Goal: Task Accomplishment & Management: Manage account settings

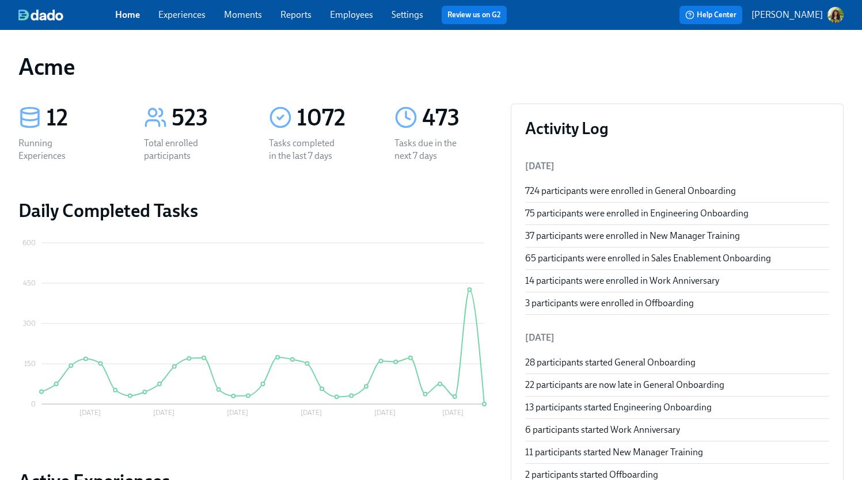
click at [405, 11] on link "Settings" at bounding box center [408, 14] width 32 height 11
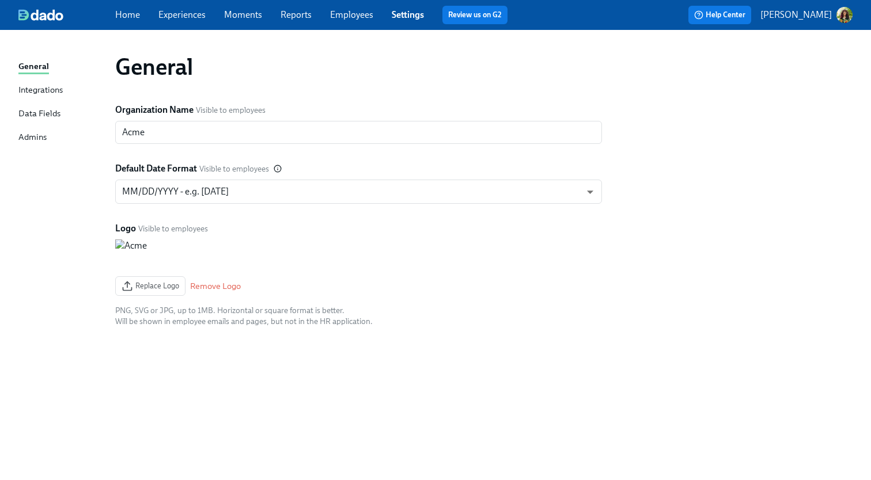
click at [792, 15] on p "[PERSON_NAME]" at bounding box center [795, 15] width 71 height 13
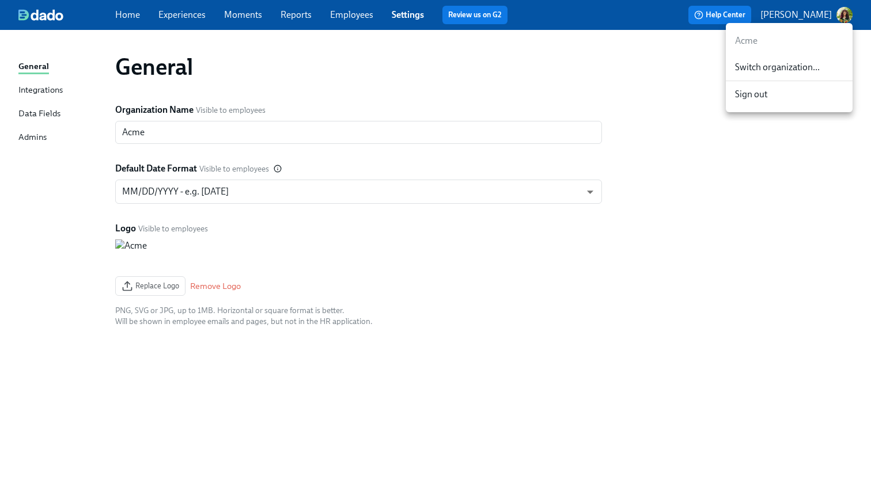
click at [786, 67] on span "Switch organization..." at bounding box center [789, 67] width 108 height 13
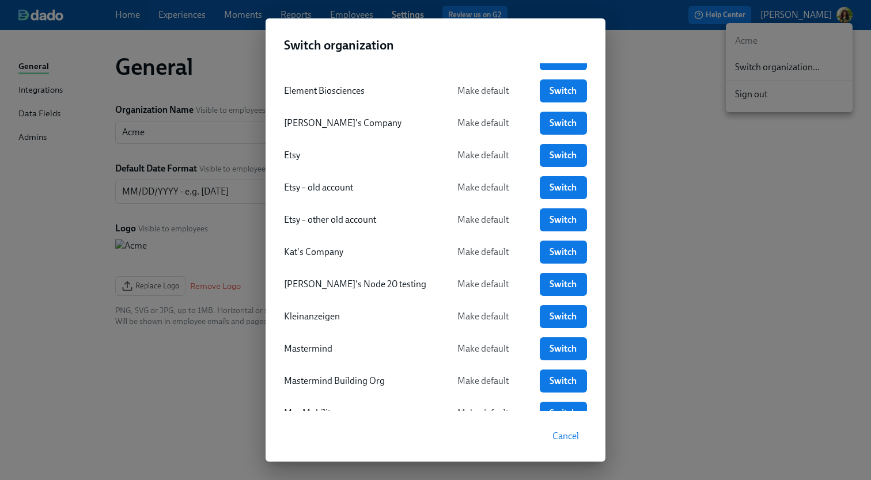
scroll to position [688, 0]
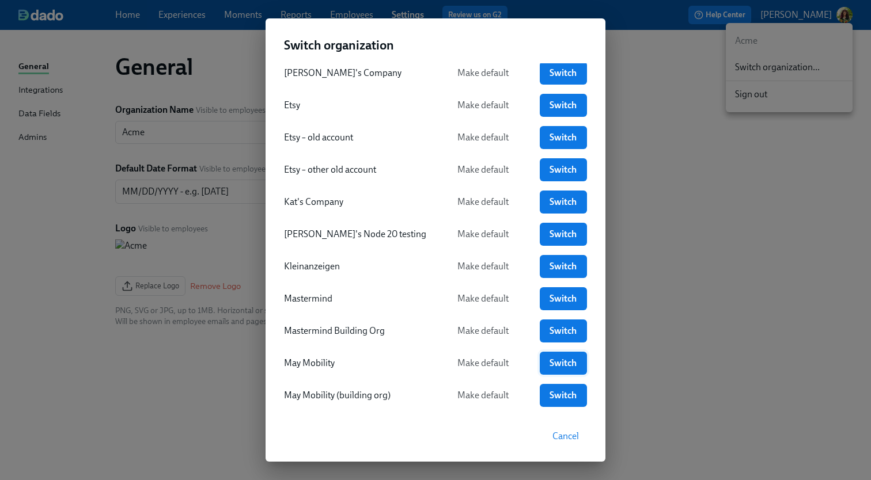
click at [556, 365] on span "Switch" at bounding box center [563, 364] width 31 height 12
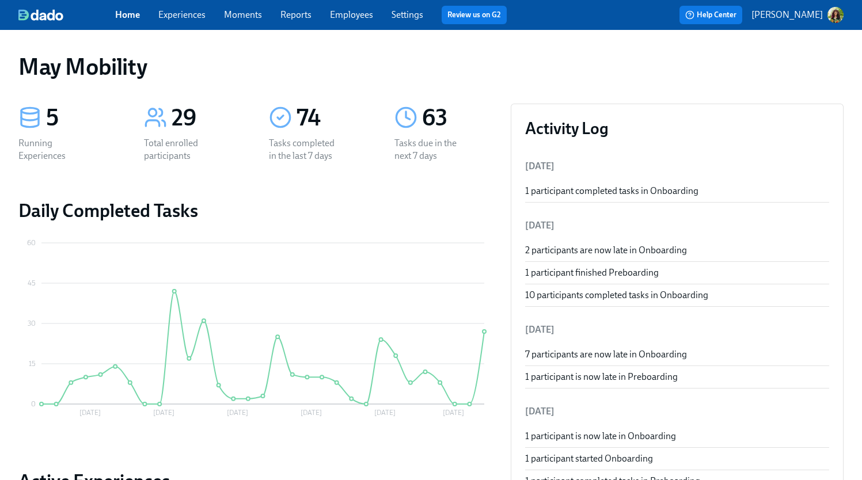
click at [174, 18] on link "Experiences" at bounding box center [181, 14] width 47 height 11
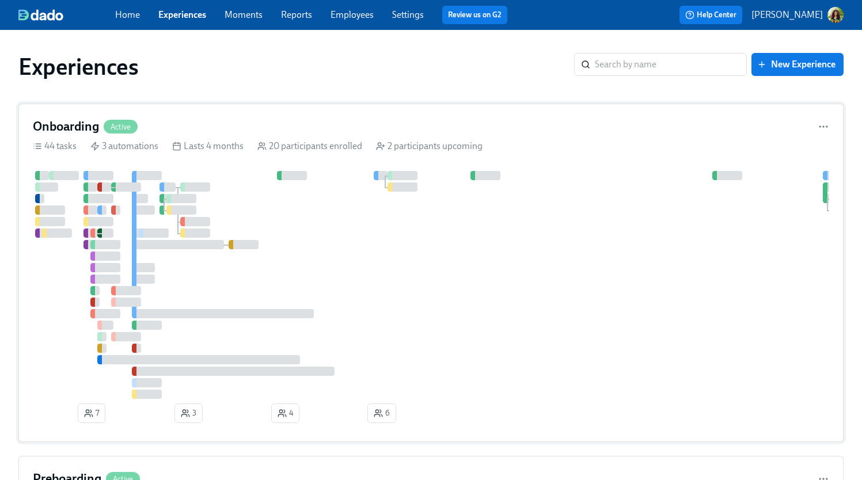
click at [620, 259] on div at bounding box center [468, 285] width 871 height 228
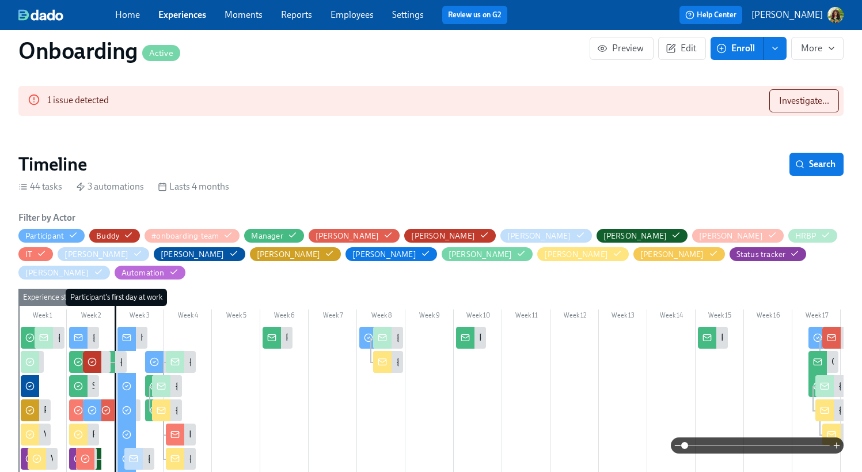
scroll to position [0, 4726]
click at [759, 445] on span at bounding box center [757, 445] width 145 height 16
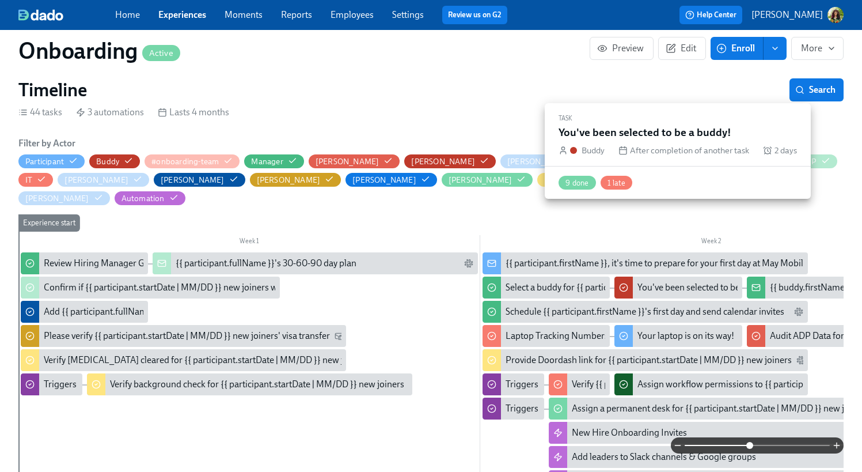
scroll to position [270, 0]
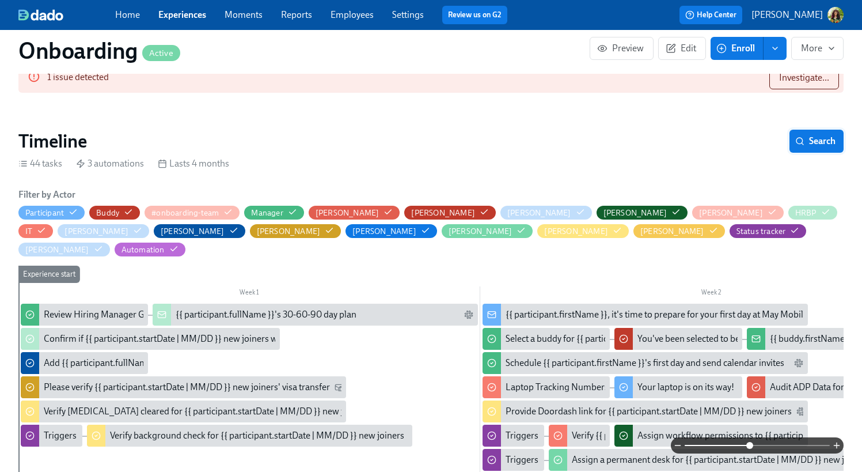
click at [814, 141] on span "Search" at bounding box center [816, 141] width 38 height 12
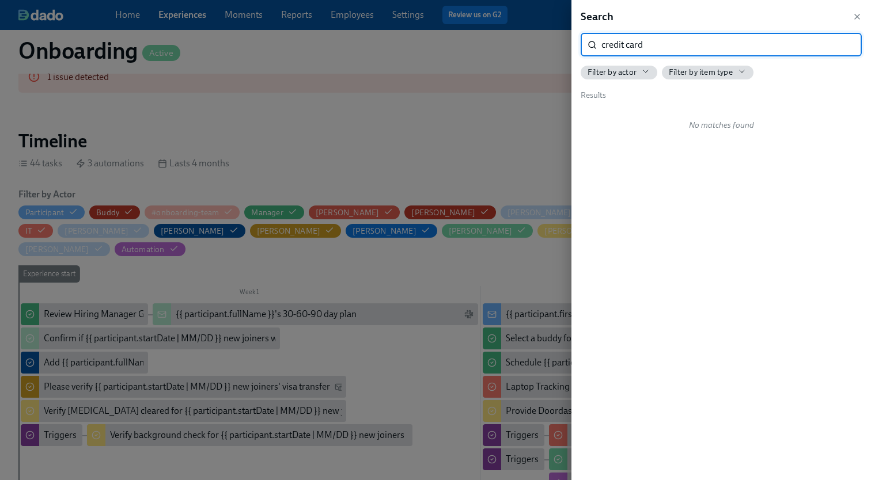
drag, startPoint x: 625, startPoint y: 45, endPoint x: 599, endPoint y: 44, distance: 26.5
click at [599, 44] on div "credit card ​" at bounding box center [720, 44] width 281 height 23
type input "card"
click at [668, 45] on input "card" at bounding box center [731, 44] width 260 height 23
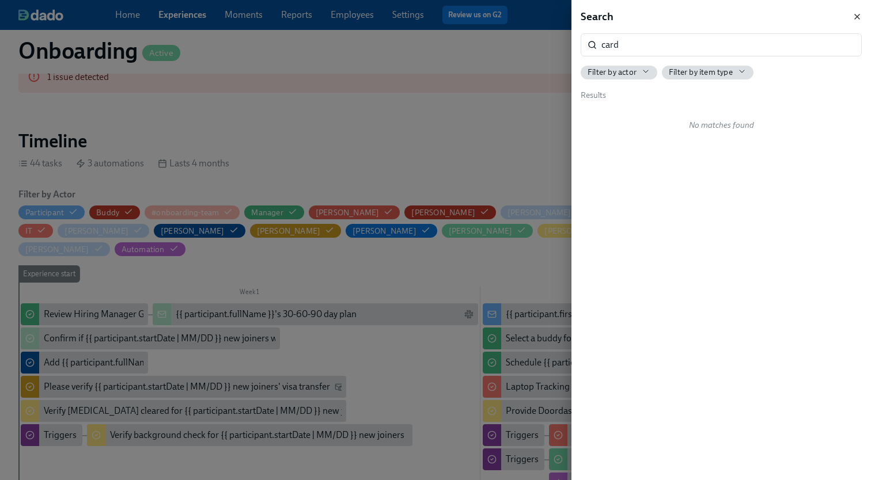
click at [859, 17] on icon "button" at bounding box center [856, 16] width 9 height 9
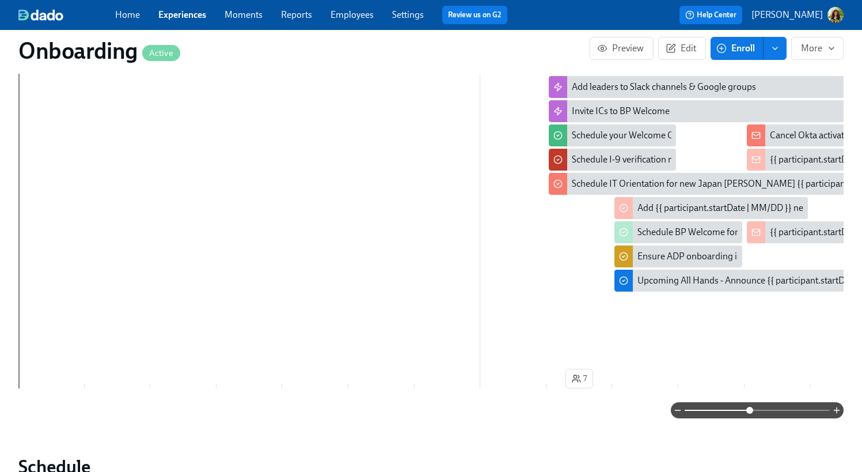
scroll to position [775, 0]
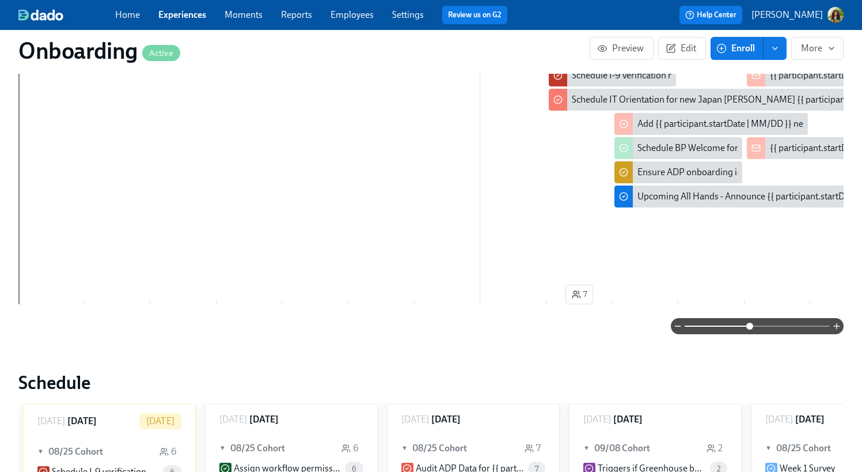
drag, startPoint x: 241, startPoint y: 279, endPoint x: 344, endPoint y: 278, distance: 103.6
click at [344, 278] on div "Week 1 Week 2 Week 3 Week 4 Week 5 Week 6 Week 7 Week 8 Week 9 Week 10 Week 11 …" at bounding box center [430, 34] width 825 height 548
drag, startPoint x: 344, startPoint y: 272, endPoint x: 465, endPoint y: 266, distance: 121.6
click at [464, 266] on div "Week 1 Week 2 Week 3 Week 4 Week 5 Week 6 Week 7 Week 8 Week 9 Week 10 Week 11 …" at bounding box center [430, 34] width 825 height 548
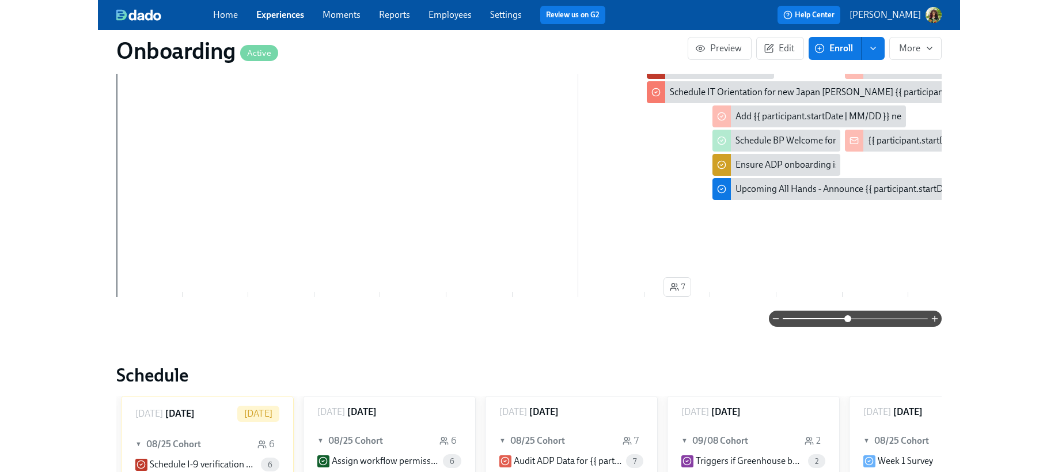
scroll to position [795, 0]
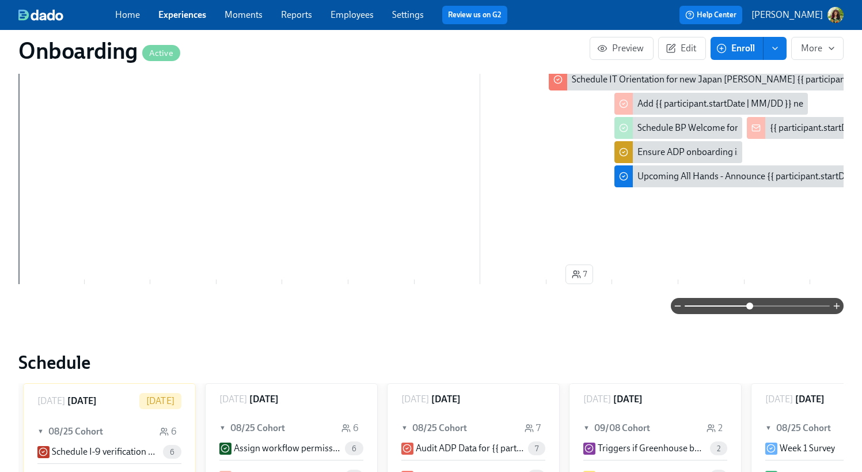
click at [355, 265] on div "Week 1 Week 2 Week 3 Week 4 Week 5 Week 6 Week 7 Week 8 Week 9 Week 10 Week 11 …" at bounding box center [430, 14] width 825 height 548
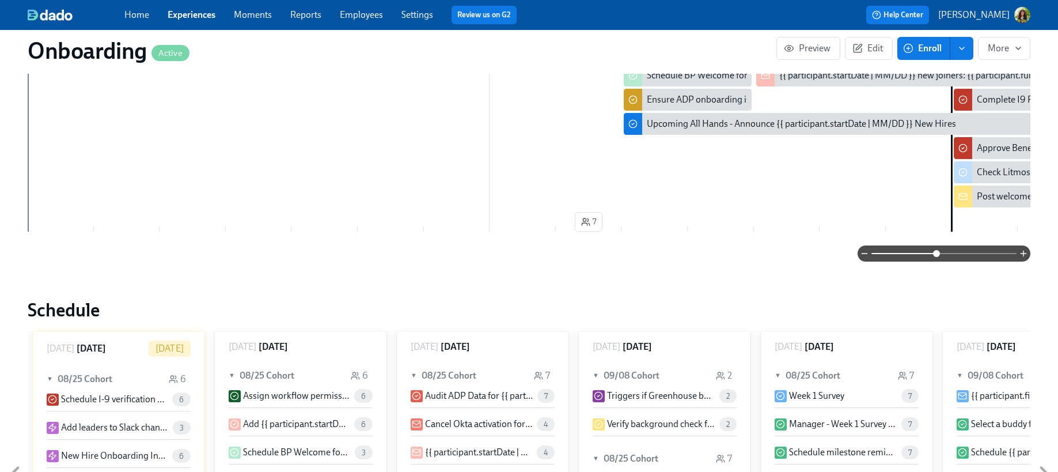
scroll to position [773, 0]
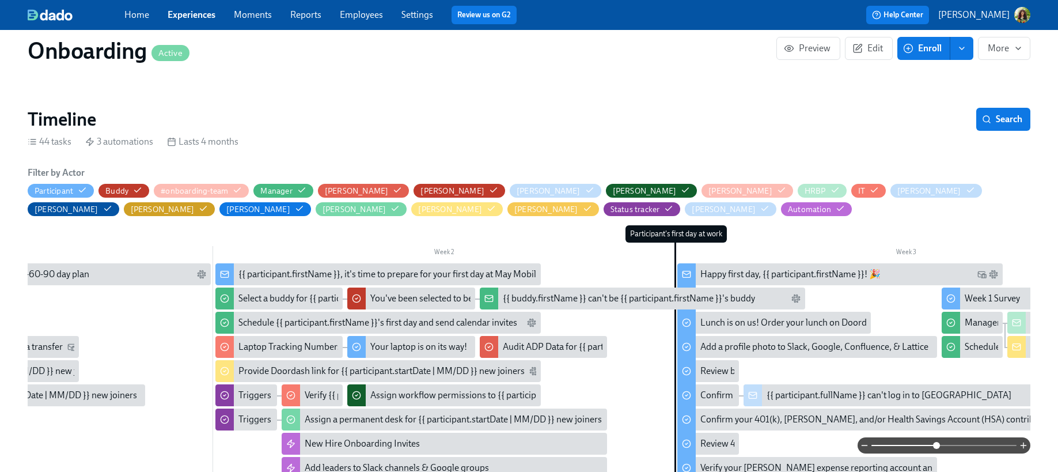
scroll to position [230, 0]
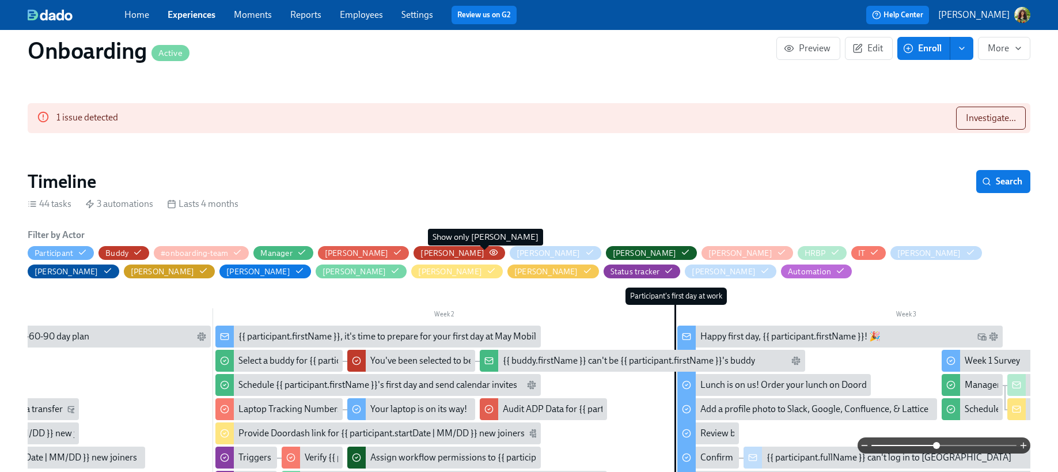
click at [489, 250] on icon "button" at bounding box center [493, 252] width 9 height 9
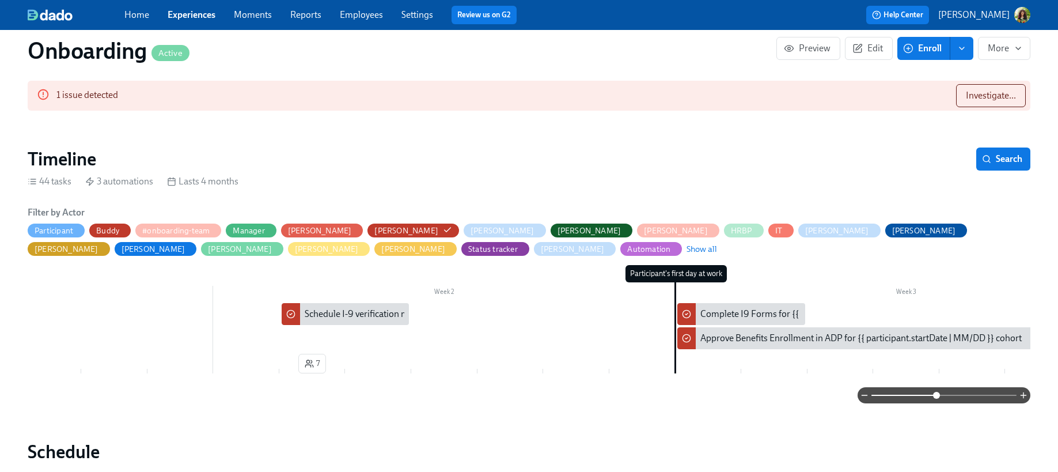
scroll to position [268, 0]
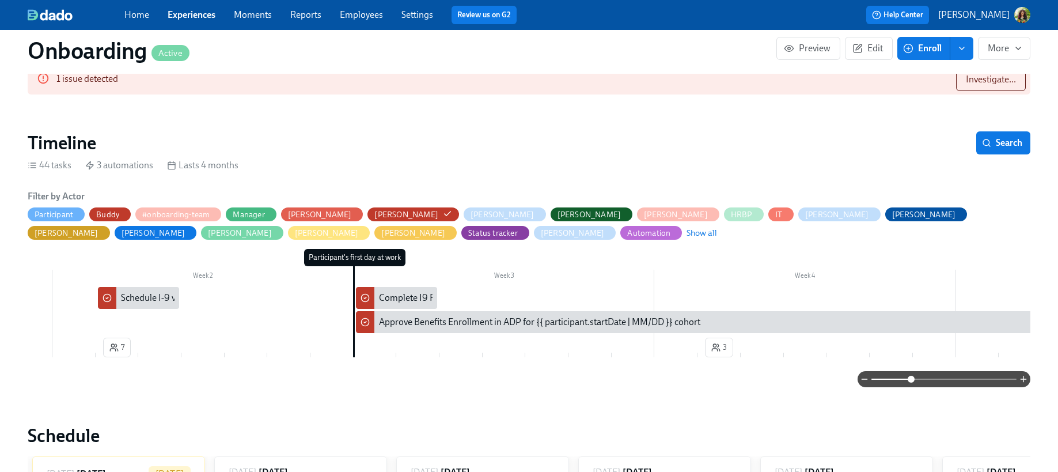
click at [870, 383] on span at bounding box center [943, 379] width 145 height 16
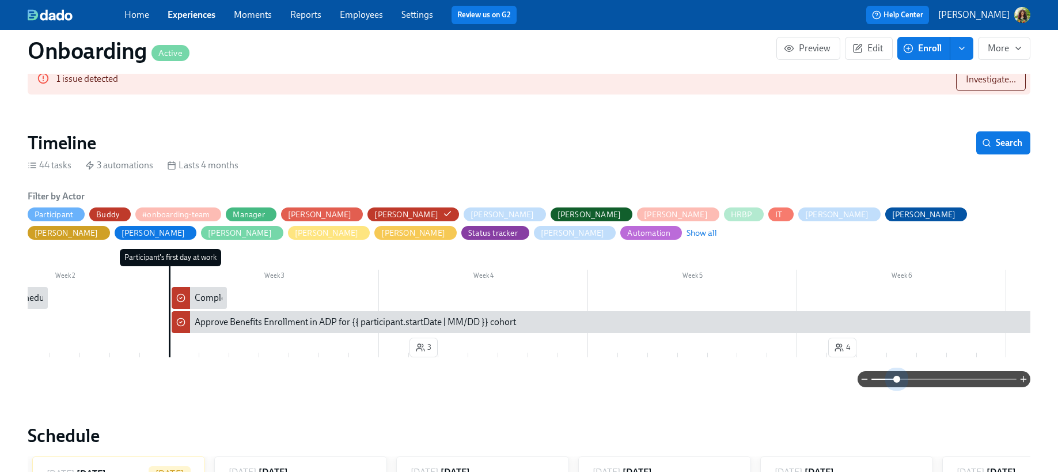
click at [870, 383] on span at bounding box center [943, 379] width 145 height 16
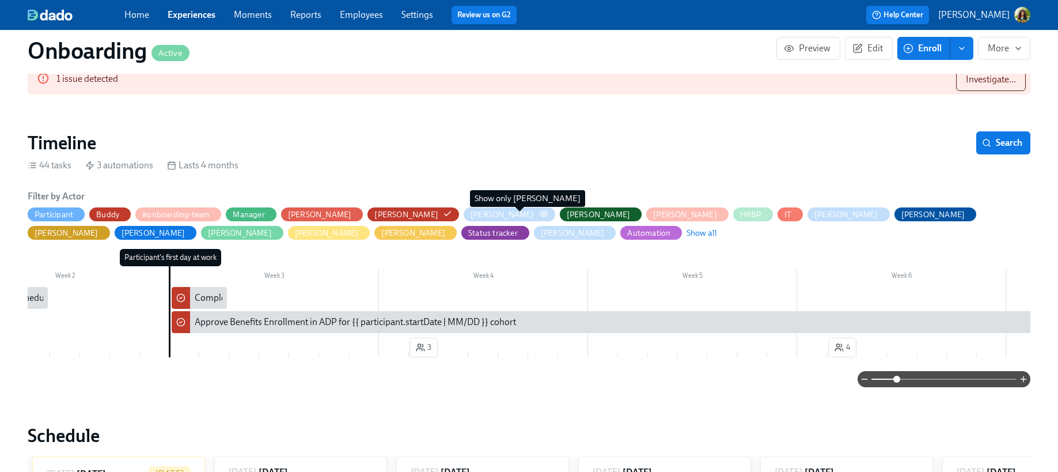
click at [539, 214] on icon "button" at bounding box center [543, 213] width 9 height 9
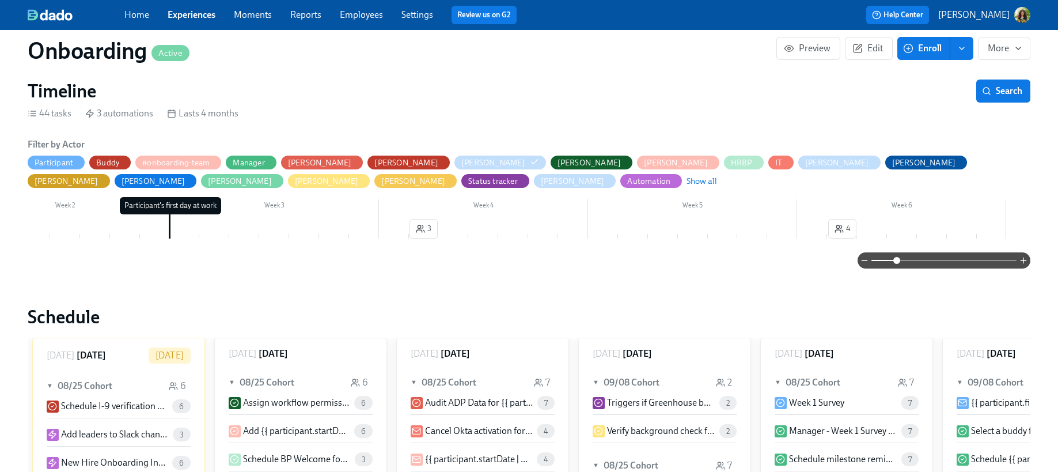
scroll to position [368, 0]
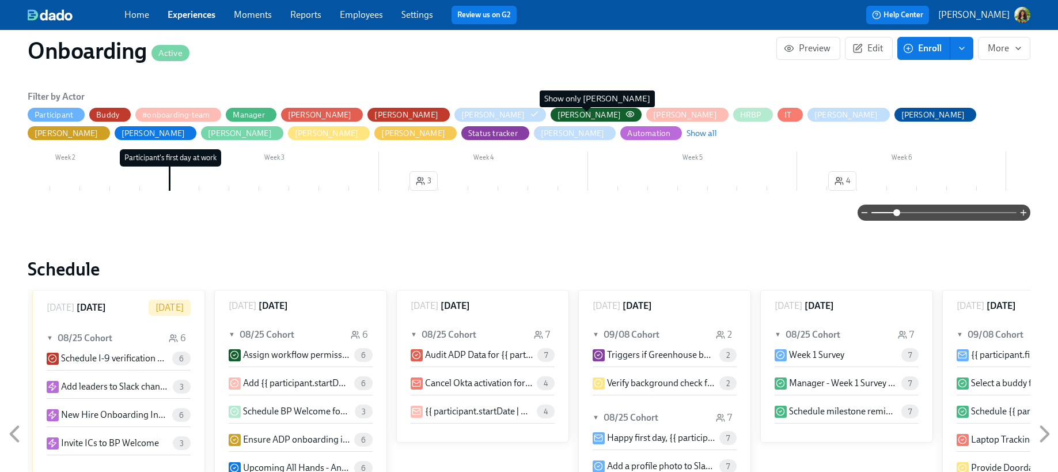
click at [626, 115] on icon "button" at bounding box center [629, 113] width 7 height 5
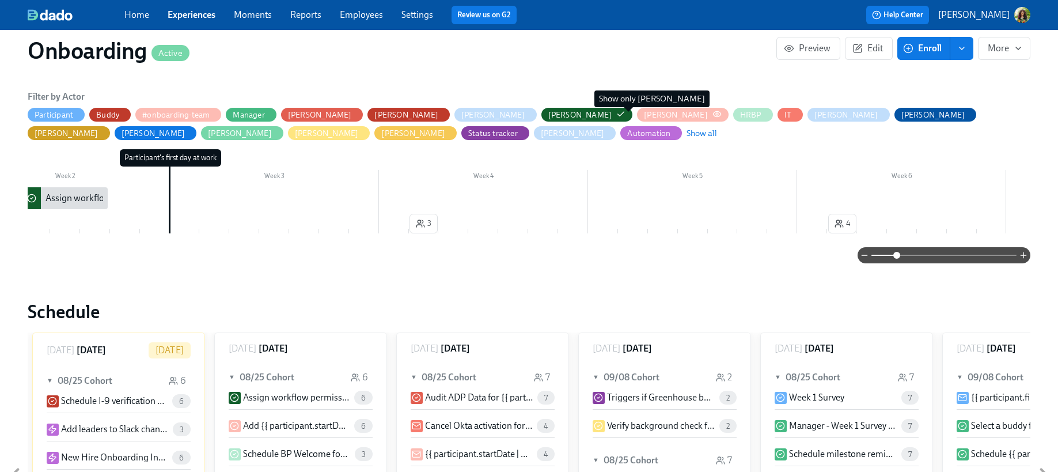
click at [712, 115] on icon "button" at bounding box center [716, 113] width 9 height 9
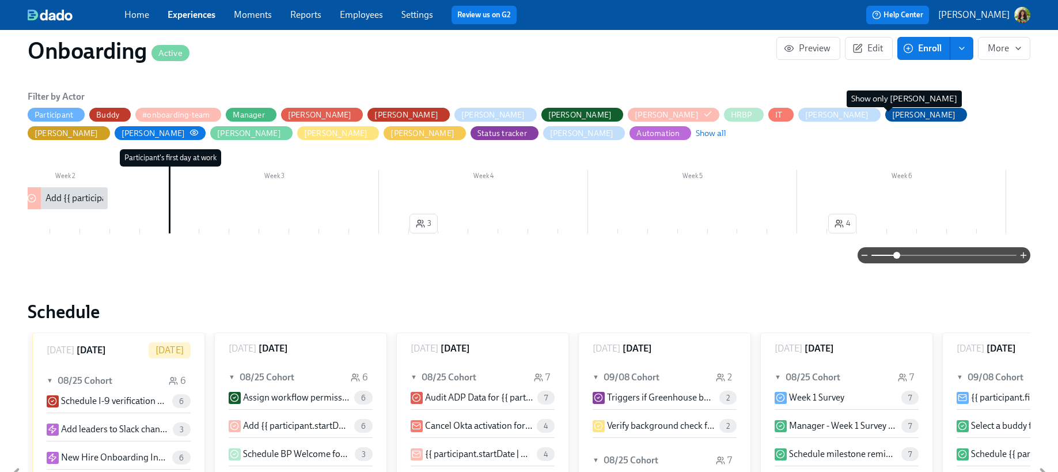
click at [199, 128] on icon "button" at bounding box center [193, 132] width 9 height 9
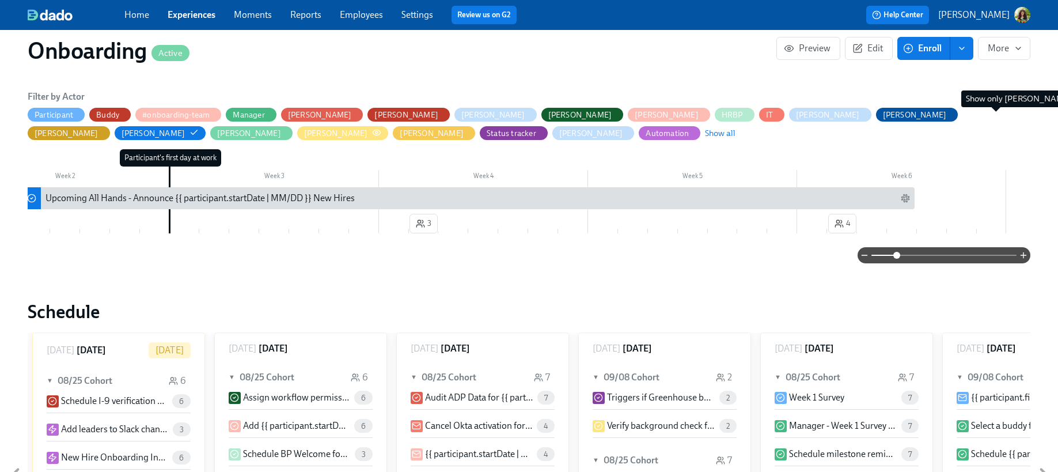
click at [381, 128] on icon "button" at bounding box center [376, 132] width 9 height 9
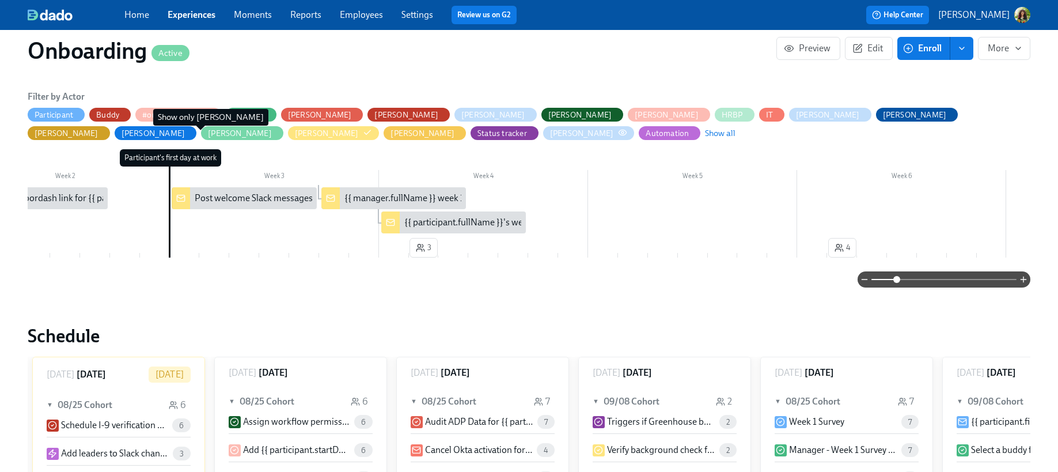
click at [618, 131] on icon "button" at bounding box center [622, 132] width 9 height 9
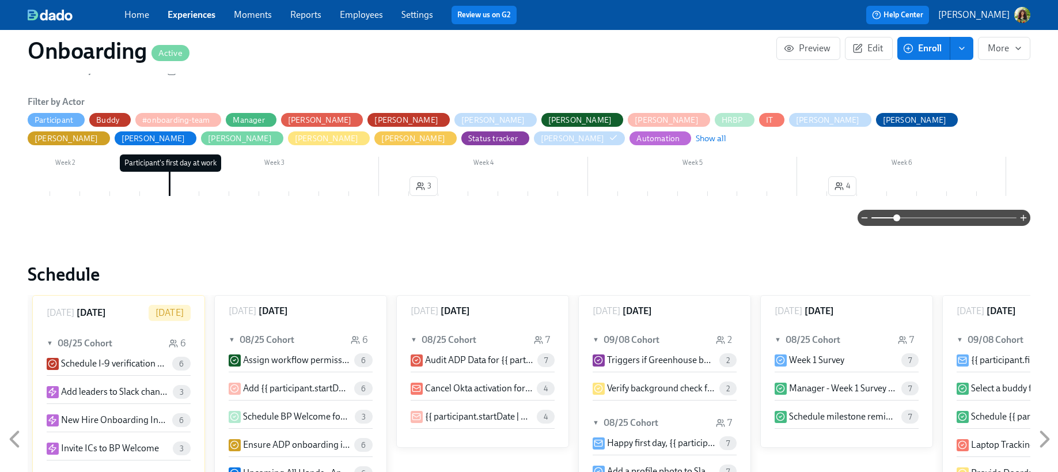
scroll to position [273, 0]
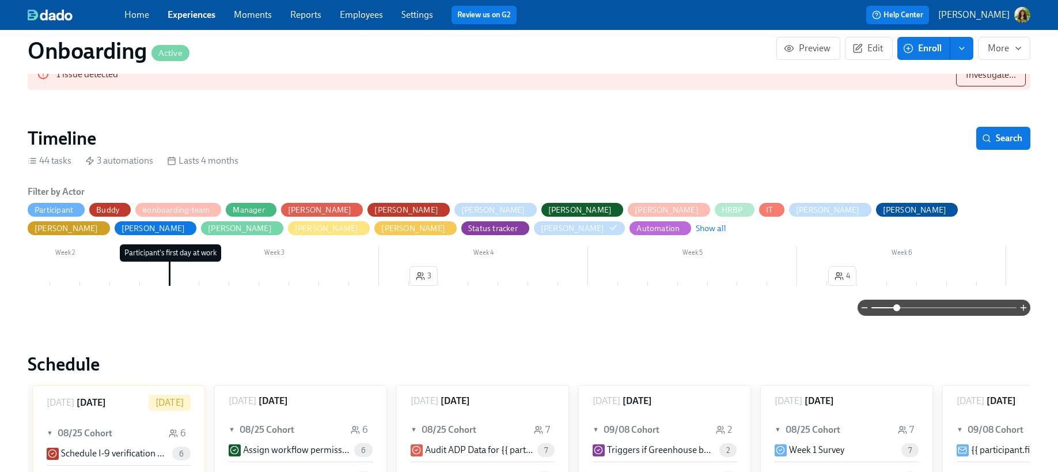
click at [711, 273] on div "Week 1 Week 2 Week 3 Week 4 Week 5 Week 6 Week 7 Week 8 Week 9 Week 10 Week 11 …" at bounding box center [529, 267] width 1002 height 46
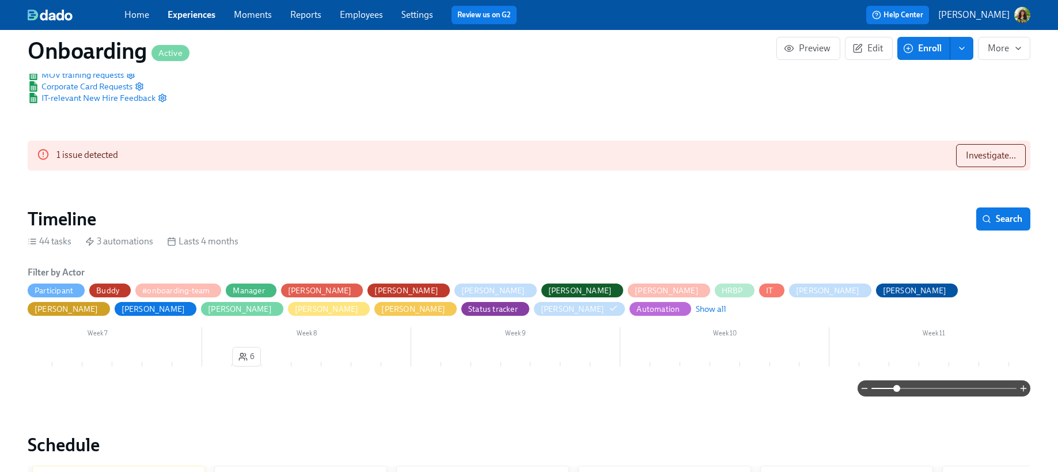
scroll to position [182, 0]
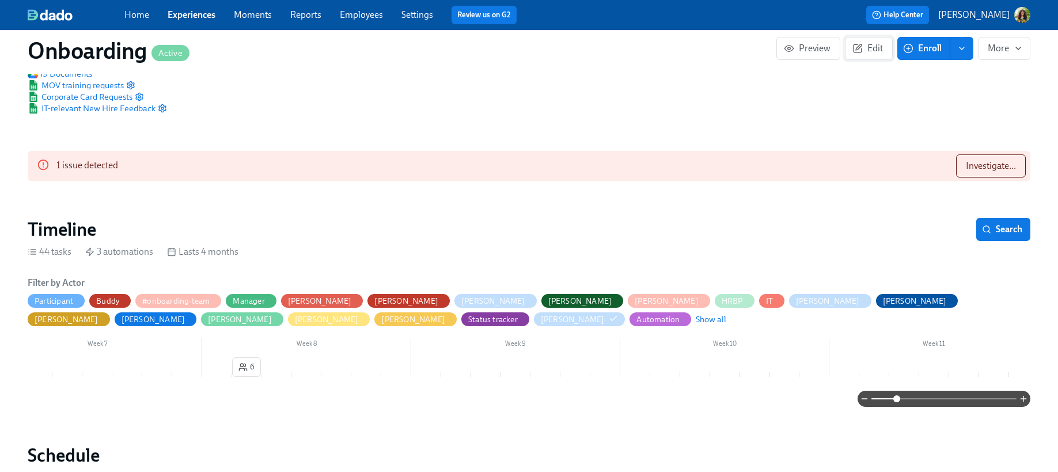
click at [870, 50] on span "Edit" at bounding box center [868, 49] width 28 height 12
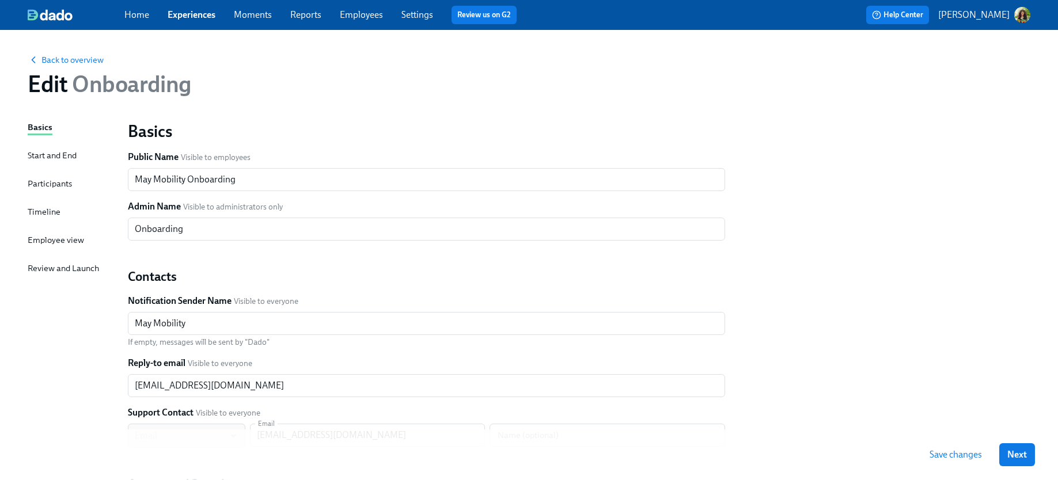
click at [42, 208] on div "Timeline" at bounding box center [44, 212] width 33 height 13
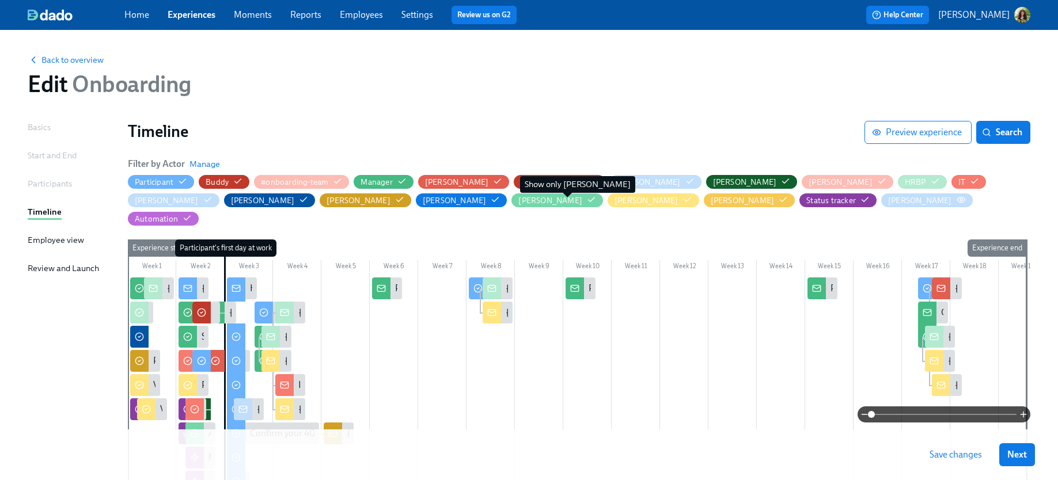
click at [870, 200] on icon "button" at bounding box center [960, 199] width 9 height 9
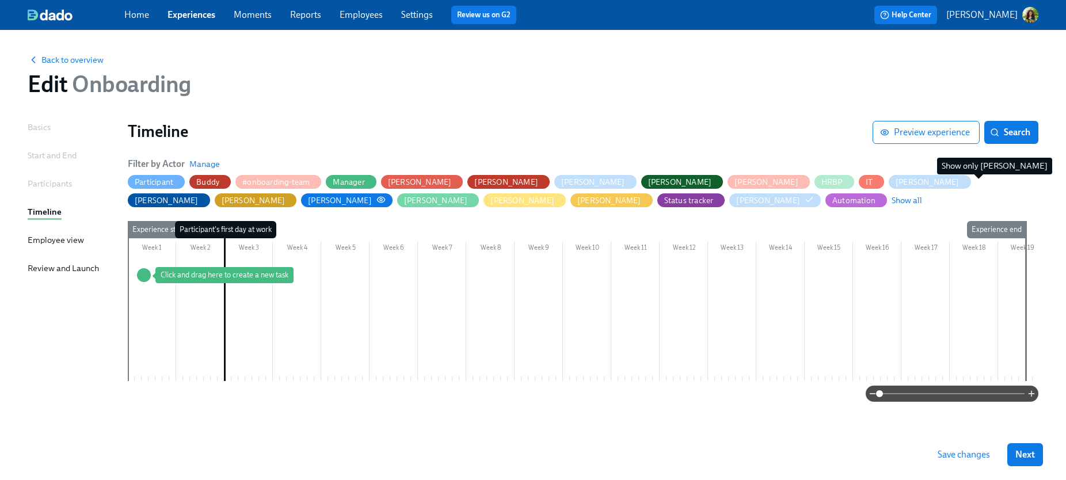
click at [382, 199] on circle "button" at bounding box center [381, 200] width 2 height 2
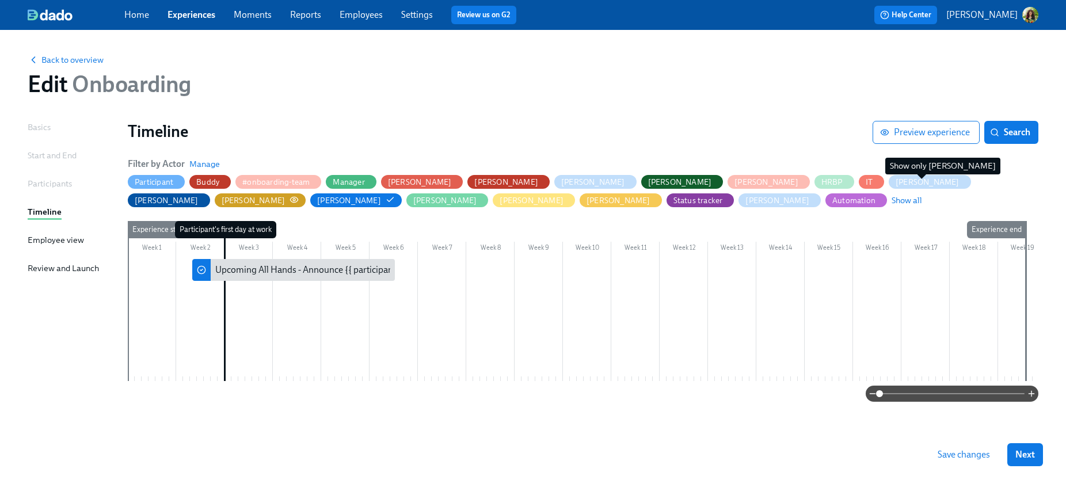
click at [298, 197] on icon "button" at bounding box center [294, 199] width 7 height 5
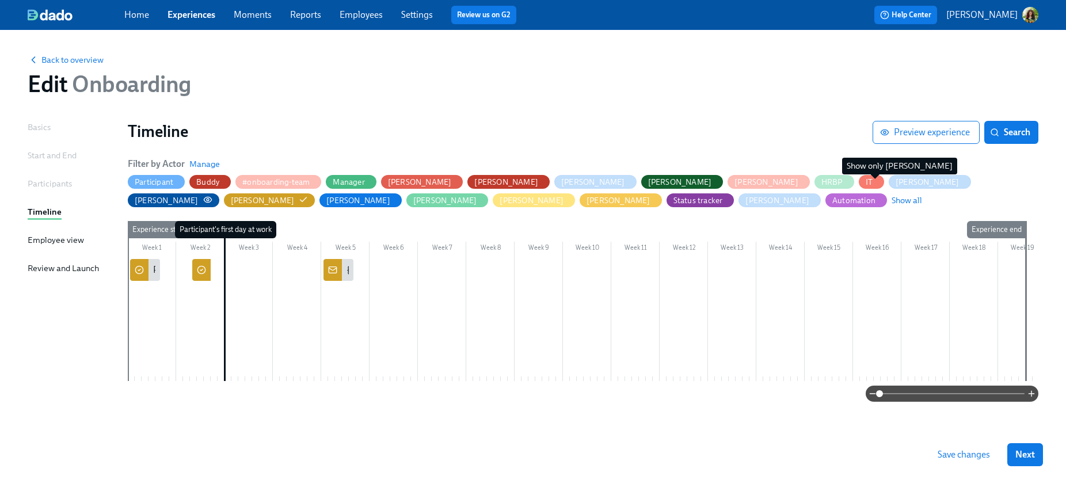
click at [212, 195] on icon "button" at bounding box center [207, 199] width 9 height 9
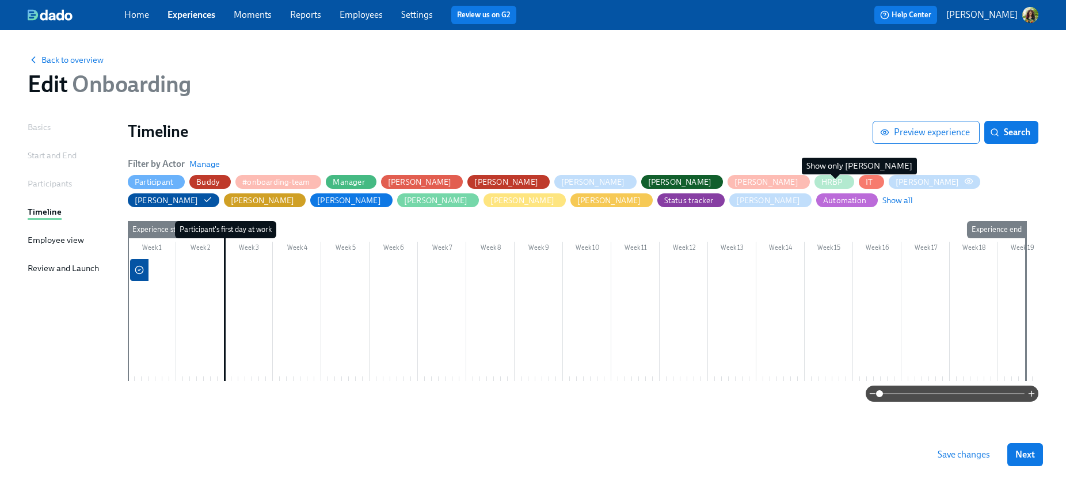
click at [870, 181] on icon "button" at bounding box center [968, 181] width 9 height 9
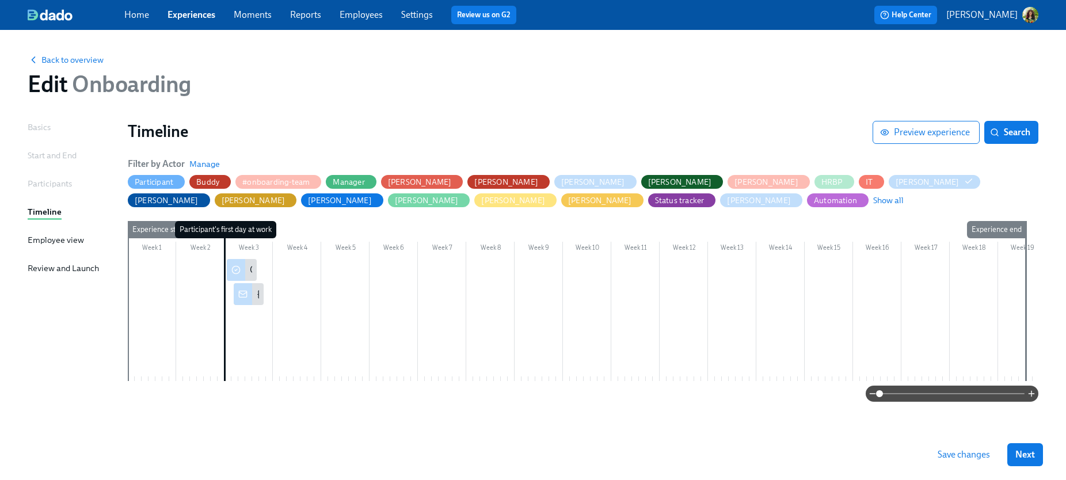
click at [859, 182] on span "IT" at bounding box center [871, 182] width 25 height 11
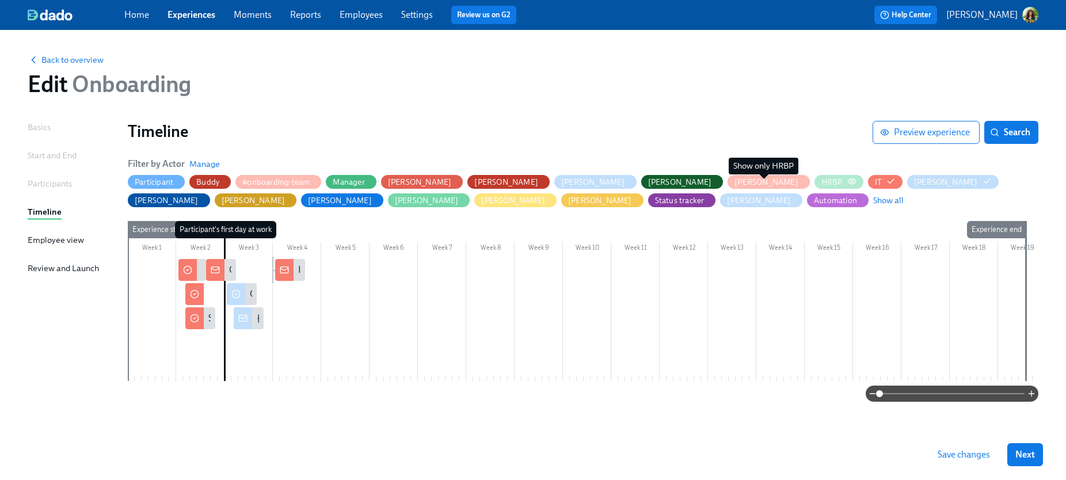
click at [848, 179] on icon "button" at bounding box center [852, 181] width 9 height 9
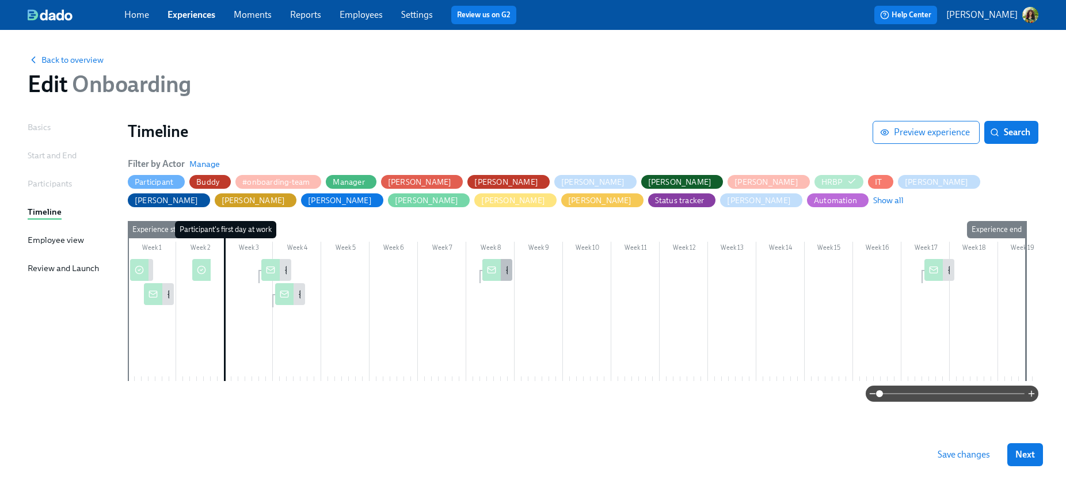
click at [508, 266] on div "{{ participant.fullName }}'s week 6 survey response" at bounding box center [498, 270] width 30 height 22
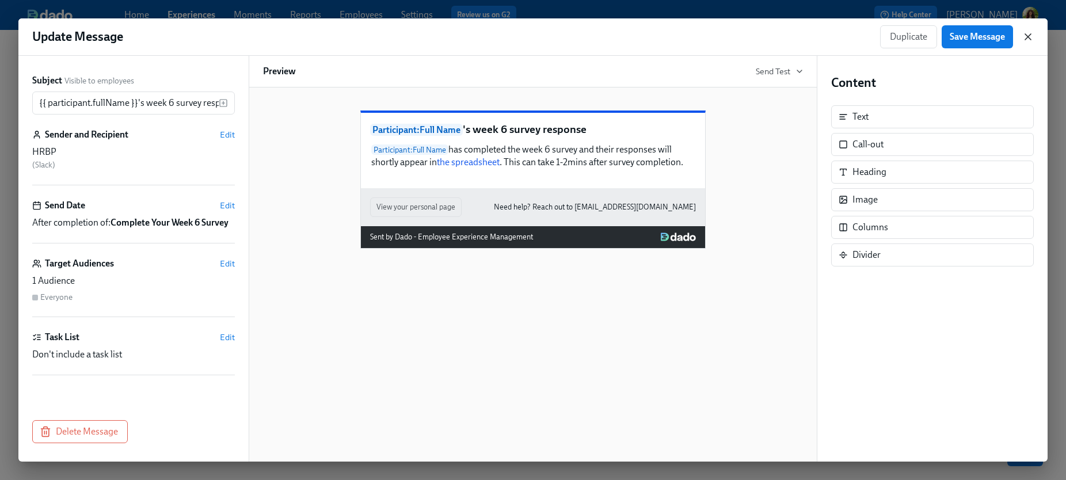
click at [870, 37] on icon "button" at bounding box center [1029, 37] width 12 height 12
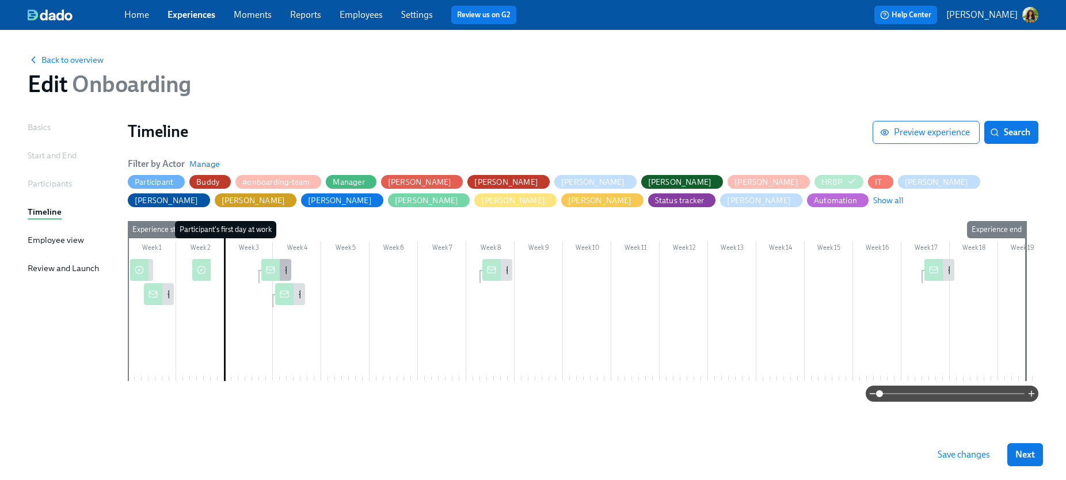
click at [288, 269] on div "{{ manager.fullName }} week 1 (mgr) survey response" at bounding box center [276, 270] width 30 height 22
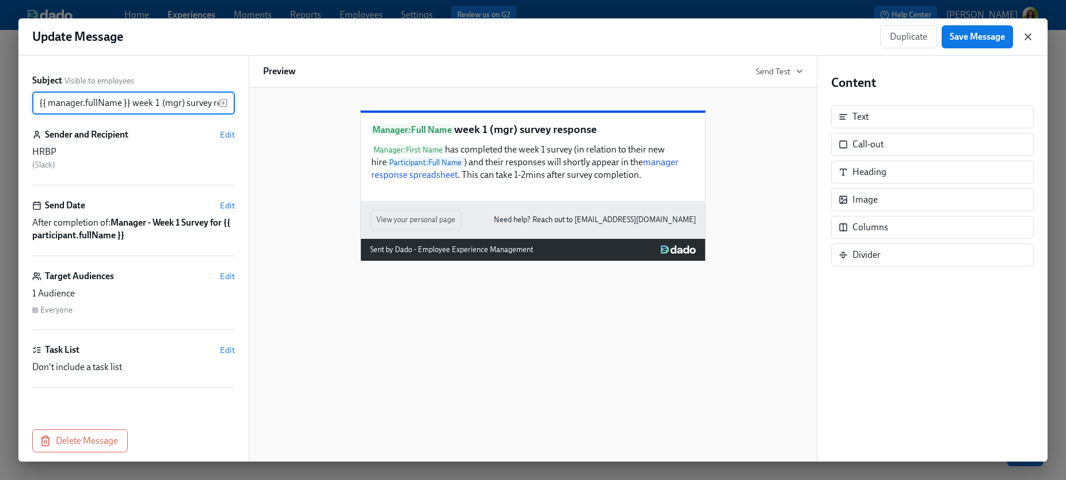
click at [870, 37] on icon "button" at bounding box center [1029, 37] width 12 height 12
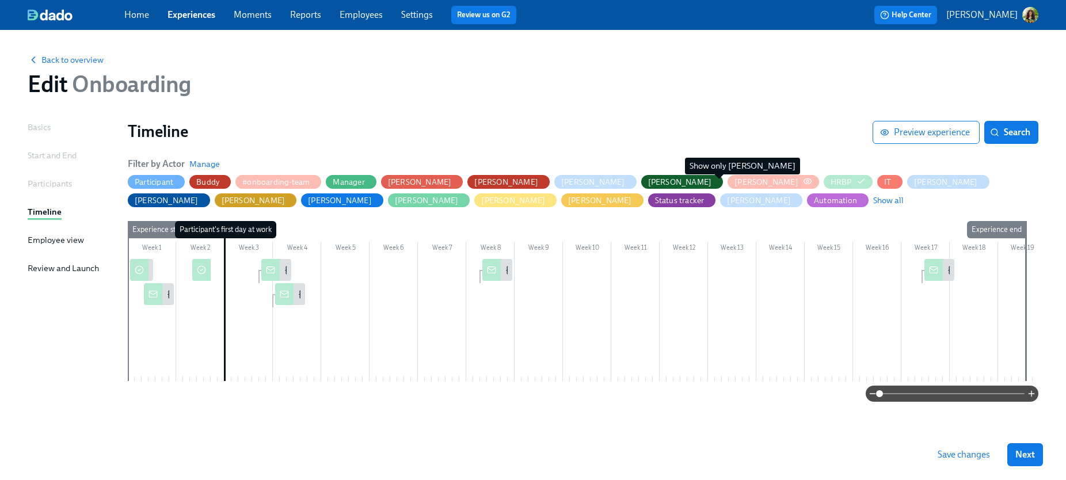
click at [803, 181] on icon "button" at bounding box center [807, 181] width 9 height 9
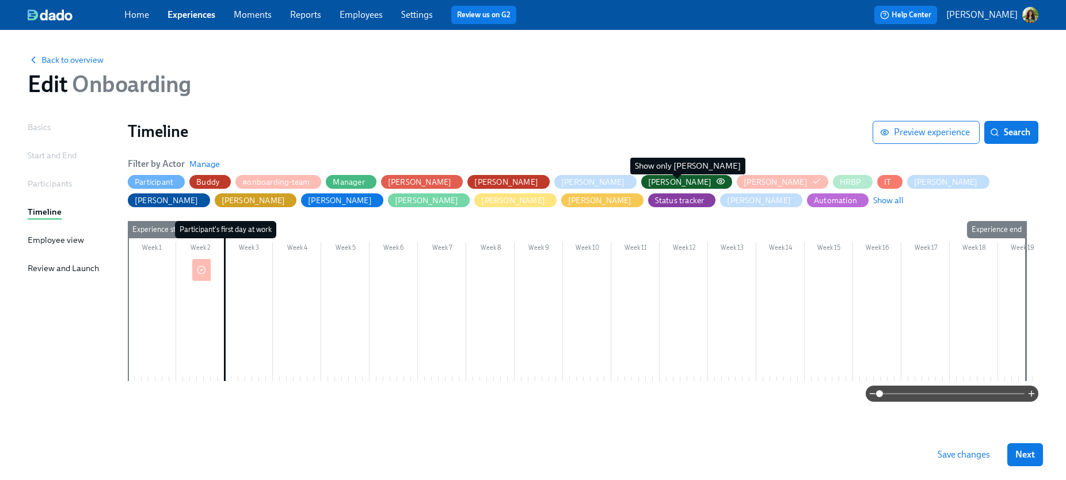
click at [720, 180] on circle "button" at bounding box center [721, 181] width 2 height 2
click at [200, 274] on circle at bounding box center [200, 270] width 7 height 7
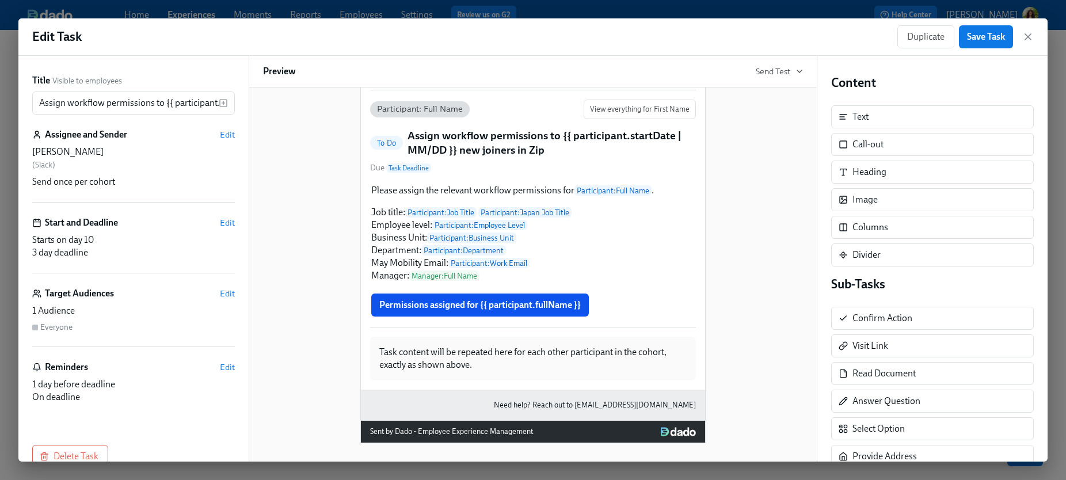
scroll to position [104, 0]
click at [870, 34] on icon "button" at bounding box center [1028, 37] width 6 height 6
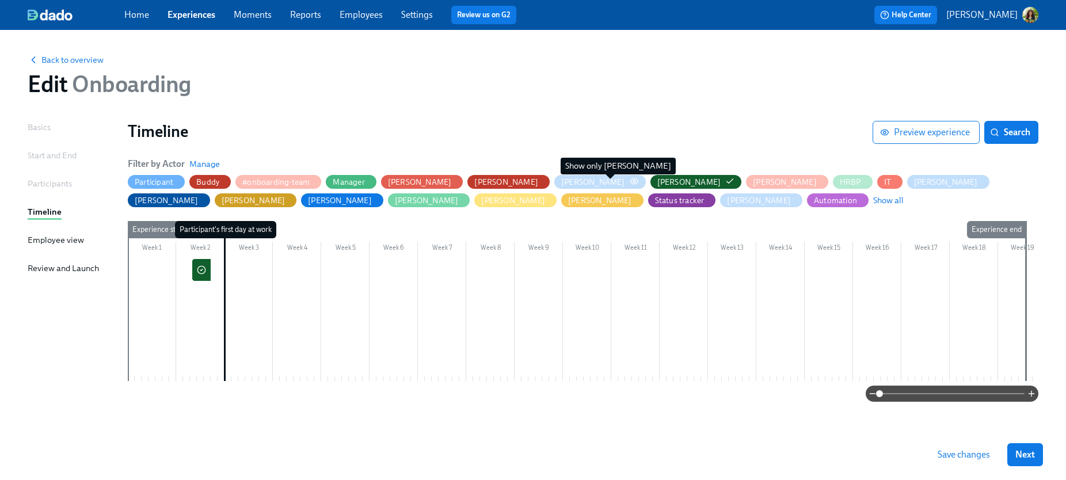
click at [630, 181] on icon "button" at bounding box center [633, 180] width 7 height 5
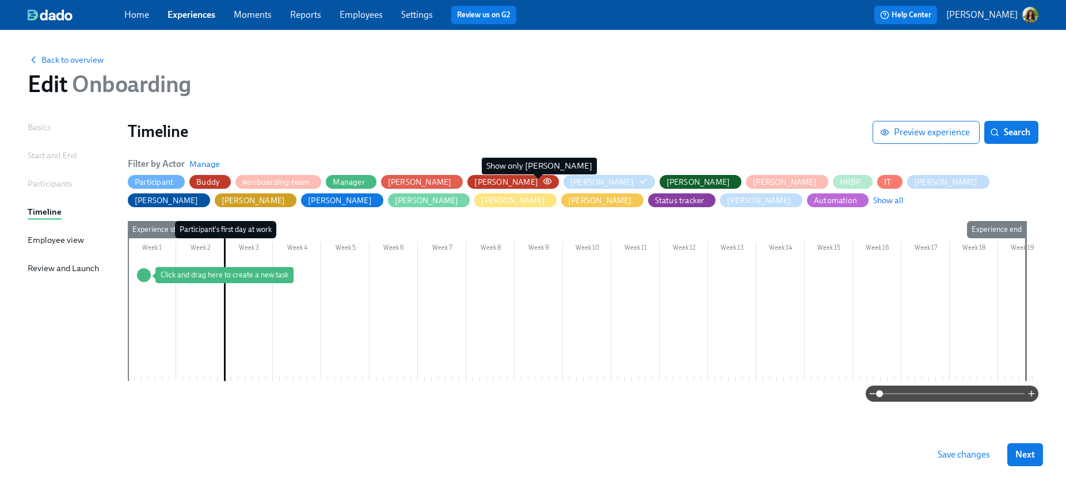
click at [543, 181] on icon "button" at bounding box center [547, 181] width 9 height 9
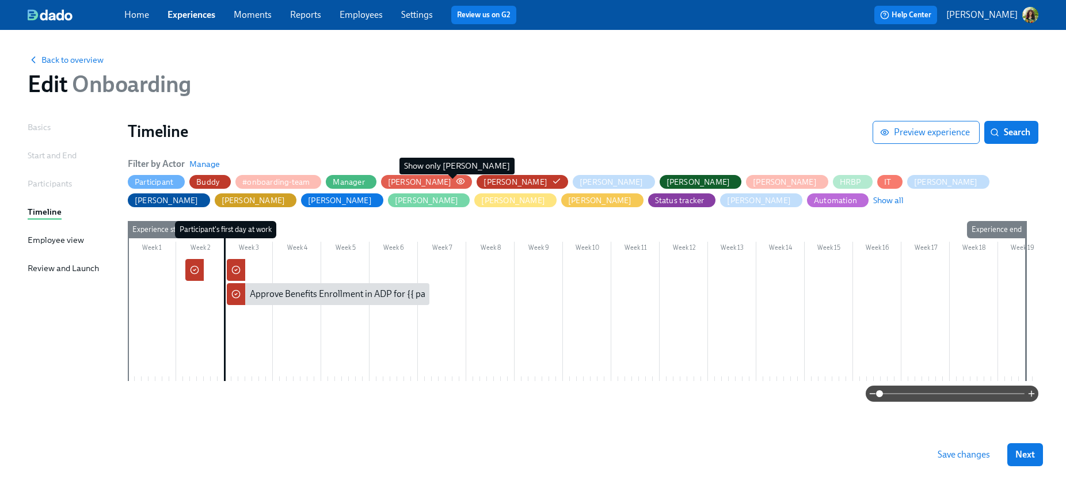
click at [456, 182] on icon "button" at bounding box center [460, 181] width 9 height 9
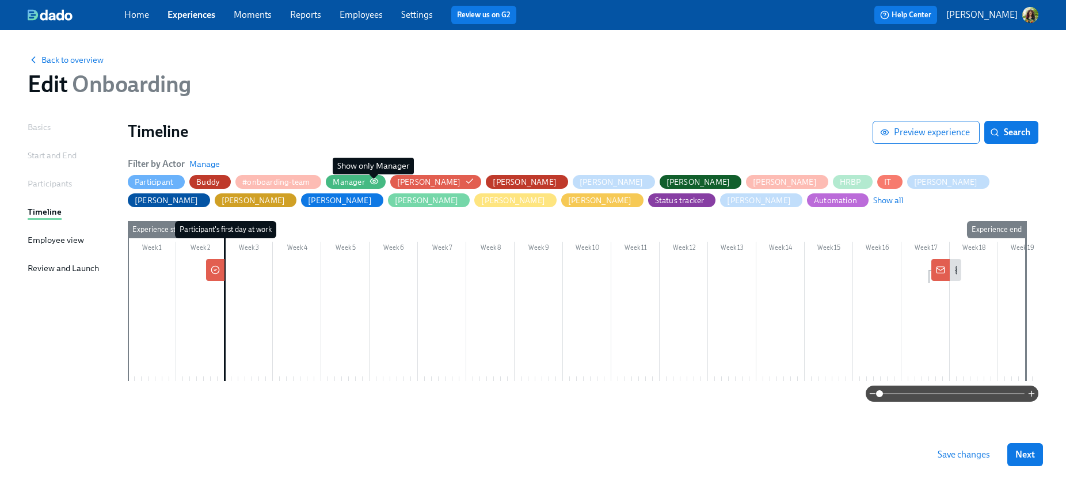
click at [373, 179] on icon "button" at bounding box center [374, 181] width 9 height 9
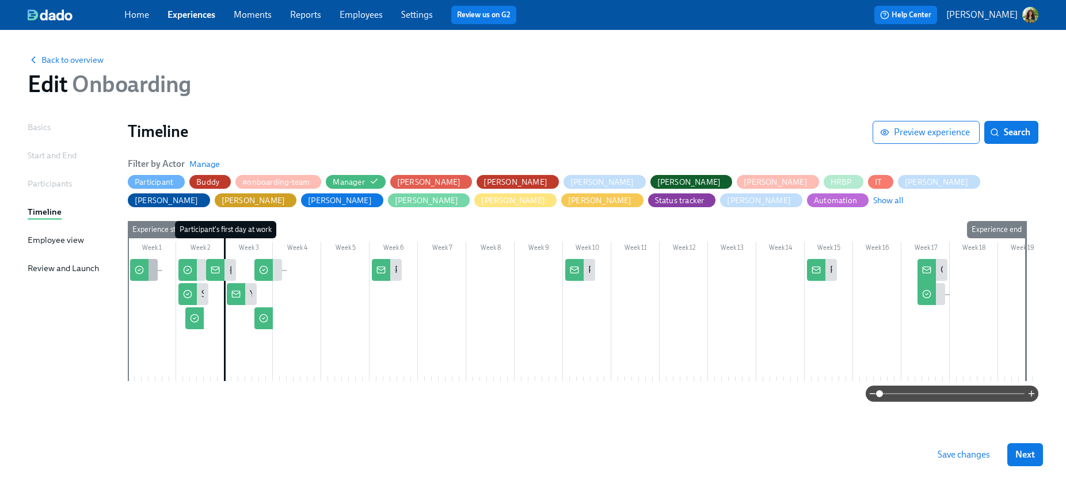
click at [152, 273] on div "Review Hiring Manager Guide & provide link to onboarding plan" at bounding box center [144, 270] width 28 height 22
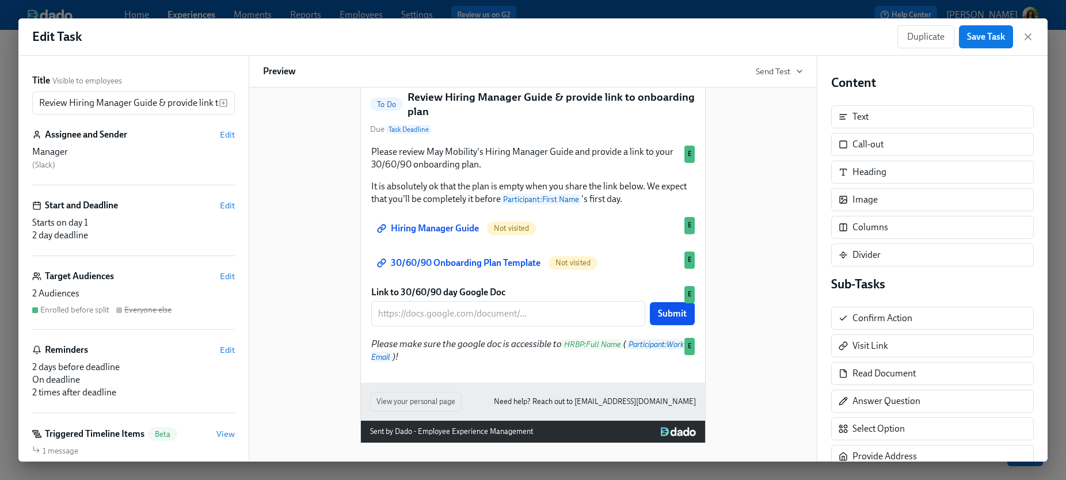
scroll to position [114, 0]
drag, startPoint x: 1030, startPoint y: 37, endPoint x: 983, endPoint y: 38, distance: 46.1
click at [870, 37] on icon "button" at bounding box center [1029, 37] width 12 height 12
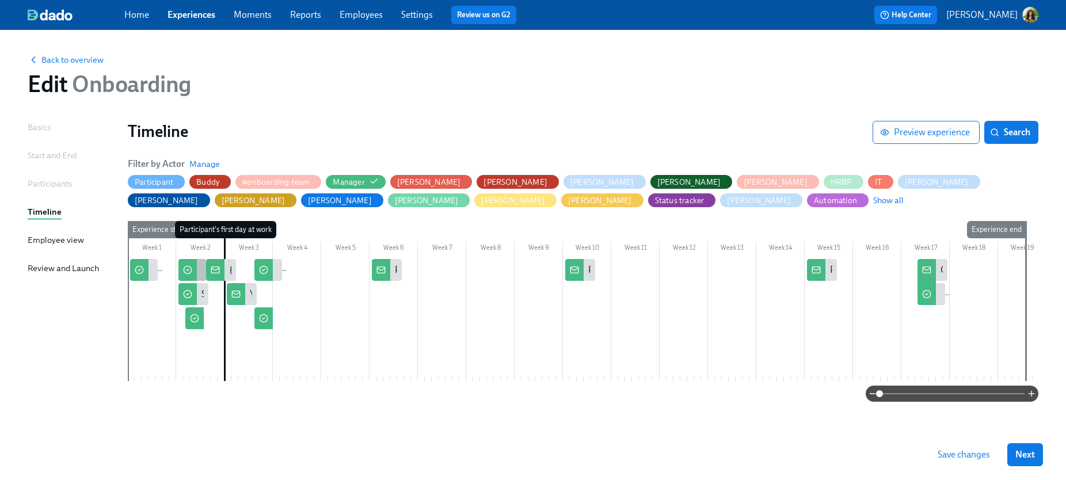
click at [200, 271] on div "Select a buddy for {{ participant.fullName }}" at bounding box center [192, 270] width 28 height 22
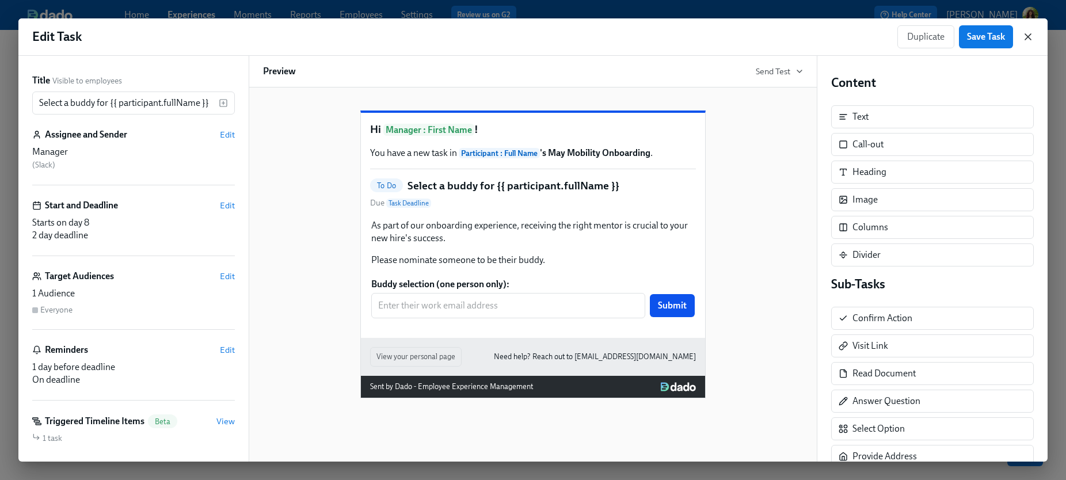
click at [870, 35] on icon "button" at bounding box center [1029, 37] width 12 height 12
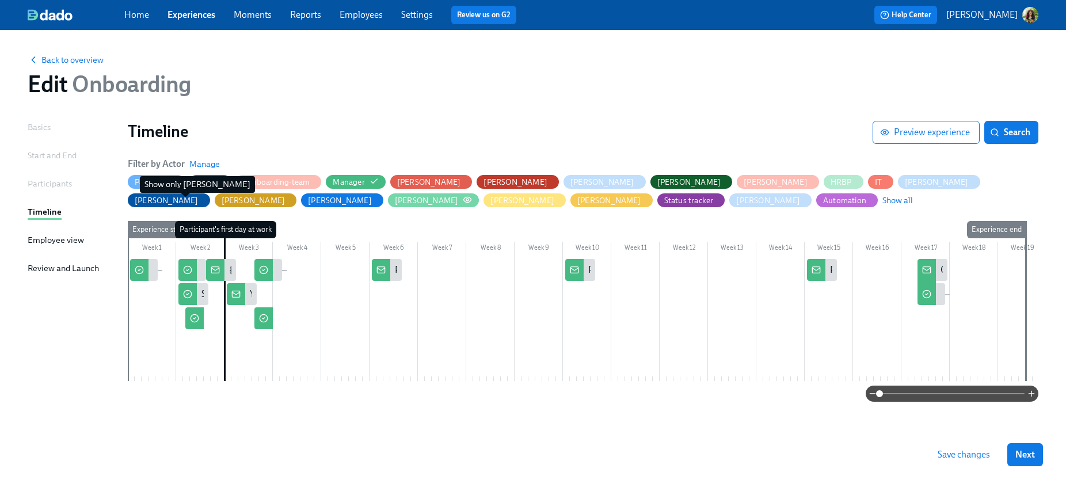
click at [464, 202] on icon "button" at bounding box center [467, 199] width 7 height 5
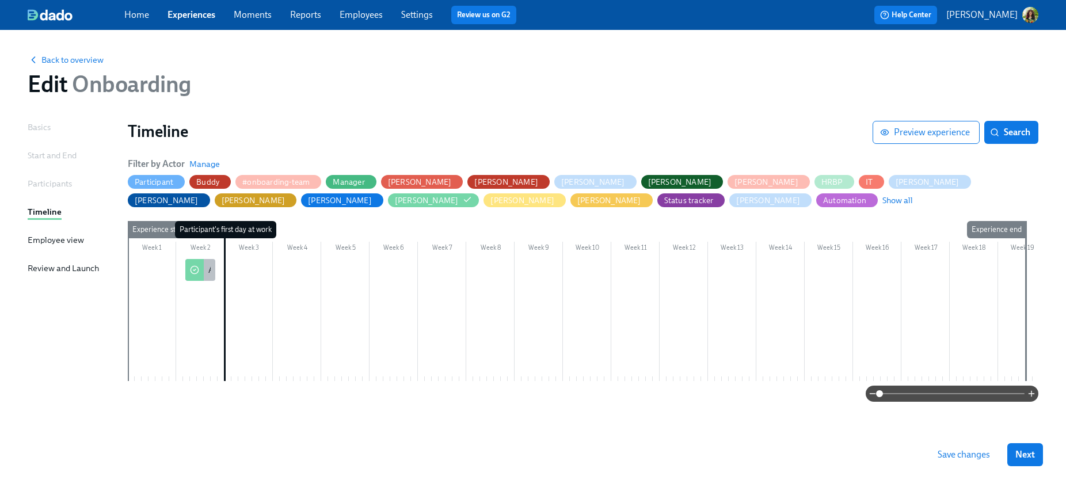
click at [211, 276] on div "Assign a permanent desk for {{ participant.startDate | MM/DD }} new joiners" at bounding box center [200, 270] width 30 height 22
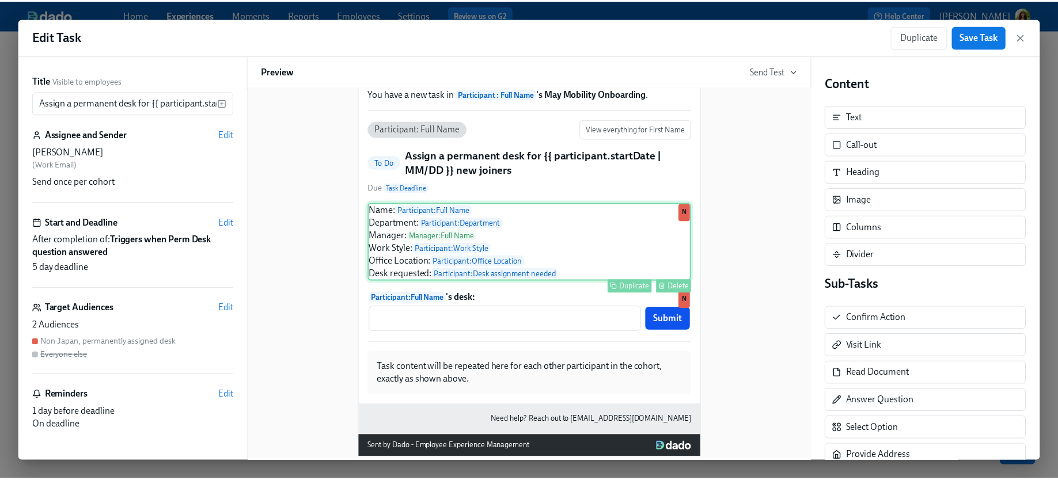
scroll to position [100, 0]
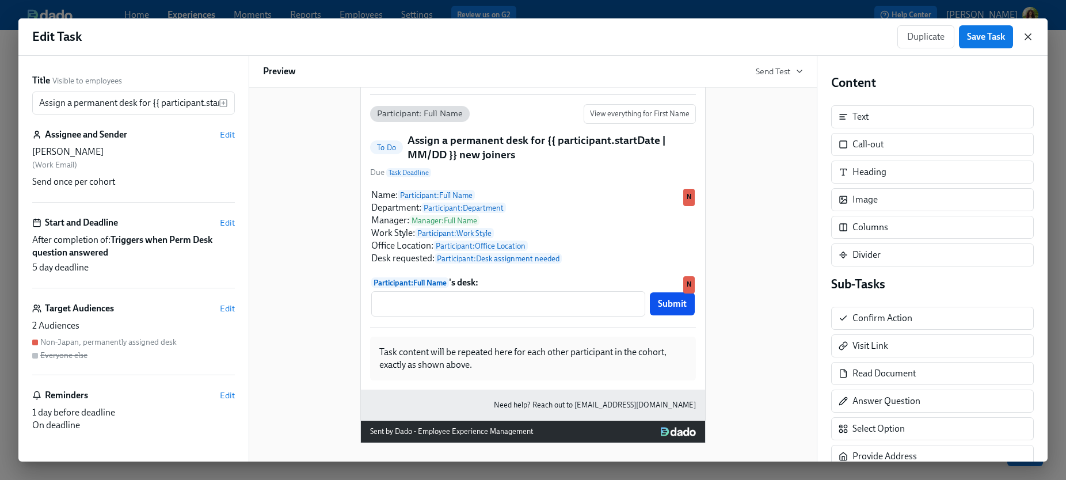
click at [870, 36] on icon "button" at bounding box center [1028, 37] width 6 height 6
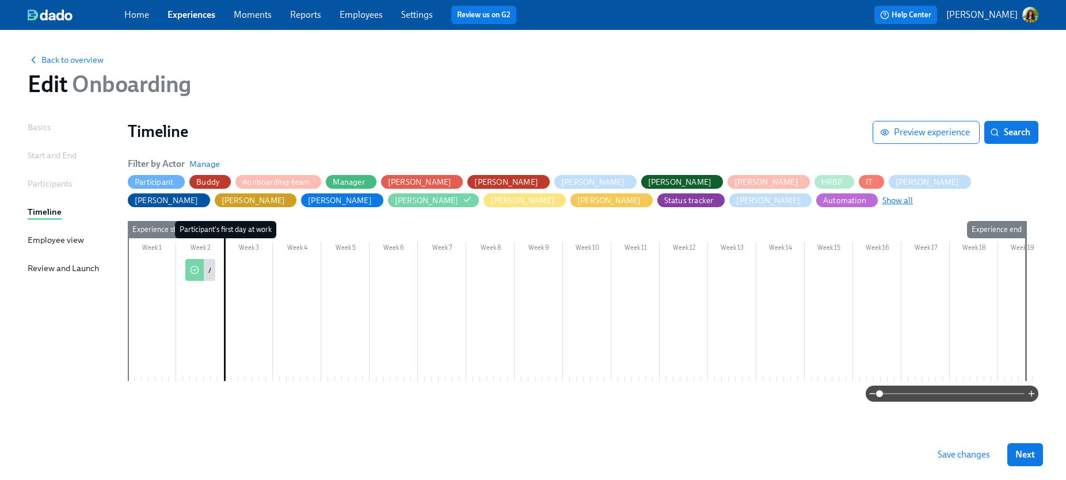
click at [870, 198] on span "Show all" at bounding box center [898, 201] width 31 height 12
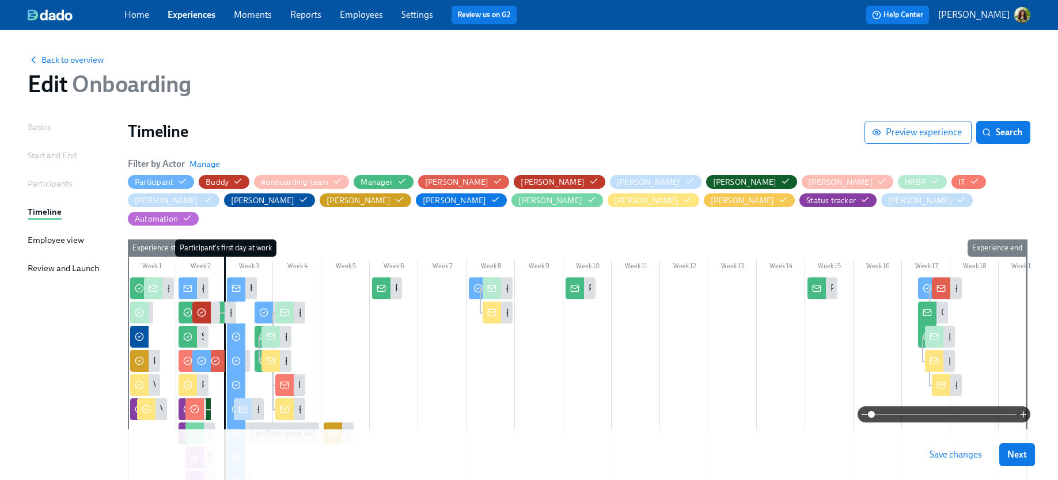
click at [870, 415] on span at bounding box center [943, 415] width 145 height 16
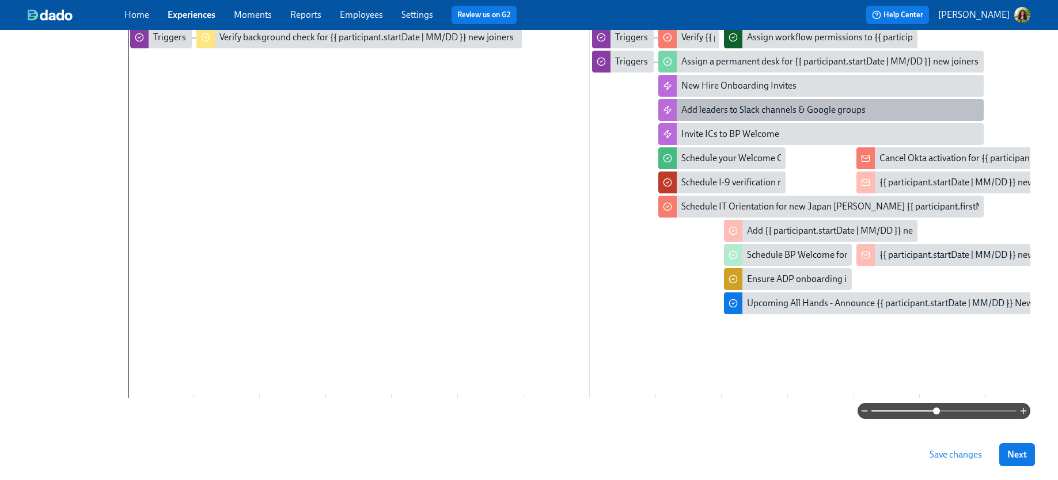
scroll to position [375, 0]
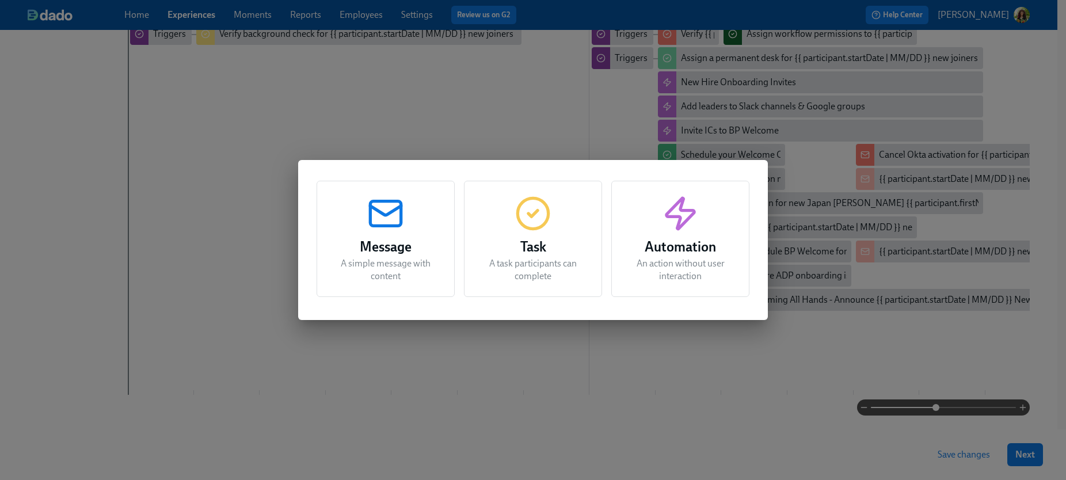
drag, startPoint x: 321, startPoint y: 373, endPoint x: 486, endPoint y: 376, distance: 165.3
click at [486, 376] on div "Message A simple message with content Task A task participants can complete Aut…" at bounding box center [533, 240] width 1066 height 480
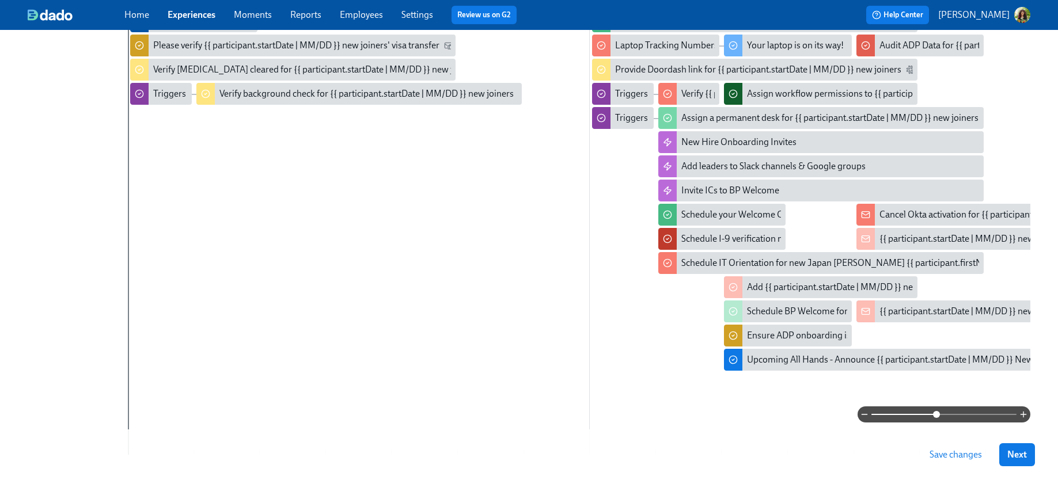
scroll to position [286, 0]
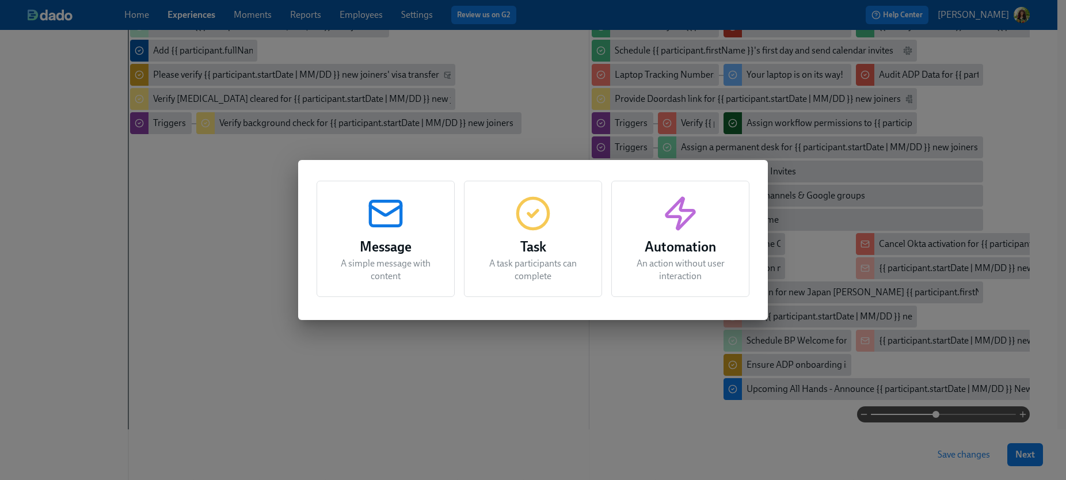
click at [423, 369] on div "Message A simple message with content Task A task participants can complete Aut…" at bounding box center [533, 240] width 1066 height 480
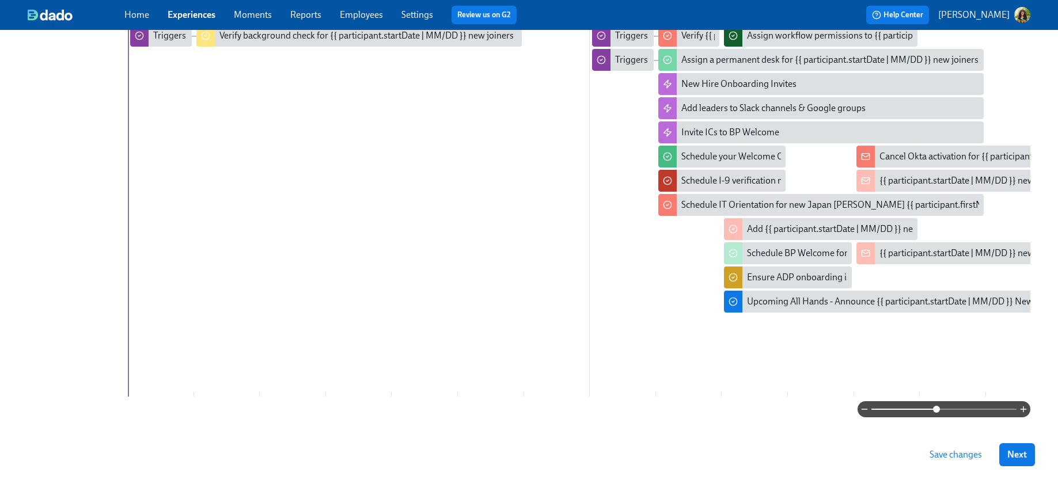
scroll to position [375, 0]
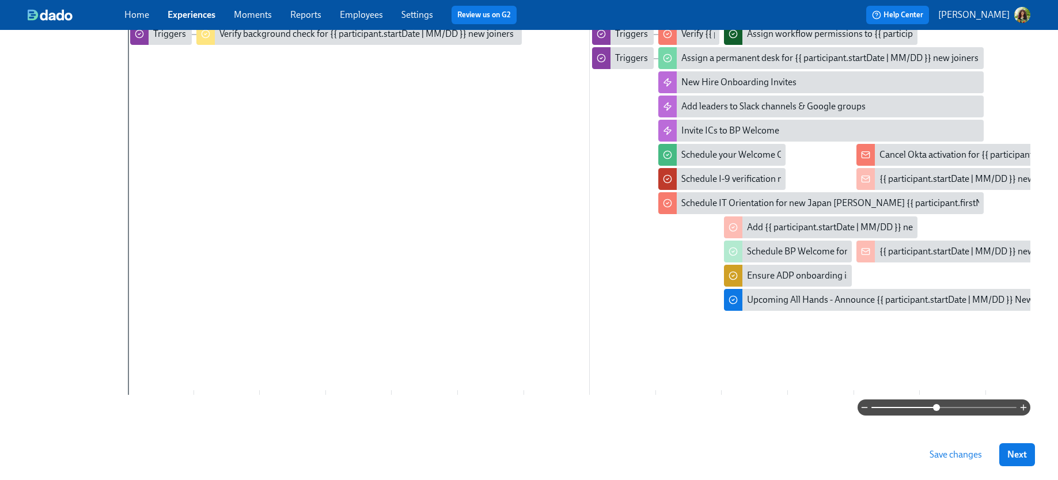
click at [556, 379] on div "Week 1 Week 2 Week 3 Week 4 Week 5 Week 6 Week 7 Week 8 Week 9 Week 10 Week 11 …" at bounding box center [579, 131] width 902 height 535
drag, startPoint x: 172, startPoint y: 371, endPoint x: 536, endPoint y: 358, distance: 364.7
click at [536, 358] on div "Week 1 Week 2 Week 3 Week 4 Week 5 Week 6 Week 7 Week 8 Week 9 Week 10 Week 11 …" at bounding box center [579, 131] width 902 height 535
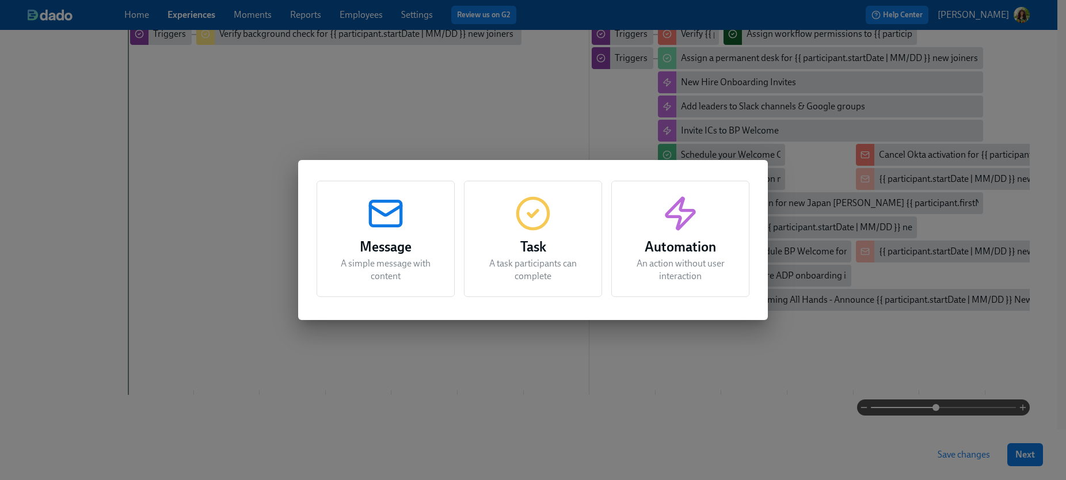
click at [641, 425] on div "Message A simple message with content Task A task participants can complete Aut…" at bounding box center [533, 240] width 1066 height 480
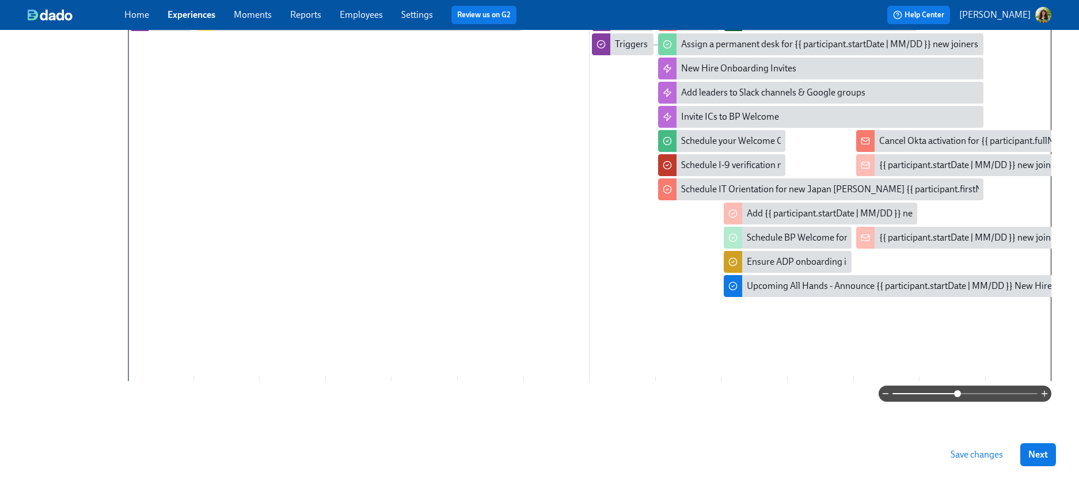
click at [870, 394] on span at bounding box center [964, 394] width 145 height 16
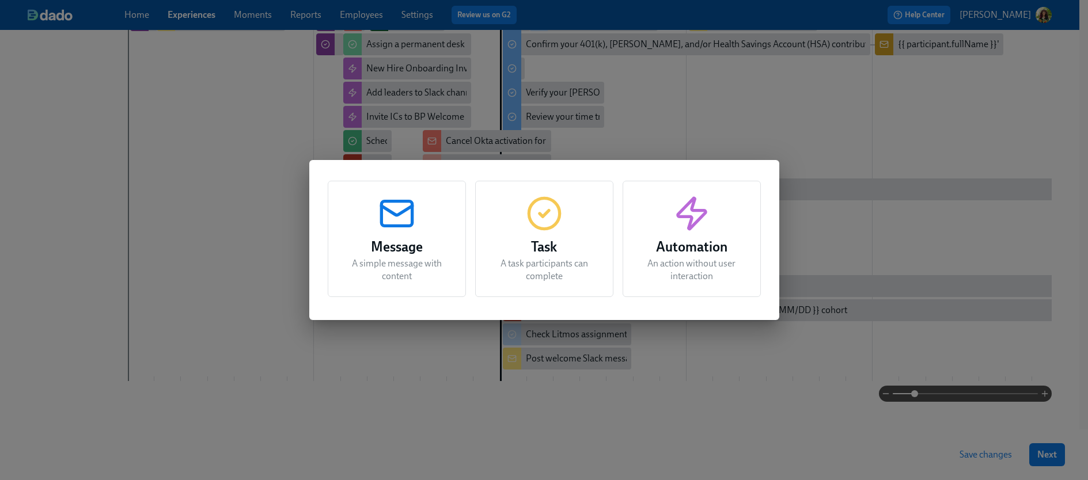
click at [725, 409] on div "Message A simple message with content Task A task participants can complete Aut…" at bounding box center [544, 240] width 1088 height 480
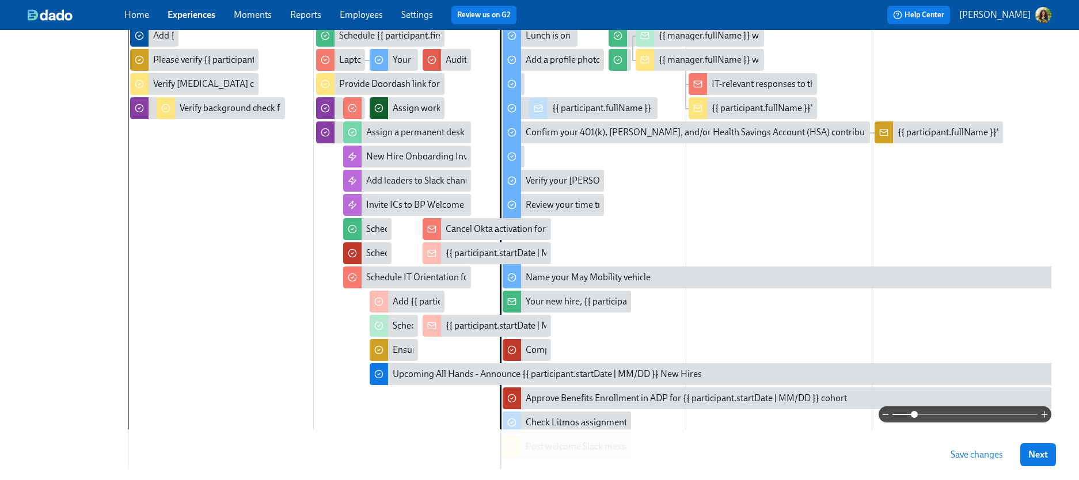
scroll to position [282, 0]
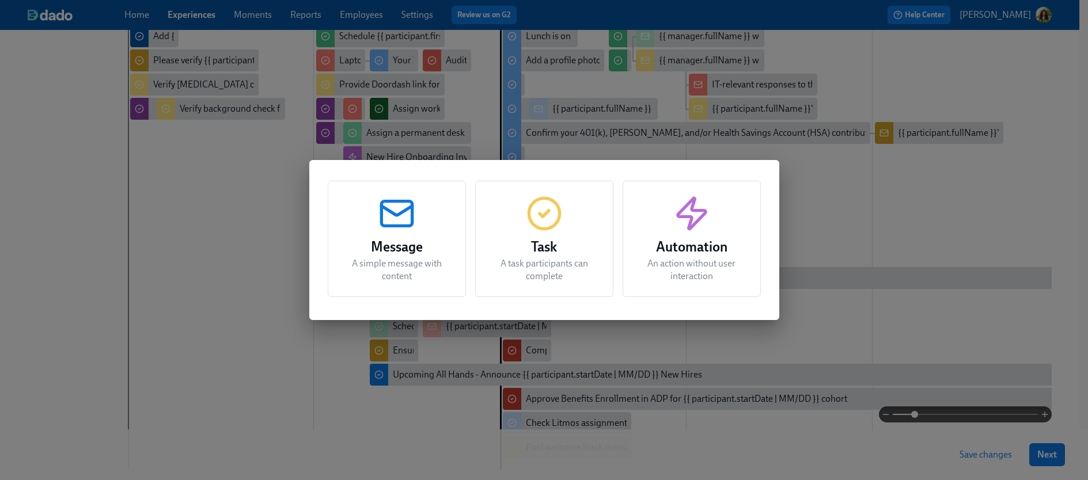
click at [833, 207] on div "Message A simple message with content Task A task participants can complete Aut…" at bounding box center [544, 240] width 1088 height 480
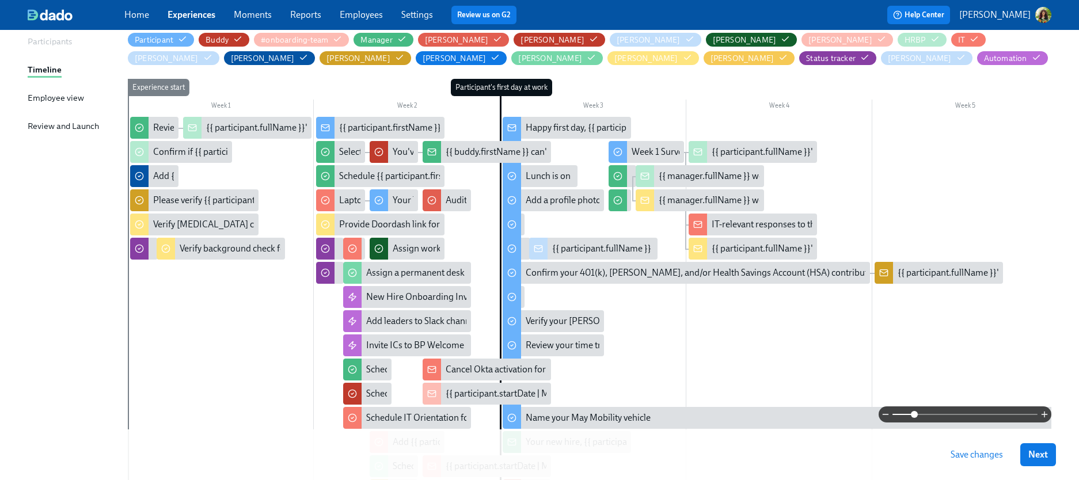
scroll to position [119, 0]
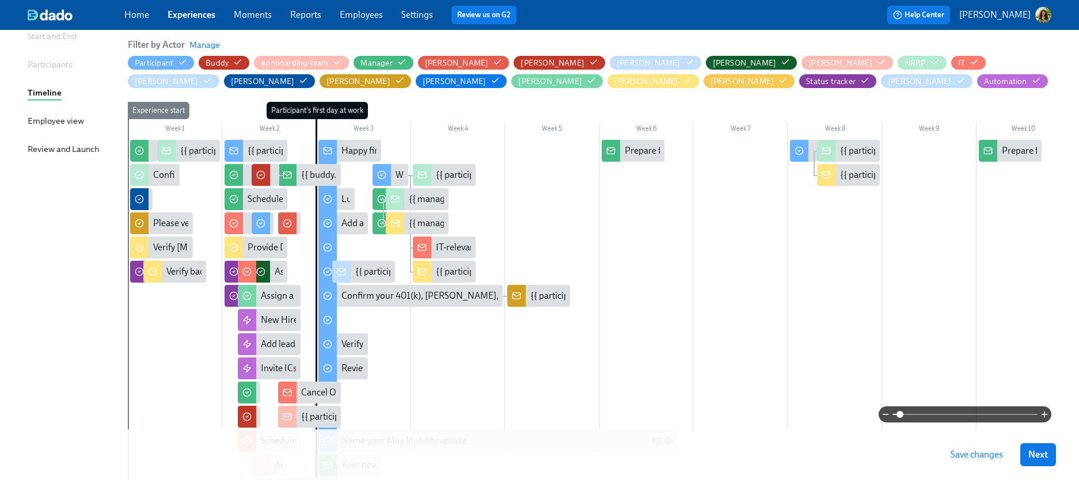
click at [870, 414] on span at bounding box center [964, 415] width 145 height 16
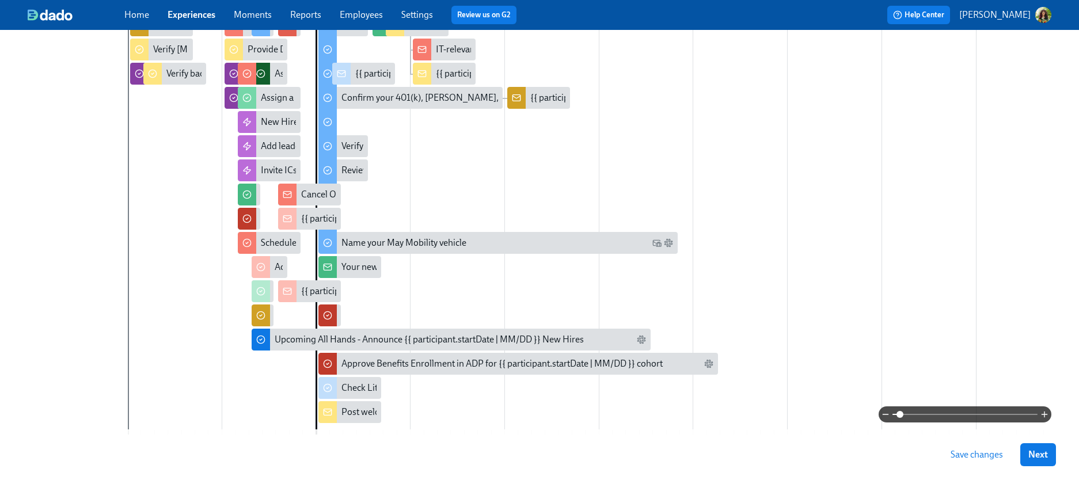
scroll to position [375, 0]
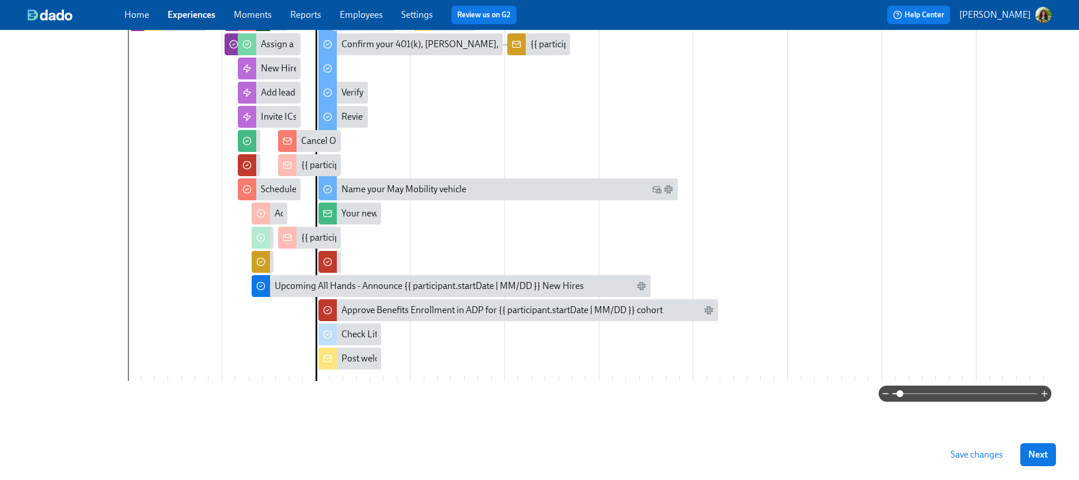
drag, startPoint x: 85, startPoint y: 261, endPoint x: 623, endPoint y: 394, distance: 554.0
click at [623, 394] on div "Basics Start and End Participants Timeline Employee view Review and Launch Time…" at bounding box center [540, 89] width 1024 height 679
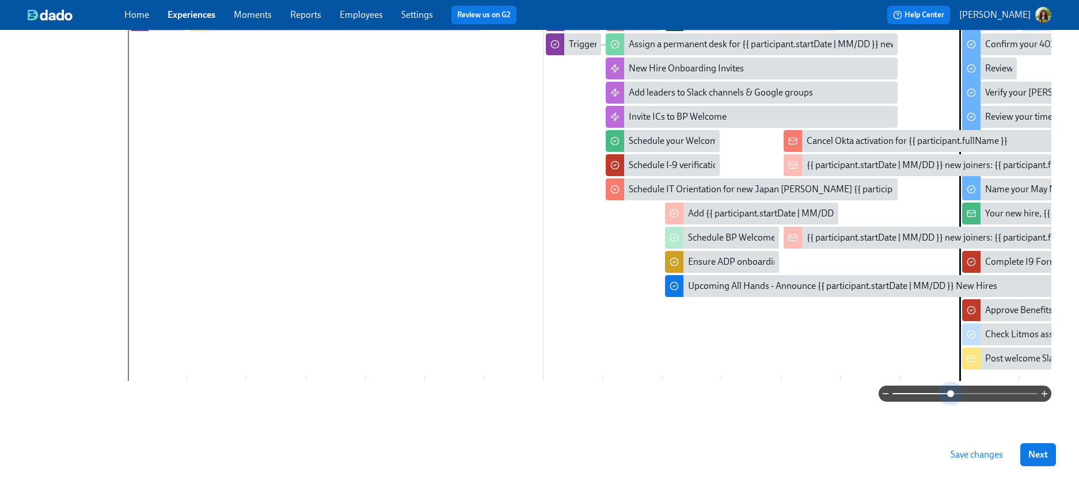
click at [870, 391] on span at bounding box center [964, 394] width 145 height 16
click at [870, 392] on span at bounding box center [964, 394] width 145 height 16
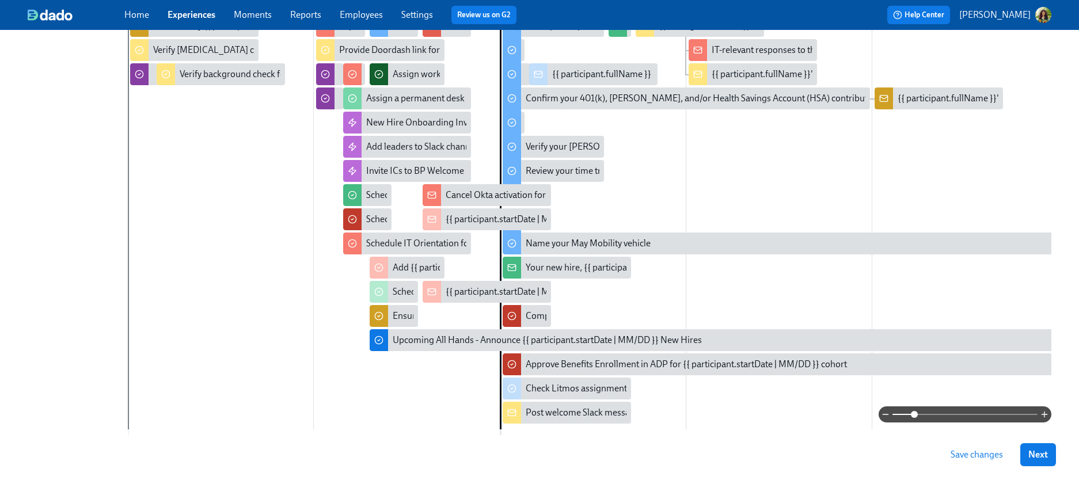
scroll to position [357, 0]
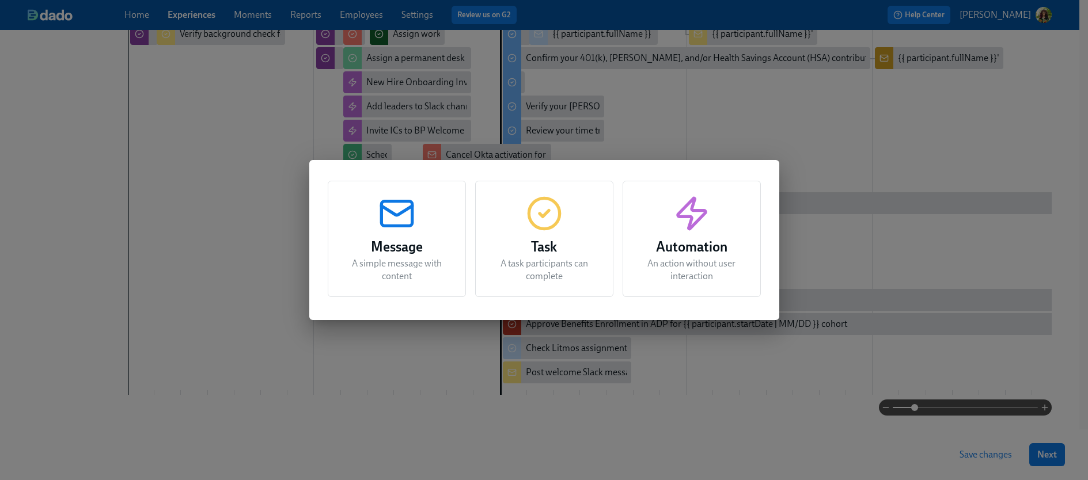
click at [745, 386] on div "Message A simple message with content Task A task participants can complete Aut…" at bounding box center [544, 240] width 1088 height 480
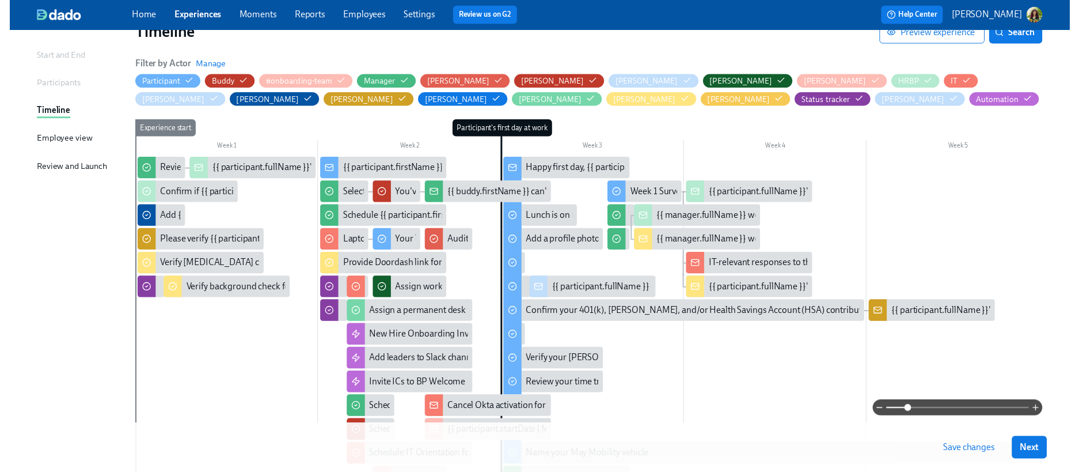
scroll to position [0, 0]
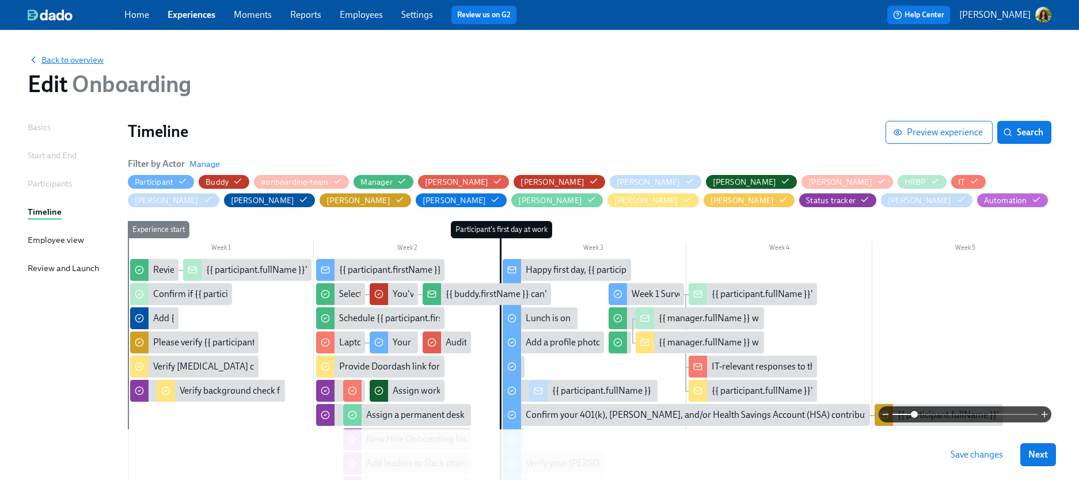
click at [67, 59] on span "Back to overview" at bounding box center [66, 60] width 76 height 12
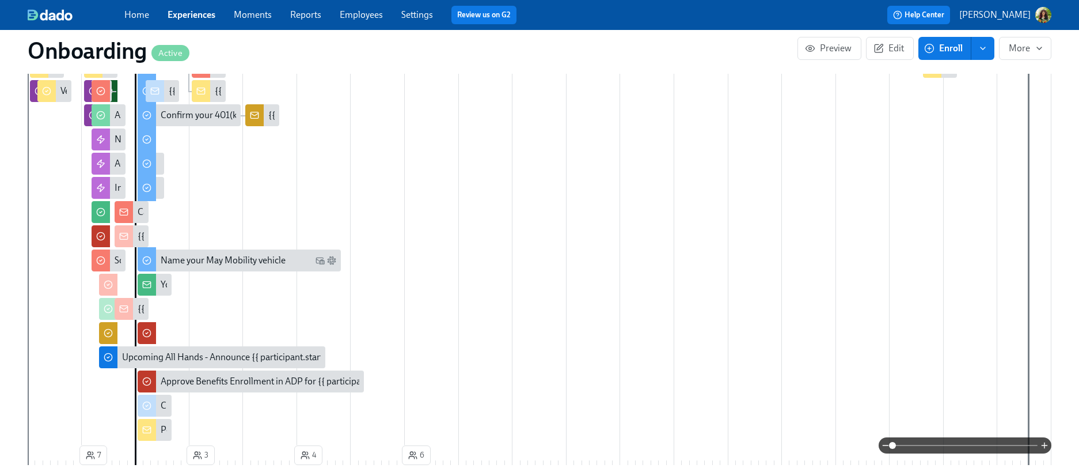
scroll to position [815, 0]
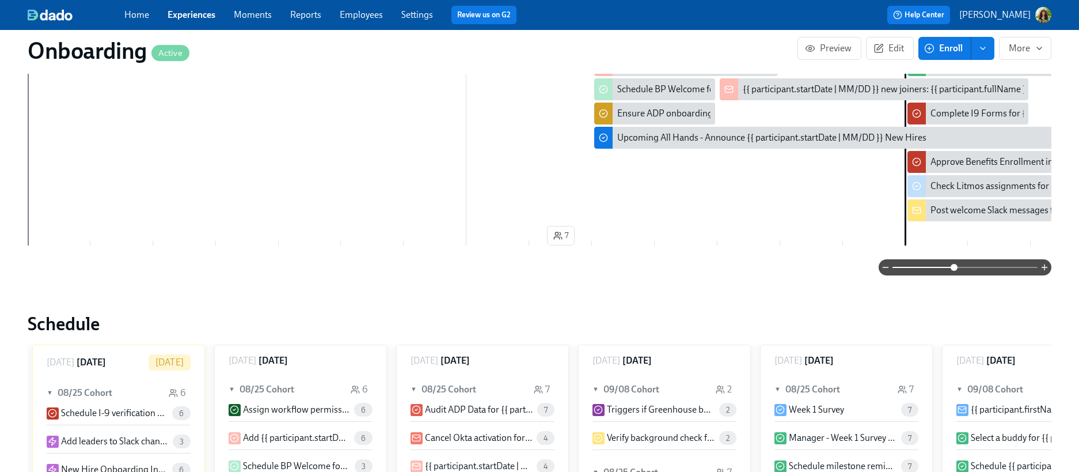
click at [870, 265] on span at bounding box center [964, 267] width 145 height 16
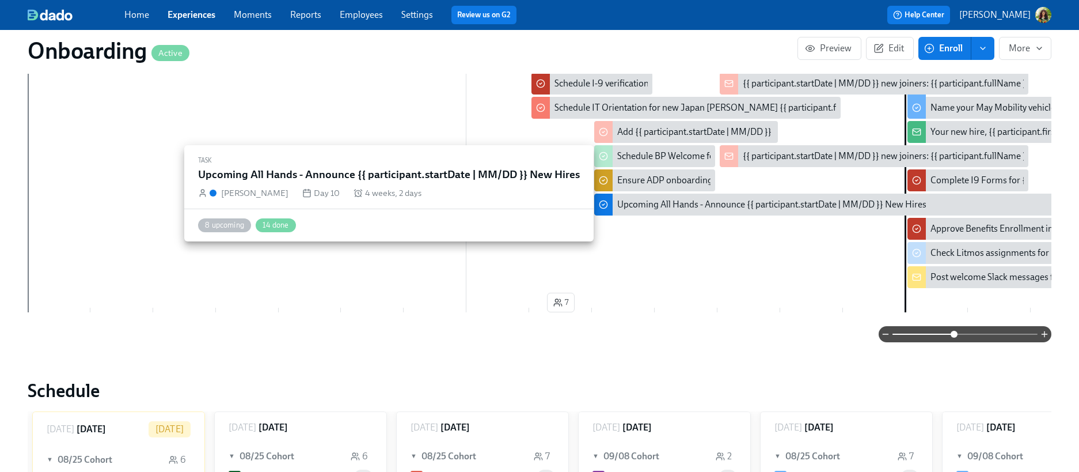
scroll to position [747, 0]
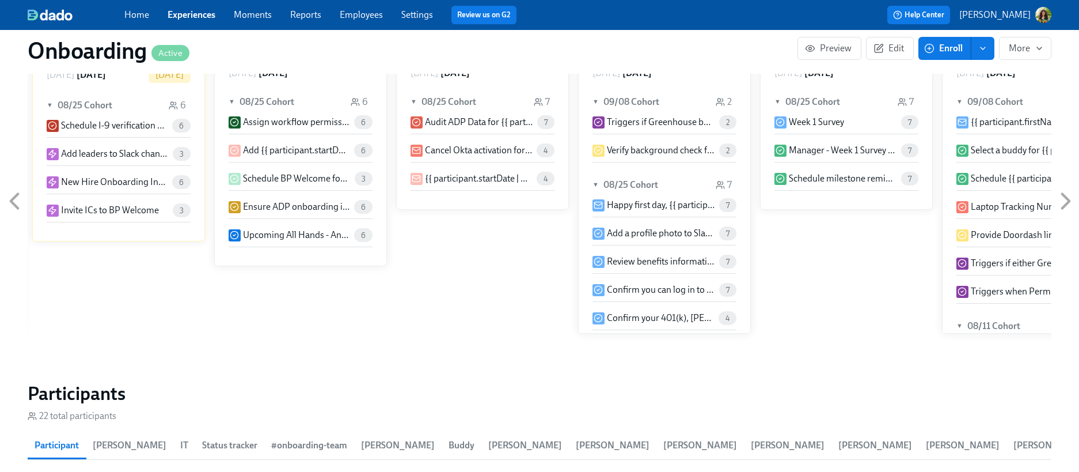
scroll to position [1103, 1]
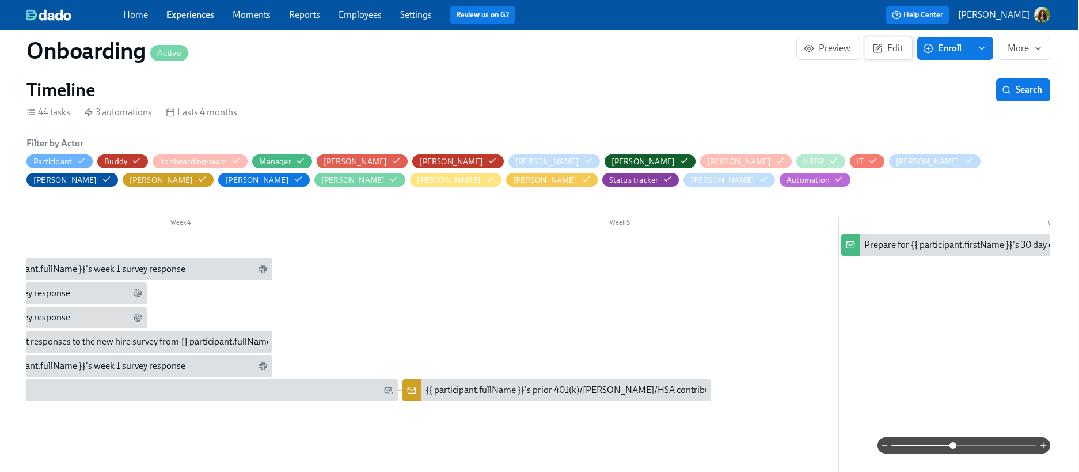
click at [870, 51] on span "Edit" at bounding box center [889, 49] width 28 height 12
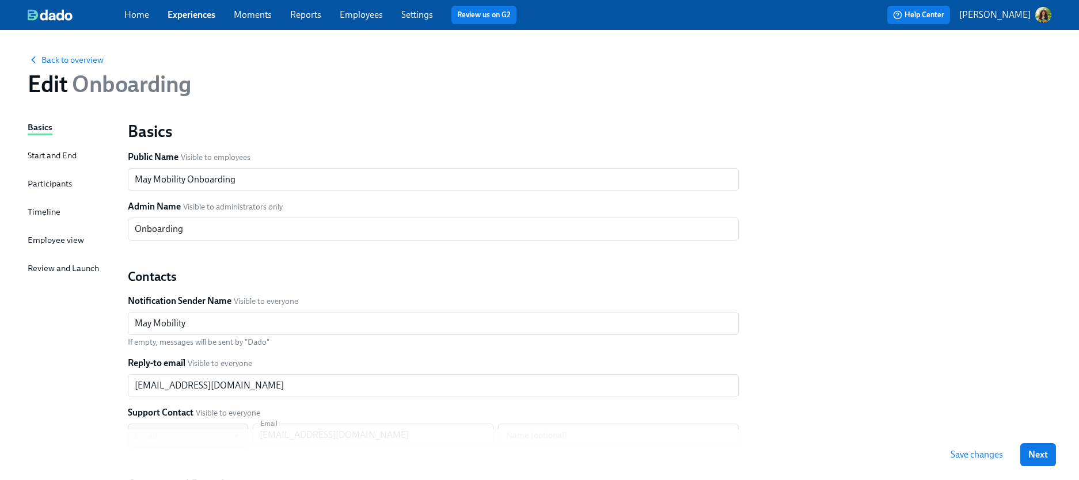
click at [43, 208] on div "Timeline" at bounding box center [44, 212] width 33 height 13
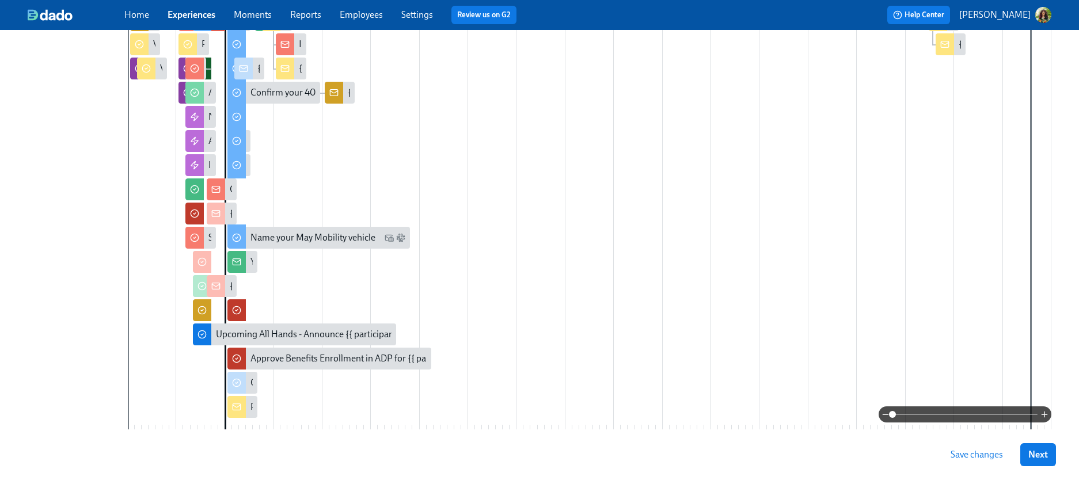
scroll to position [265, 0]
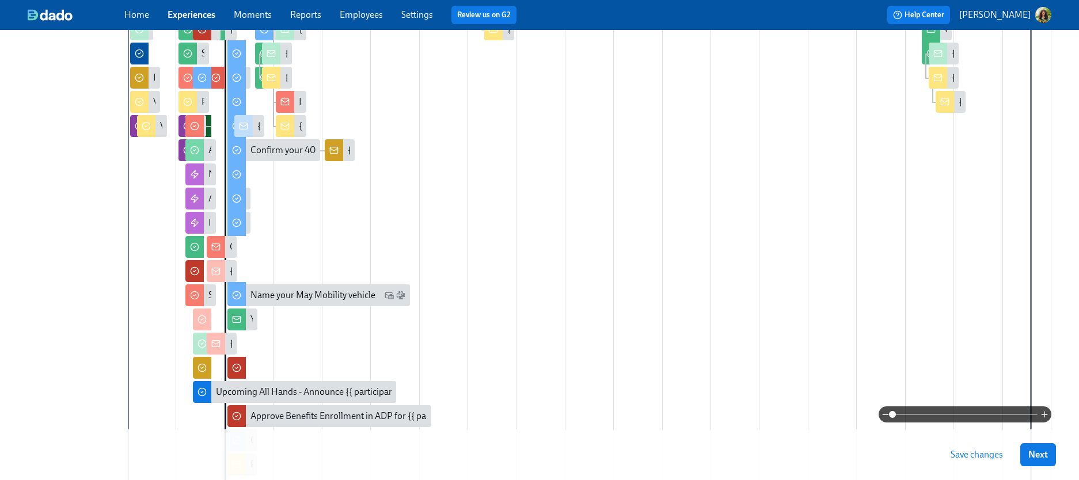
click at [870, 414] on span at bounding box center [964, 415] width 145 height 16
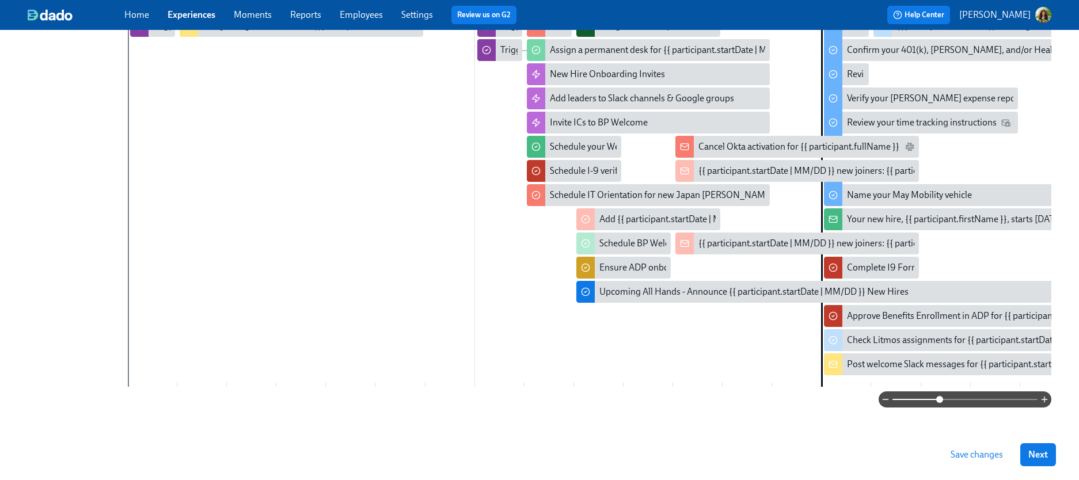
scroll to position [375, 0]
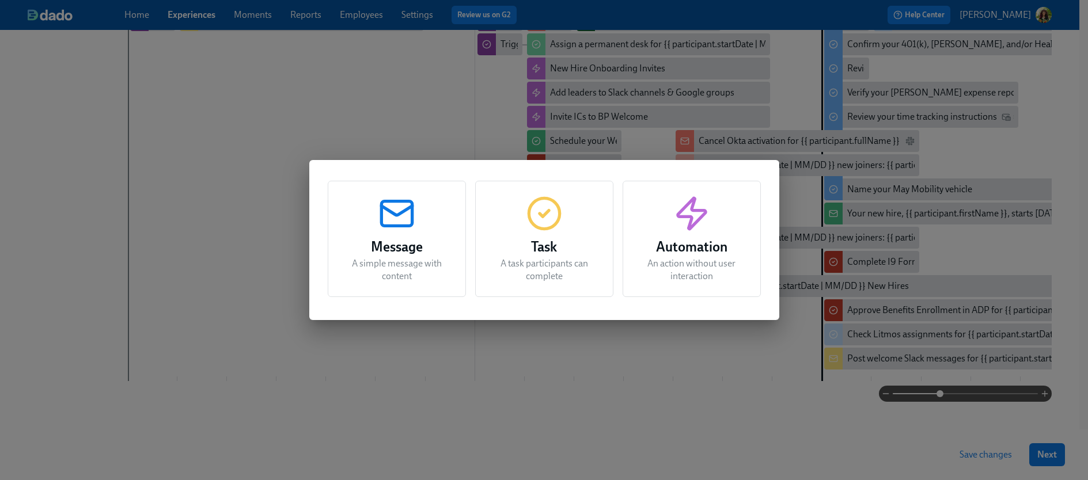
click at [576, 340] on div "Message A simple message with content Task A task participants can complete Aut…" at bounding box center [544, 240] width 1088 height 480
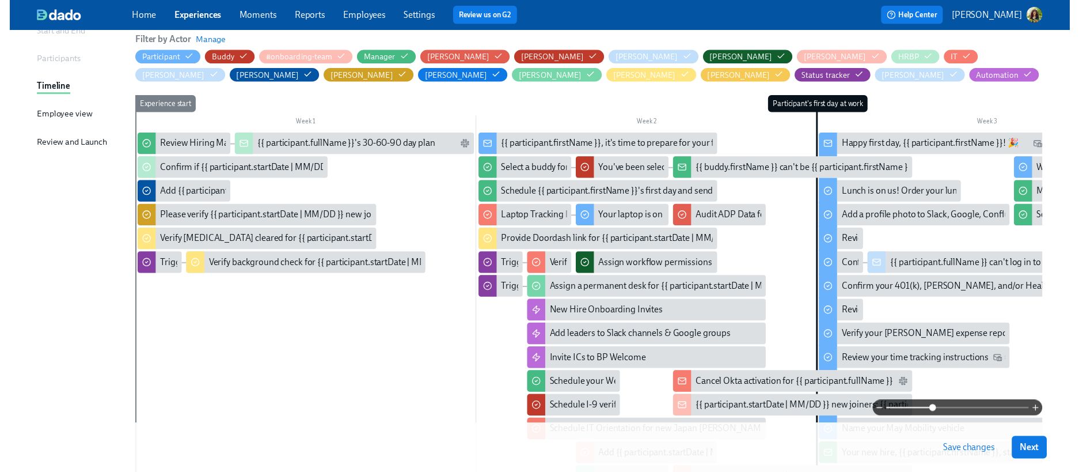
scroll to position [0, 0]
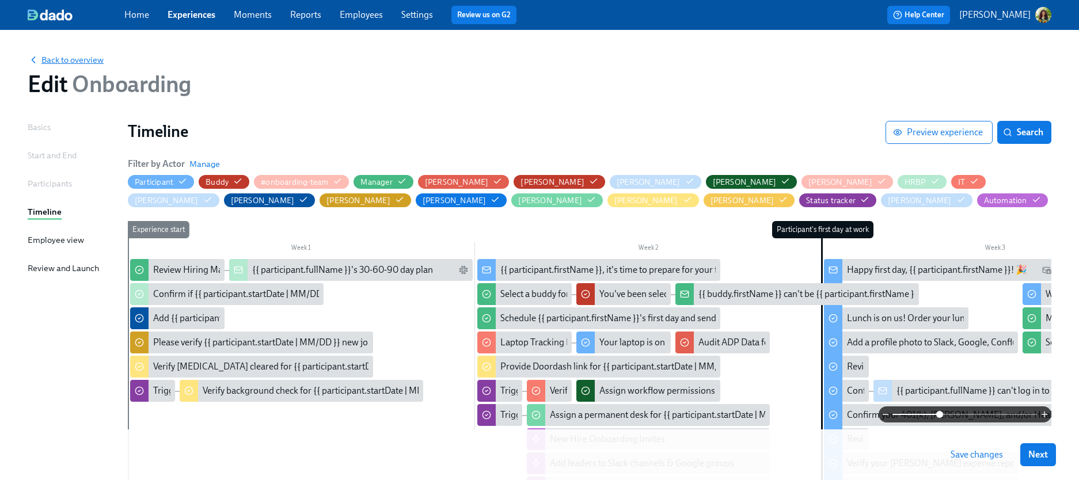
click at [89, 60] on span "Back to overview" at bounding box center [66, 60] width 76 height 12
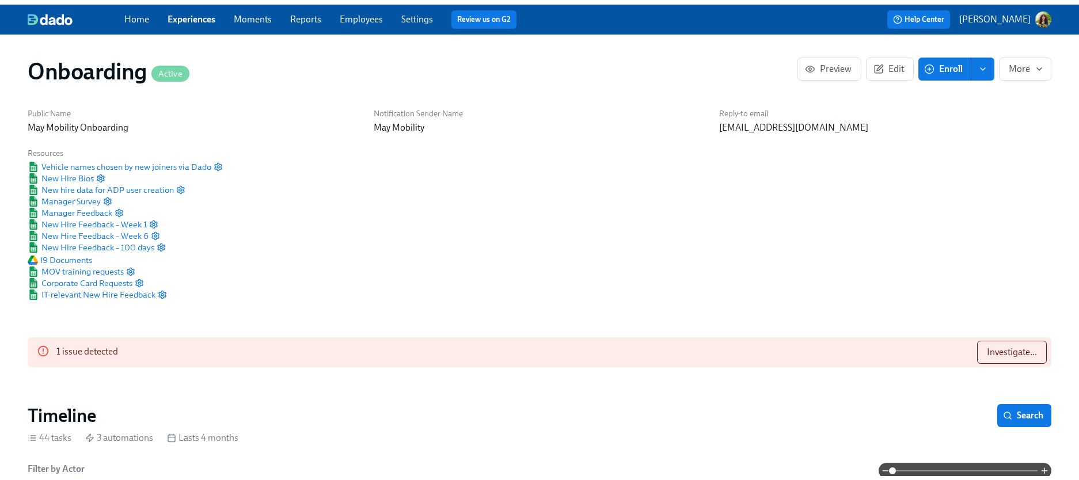
scroll to position [0, 4726]
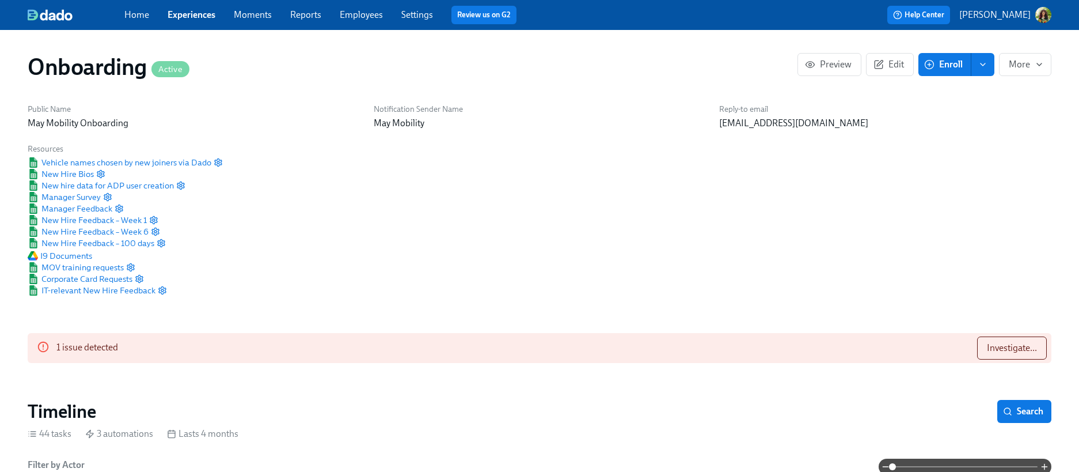
drag, startPoint x: 185, startPoint y: 13, endPoint x: 221, endPoint y: 18, distance: 36.1
click at [185, 13] on link "Experiences" at bounding box center [192, 14] width 48 height 11
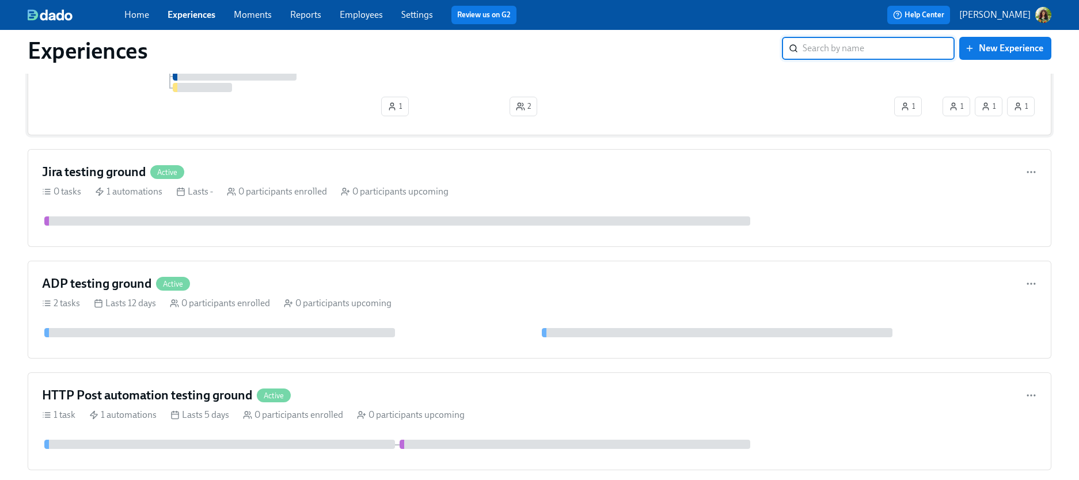
scroll to position [679, 0]
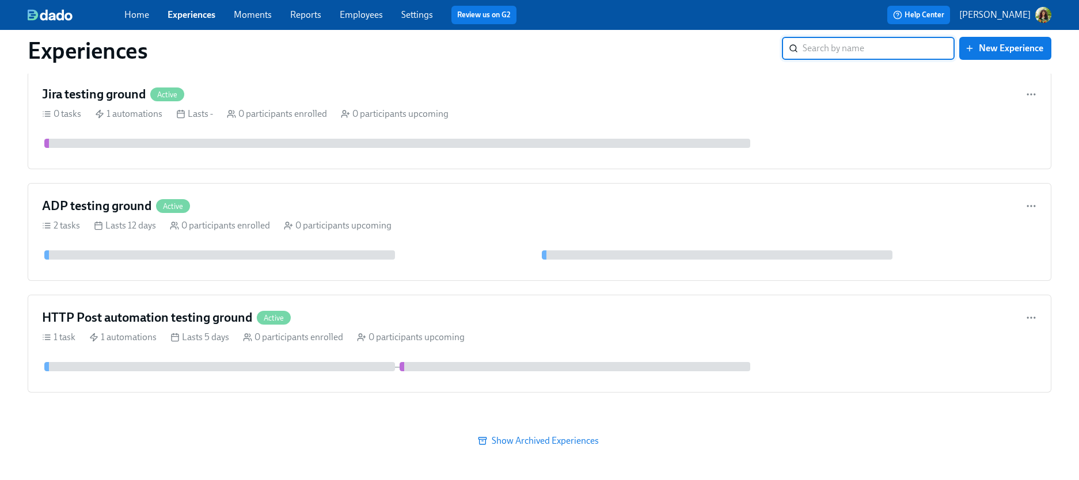
click at [557, 444] on span "Show Archived Experiences" at bounding box center [540, 441] width 1008 height 12
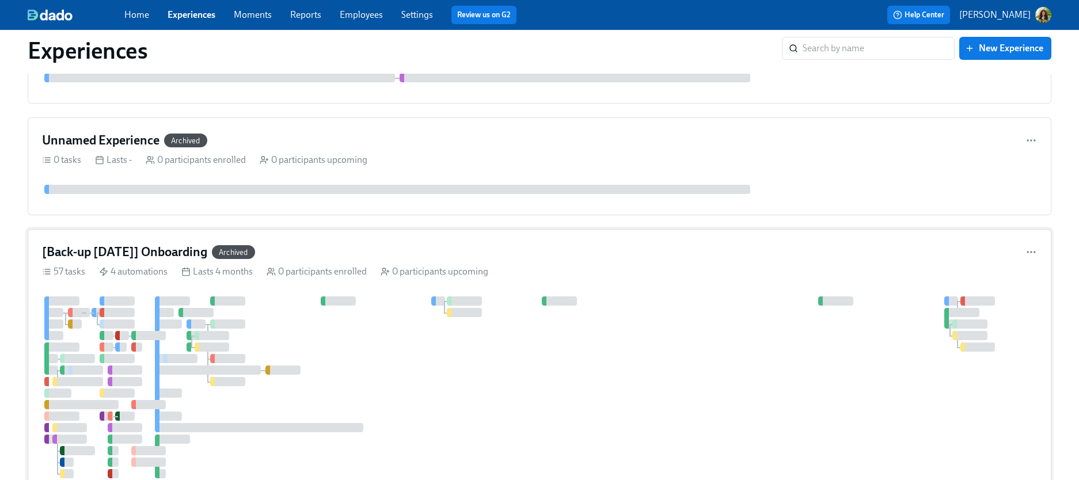
scroll to position [1137, 0]
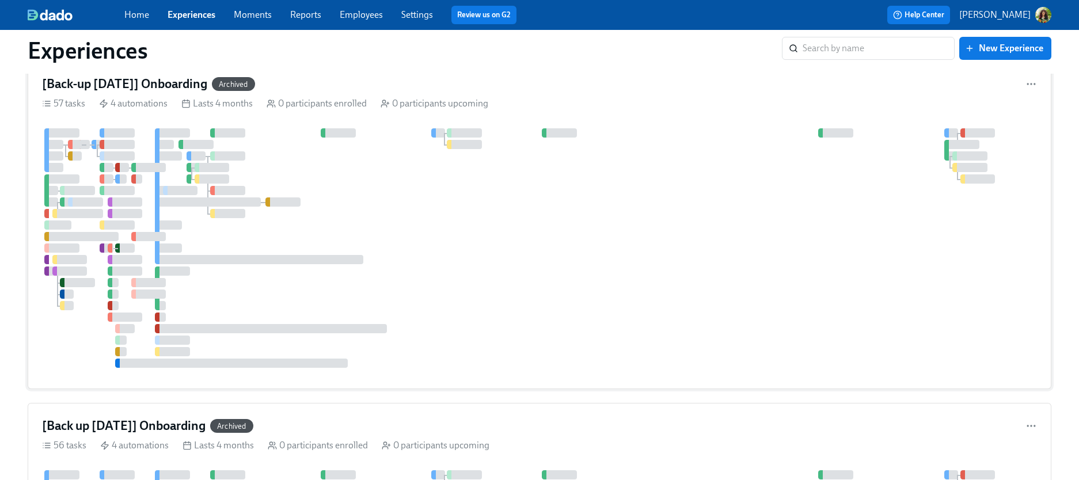
click at [723, 117] on div "[Back-up Jul 25] Onboarding Archived 57 tasks 4 automations Lasts 4 months 0 pa…" at bounding box center [540, 225] width 1024 height 328
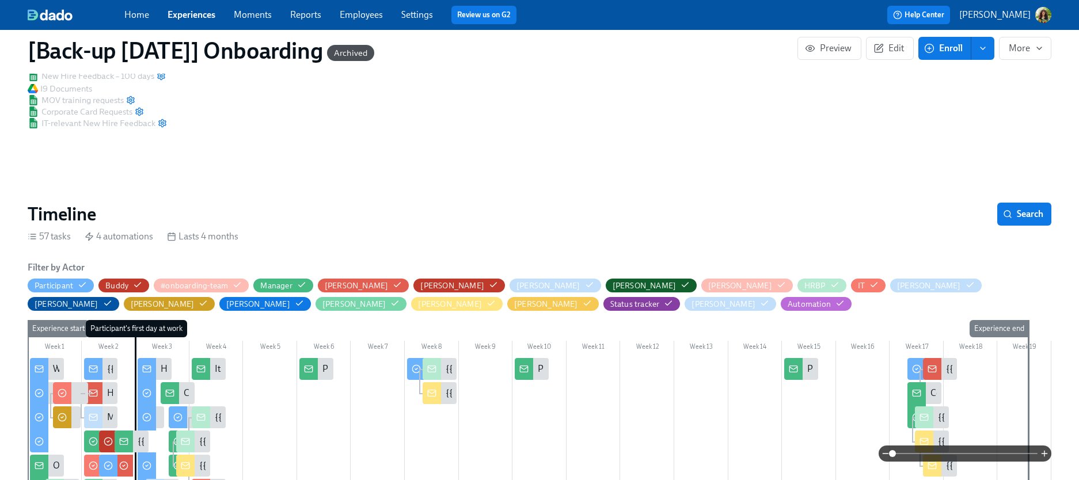
scroll to position [396, 0]
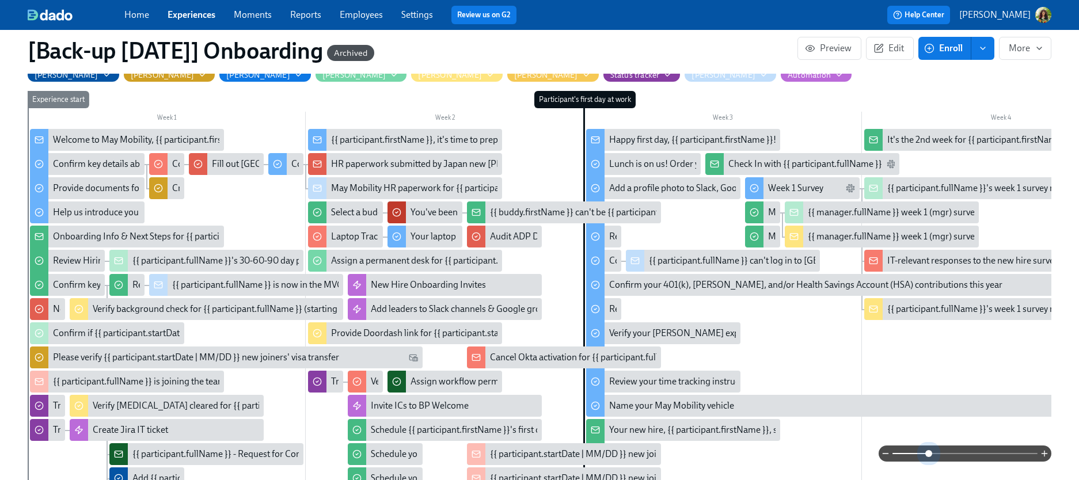
click at [870, 453] on span at bounding box center [964, 454] width 145 height 16
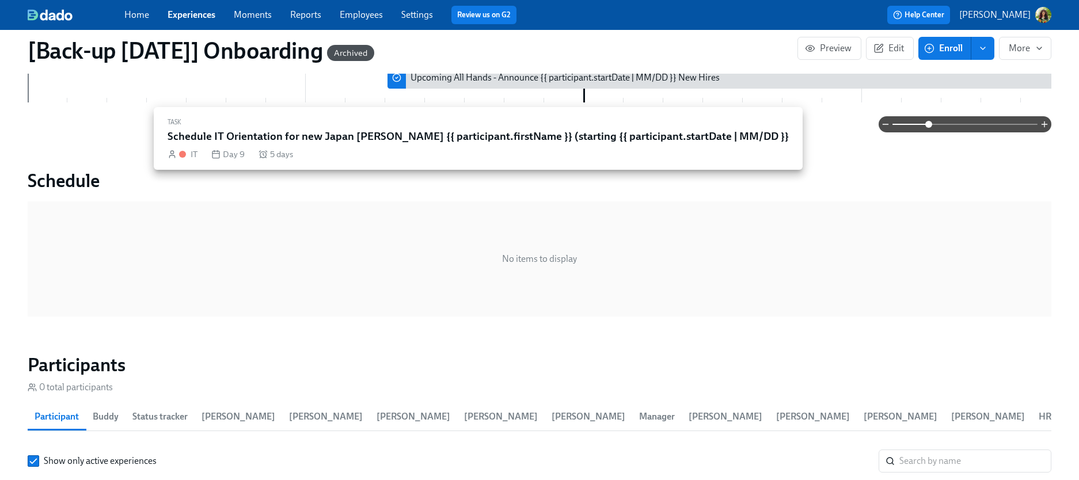
scroll to position [1192, 0]
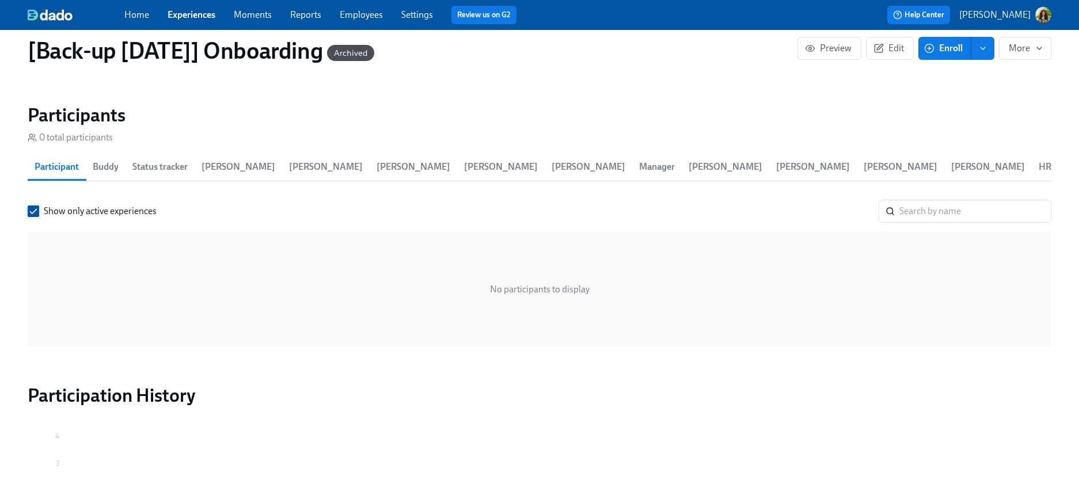
click at [39, 216] on span at bounding box center [34, 212] width 12 height 12
click at [39, 216] on input "Show only active experiences" at bounding box center [33, 211] width 10 height 10
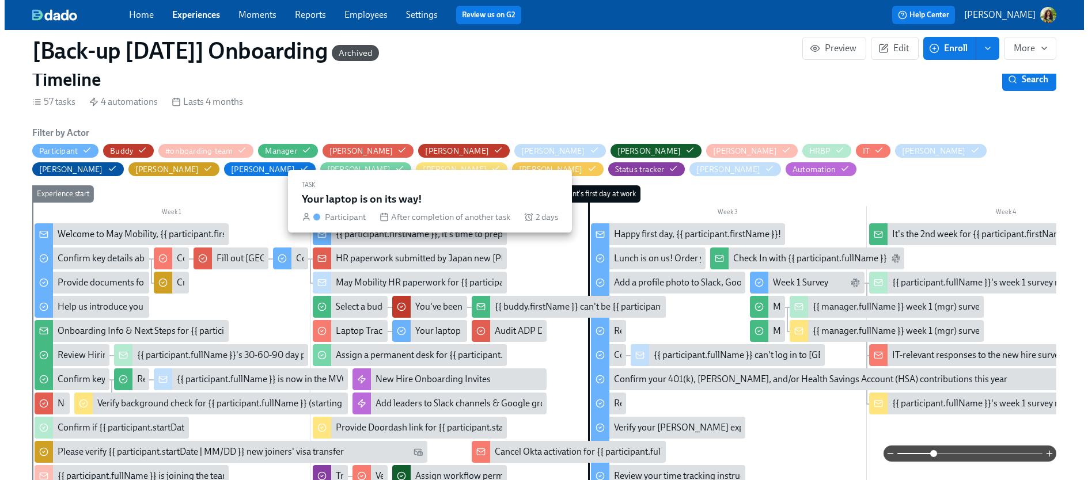
scroll to position [392, 0]
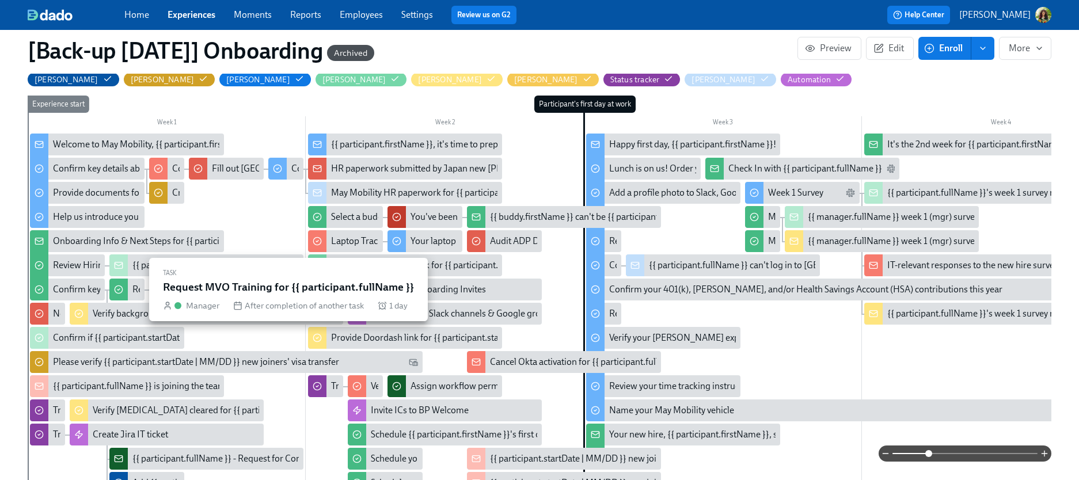
click at [126, 284] on div at bounding box center [118, 290] width 18 height 22
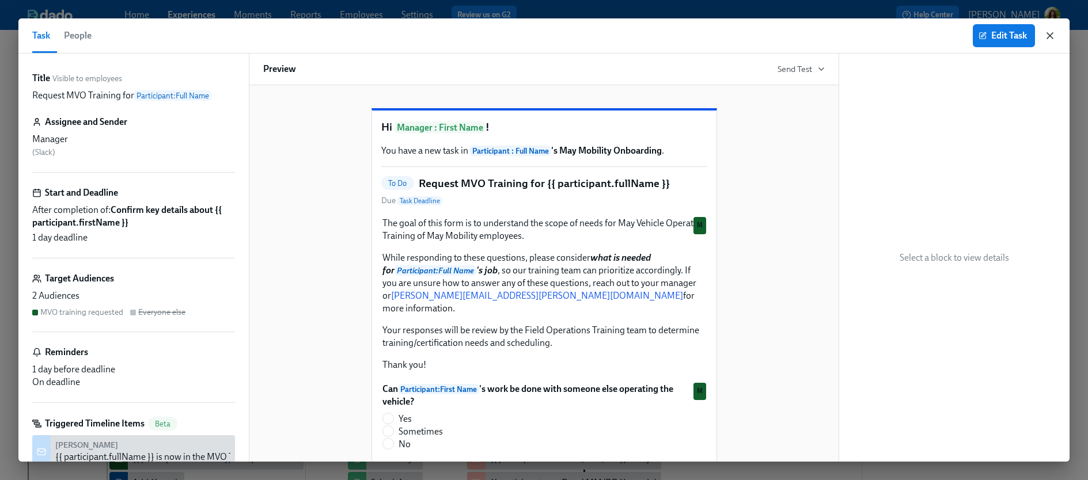
click at [870, 36] on icon "button" at bounding box center [1050, 36] width 12 height 12
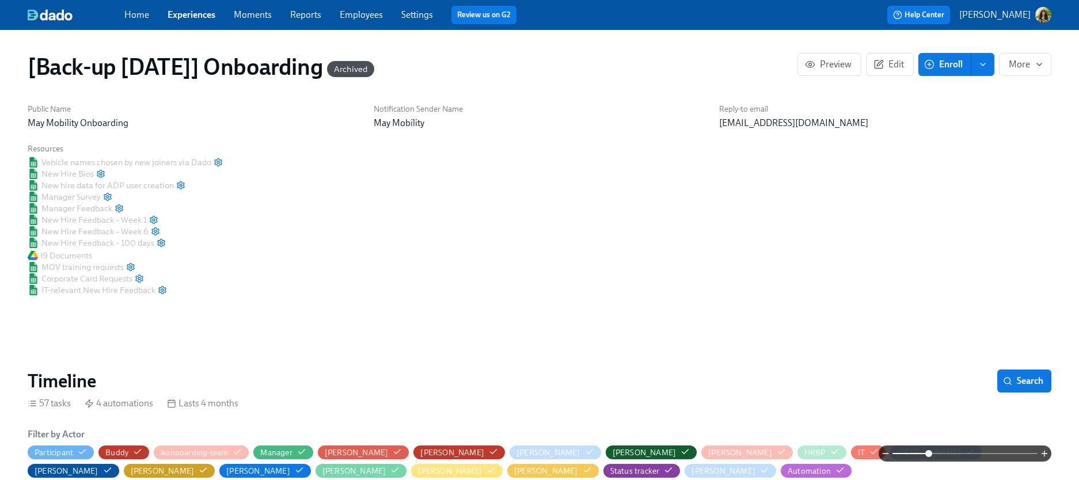
click at [194, 16] on link "Experiences" at bounding box center [192, 14] width 48 height 11
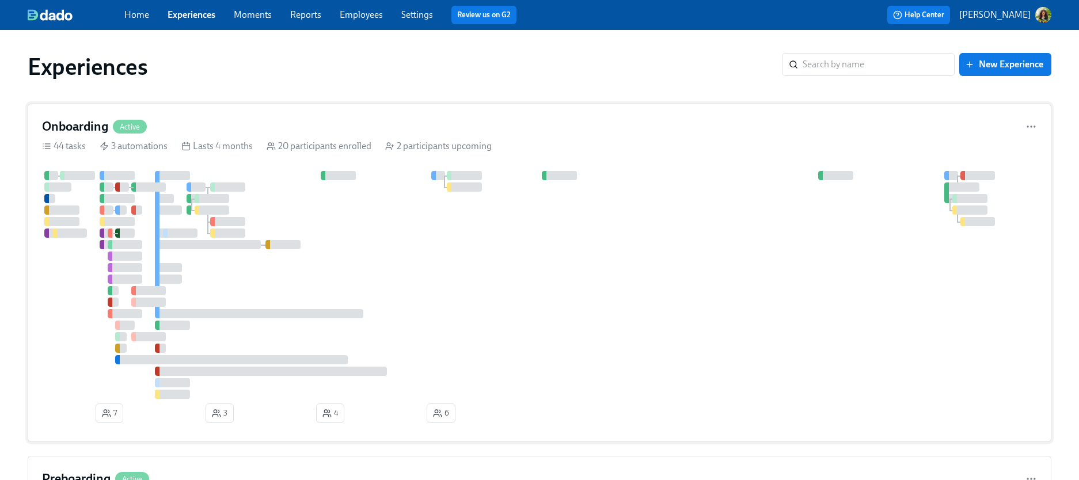
click at [693, 283] on div at bounding box center [539, 285] width 995 height 228
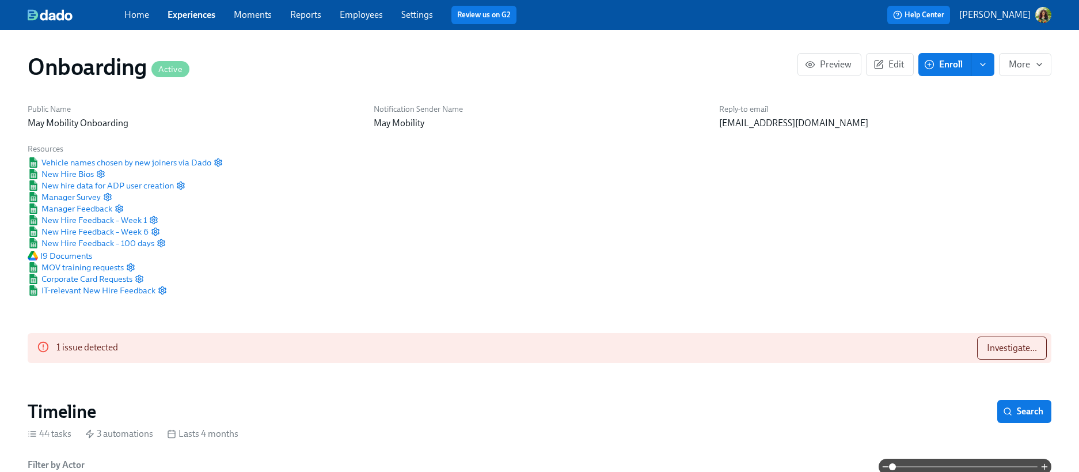
scroll to position [0, 4726]
click at [870, 416] on span "Search" at bounding box center [1024, 411] width 38 height 12
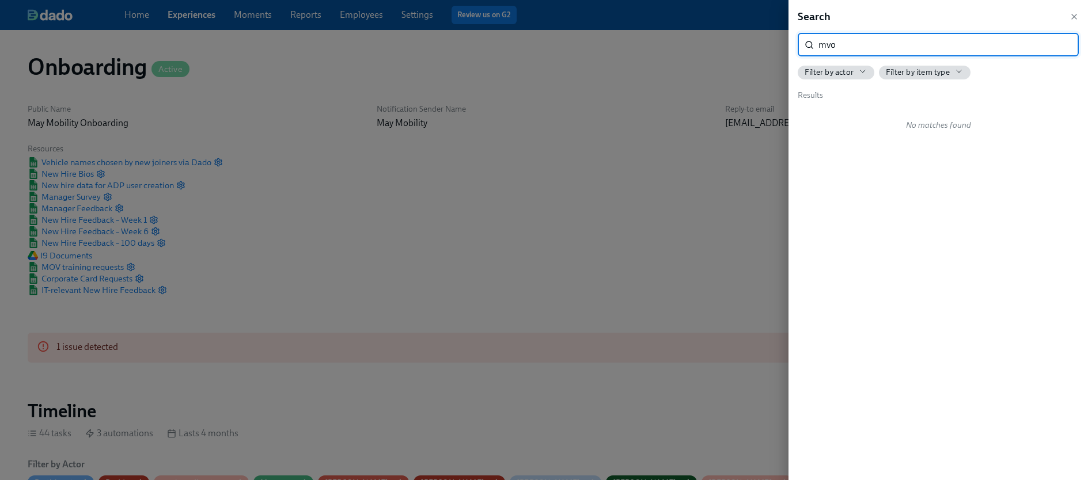
type input "mvo"
click at [379, 234] on div at bounding box center [544, 240] width 1088 height 480
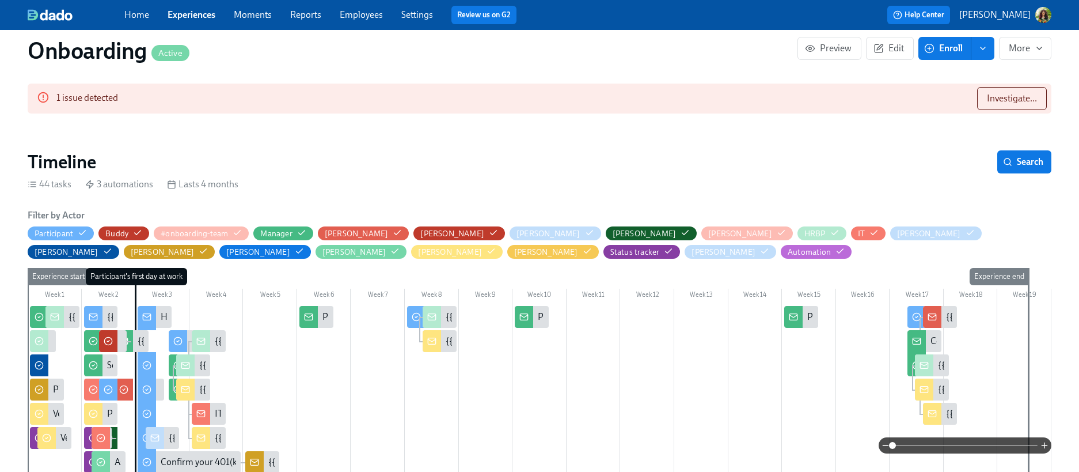
scroll to position [368, 0]
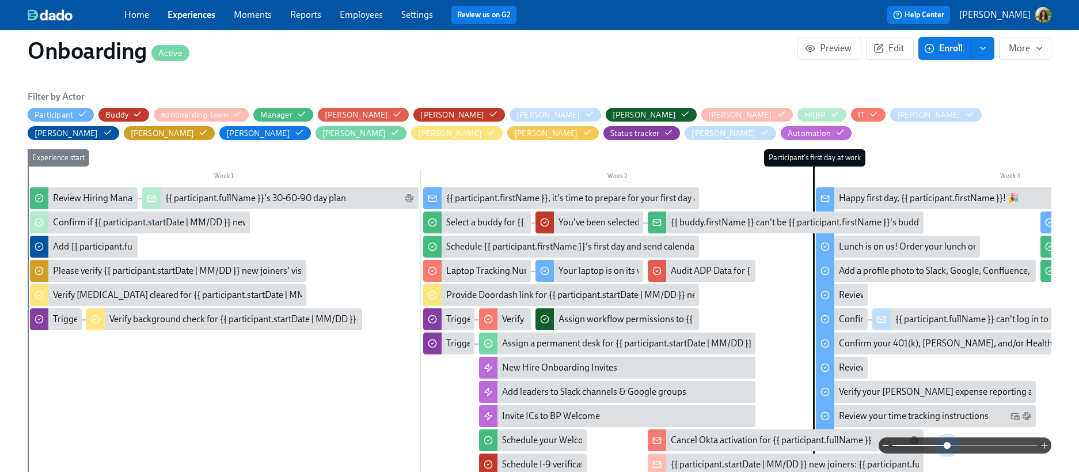
click at [870, 443] on span at bounding box center [964, 445] width 145 height 16
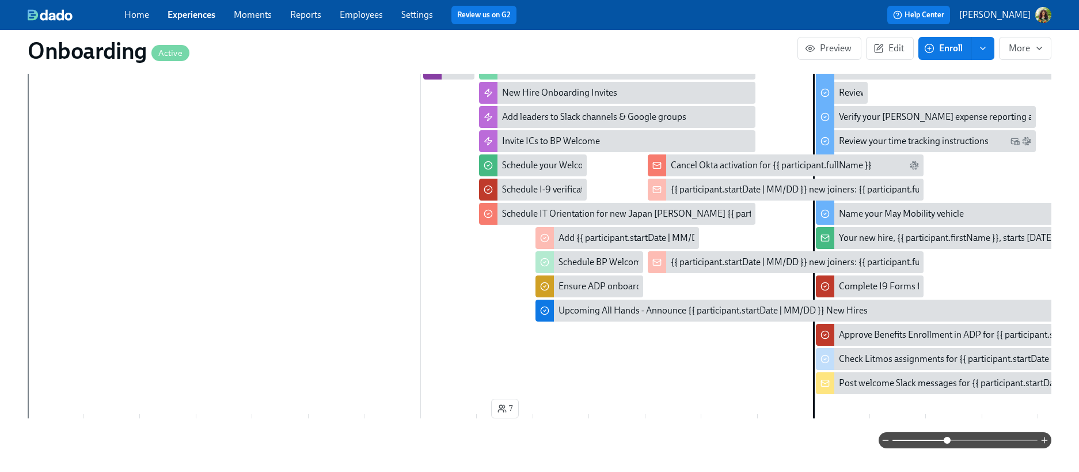
scroll to position [649, 0]
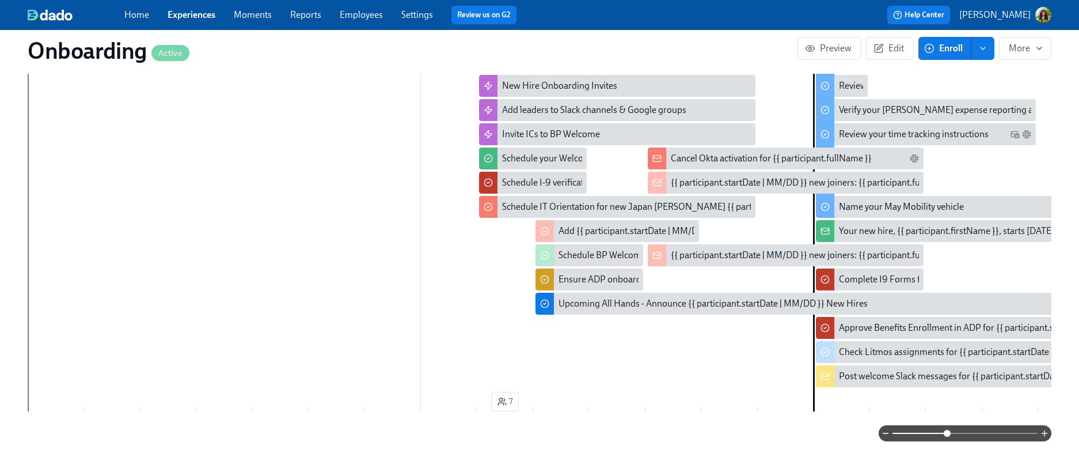
click at [870, 230] on div "Your new hire, {{ participant.firstName }}, starts today!" at bounding box center [948, 231] width 218 height 13
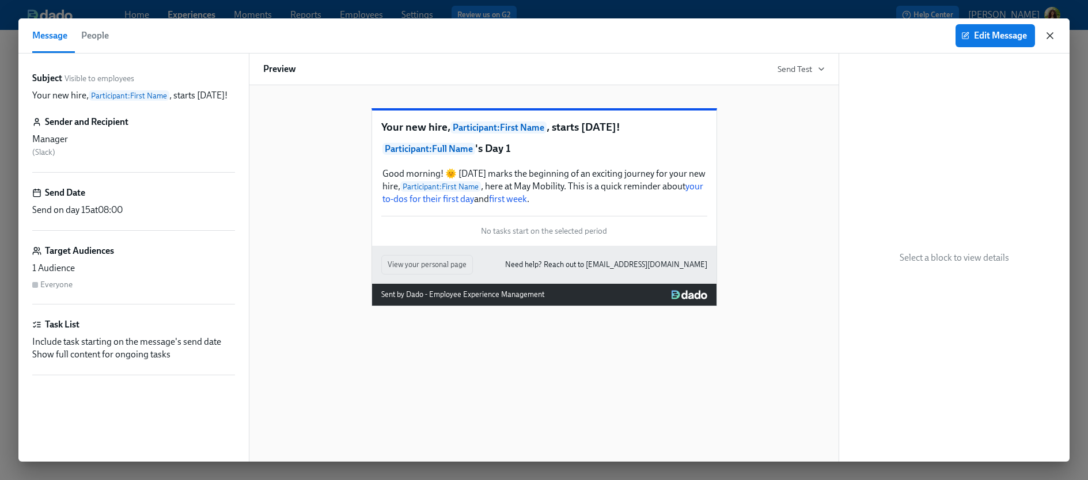
click at [870, 35] on icon "button" at bounding box center [1050, 36] width 6 height 6
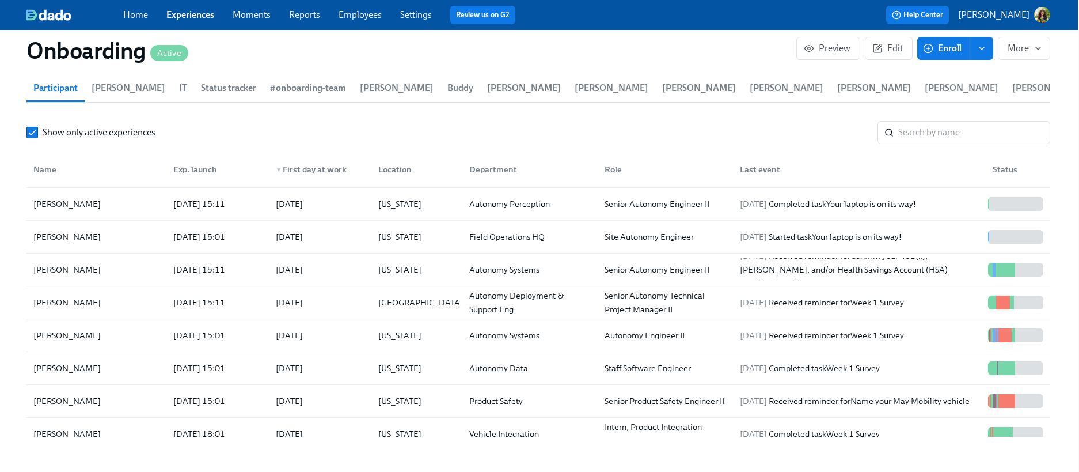
scroll to position [248, 0]
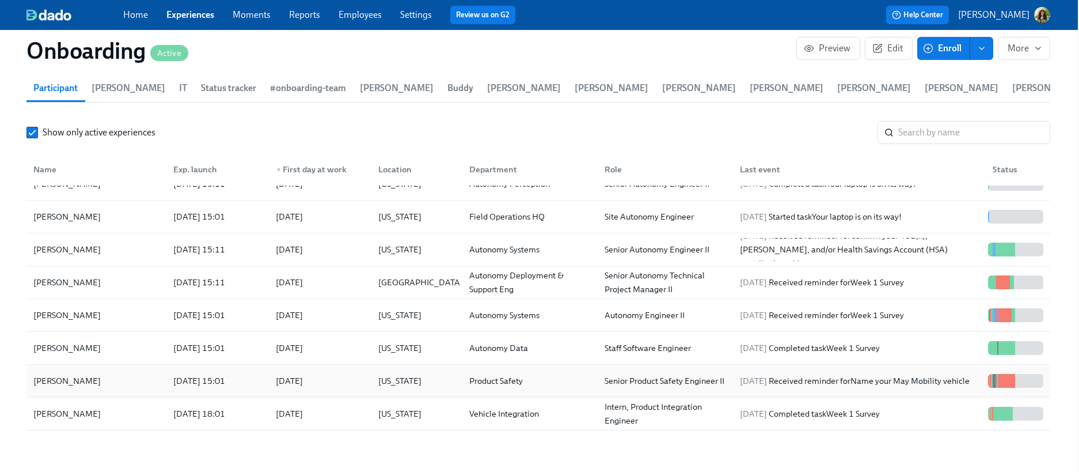
click at [559, 392] on div "Product Safety" at bounding box center [527, 380] width 135 height 23
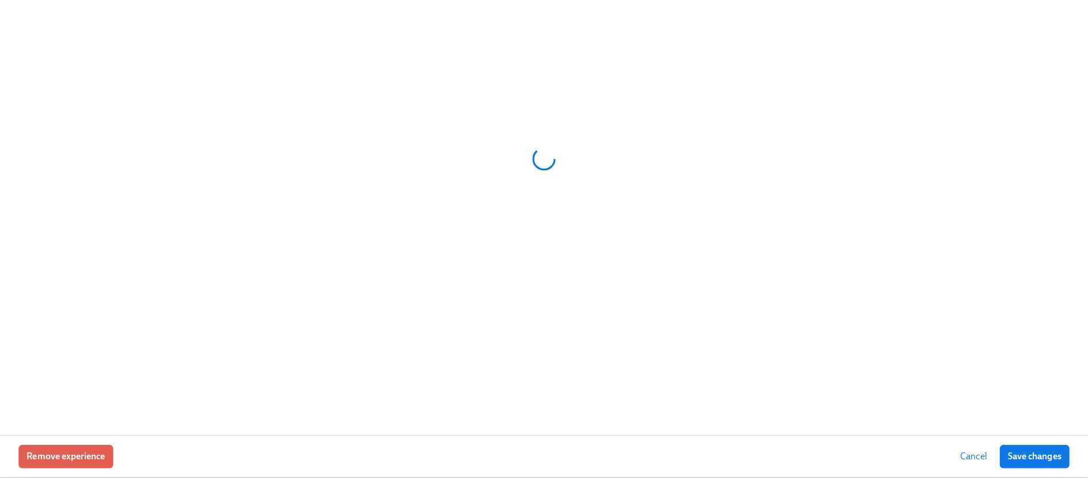
scroll to position [1460, 0]
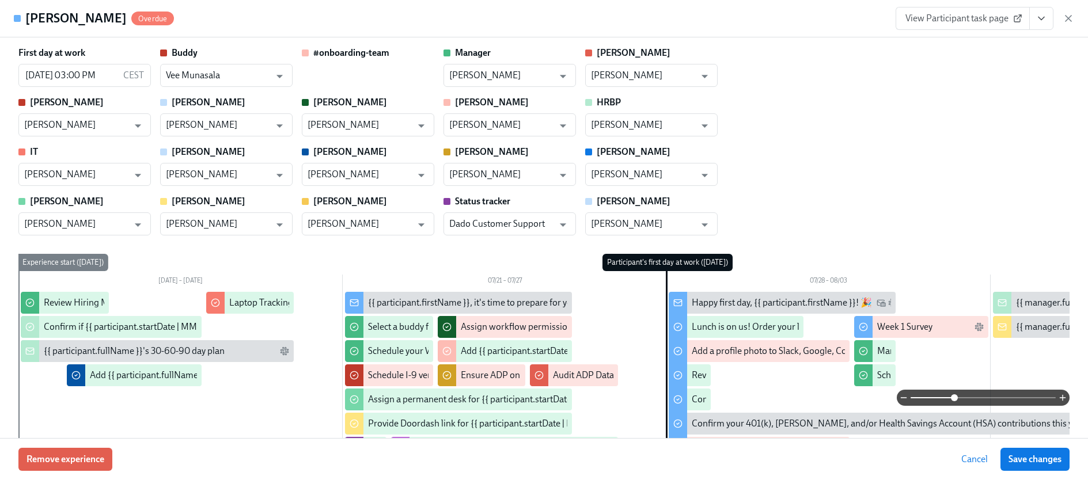
click at [870, 398] on span at bounding box center [982, 398] width 145 height 16
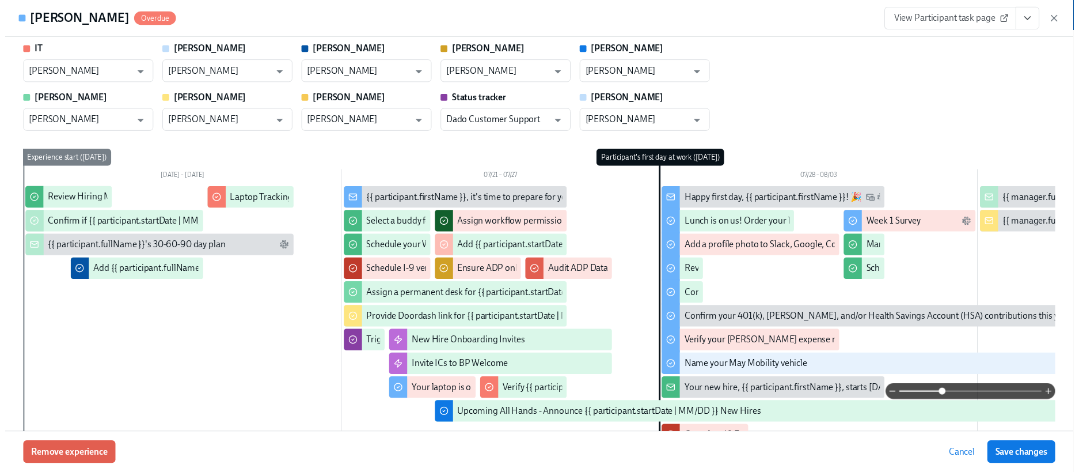
scroll to position [232, 0]
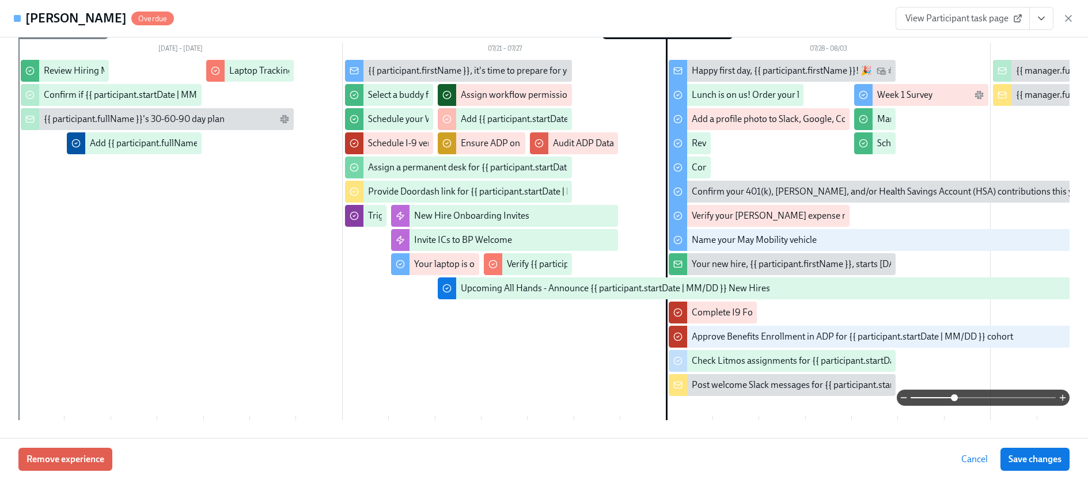
click at [870, 16] on icon "button" at bounding box center [1068, 19] width 12 height 12
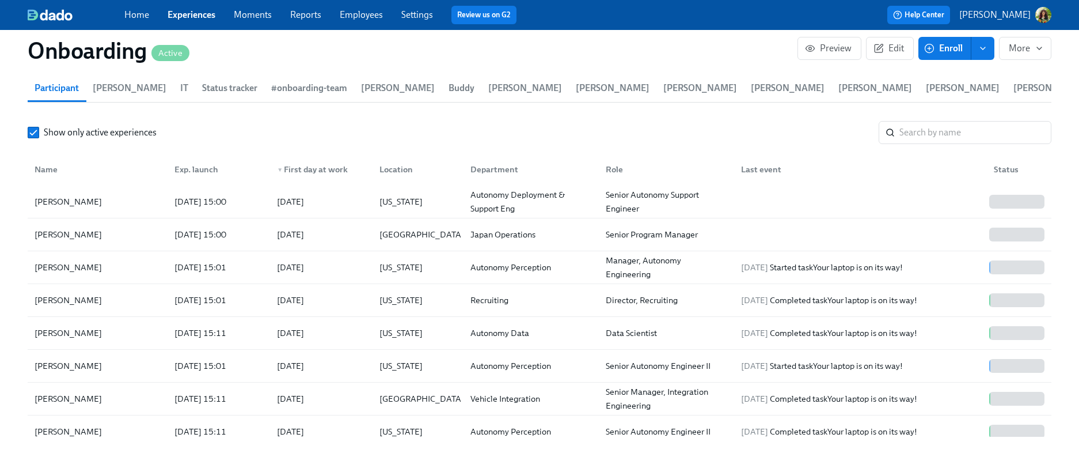
click at [870, 17] on p "[PERSON_NAME]" at bounding box center [994, 15] width 71 height 13
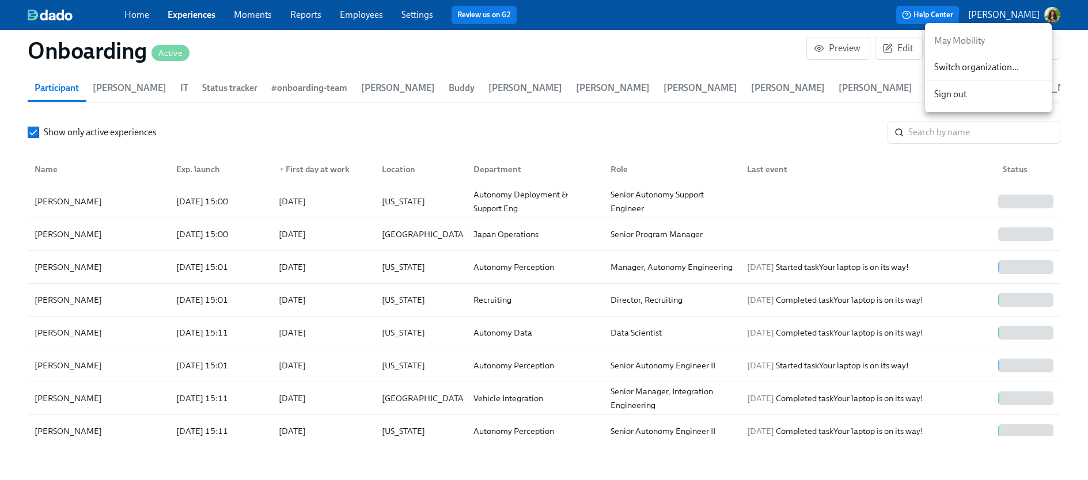
click at [870, 65] on span "Switch organization..." at bounding box center [988, 67] width 108 height 13
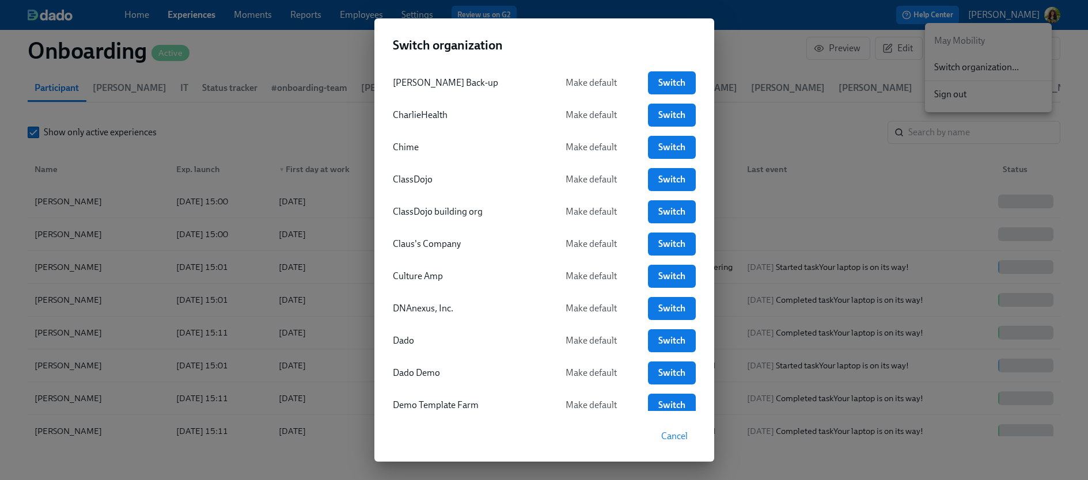
scroll to position [344, 0]
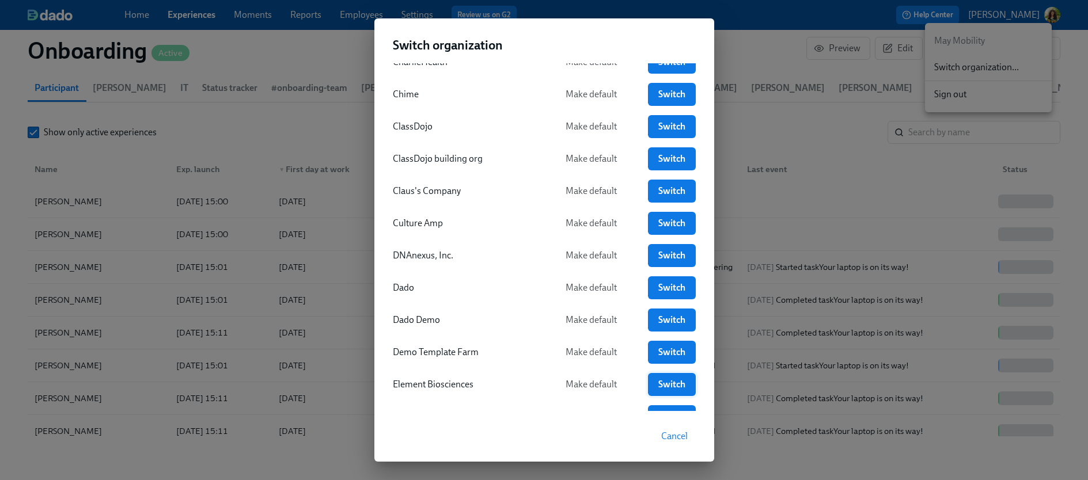
click at [663, 385] on span "Switch" at bounding box center [671, 385] width 31 height 12
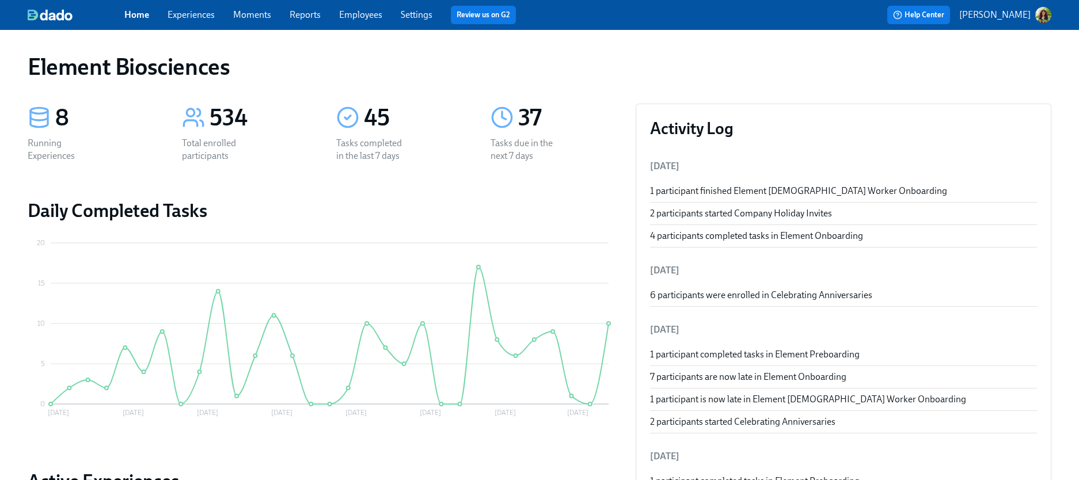
click at [197, 12] on link "Experiences" at bounding box center [191, 14] width 47 height 11
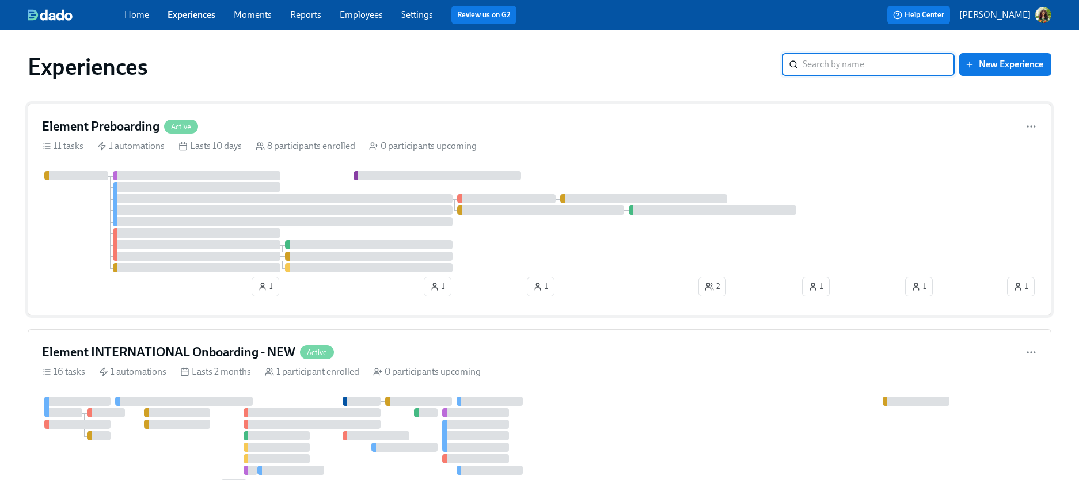
click at [755, 142] on div "11 tasks 1 automations Lasts 10 days 8 participants enrolled 0 participants upc…" at bounding box center [539, 146] width 995 height 13
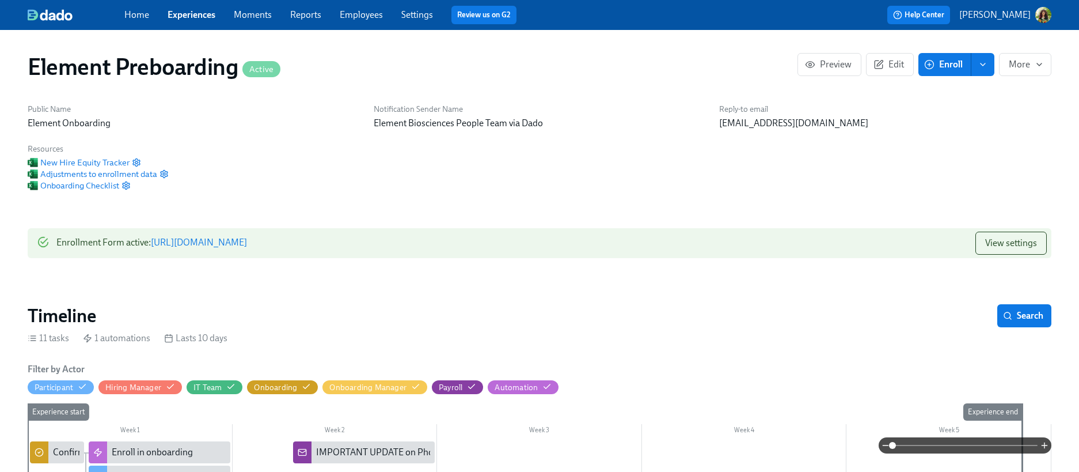
scroll to position [0, 1332]
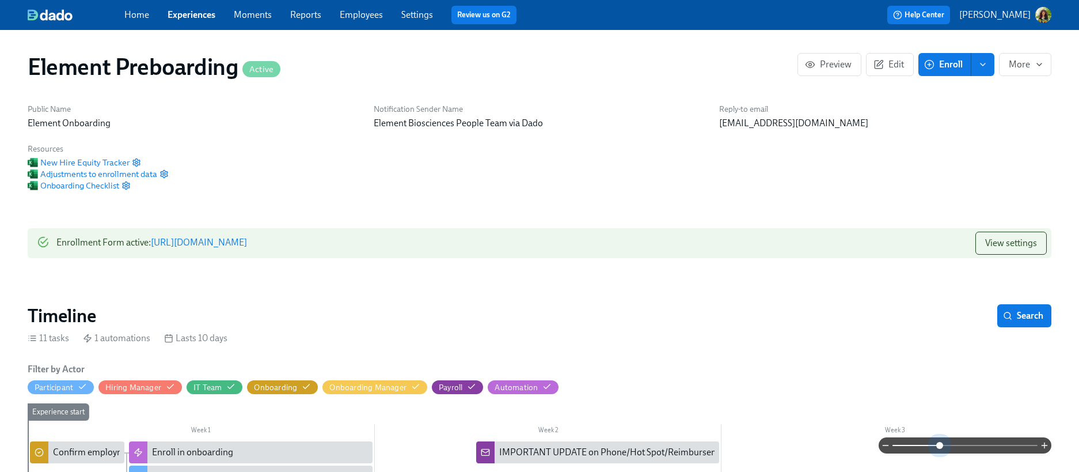
drag, startPoint x: 940, startPoint y: 443, endPoint x: 896, endPoint y: 390, distance: 68.7
click at [939, 442] on span at bounding box center [964, 445] width 145 height 16
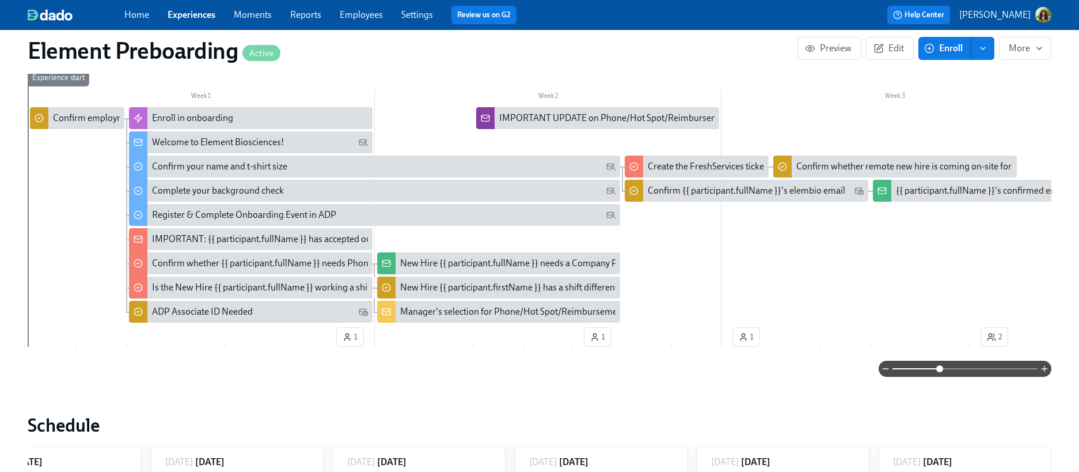
scroll to position [336, 0]
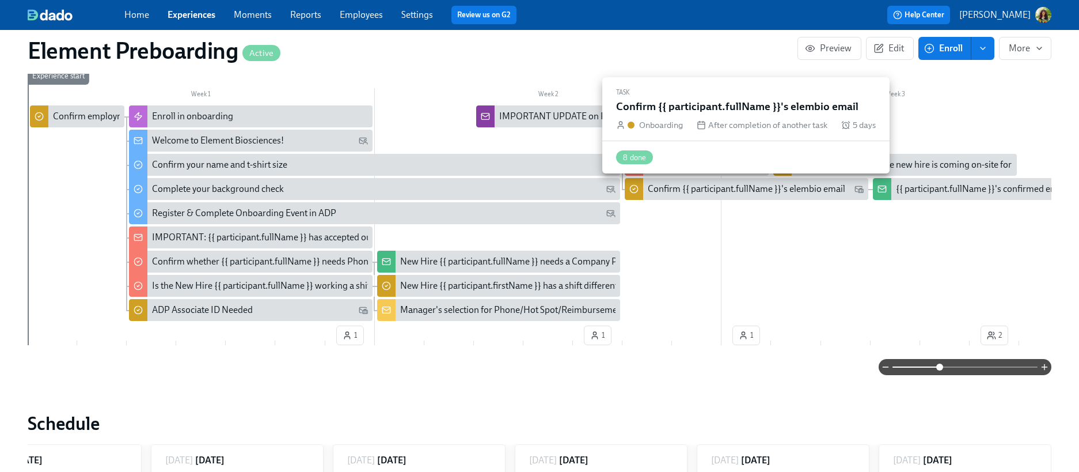
click at [761, 195] on div "Confirm {{ participant.fullName }}'s elembio email" at bounding box center [746, 189] width 197 height 13
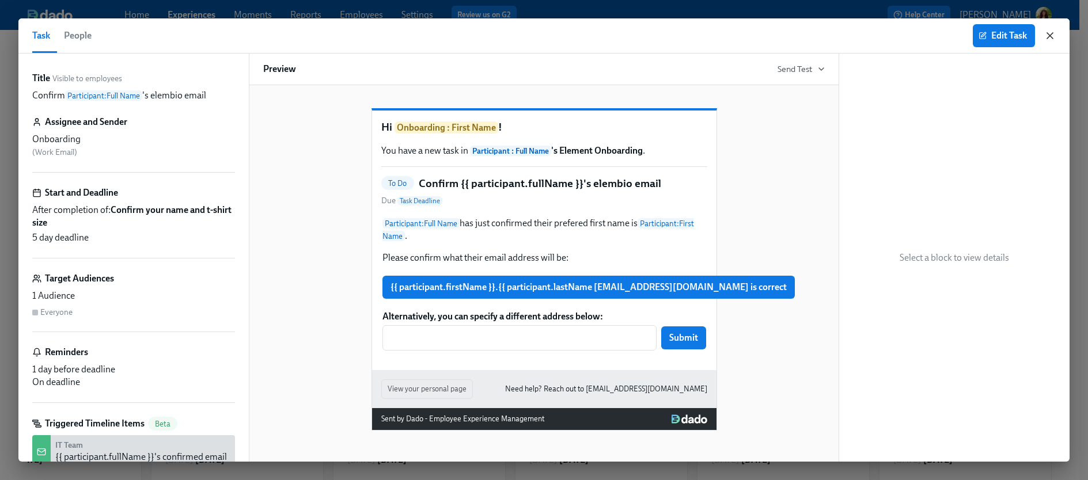
click at [1050, 33] on icon "button" at bounding box center [1050, 36] width 12 height 12
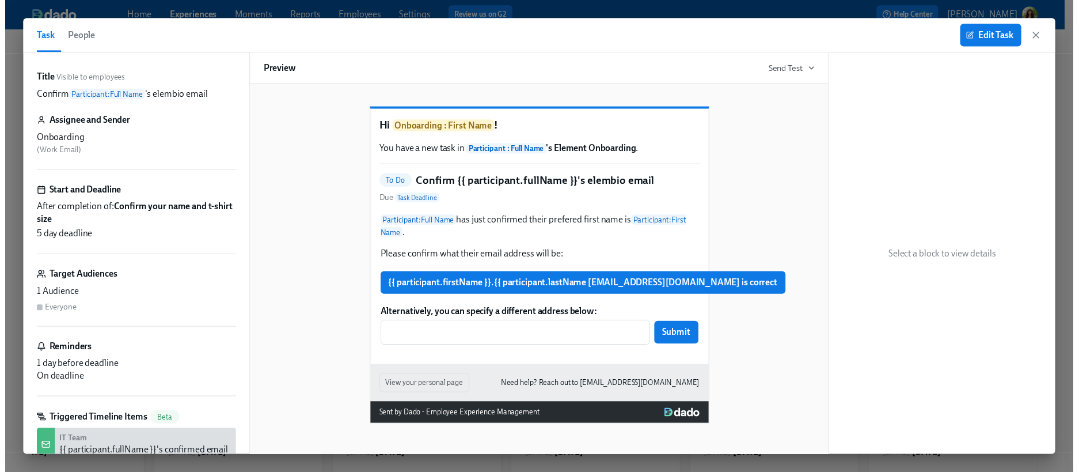
scroll to position [0, 1324]
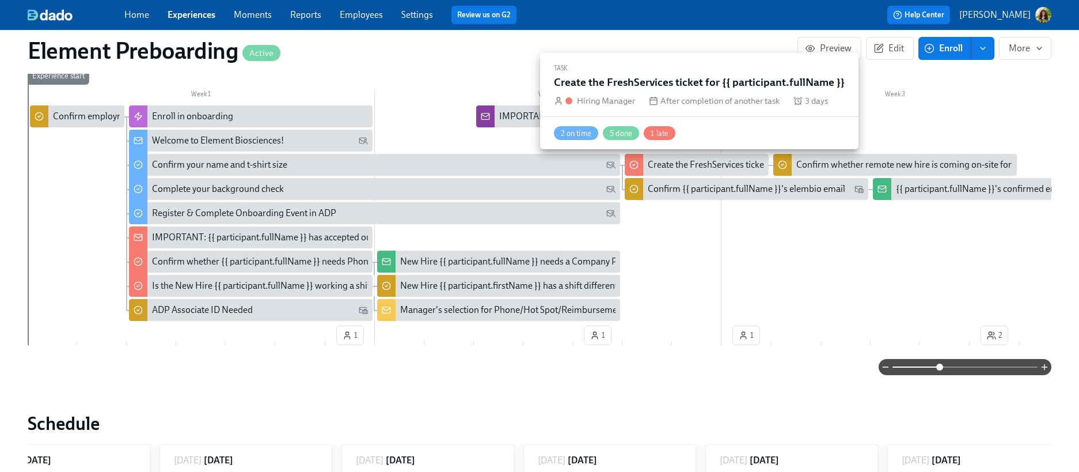
click at [711, 164] on div "Create the FreshServices ticket for {{ participant.fullName }}" at bounding box center [764, 164] width 233 height 13
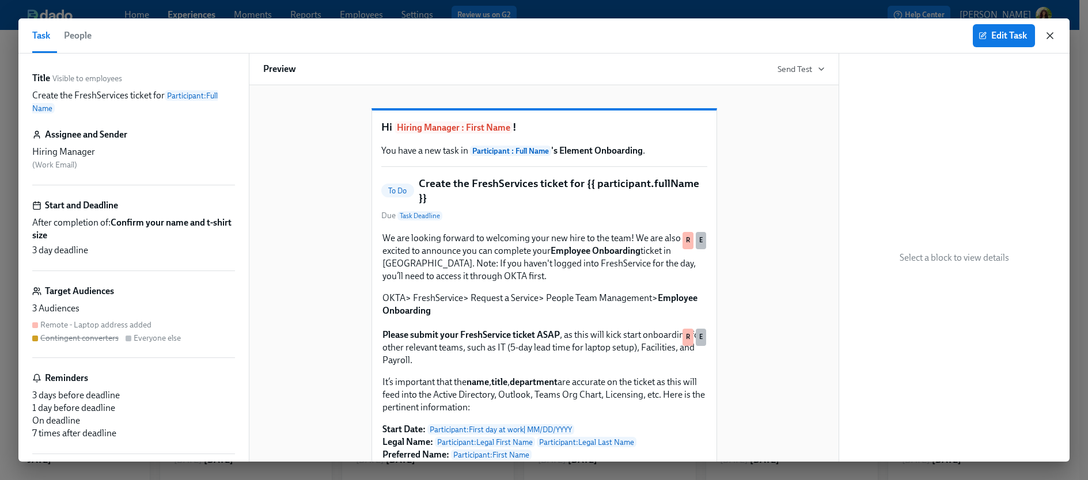
click at [1051, 35] on icon "button" at bounding box center [1050, 36] width 6 height 6
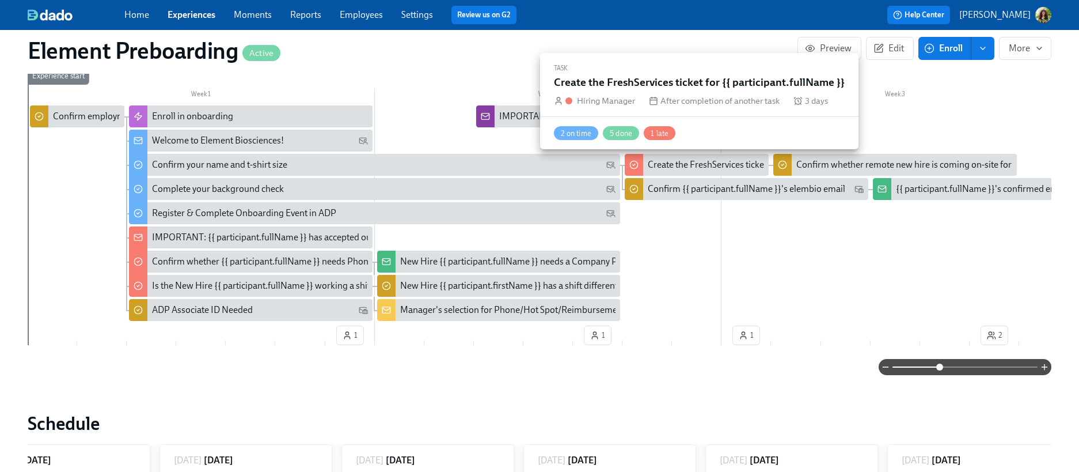
click at [680, 162] on div "Create the FreshServices ticket for {{ participant.fullName }}" at bounding box center [764, 164] width 233 height 13
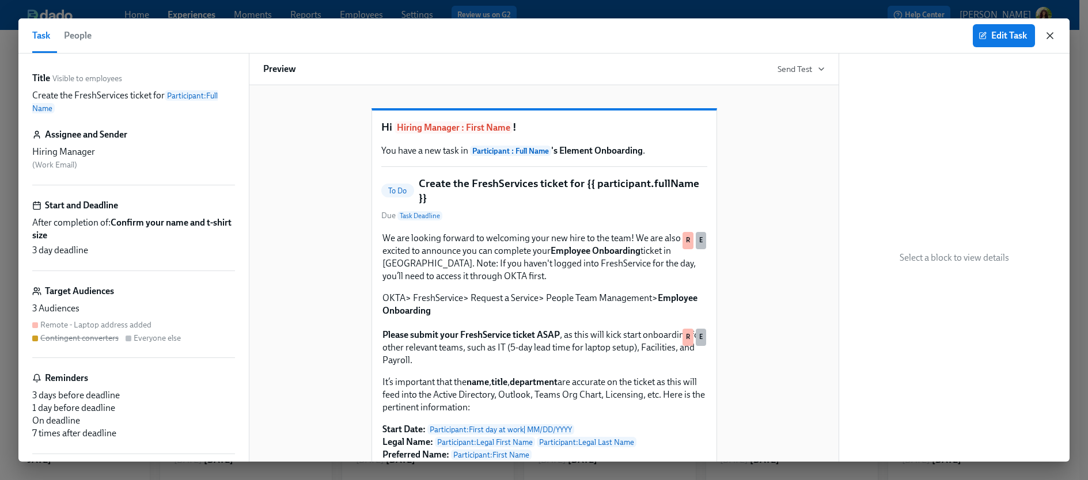
click at [1050, 34] on icon "button" at bounding box center [1050, 36] width 6 height 6
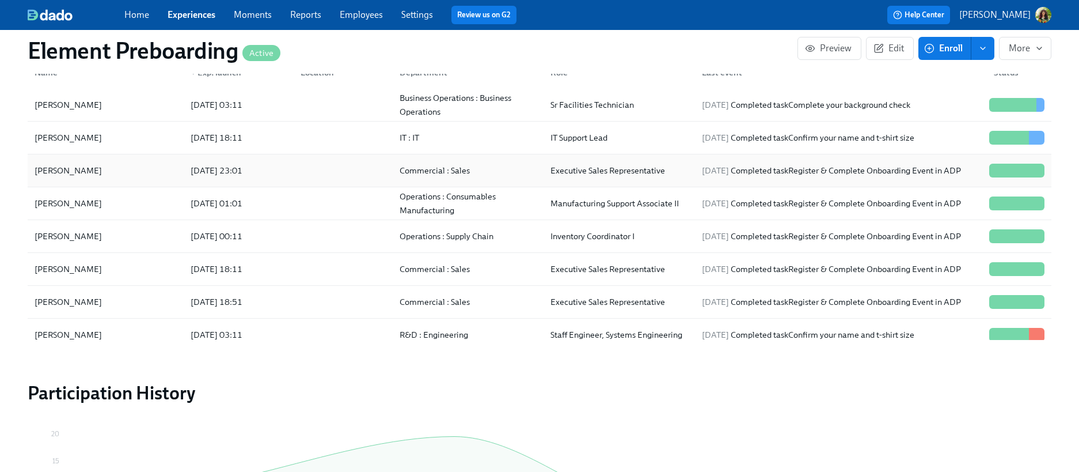
click at [494, 175] on div "Commercial : Sales" at bounding box center [465, 170] width 151 height 23
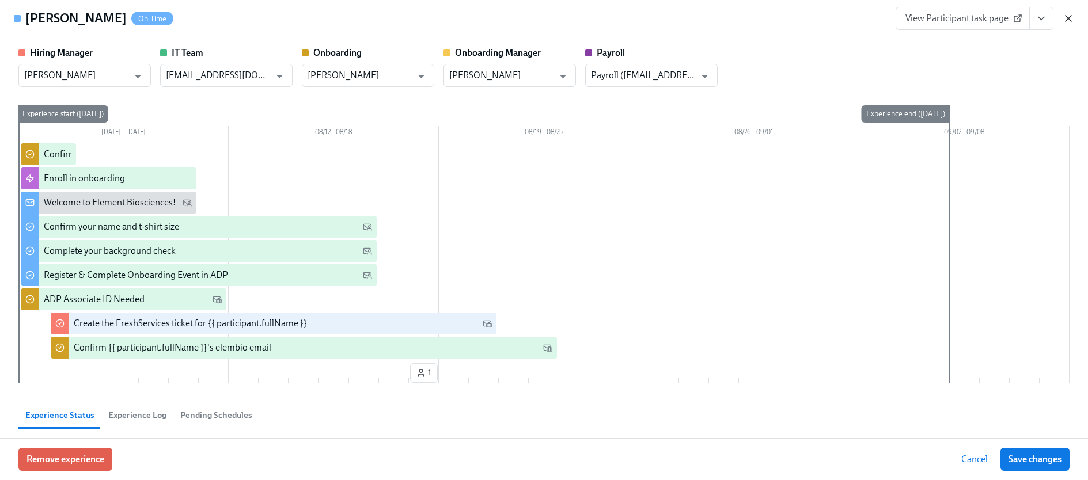
click at [1069, 16] on icon "button" at bounding box center [1068, 19] width 12 height 12
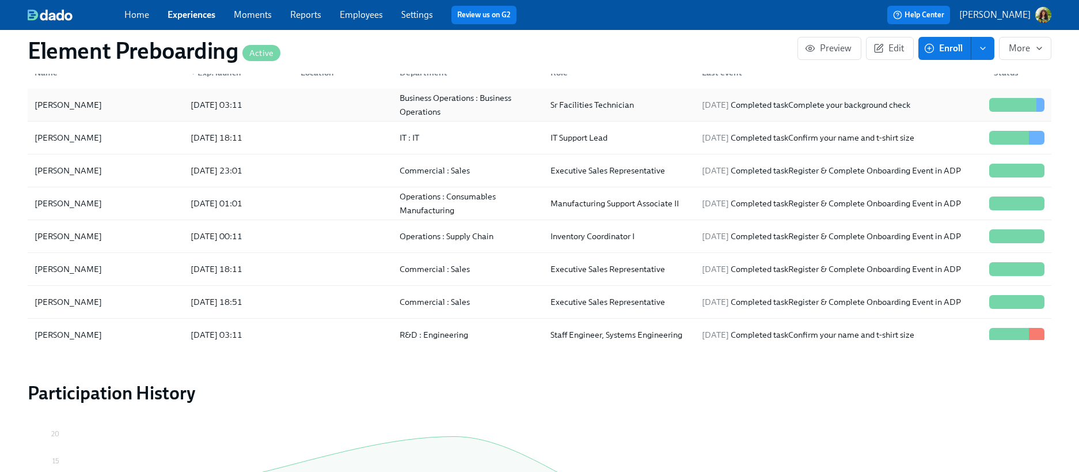
click at [620, 116] on div "Sr Facilities Technician" at bounding box center [616, 104] width 151 height 23
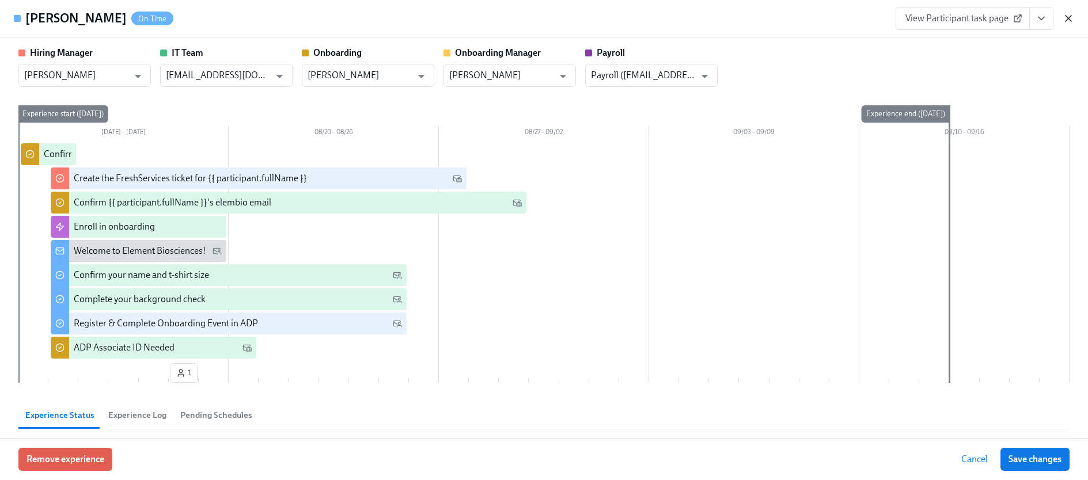
click at [1070, 18] on icon "button" at bounding box center [1068, 19] width 12 height 12
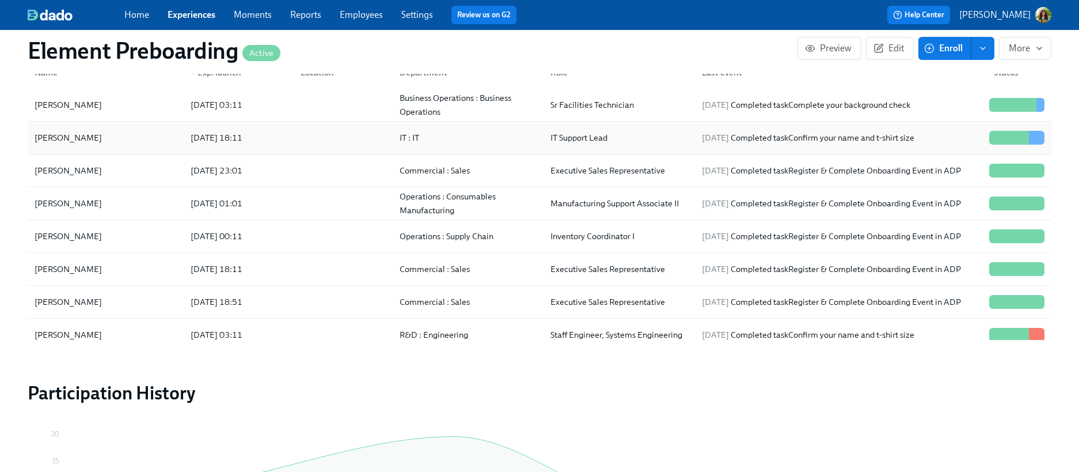
click at [554, 139] on div "IT Support Lead" at bounding box center [579, 138] width 66 height 14
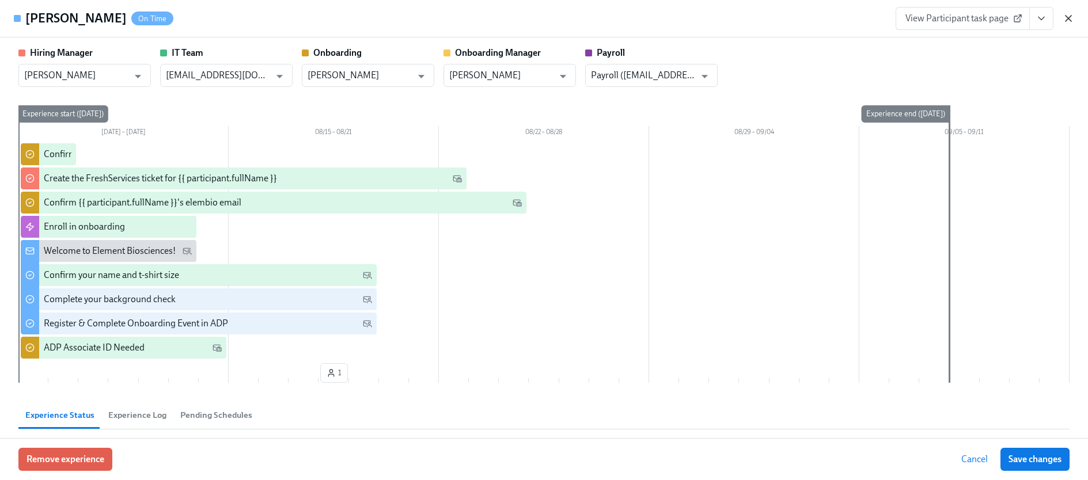
click at [1067, 18] on icon "button" at bounding box center [1068, 19] width 12 height 12
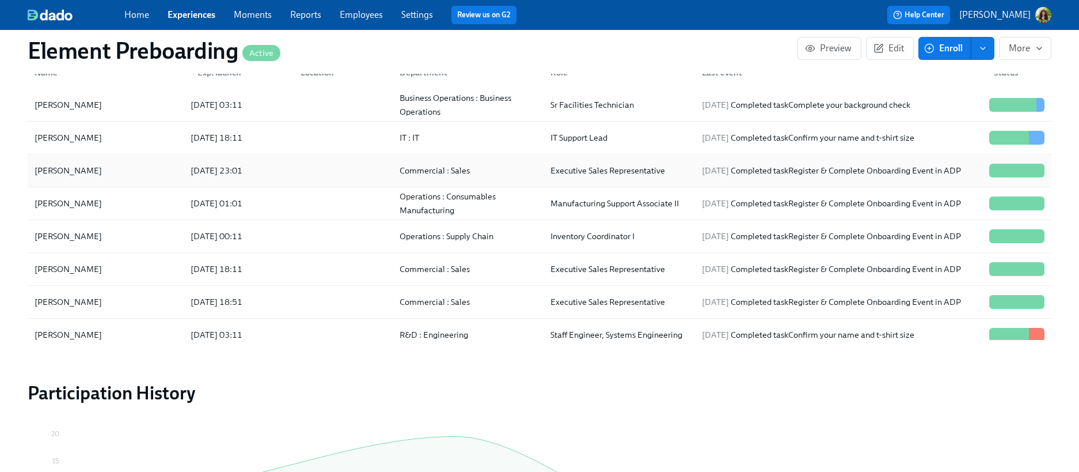
click at [727, 177] on div "2025/08/08 Completed task Register & Complete Onboarding Event in ADP" at bounding box center [831, 171] width 268 height 14
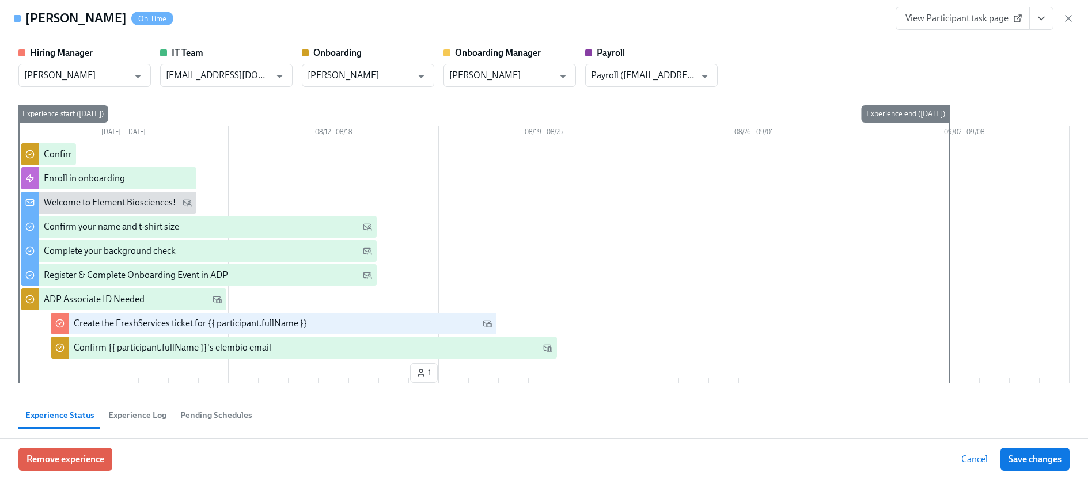
click at [1069, 16] on icon "button" at bounding box center [1068, 19] width 12 height 12
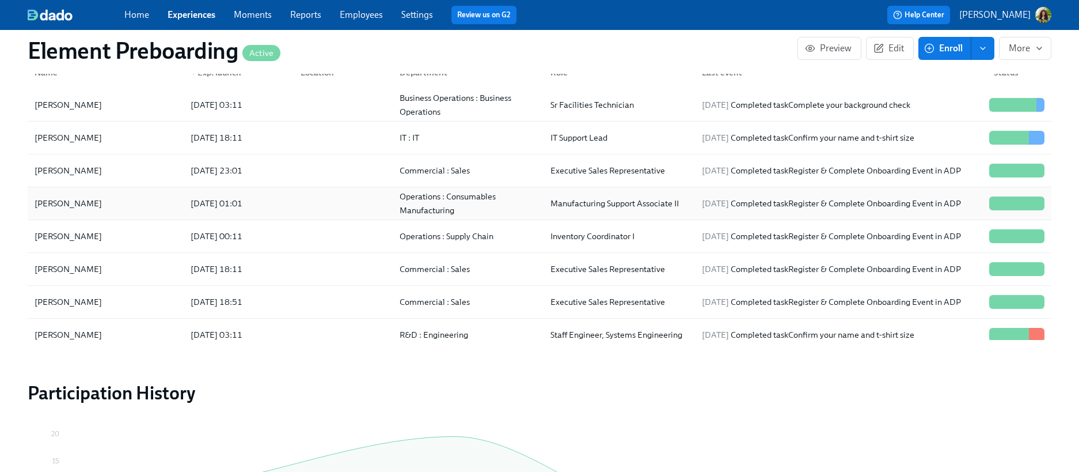
click at [931, 203] on div "2025/08/01 Completed task Register & Complete Onboarding Event in ADP" at bounding box center [831, 203] width 268 height 14
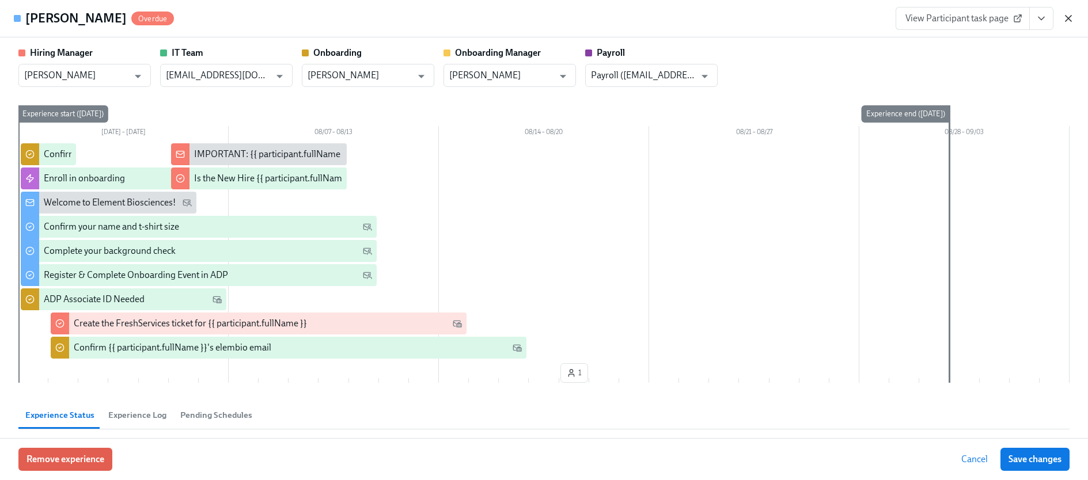
click at [1069, 15] on icon "button" at bounding box center [1068, 19] width 12 height 12
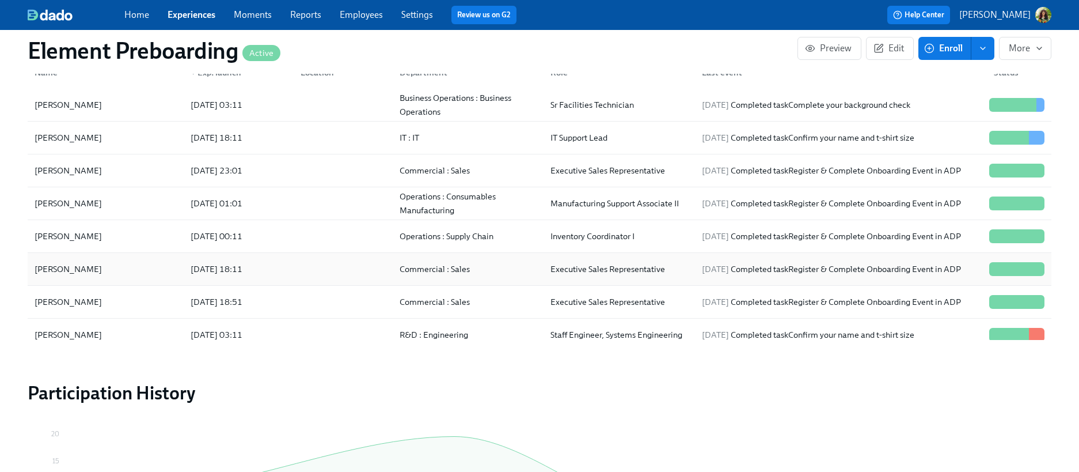
click at [833, 276] on div "2025/08/08 Completed task Register & Complete Onboarding Event in ADP" at bounding box center [831, 269] width 268 height 14
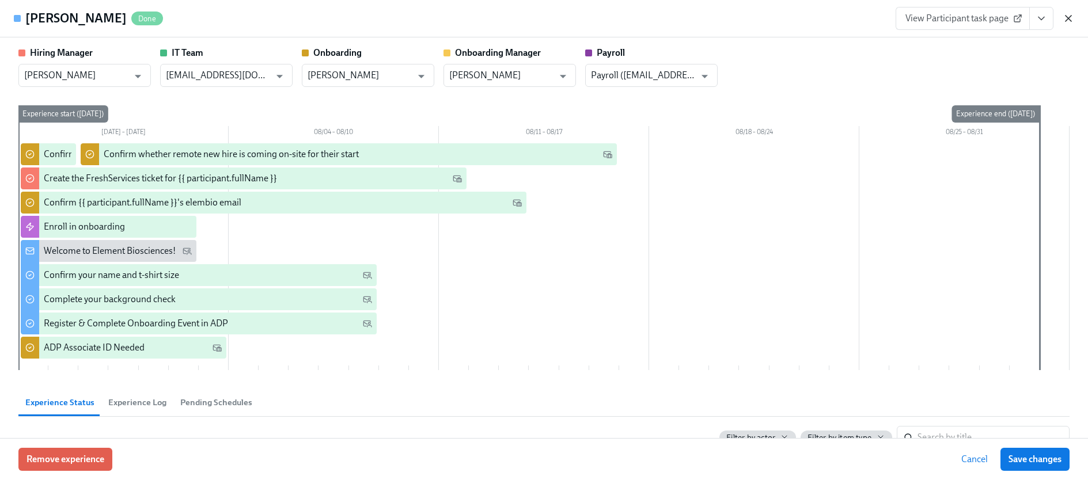
click at [1068, 19] on icon "button" at bounding box center [1068, 19] width 12 height 12
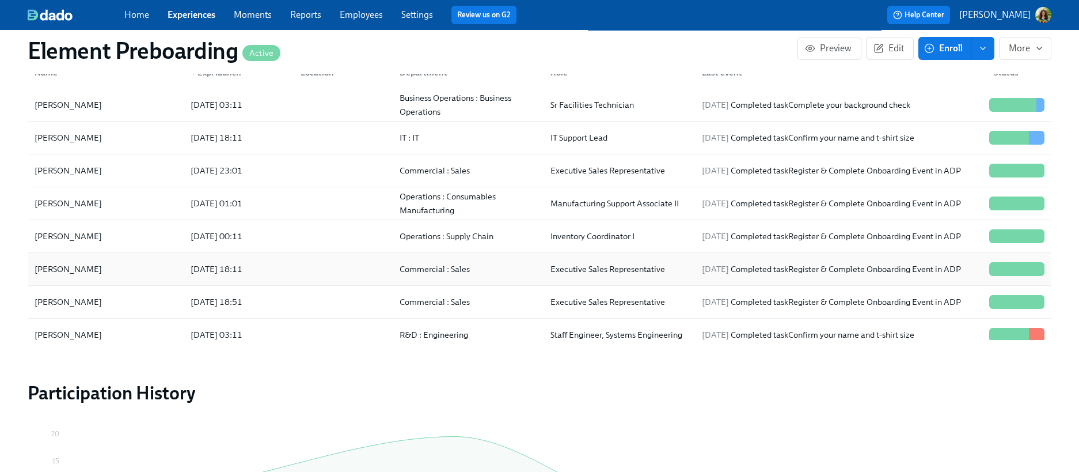
click at [865, 286] on div "Eric Hnath 2025/07/28 18:11 Commercial : Sales Executive Sales Representative 2…" at bounding box center [540, 269] width 1024 height 33
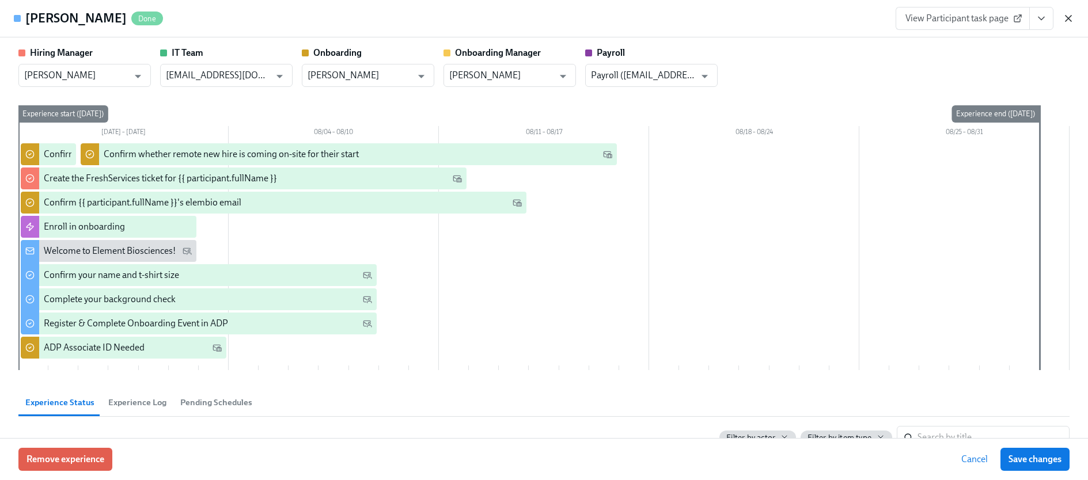
click at [1072, 17] on icon "button" at bounding box center [1068, 19] width 12 height 12
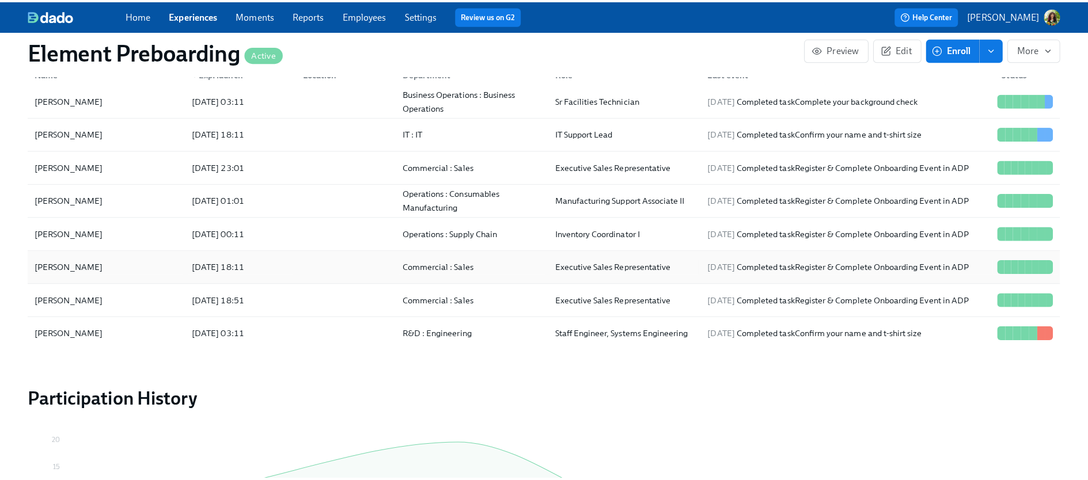
scroll to position [11, 0]
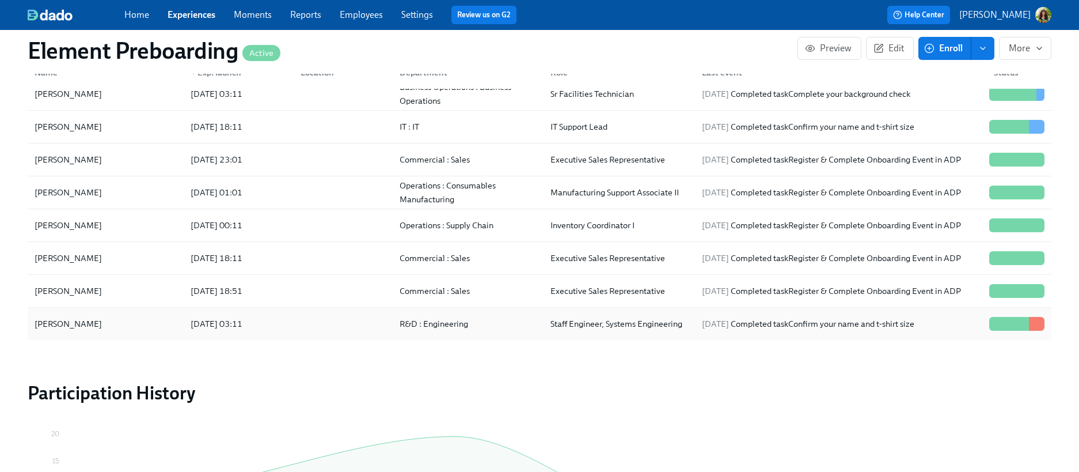
click at [848, 317] on div "2025/08/07 Completed task Confirm your name and t-shirt size" at bounding box center [839, 323] width 292 height 23
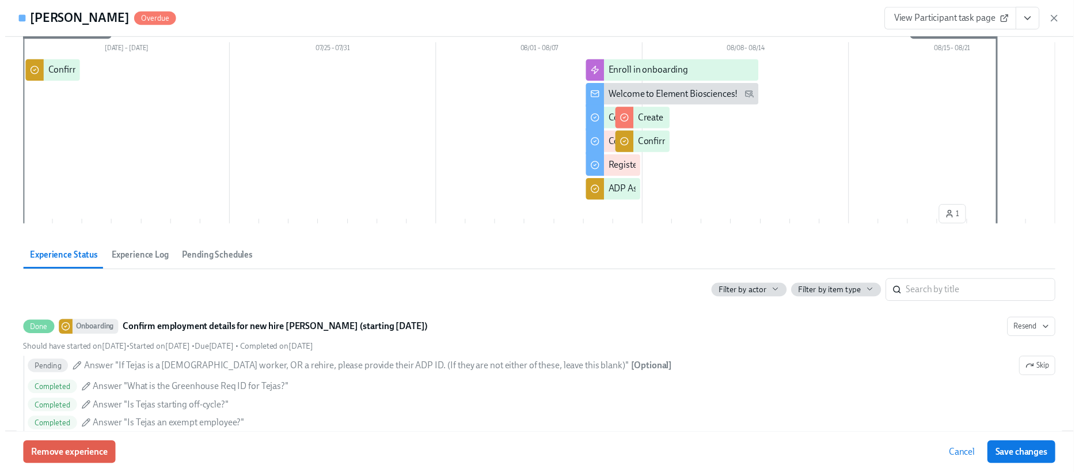
scroll to position [76, 0]
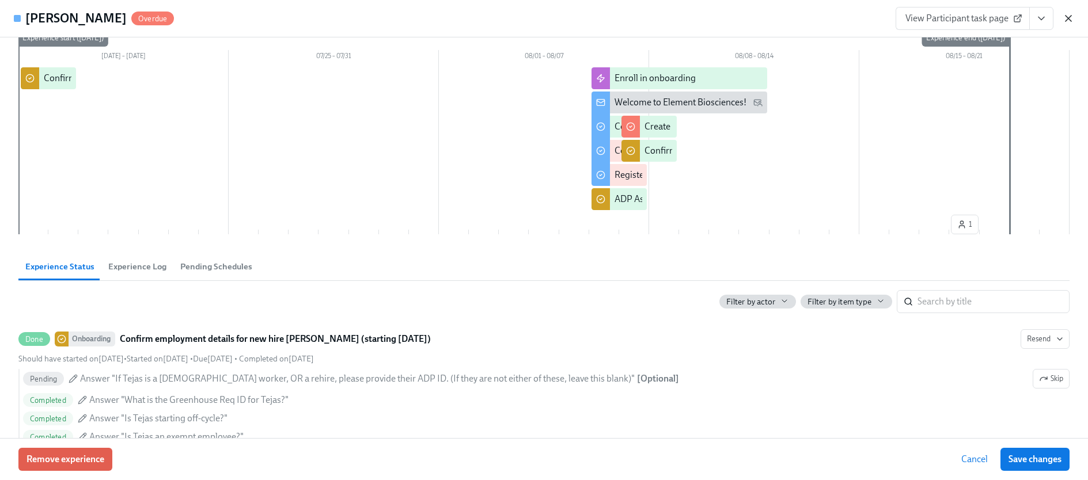
click at [1073, 15] on icon "button" at bounding box center [1068, 19] width 12 height 12
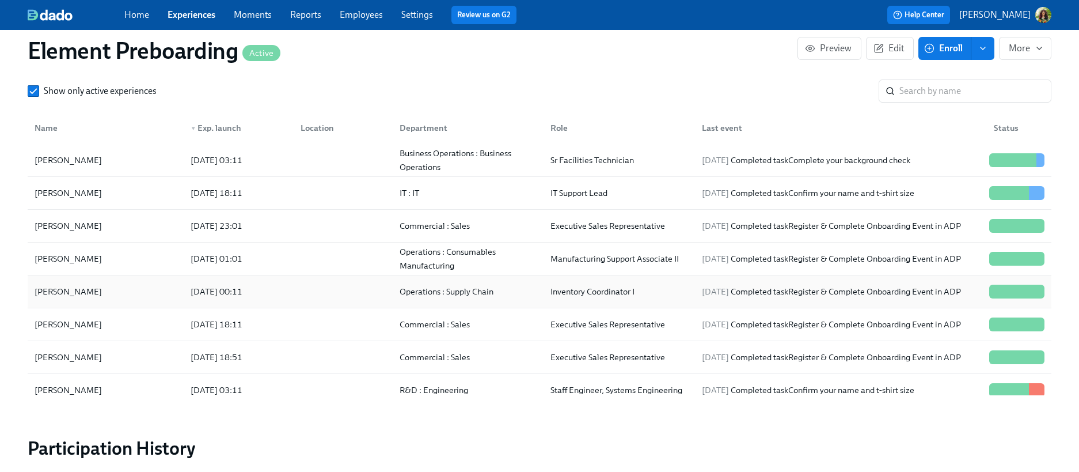
scroll to position [1120, 0]
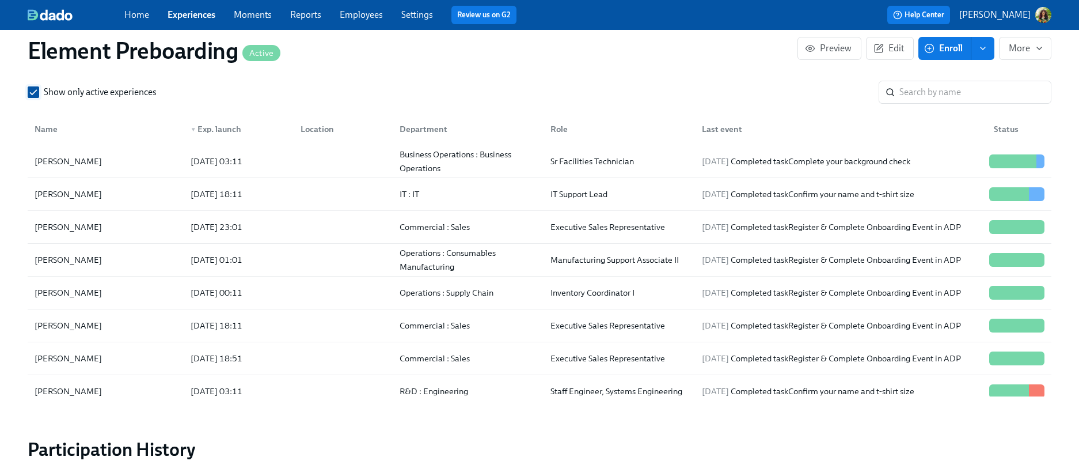
click at [34, 94] on input "Show only active experiences" at bounding box center [33, 92] width 10 height 10
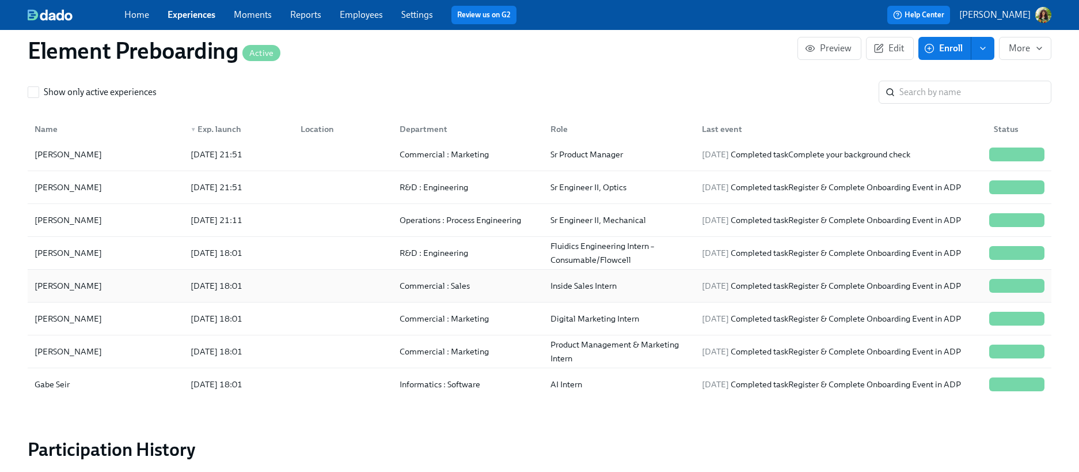
scroll to position [476, 0]
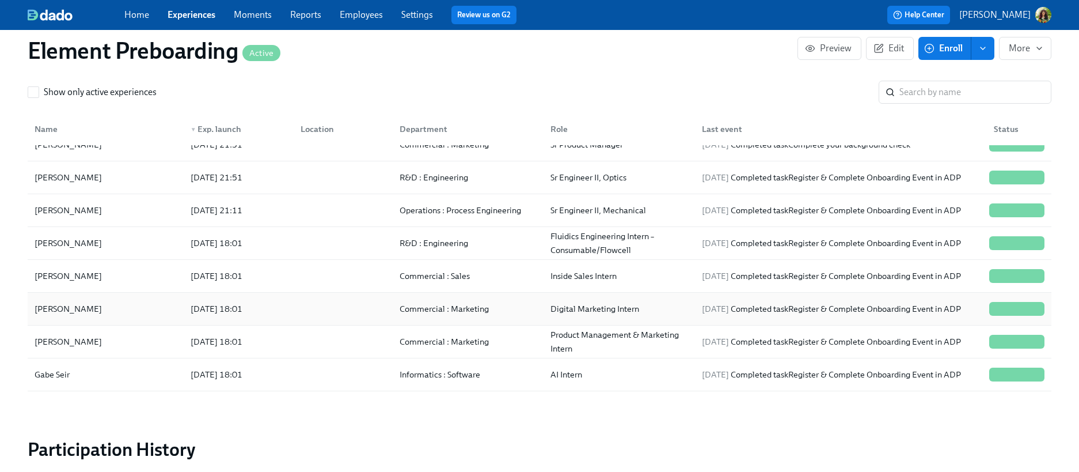
click at [353, 314] on div at bounding box center [340, 308] width 98 height 23
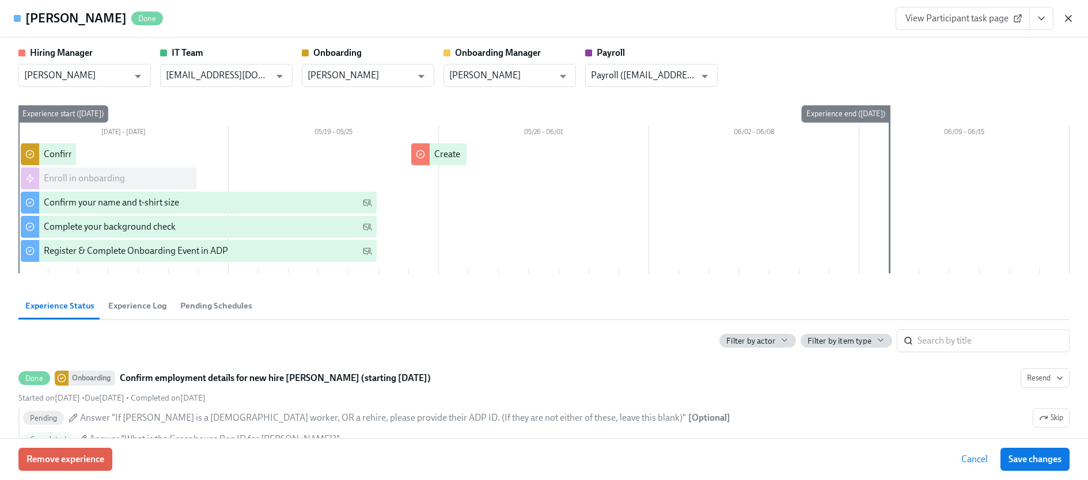
click at [1065, 18] on icon "button" at bounding box center [1068, 19] width 12 height 12
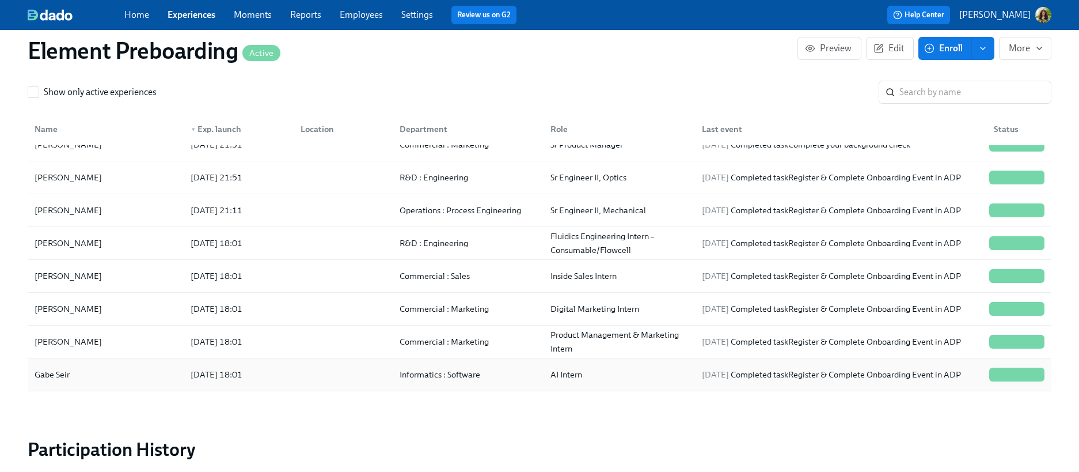
click at [614, 378] on div "AI Intern" at bounding box center [616, 374] width 151 height 23
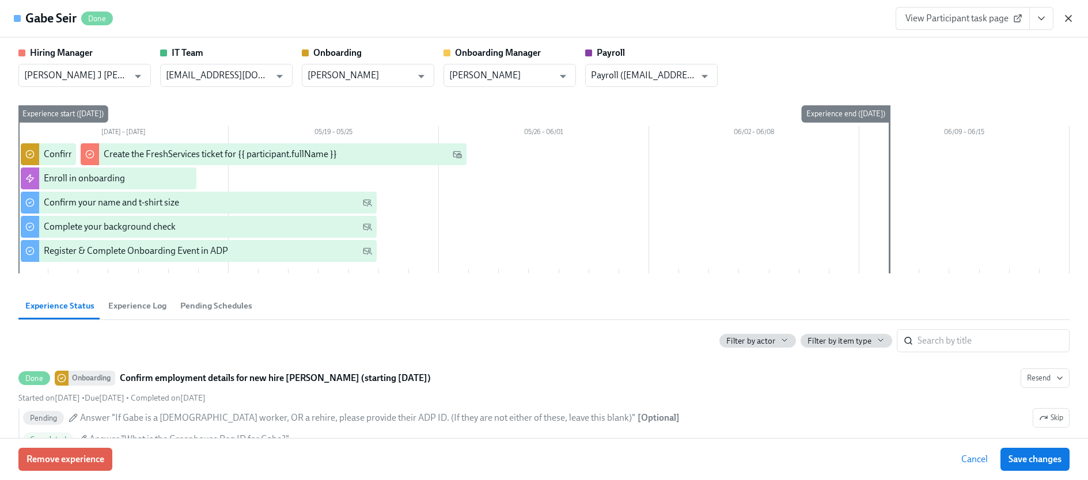
click at [1071, 17] on icon "button" at bounding box center [1068, 19] width 12 height 12
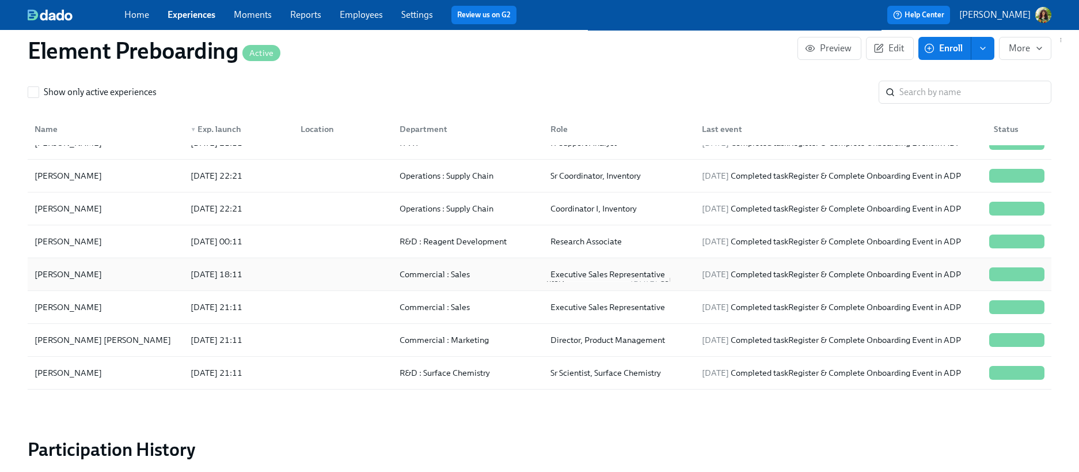
scroll to position [917, 0]
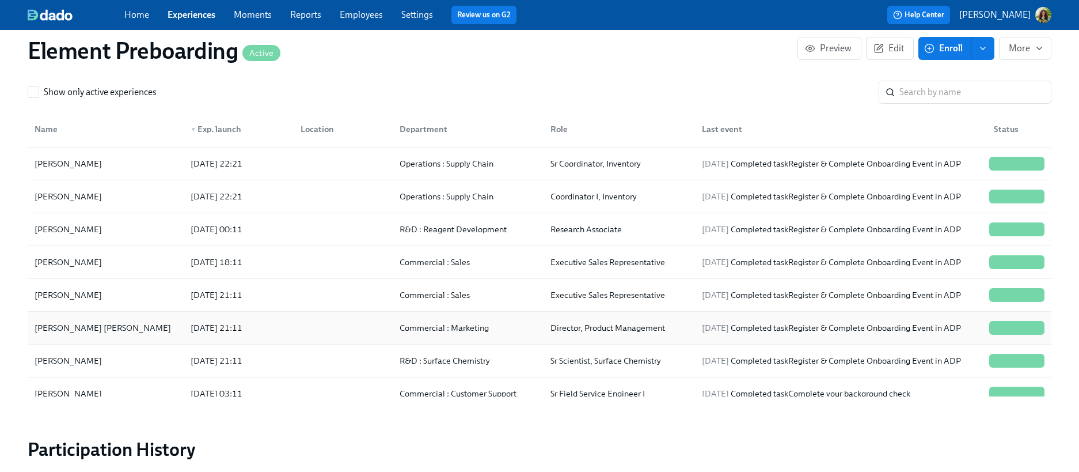
click at [677, 339] on div "Director, Product Management" at bounding box center [616, 327] width 151 height 23
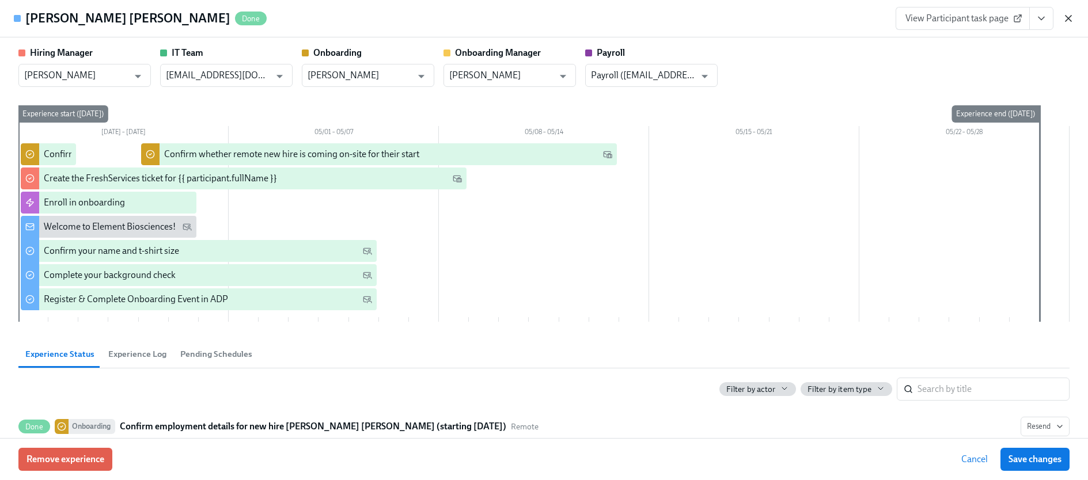
click at [1070, 14] on icon "button" at bounding box center [1068, 19] width 12 height 12
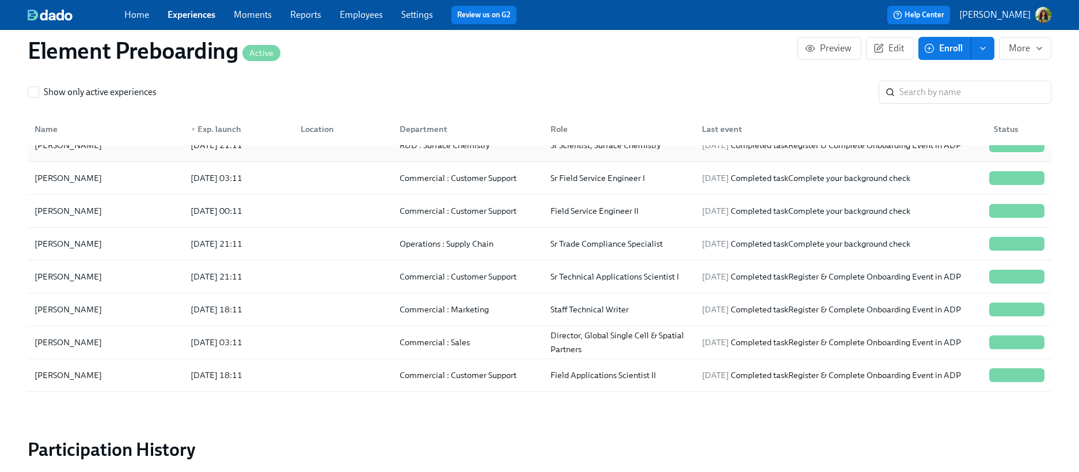
scroll to position [1137, 0]
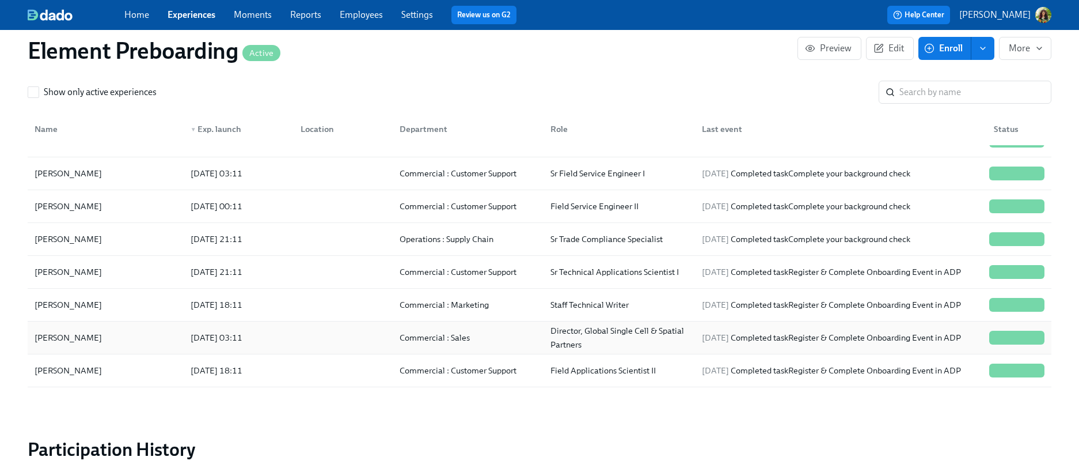
click at [499, 346] on div "Commercial : Sales" at bounding box center [465, 337] width 151 height 23
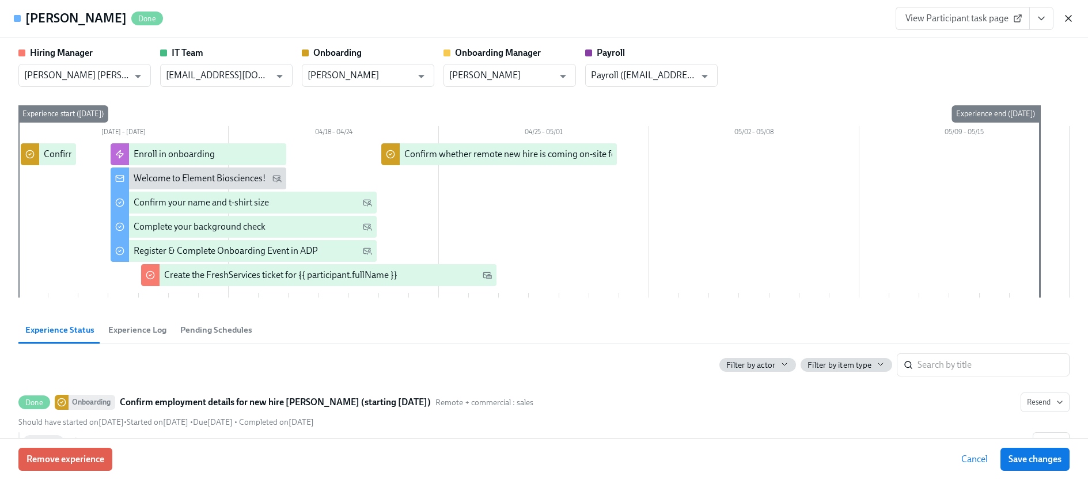
click at [1068, 16] on icon "button" at bounding box center [1068, 19] width 12 height 12
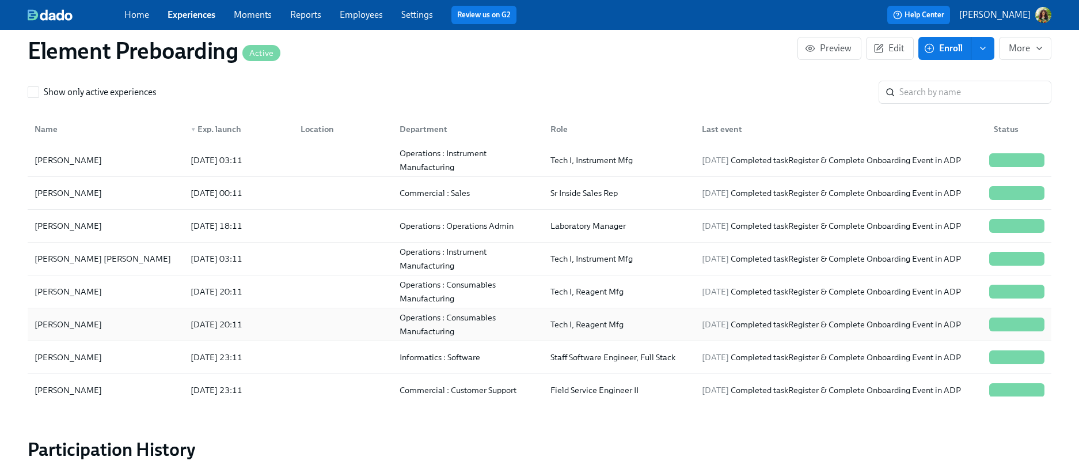
scroll to position [1553, 0]
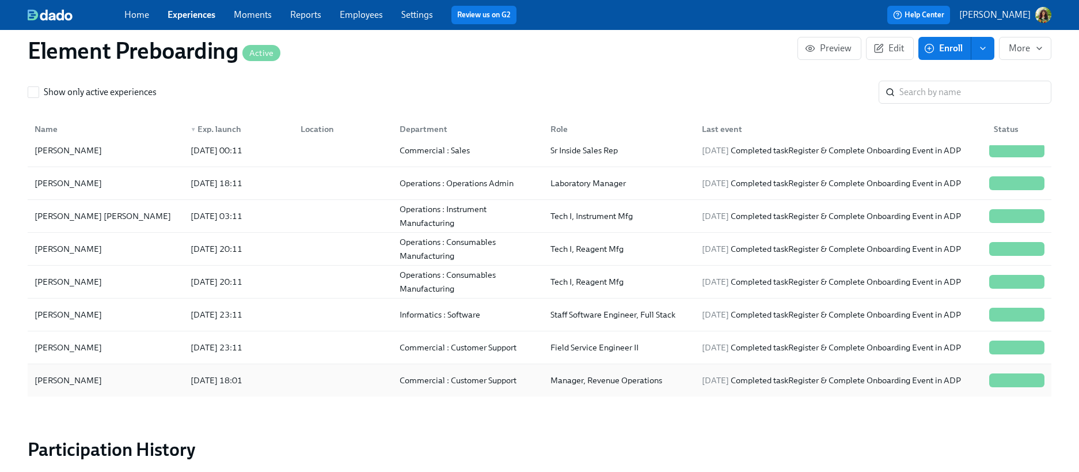
click at [531, 386] on div "Commercial : Customer Support" at bounding box center [465, 380] width 151 height 23
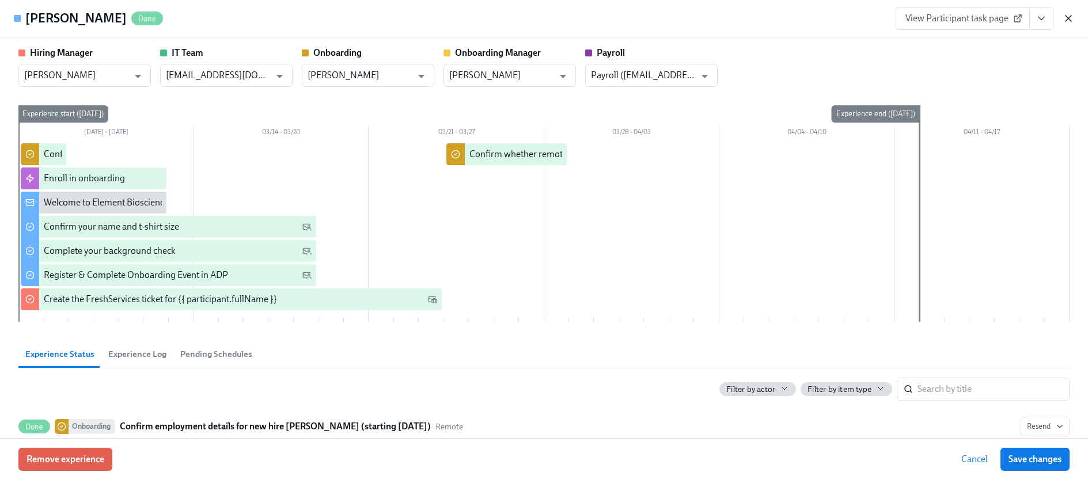
click at [1070, 17] on icon "button" at bounding box center [1068, 19] width 12 height 12
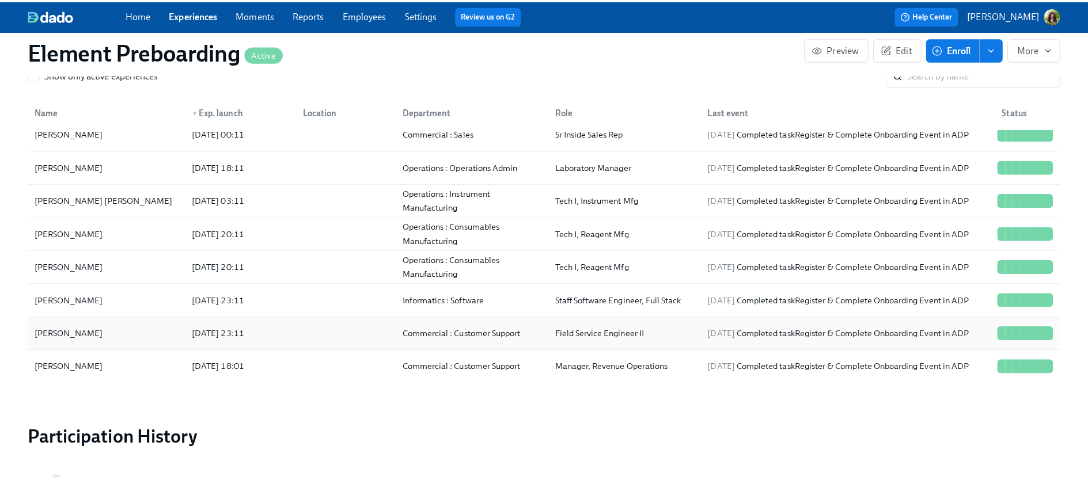
scroll to position [1140, 0]
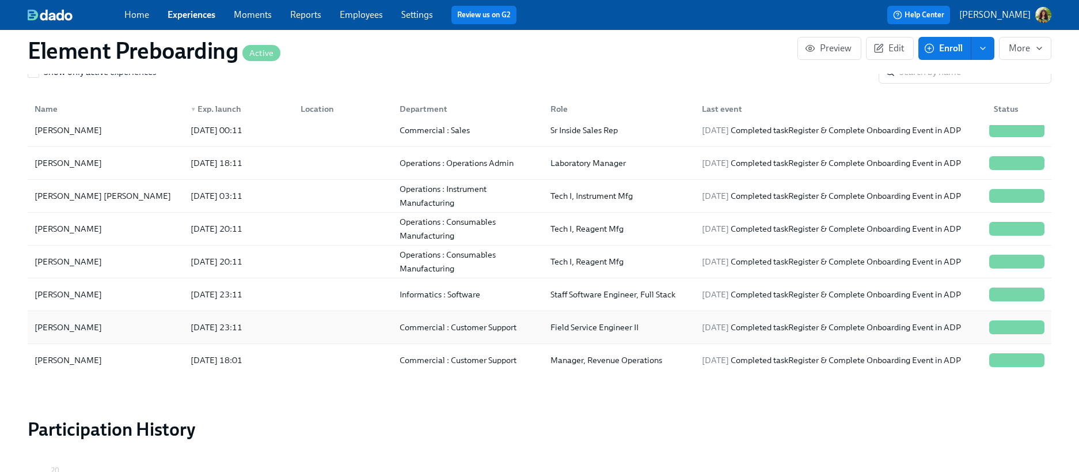
click at [527, 337] on div "Commercial : Customer Support" at bounding box center [465, 327] width 151 height 23
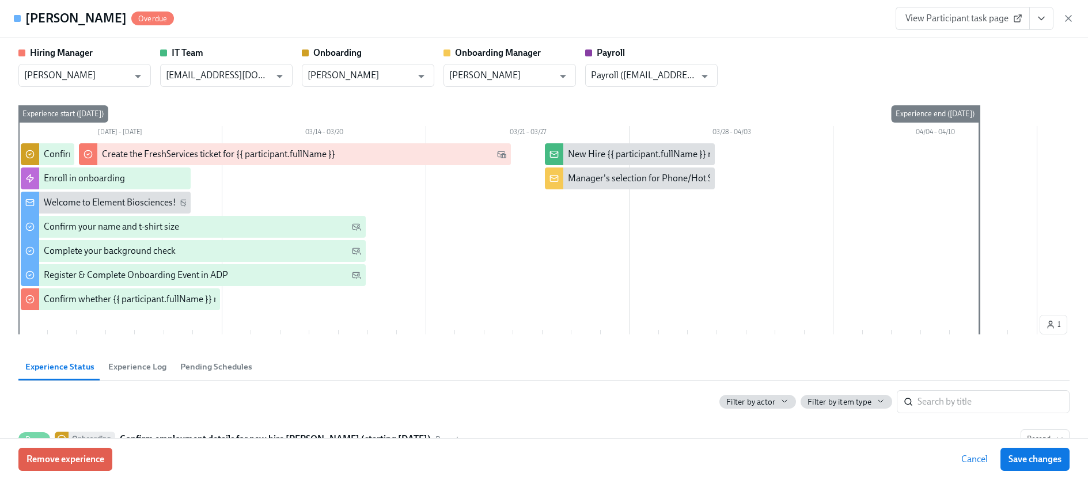
drag, startPoint x: 1070, startPoint y: 17, endPoint x: 1068, endPoint y: 25, distance: 8.0
click at [1070, 17] on icon "button" at bounding box center [1068, 19] width 12 height 12
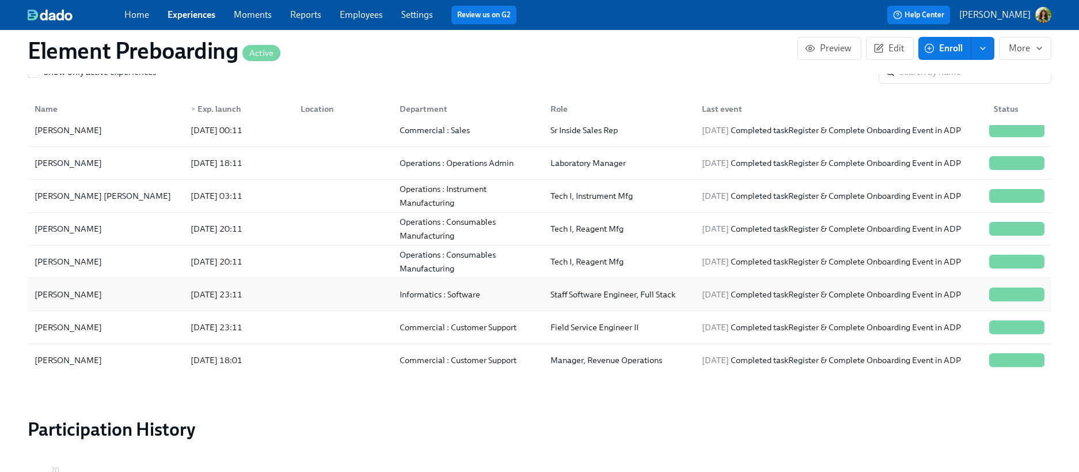
click at [532, 304] on div "Informatics : Software" at bounding box center [465, 294] width 151 height 23
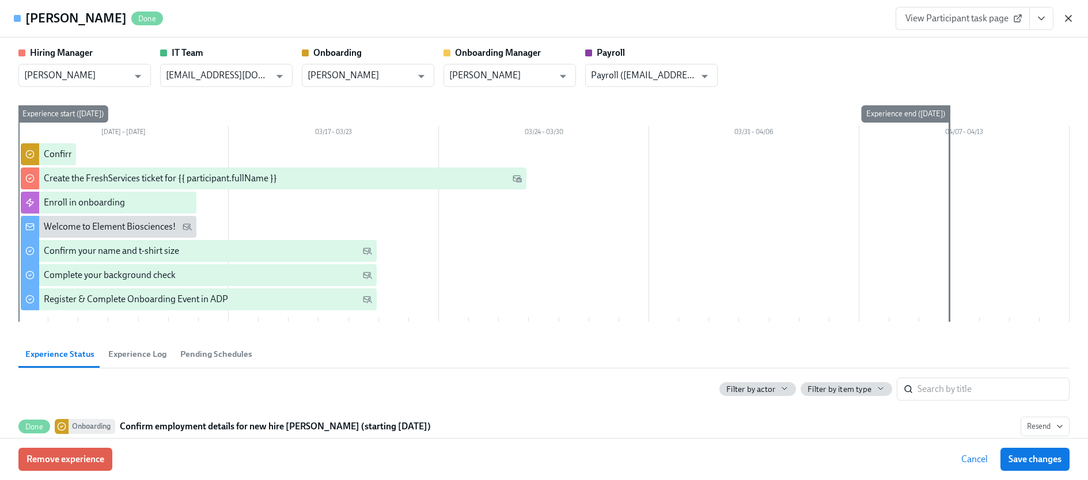
click at [1068, 13] on icon "button" at bounding box center [1068, 19] width 12 height 12
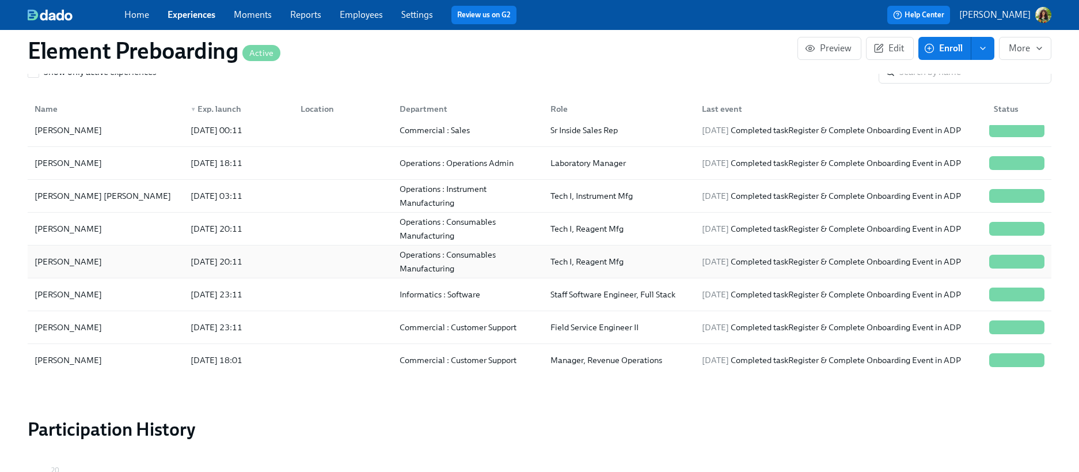
click at [501, 266] on div "Operations : Consumables Manufacturing" at bounding box center [468, 262] width 147 height 28
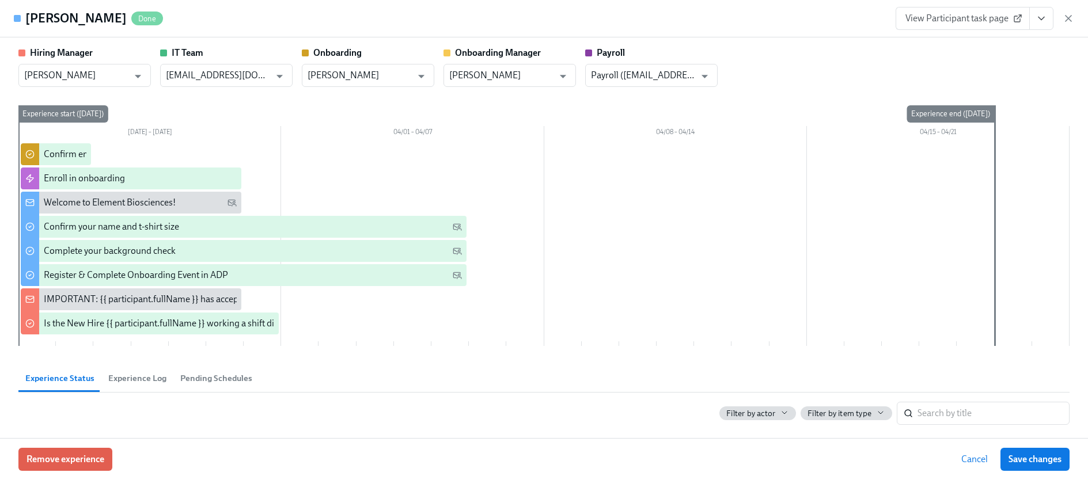
drag, startPoint x: 110, startPoint y: 21, endPoint x: 28, endPoint y: 24, distance: 82.4
click at [28, 24] on h4 "Devin Flanagan" at bounding box center [75, 18] width 101 height 17
copy h4 "Devin Flanagan"
click at [1066, 16] on icon "button" at bounding box center [1068, 19] width 6 height 6
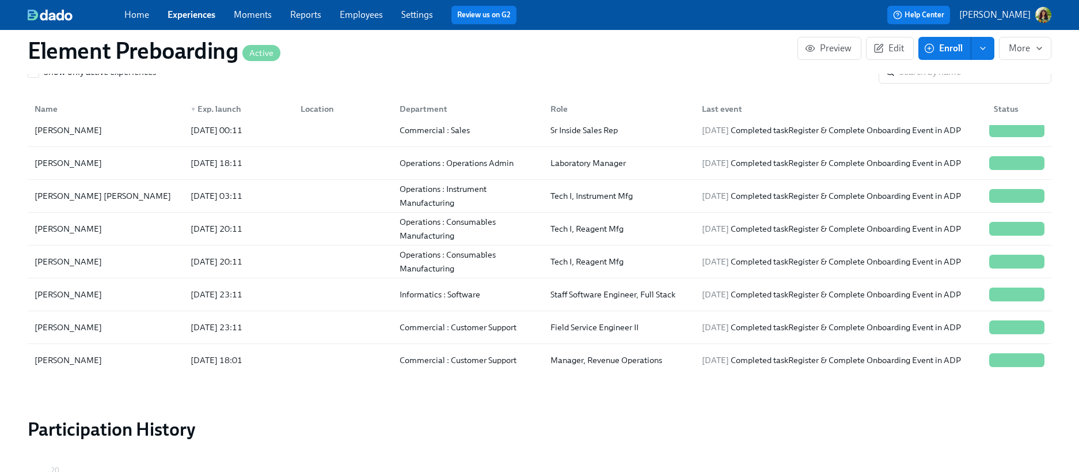
click at [363, 14] on link "Employees" at bounding box center [361, 14] width 43 height 11
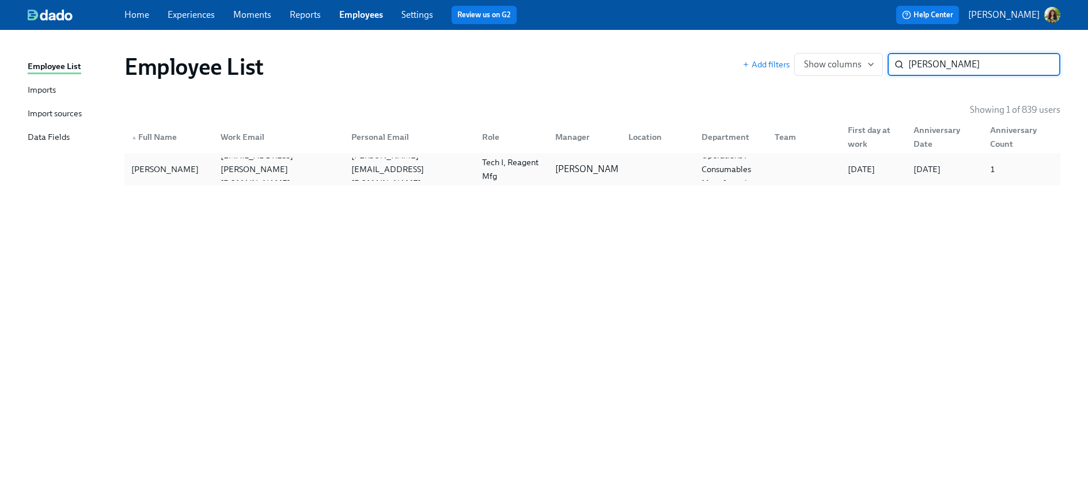
type input "Devin Flanagan"
click at [650, 169] on div at bounding box center [655, 169] width 73 height 23
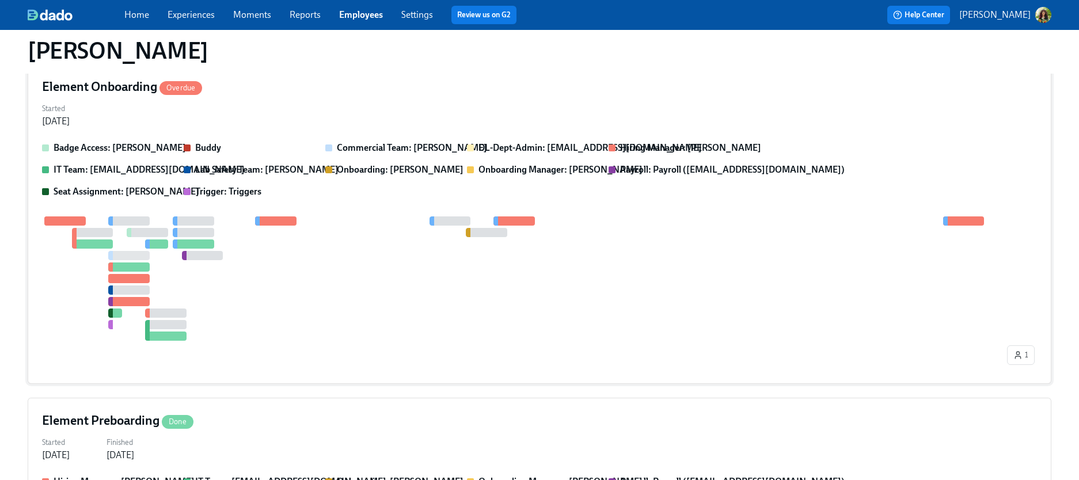
scroll to position [88, 0]
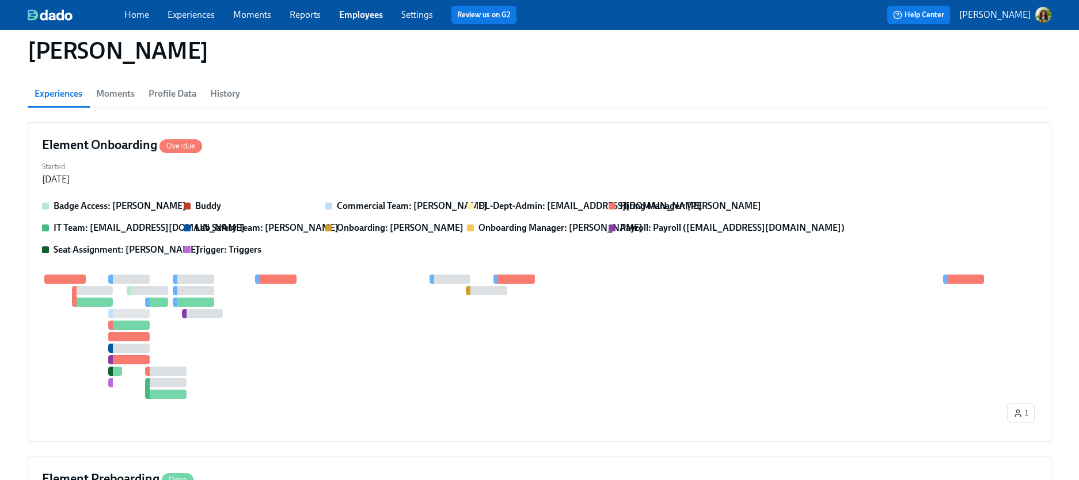
click at [184, 90] on span "Profile Data" at bounding box center [173, 94] width 48 height 16
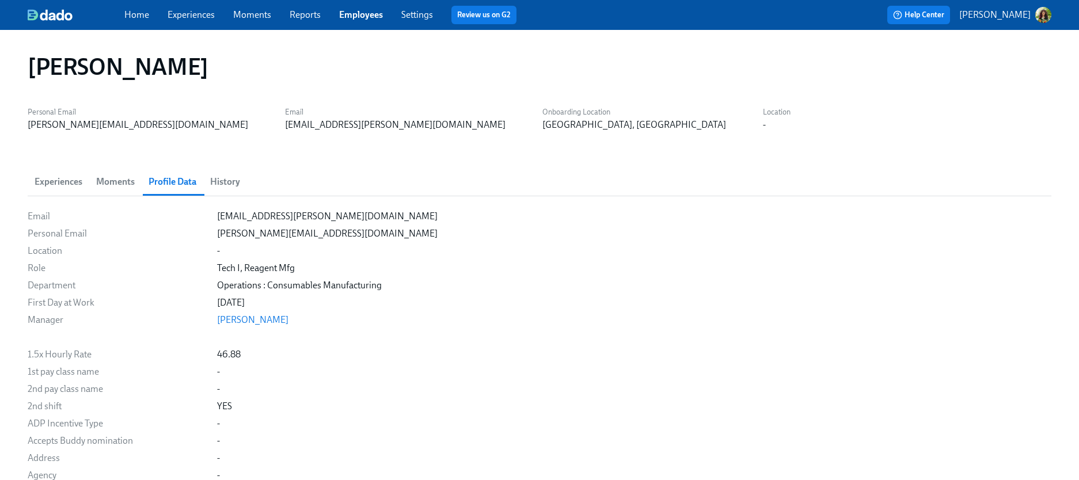
click at [366, 13] on link "Employees" at bounding box center [361, 14] width 44 height 11
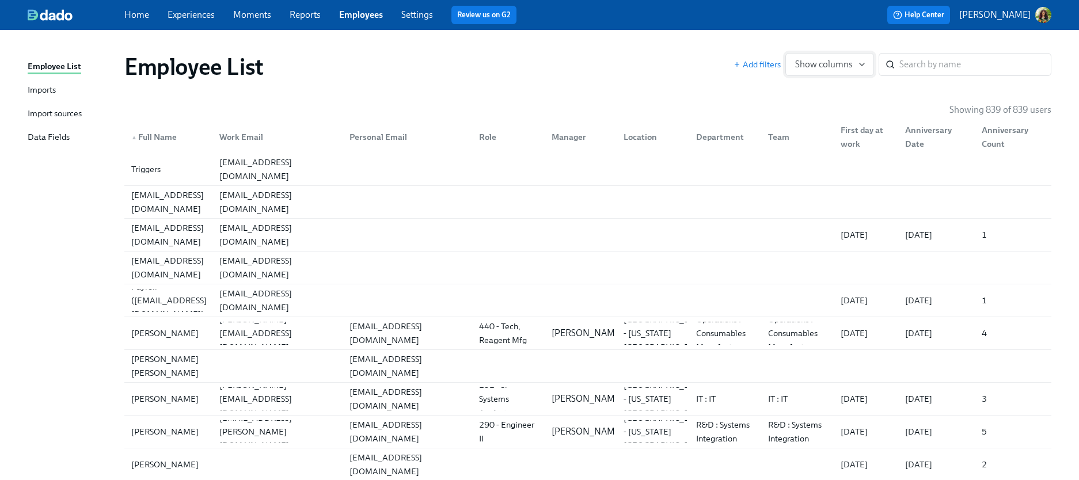
click at [859, 64] on icon "button" at bounding box center [861, 64] width 9 height 9
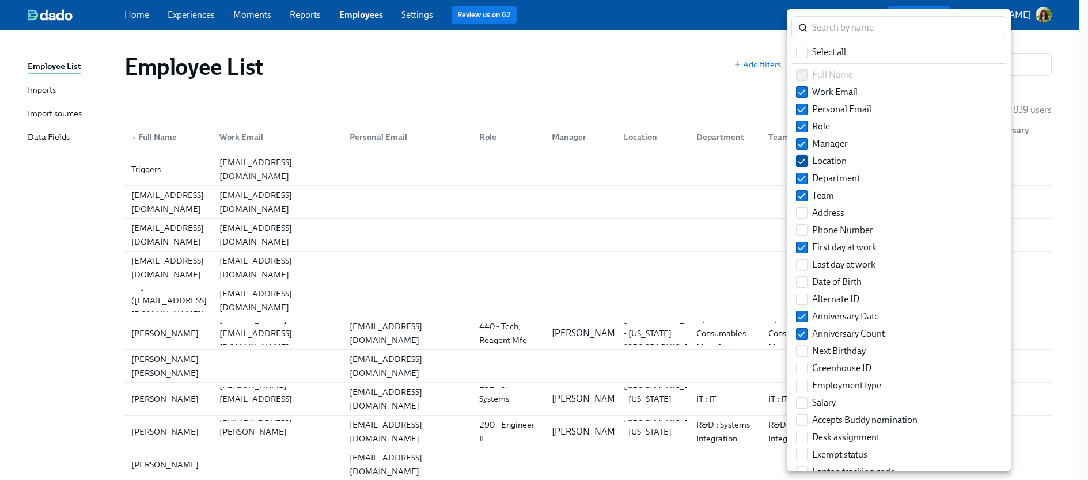
click at [800, 161] on input "Location" at bounding box center [801, 161] width 10 height 10
checkbox input "false"
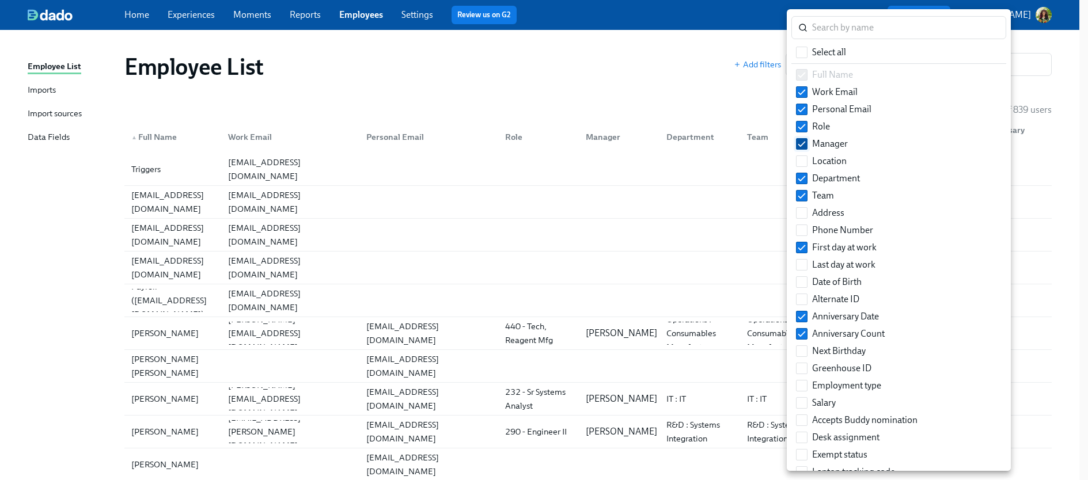
click at [801, 147] on input "Manager" at bounding box center [801, 144] width 10 height 10
checkbox input "false"
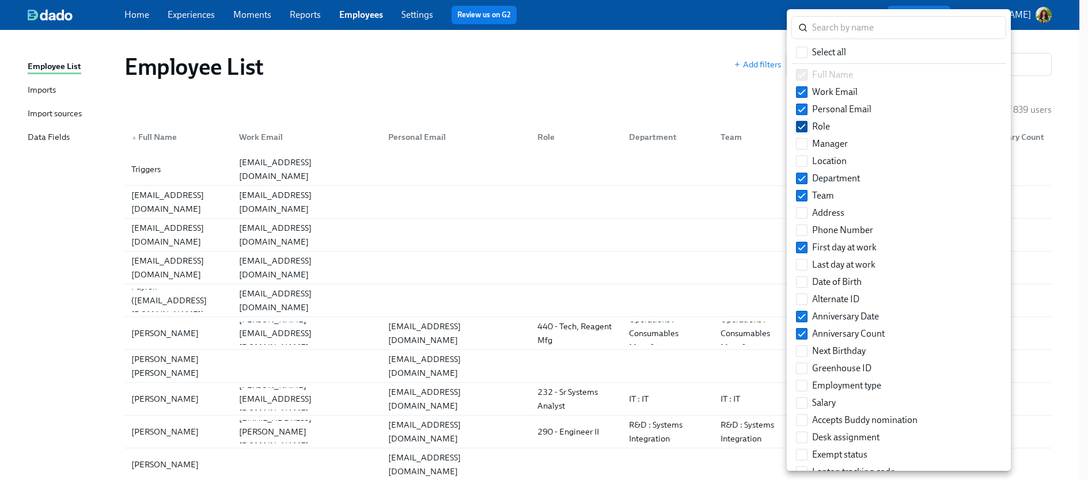
click at [800, 127] on input "Role" at bounding box center [801, 126] width 10 height 10
checkbox input "false"
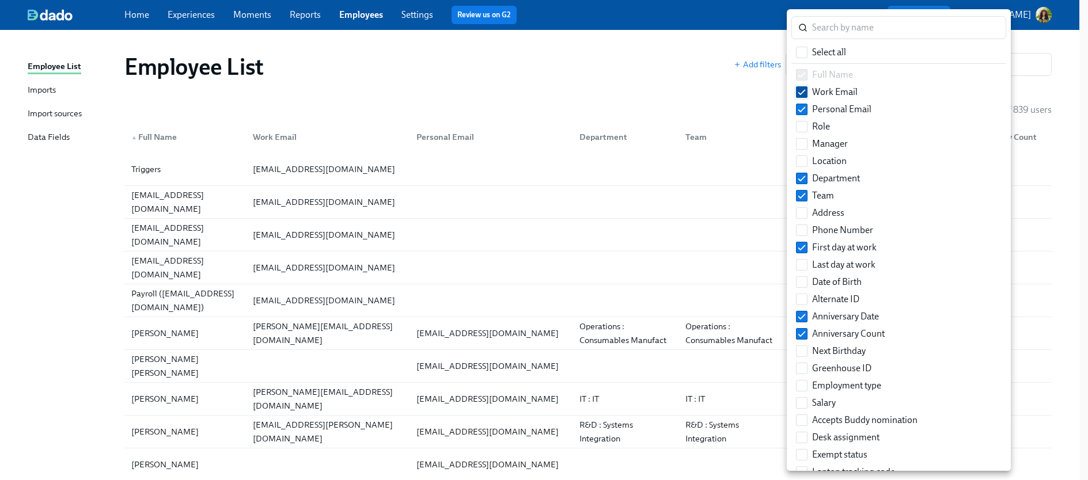
drag, startPoint x: 803, startPoint y: 107, endPoint x: 801, endPoint y: 100, distance: 7.1
click at [803, 107] on input "Personal Email" at bounding box center [801, 109] width 10 height 10
checkbox input "false"
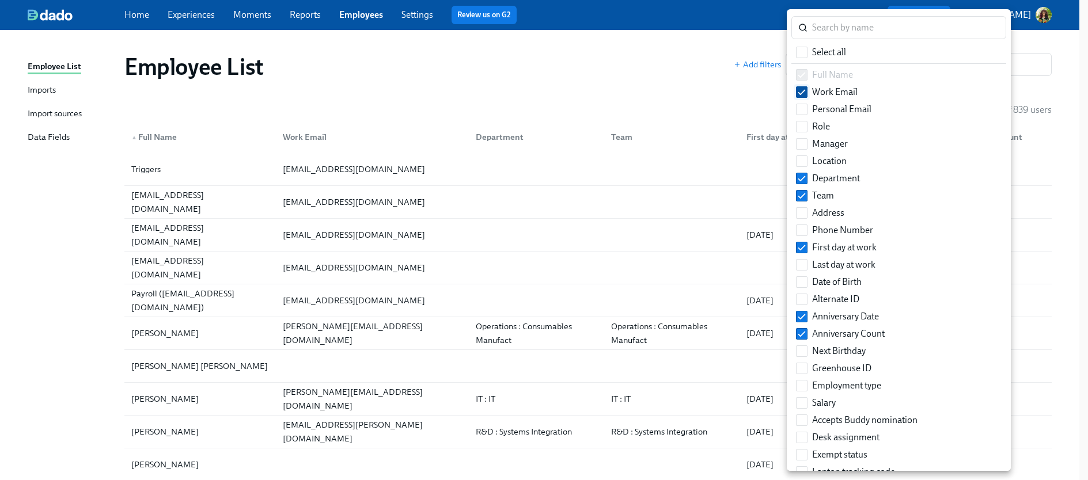
click at [801, 91] on input "Work Email" at bounding box center [801, 92] width 10 height 10
checkbox input "false"
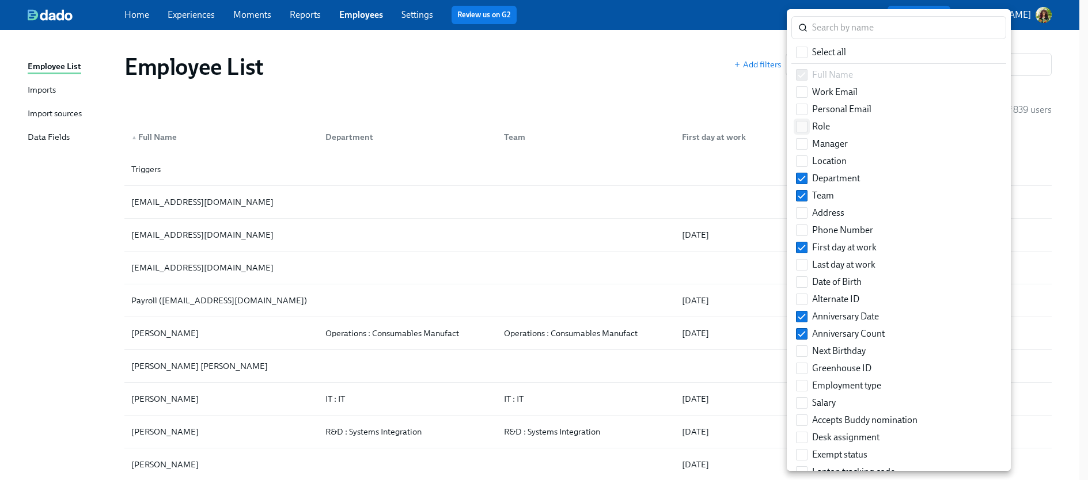
click at [800, 129] on input "Role" at bounding box center [801, 126] width 10 height 10
checkbox input "true"
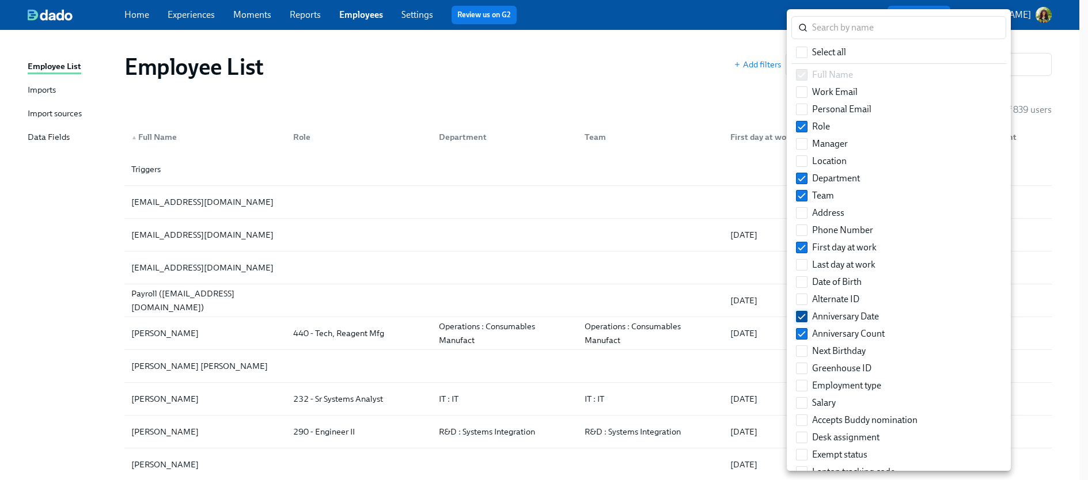
click at [806, 315] on input "Anniversary Date" at bounding box center [801, 317] width 10 height 10
checkbox input "false"
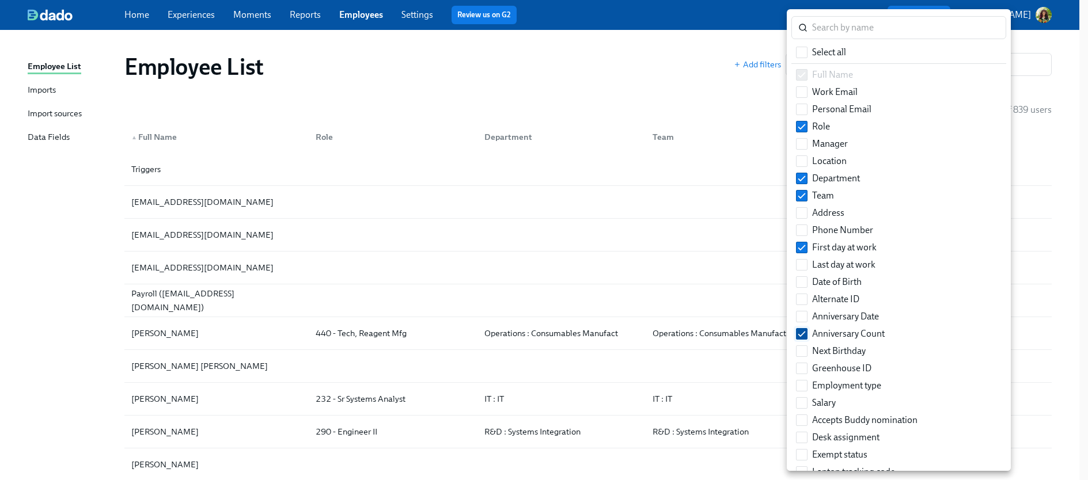
click at [804, 332] on input "Anniversary Count" at bounding box center [801, 334] width 10 height 10
checkbox input "false"
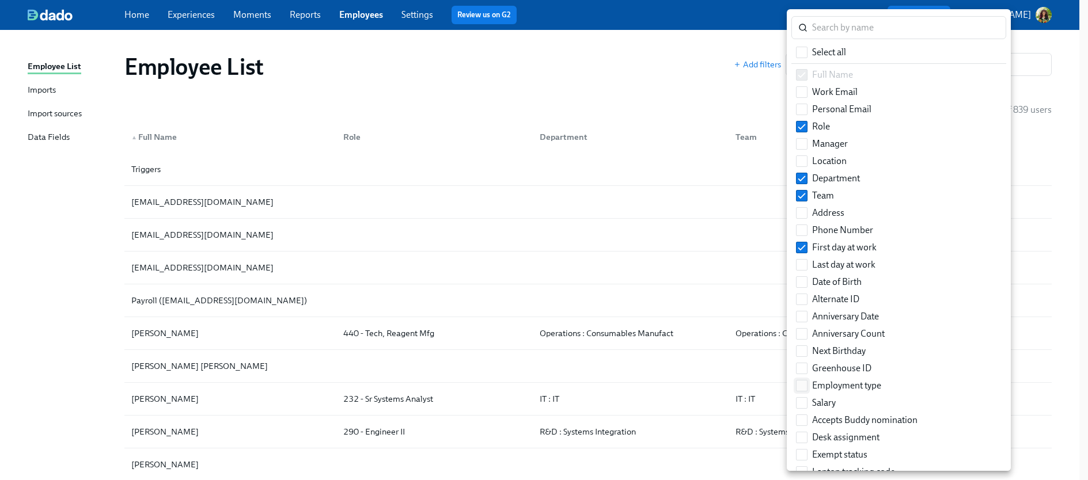
click at [801, 382] on input "Employment type" at bounding box center [801, 386] width 10 height 10
checkbox input "true"
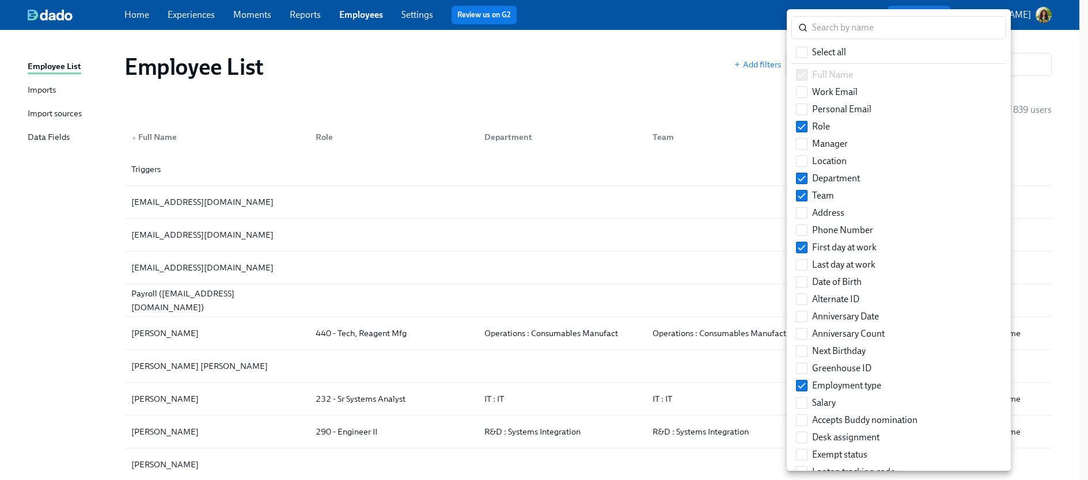
click at [633, 93] on div at bounding box center [544, 240] width 1088 height 480
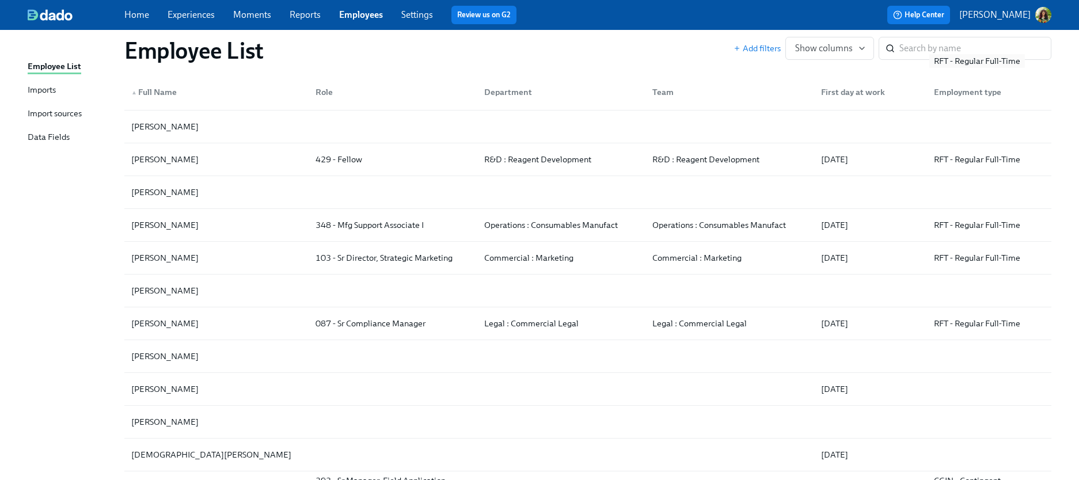
scroll to position [1342, 0]
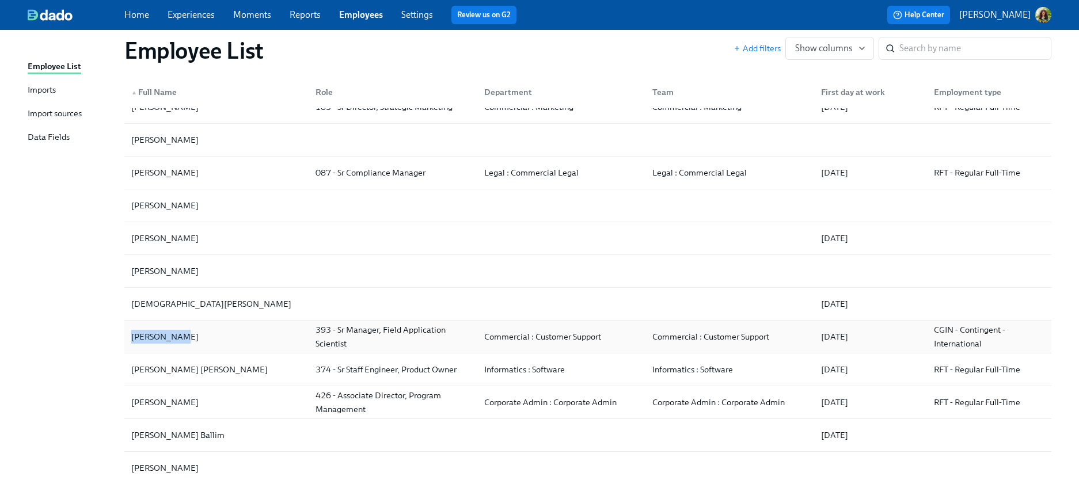
drag, startPoint x: 112, startPoint y: 339, endPoint x: 177, endPoint y: 343, distance: 65.2
click at [234, 336] on div "John Baeten" at bounding box center [217, 336] width 180 height 23
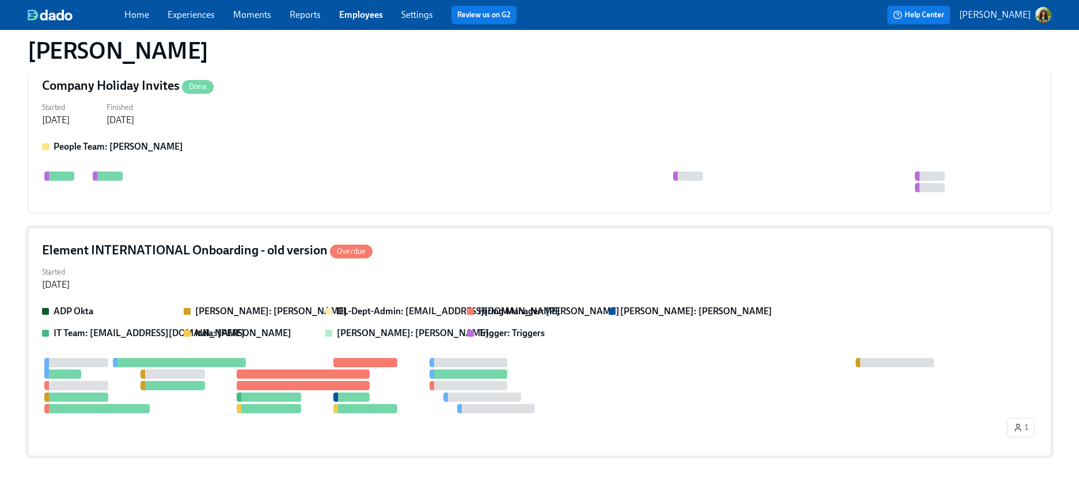
scroll to position [1068, 0]
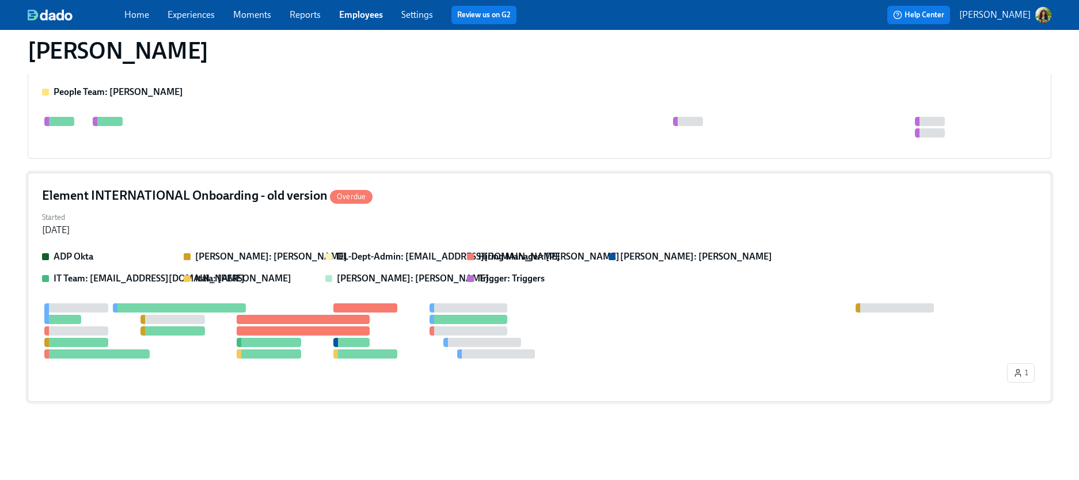
click at [650, 307] on div at bounding box center [523, 330] width 963 height 55
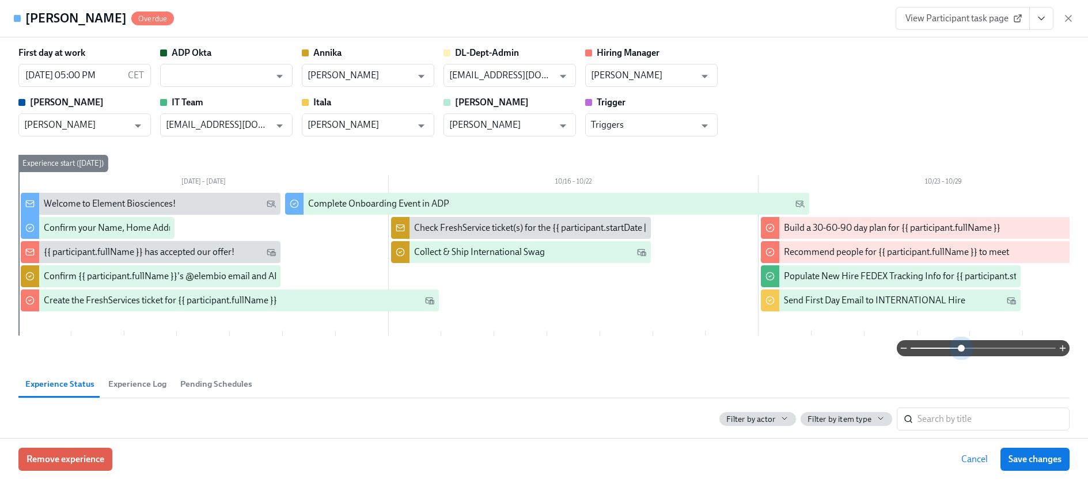
click at [954, 347] on span at bounding box center [982, 348] width 145 height 16
click at [1070, 15] on icon "button" at bounding box center [1068, 19] width 12 height 12
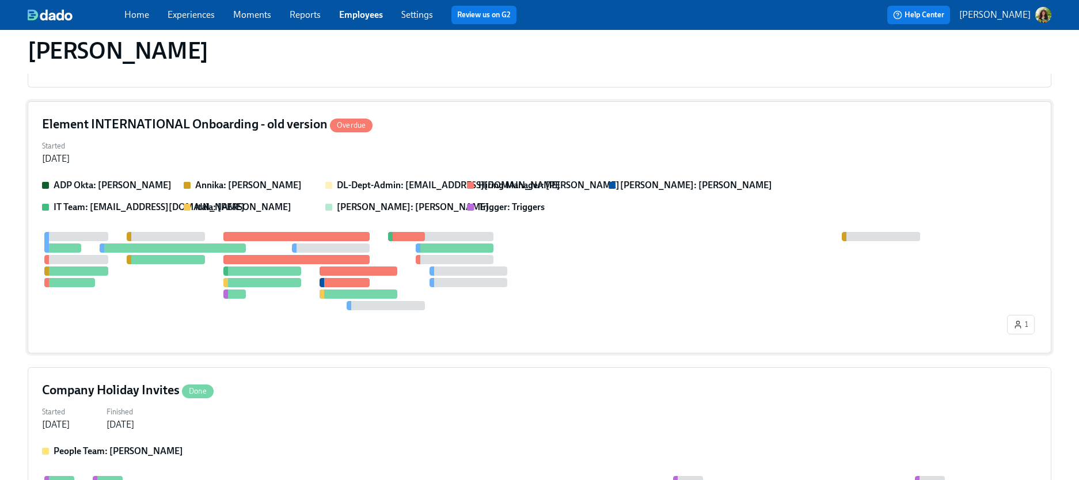
scroll to position [690, 0]
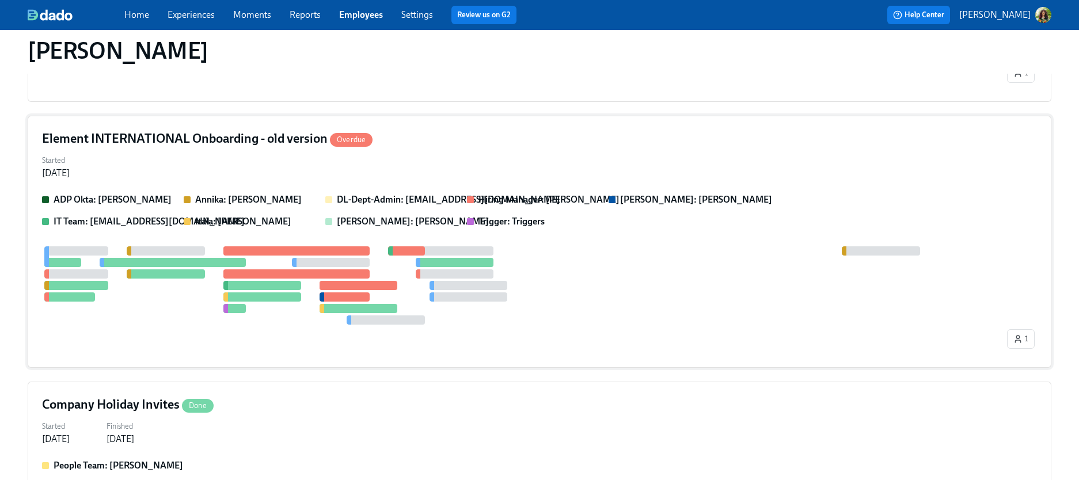
click at [599, 157] on div "Started Mar 05, 2025" at bounding box center [539, 166] width 995 height 28
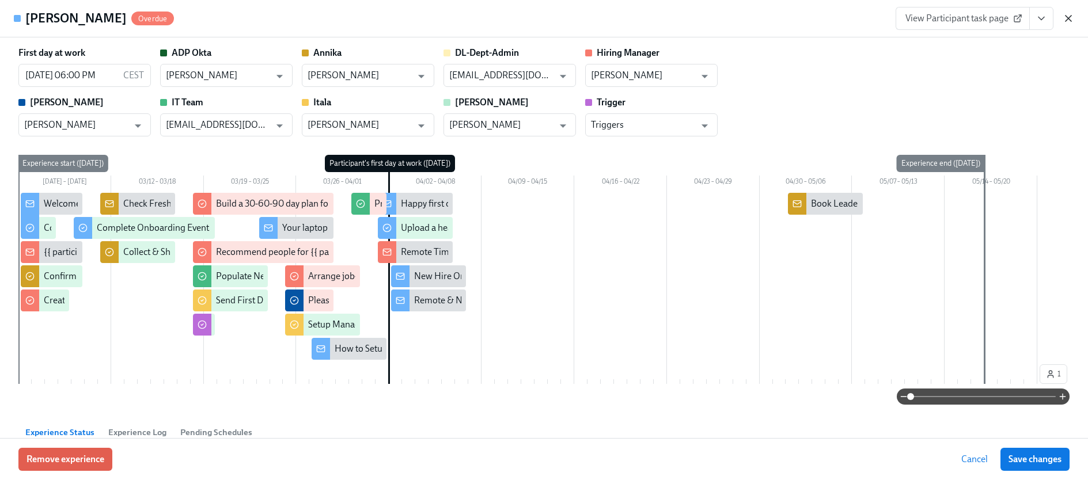
click at [1070, 16] on icon "button" at bounding box center [1068, 19] width 6 height 6
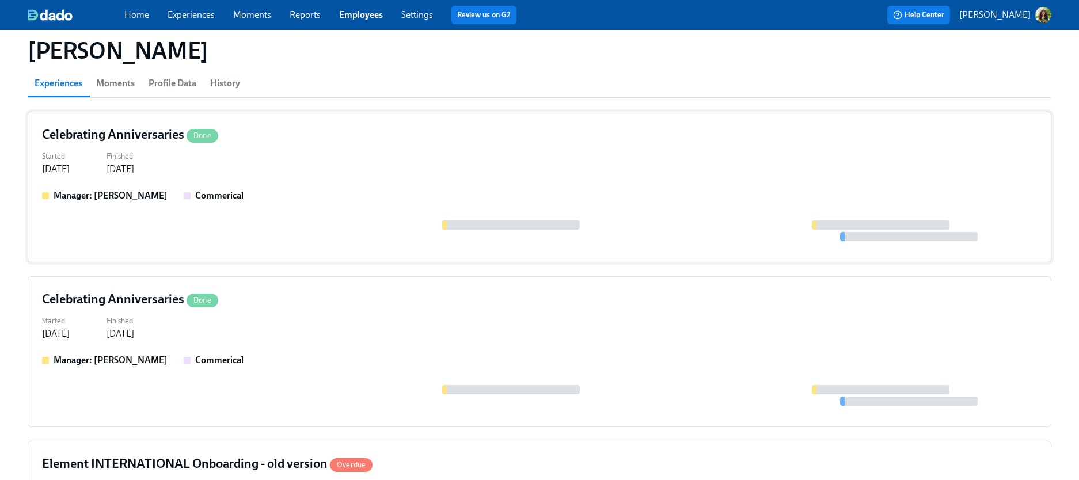
scroll to position [0, 0]
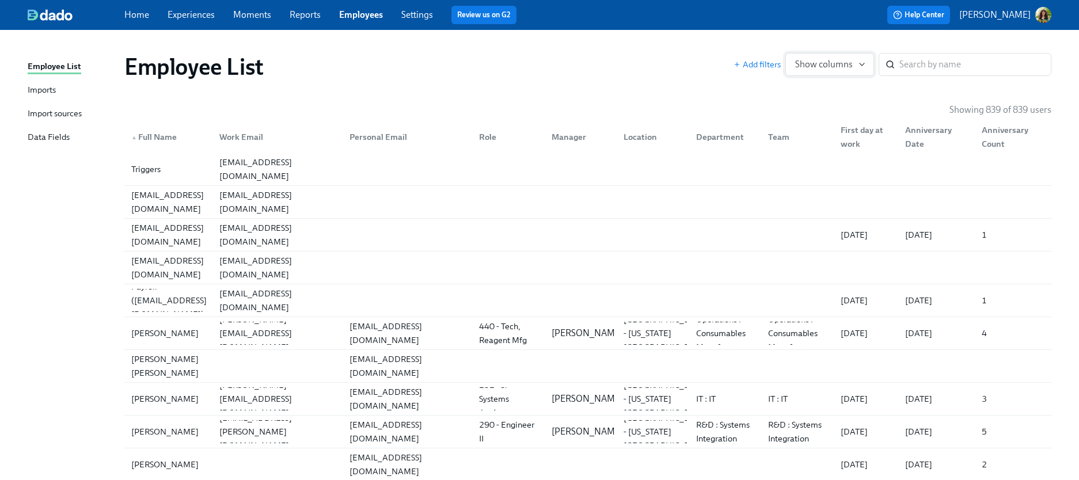
click at [862, 62] on icon "button" at bounding box center [861, 64] width 9 height 9
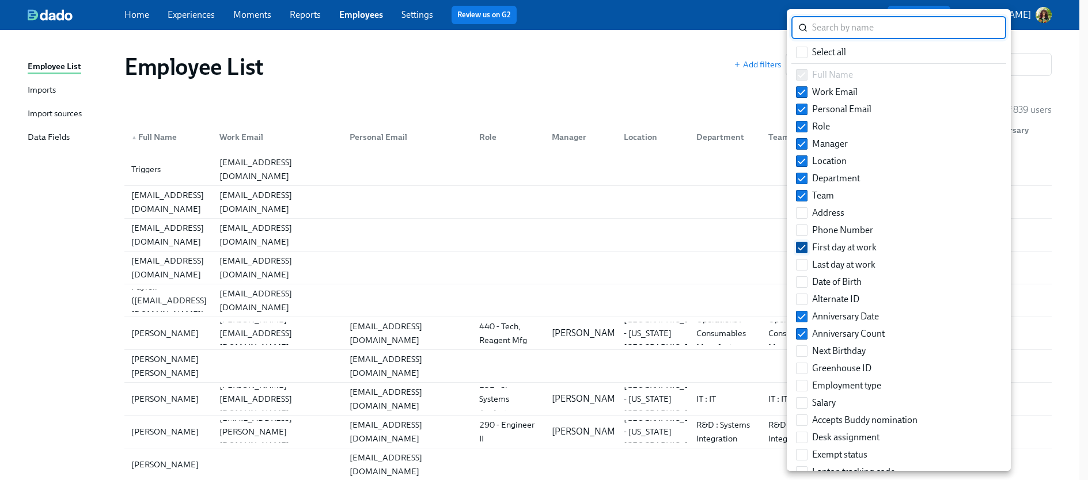
click at [804, 246] on input "First day at work" at bounding box center [801, 247] width 10 height 10
checkbox input "false"
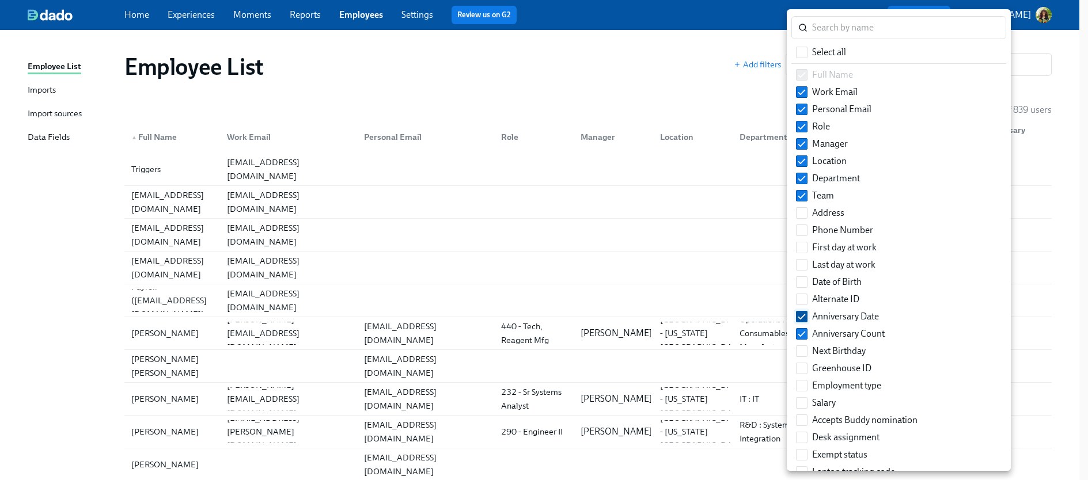
click at [807, 316] on span at bounding box center [802, 317] width 12 height 12
click at [807, 316] on input "Anniversary Date" at bounding box center [801, 317] width 10 height 10
checkbox input "false"
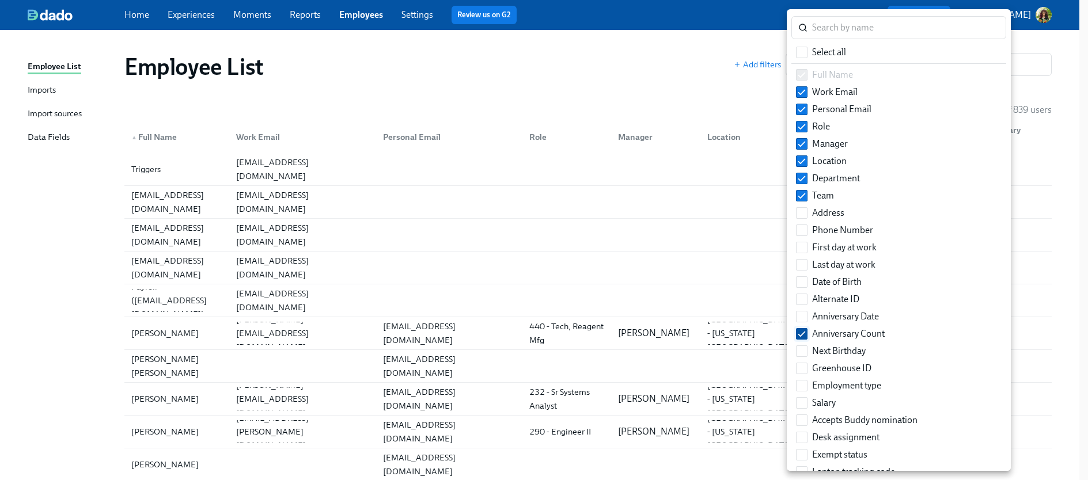
click at [801, 337] on input "Anniversary Count" at bounding box center [801, 334] width 10 height 10
checkbox input "false"
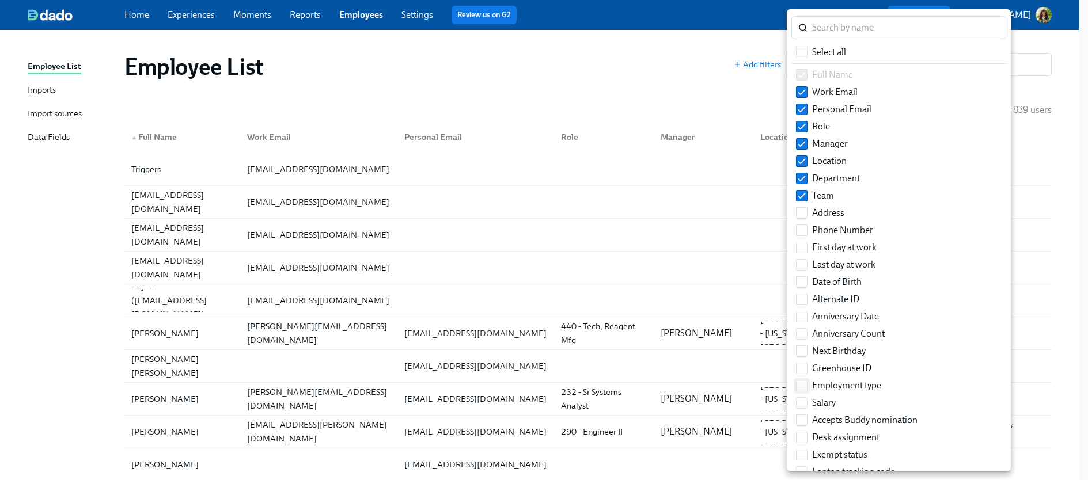
click at [799, 389] on input "Employment type" at bounding box center [801, 386] width 10 height 10
checkbox input "true"
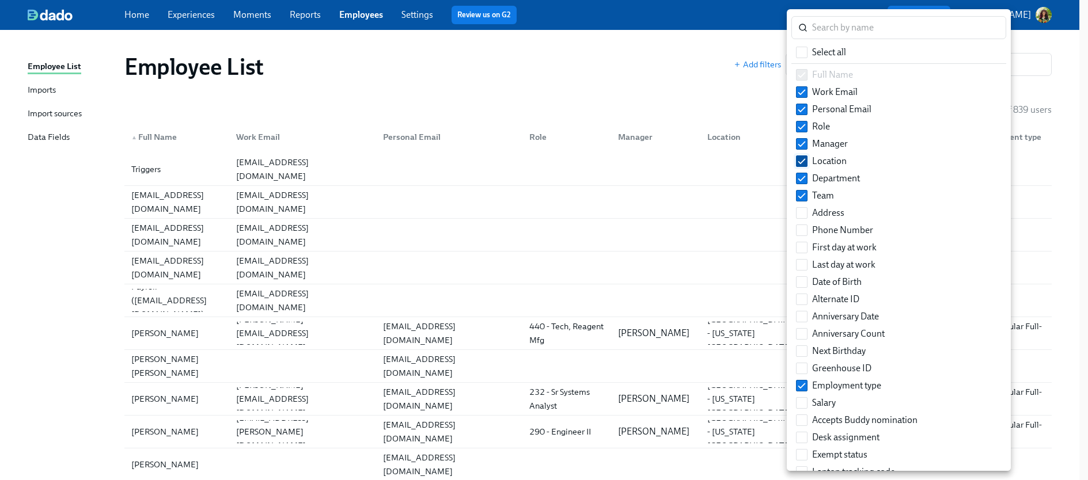
click at [803, 162] on input "Location" at bounding box center [801, 161] width 10 height 10
checkbox input "false"
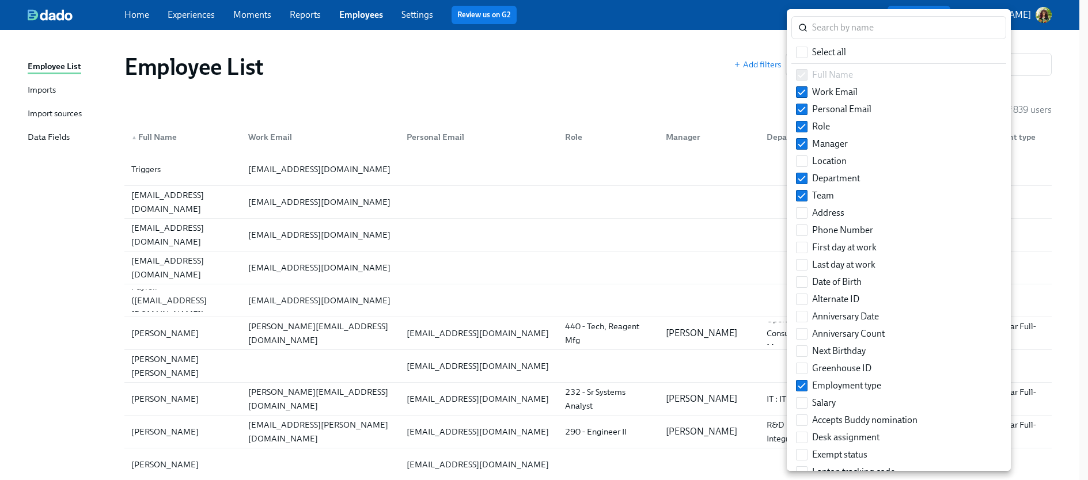
click at [685, 85] on div at bounding box center [544, 240] width 1088 height 480
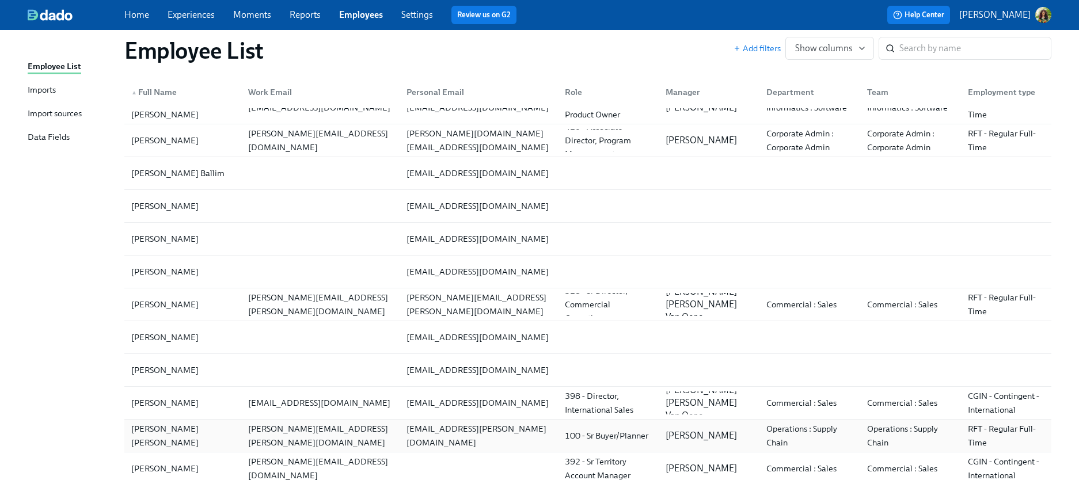
scroll to position [1653, 0]
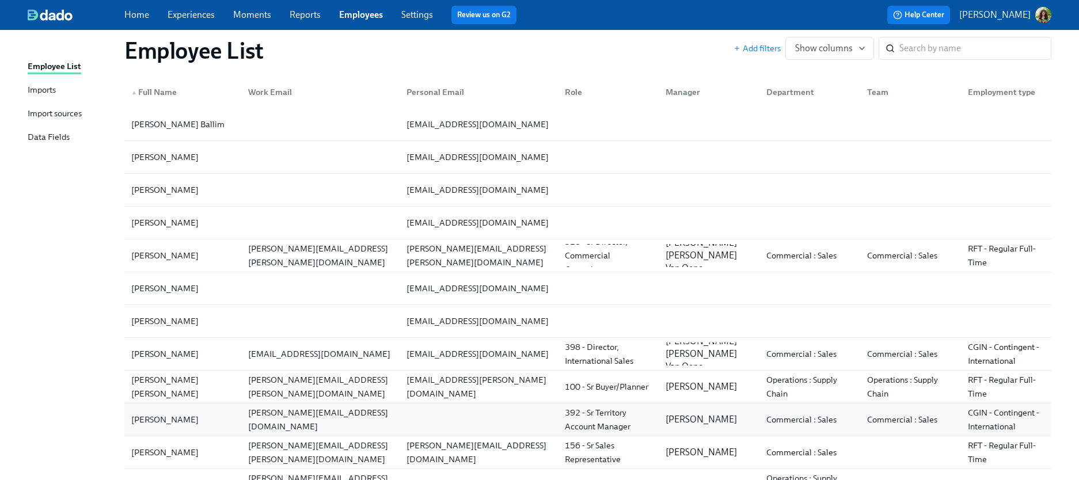
click at [964, 420] on div "CGIN - Contingent - International" at bounding box center [1006, 420] width 86 height 28
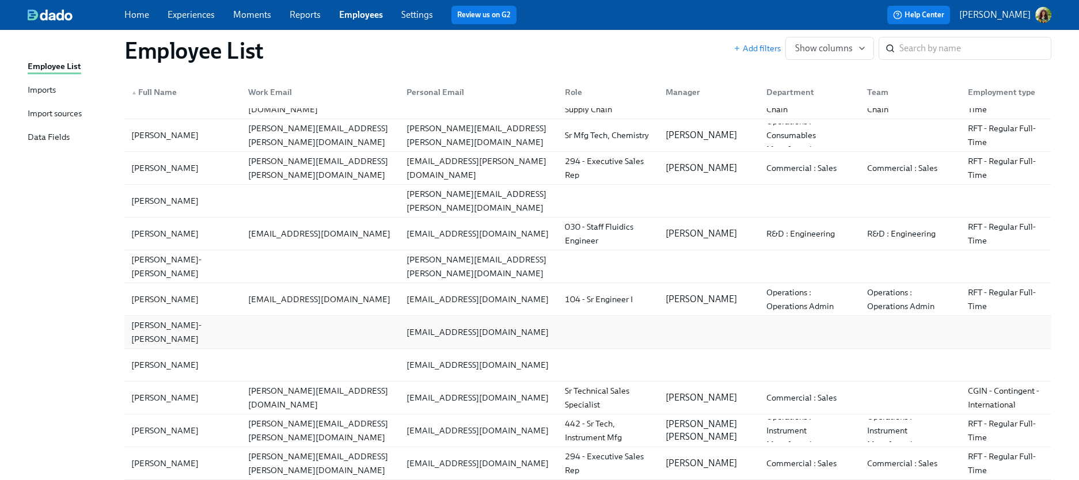
scroll to position [3720, 0]
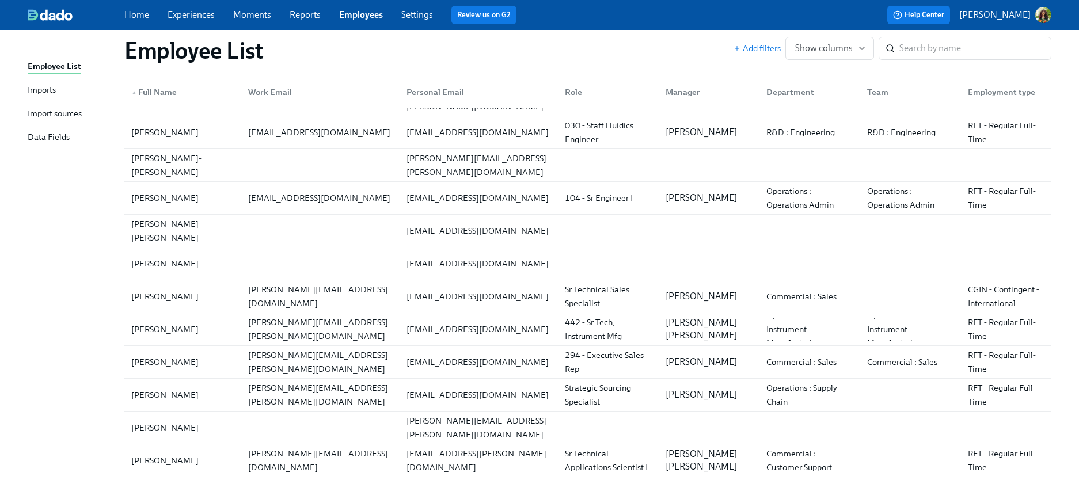
click at [187, 14] on link "Experiences" at bounding box center [191, 14] width 47 height 11
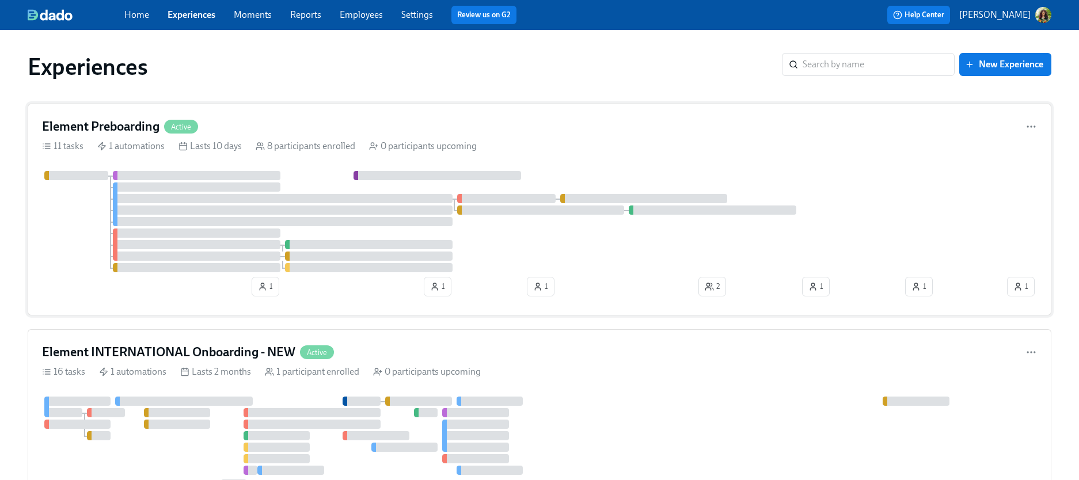
click at [699, 140] on div "11 tasks 1 automations Lasts 10 days 8 participants enrolled 0 participants upc…" at bounding box center [539, 146] width 995 height 13
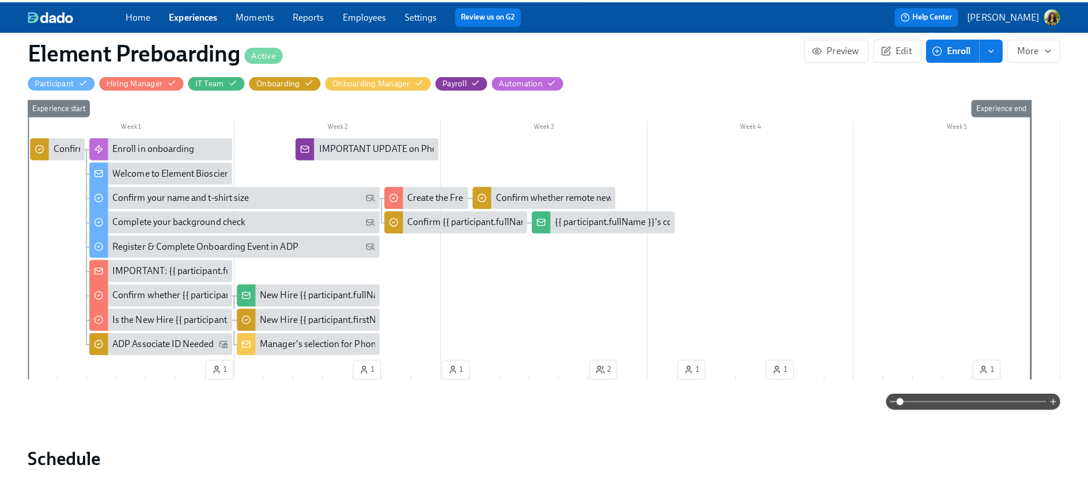
scroll to position [354, 0]
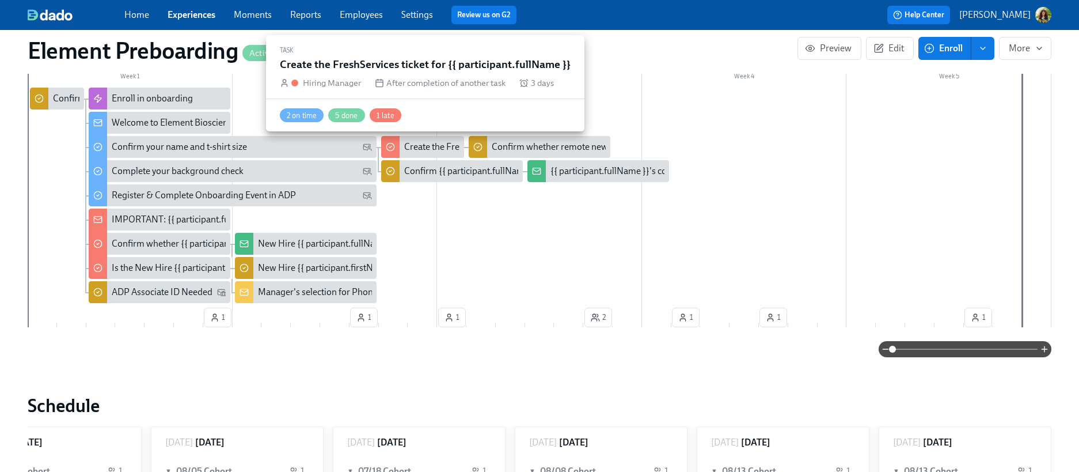
click at [436, 145] on div "Create the FreshServices ticket for {{ participant.fullName }}" at bounding box center [520, 146] width 233 height 13
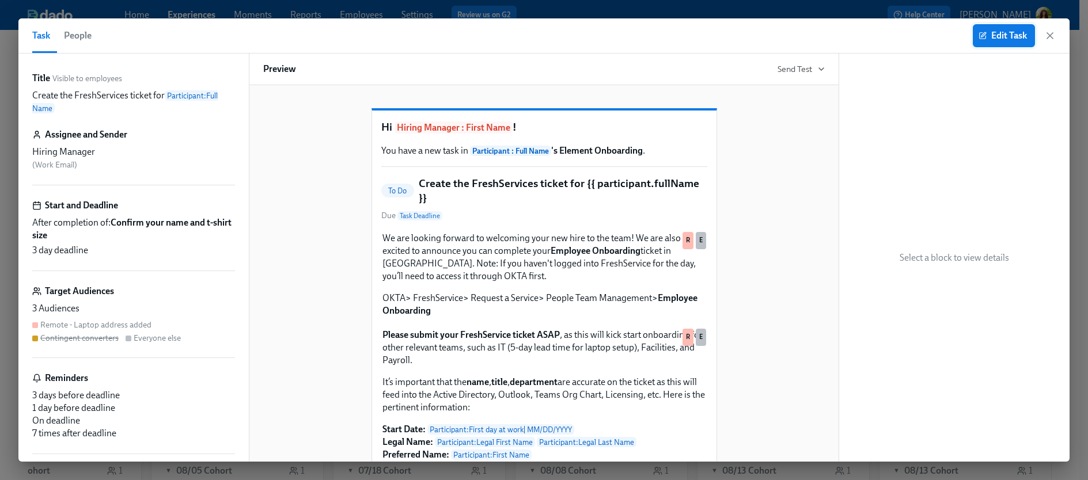
click at [996, 35] on span "Edit Task" at bounding box center [1004, 36] width 46 height 12
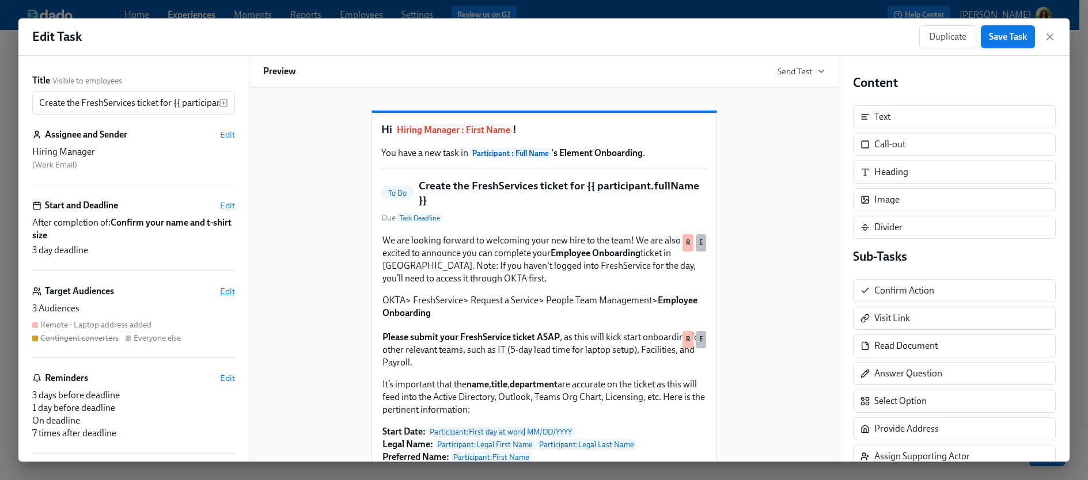
click at [221, 290] on span "Edit" at bounding box center [227, 292] width 15 height 12
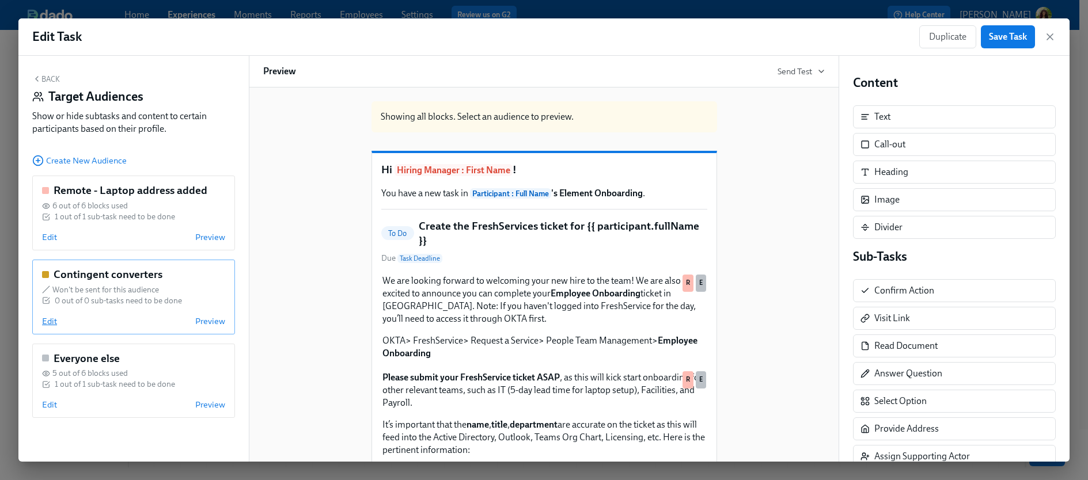
click at [47, 324] on span "Edit" at bounding box center [49, 322] width 15 height 12
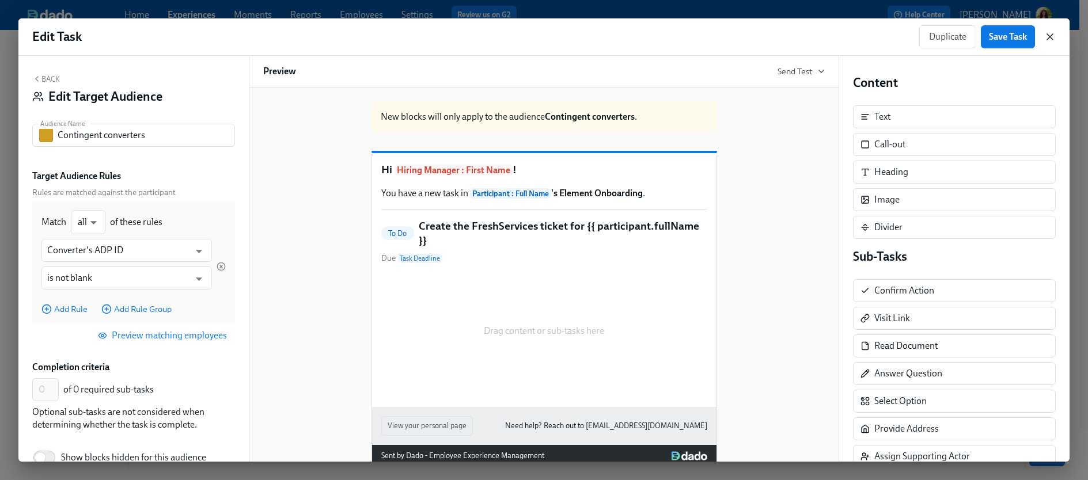
click at [1051, 36] on icon "button" at bounding box center [1050, 37] width 12 height 12
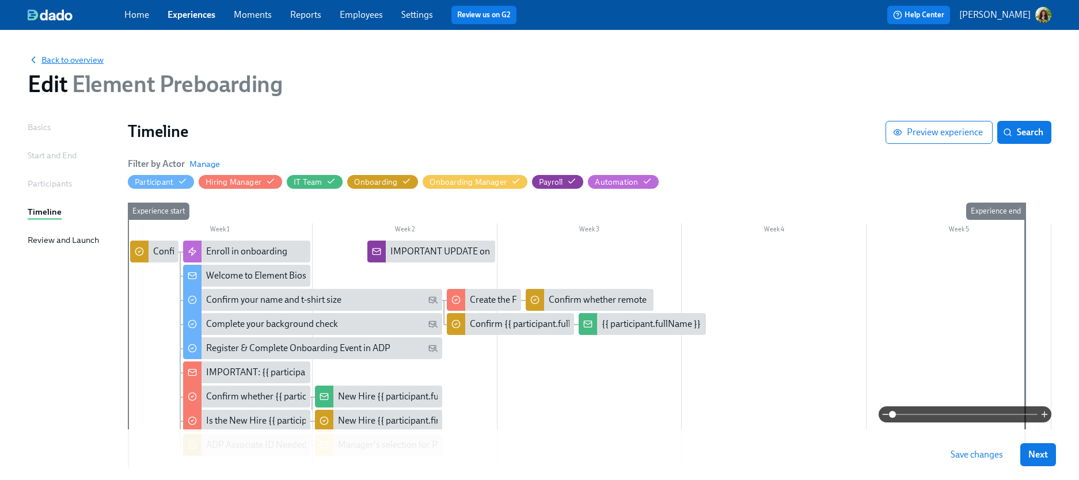
click at [70, 55] on span "Back to overview" at bounding box center [66, 60] width 76 height 12
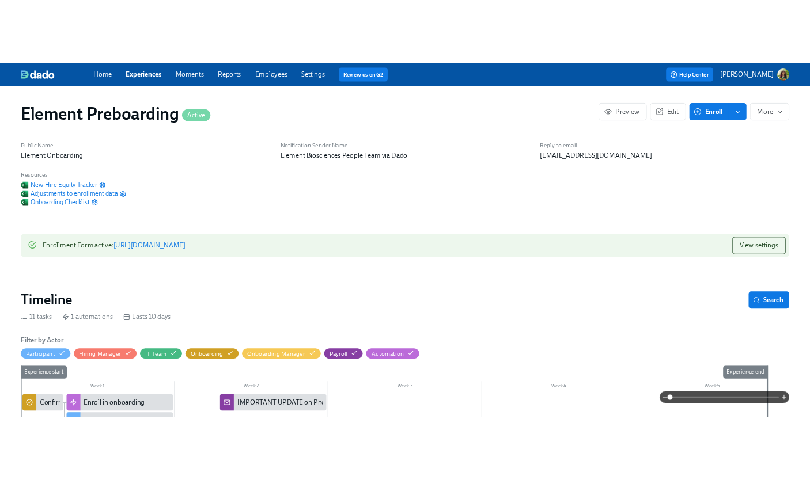
scroll to position [0, 1332]
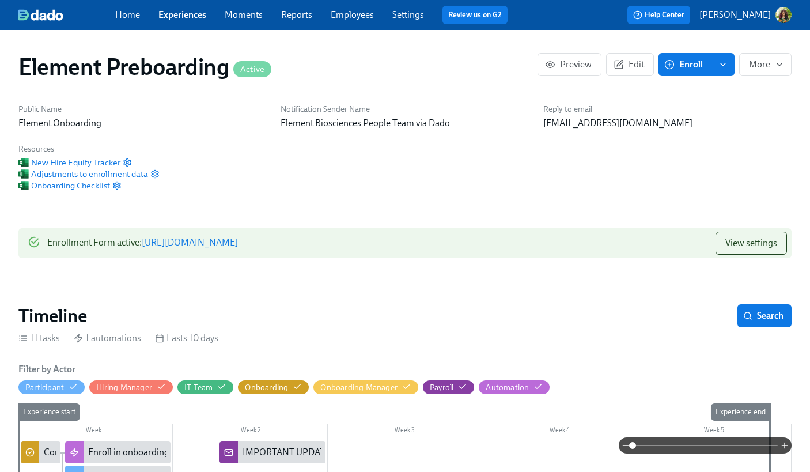
click at [781, 18] on img "button" at bounding box center [783, 15] width 16 height 16
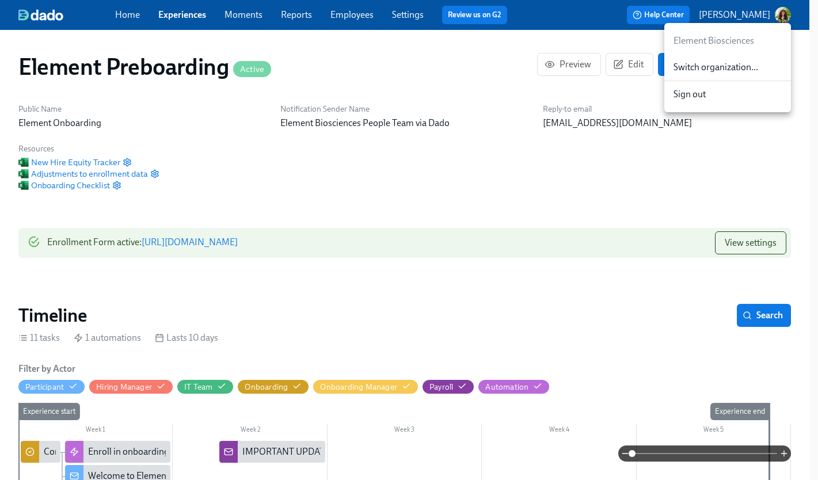
click at [712, 69] on span "Switch organization..." at bounding box center [728, 67] width 108 height 13
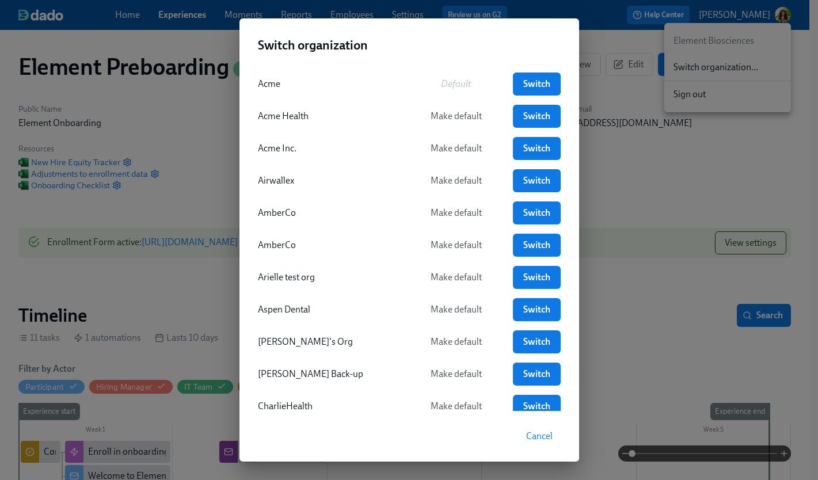
click at [199, 115] on div "Switch organization Acme Default Switch Acme Health Make default Switch Acme In…" at bounding box center [409, 240] width 818 height 480
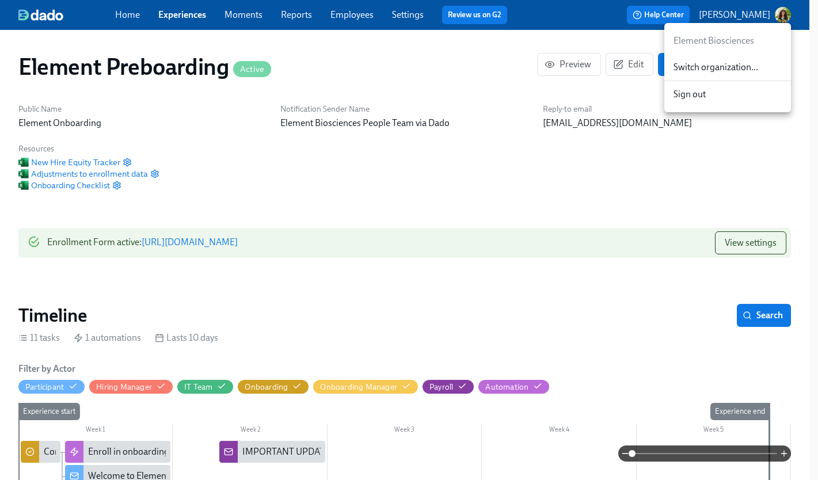
click at [190, 18] on div at bounding box center [409, 240] width 818 height 480
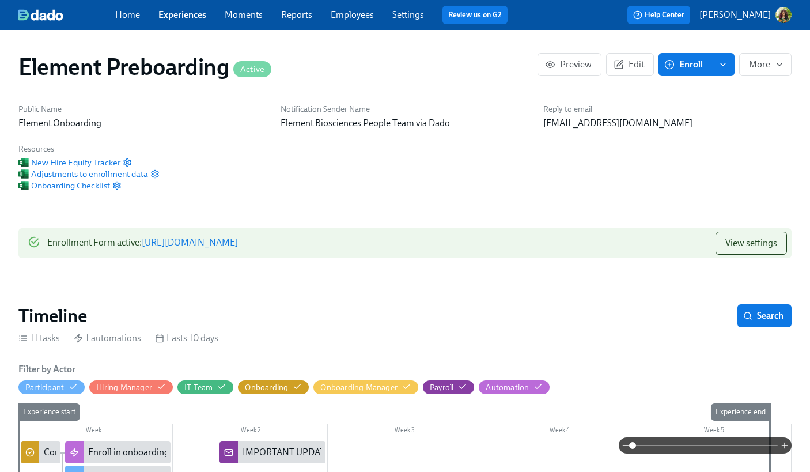
click at [190, 17] on link "Experiences" at bounding box center [182, 14] width 48 height 11
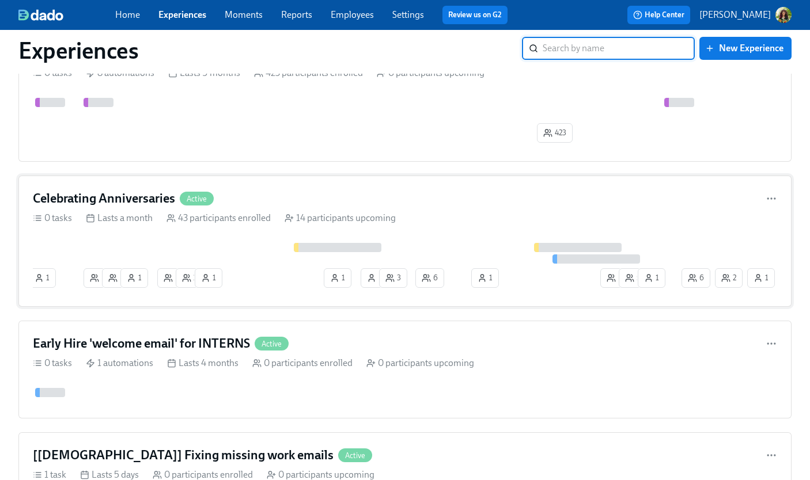
scroll to position [1076, 0]
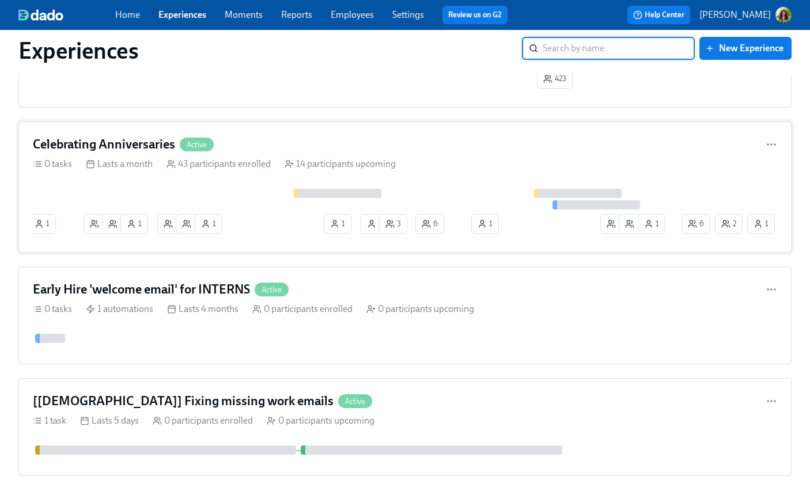
click at [502, 166] on div "0 tasks Lasts a month 43 participants enrolled 14 participants upcoming" at bounding box center [405, 164] width 744 height 13
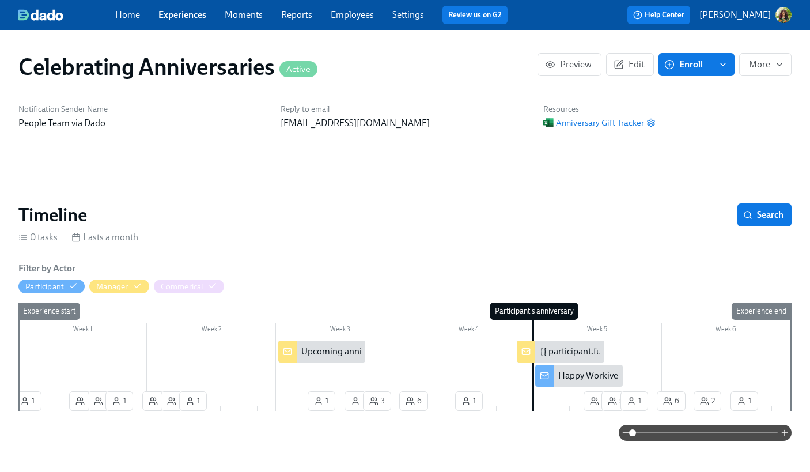
scroll to position [0, 3089]
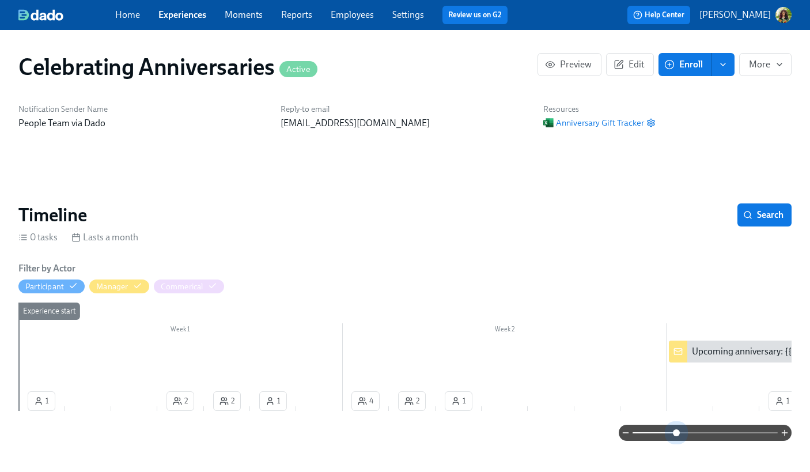
click at [677, 434] on span at bounding box center [704, 432] width 145 height 16
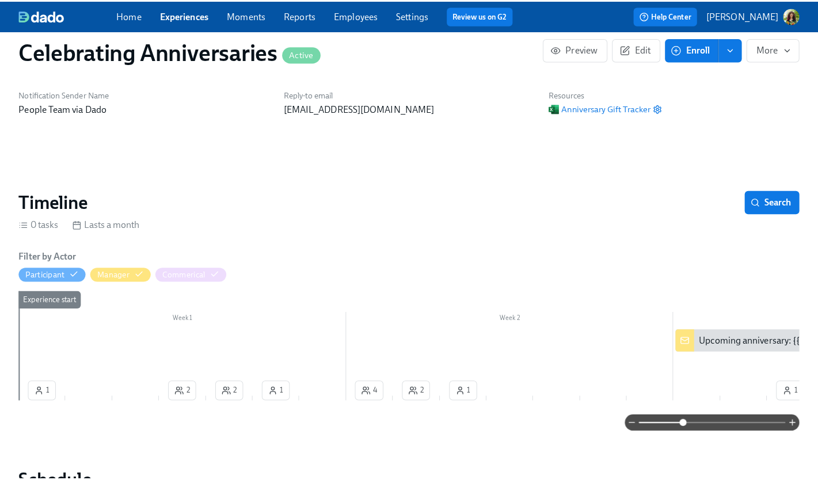
scroll to position [74, 0]
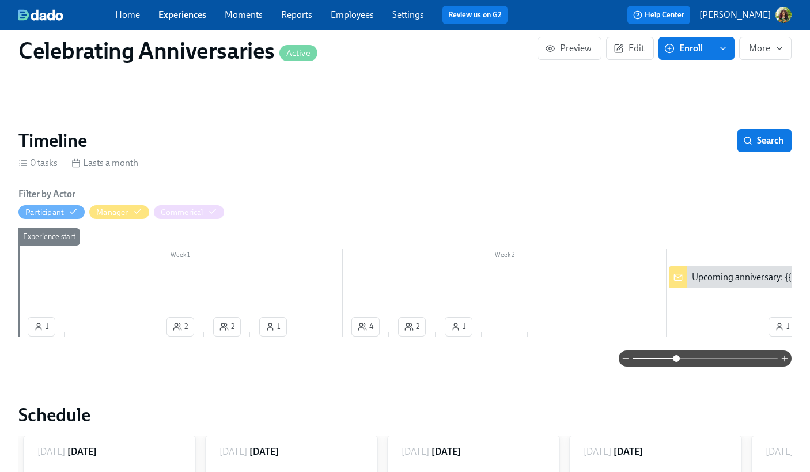
click at [735, 277] on div "Upcoming anniversary: {{ participant.fullName }}" at bounding box center [788, 277] width 192 height 13
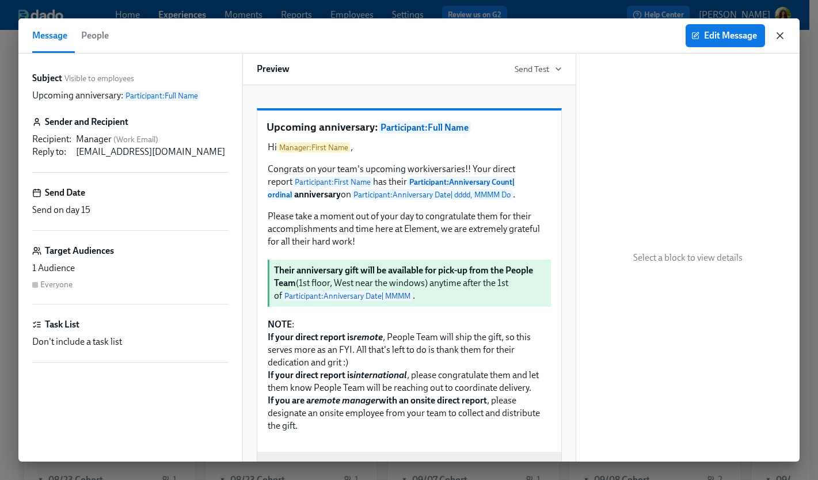
click at [781, 36] on icon "button" at bounding box center [780, 36] width 6 height 6
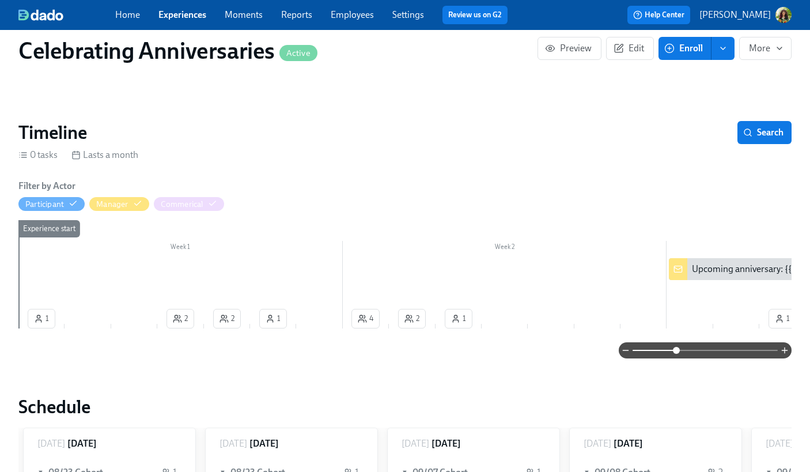
scroll to position [83, 0]
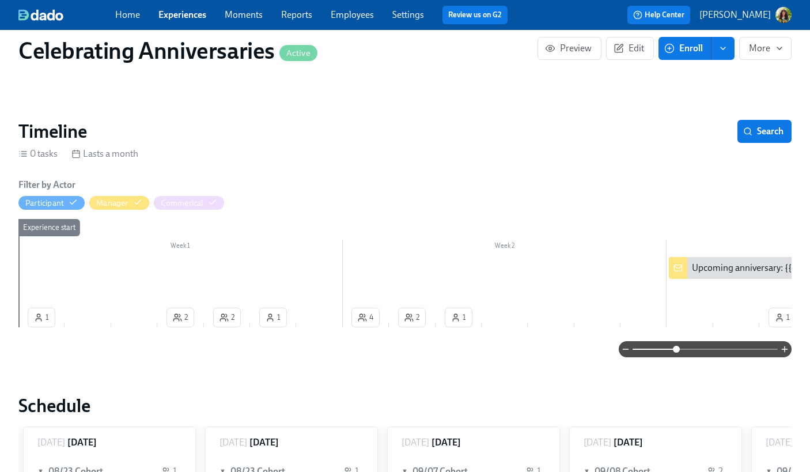
click at [502, 254] on div "Week 2" at bounding box center [505, 247] width 324 height 15
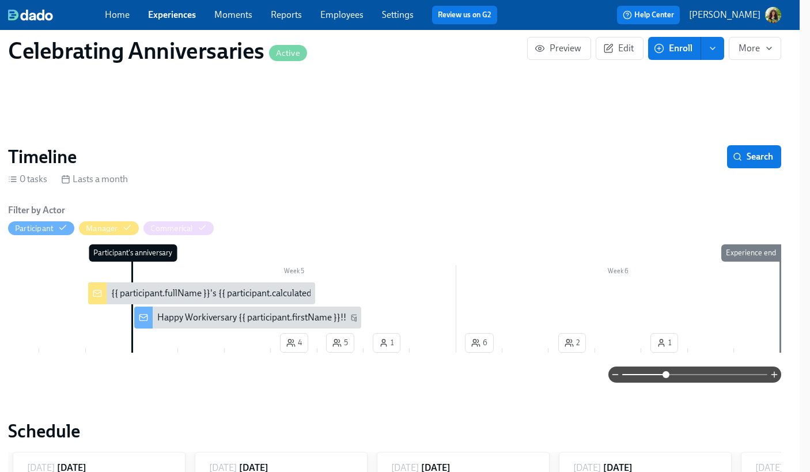
scroll to position [0, 10]
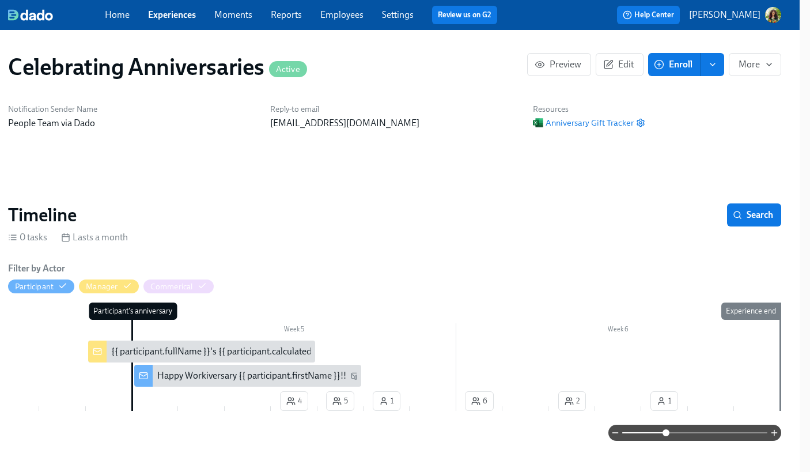
click at [176, 14] on link "Experiences" at bounding box center [172, 14] width 48 height 11
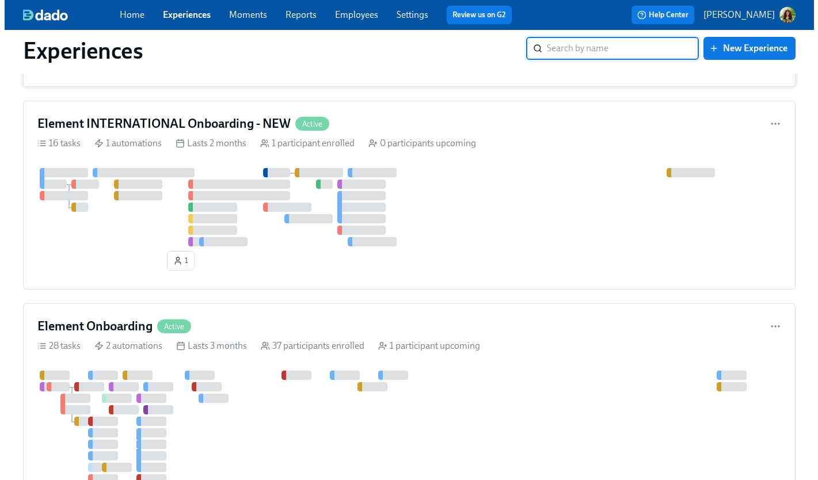
scroll to position [215, 0]
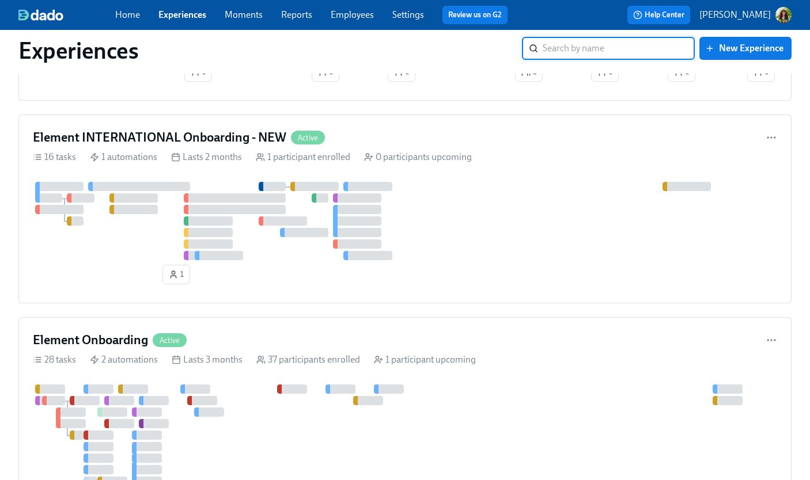
click at [763, 16] on p "[PERSON_NAME]" at bounding box center [734, 15] width 71 height 13
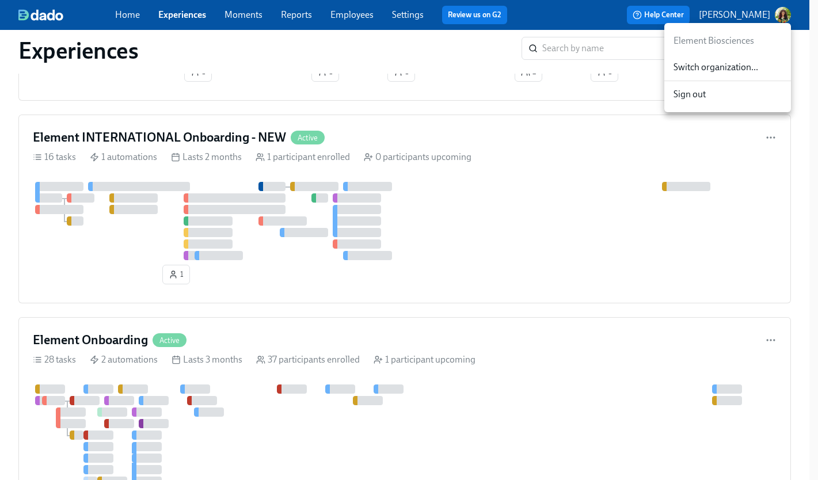
click at [747, 62] on span "Switch organization..." at bounding box center [728, 67] width 108 height 13
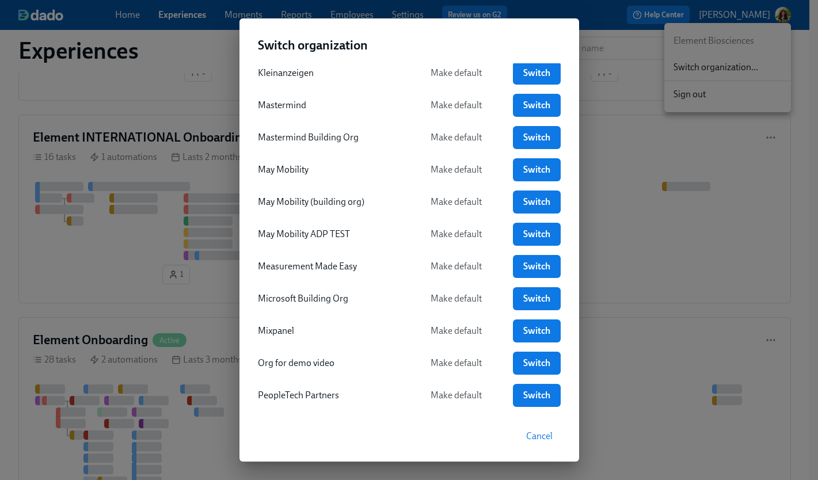
scroll to position [1006, 0]
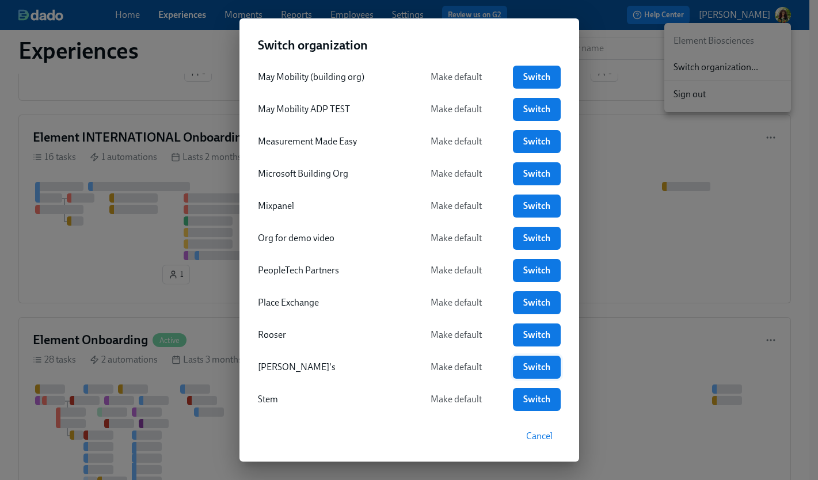
click at [528, 372] on span "Switch" at bounding box center [536, 368] width 31 height 12
click at [57, 305] on div "Switch organization Acme Default Switch Acme Health Make default Switch Acme In…" at bounding box center [409, 240] width 818 height 480
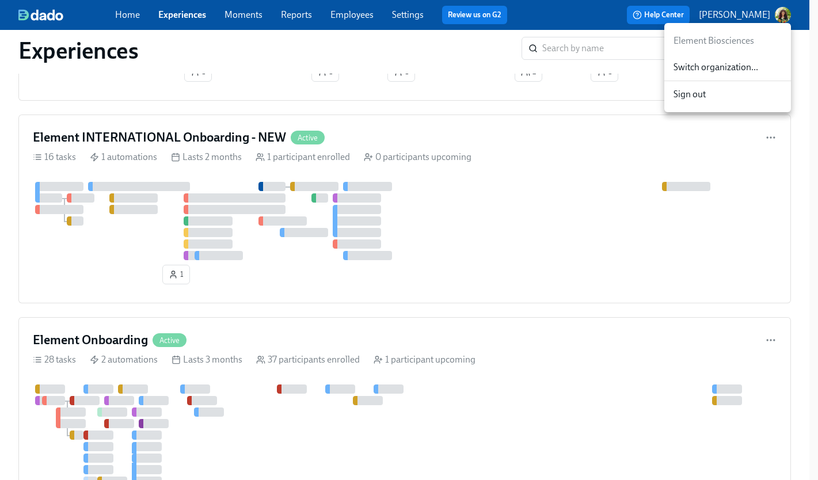
click at [712, 66] on span "Switch organization..." at bounding box center [728, 67] width 108 height 13
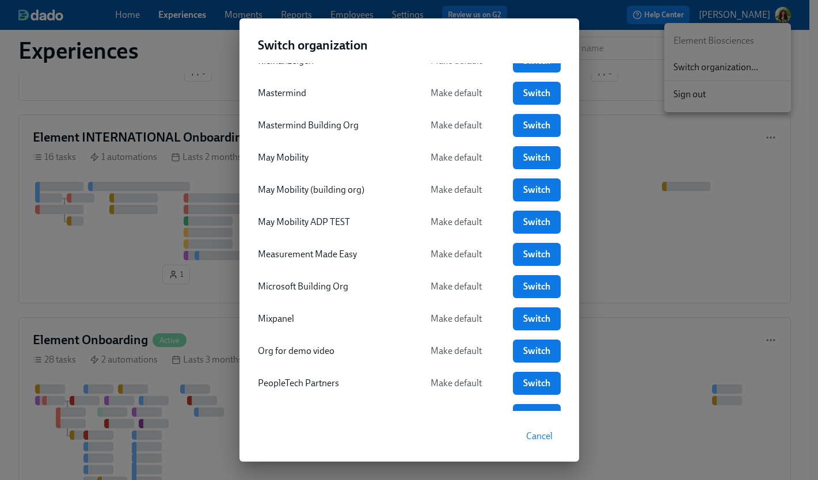
scroll to position [1143, 0]
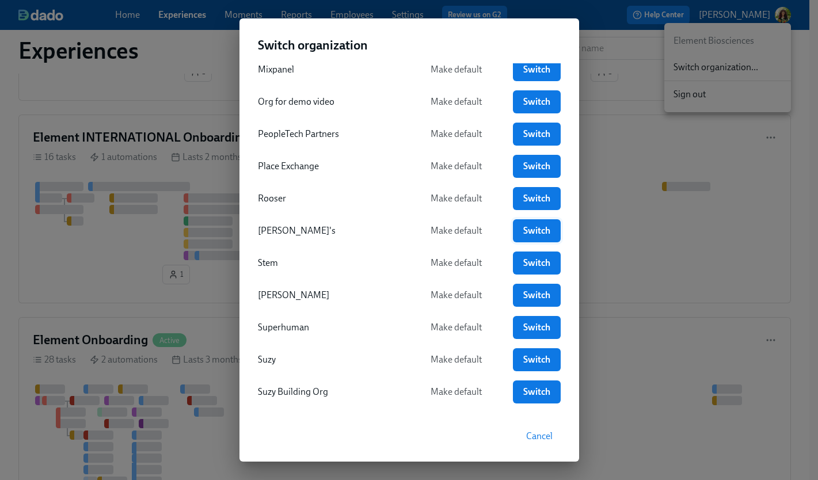
click at [521, 227] on span "Switch" at bounding box center [536, 231] width 31 height 12
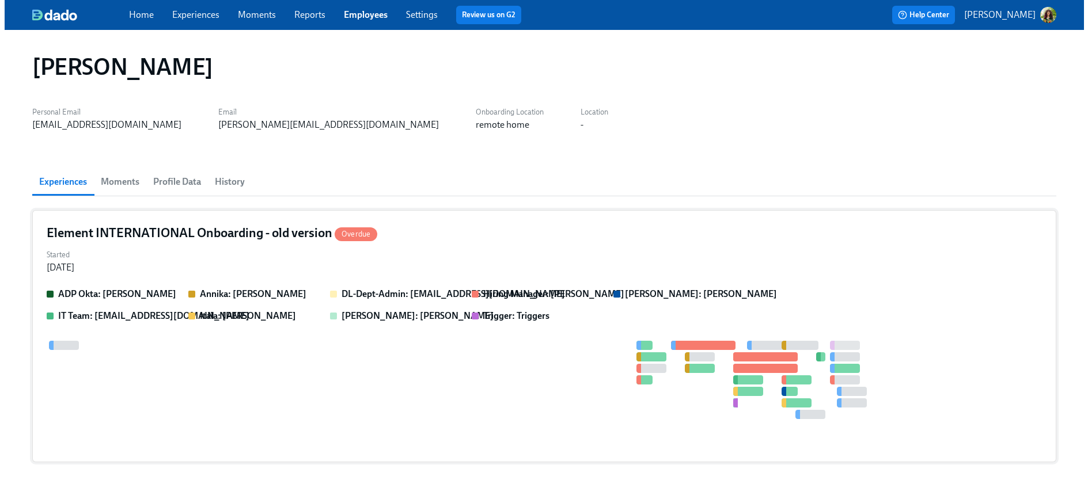
scroll to position [65, 0]
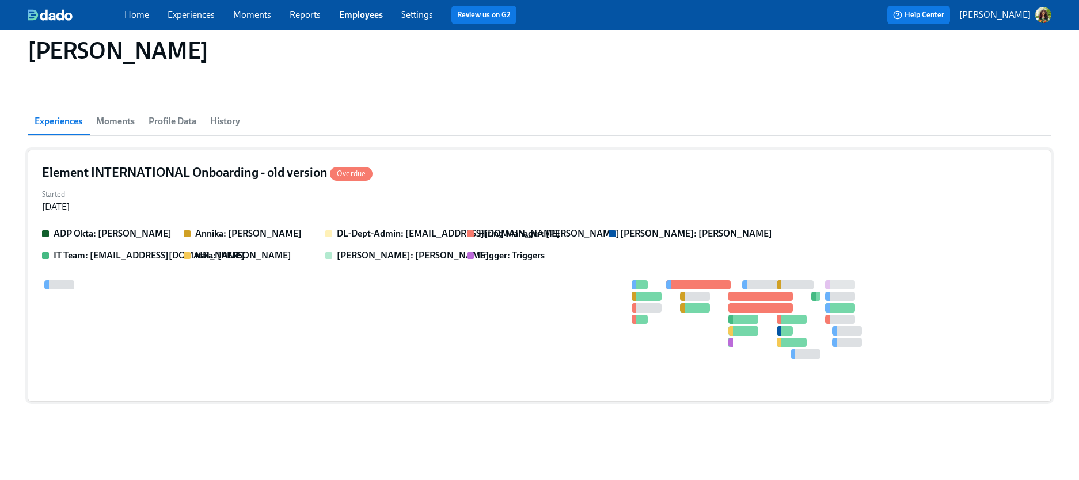
click at [645, 187] on div "Started [DATE]" at bounding box center [539, 200] width 995 height 28
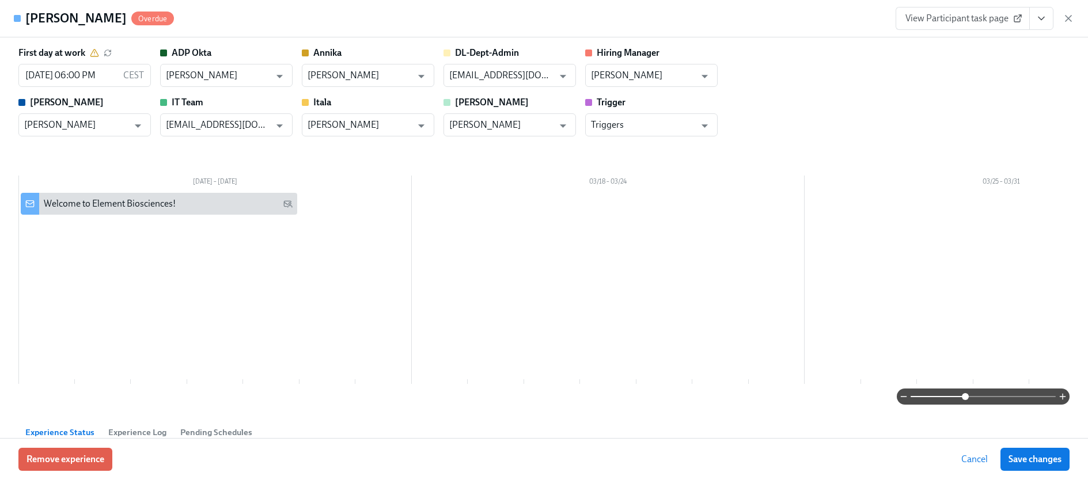
drag, startPoint x: 955, startPoint y: 396, endPoint x: 992, endPoint y: 401, distance: 37.1
click at [955, 396] on span at bounding box center [982, 397] width 145 height 16
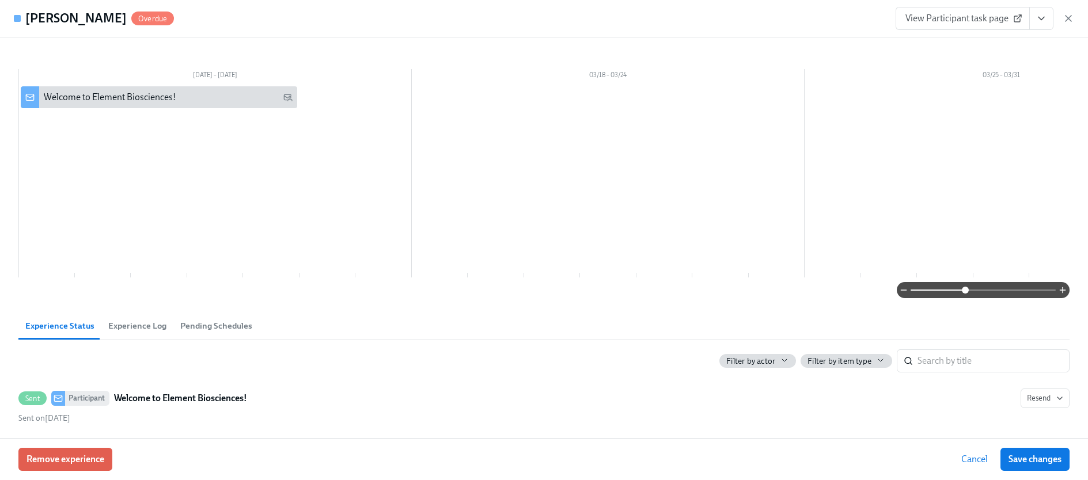
scroll to position [0, 0]
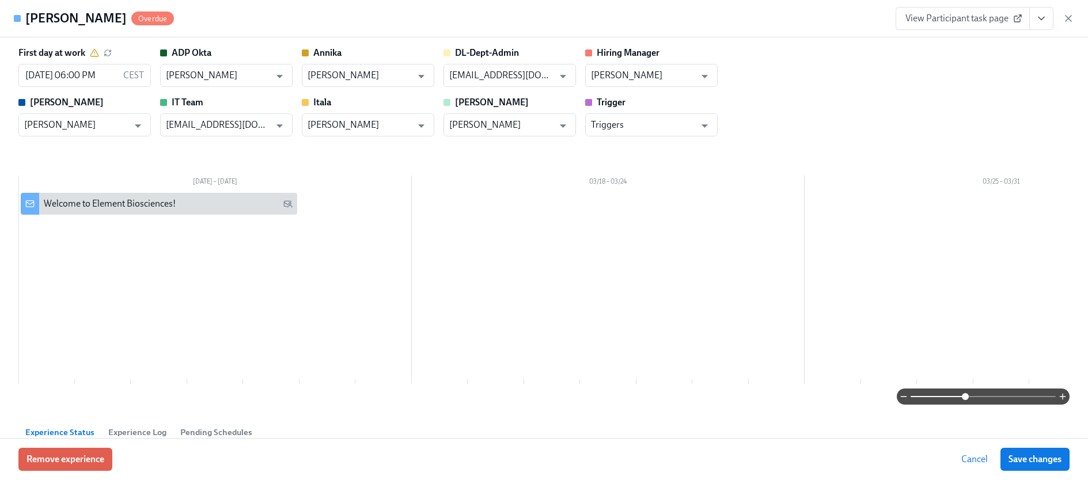
click at [926, 397] on span at bounding box center [982, 397] width 145 height 16
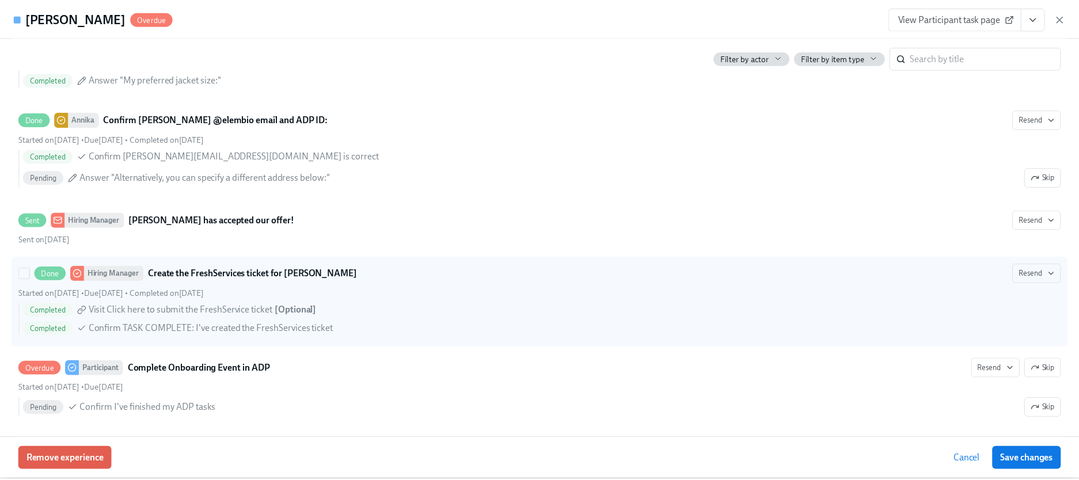
scroll to position [646, 0]
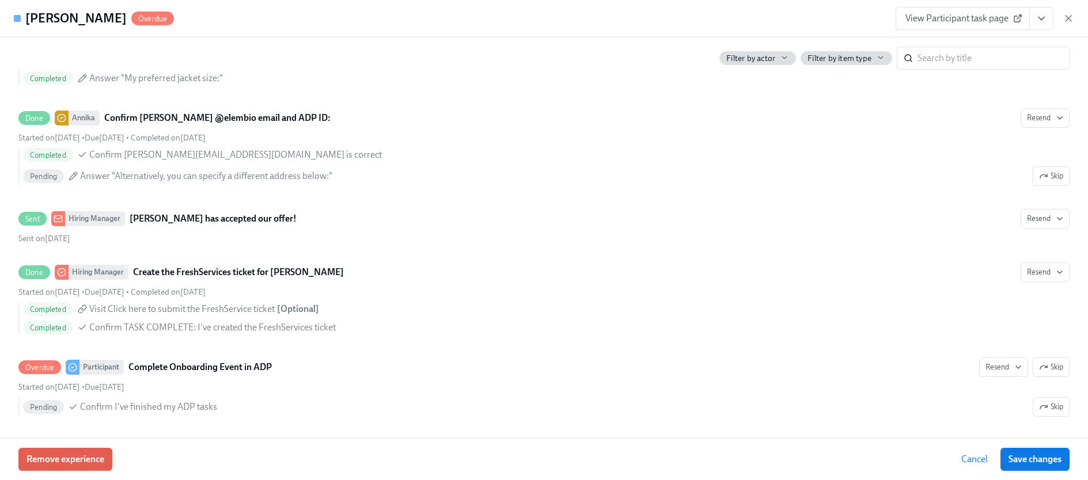
click at [1069, 17] on icon "button" at bounding box center [1068, 19] width 12 height 12
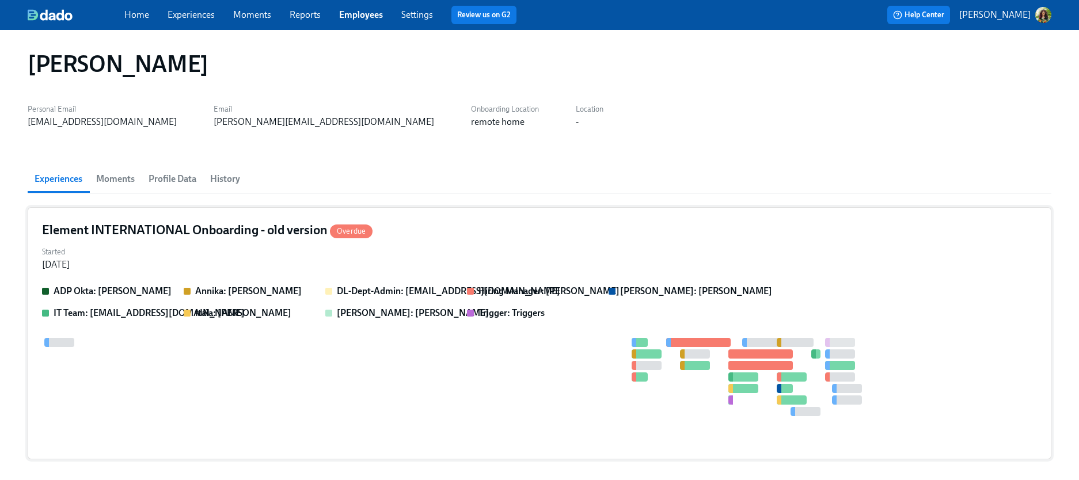
scroll to position [0, 0]
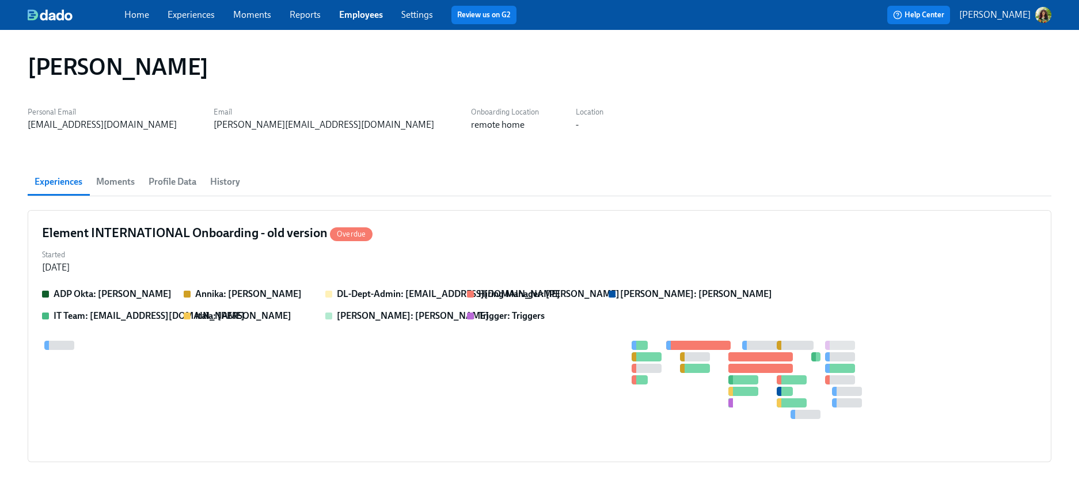
click at [173, 184] on span "Profile Data" at bounding box center [173, 182] width 48 height 16
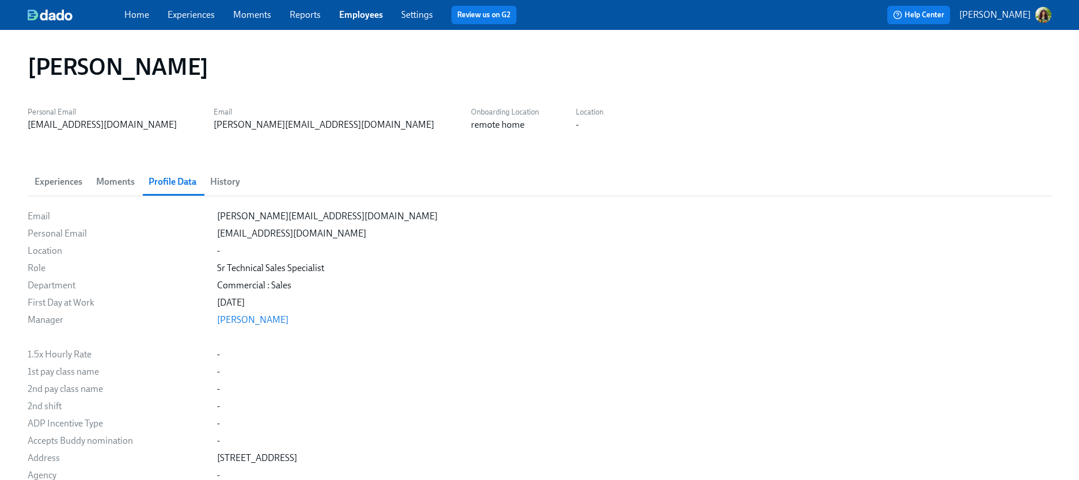
drag, startPoint x: 237, startPoint y: 70, endPoint x: 28, endPoint y: 75, distance: 209.6
click at [28, 75] on div "[PERSON_NAME]" at bounding box center [540, 67] width 1024 height 28
copy h1 "[PERSON_NAME]"
click at [192, 14] on link "Experiences" at bounding box center [191, 14] width 47 height 11
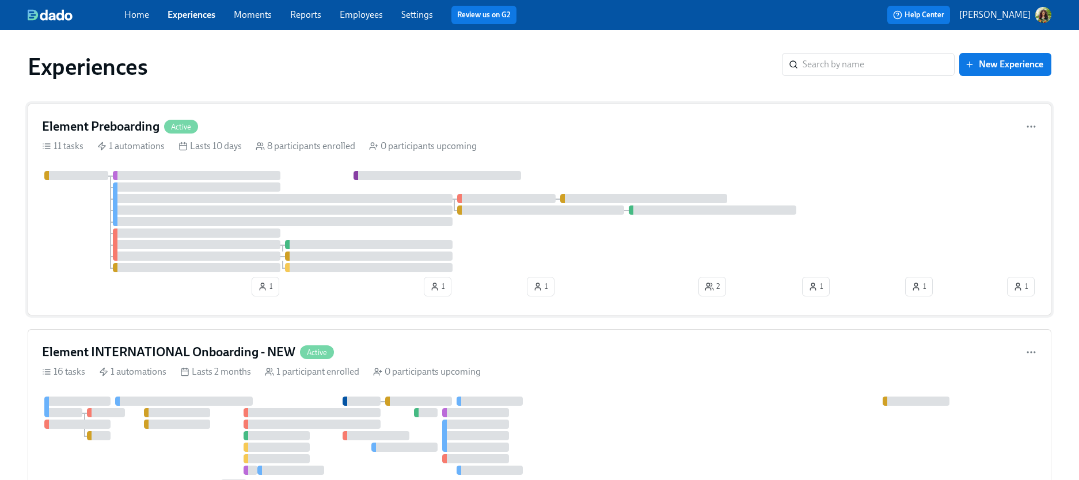
click at [337, 138] on div "Element Preboarding Active 11 tasks 1 automations Lasts 10 days 8 participants …" at bounding box center [540, 210] width 1024 height 212
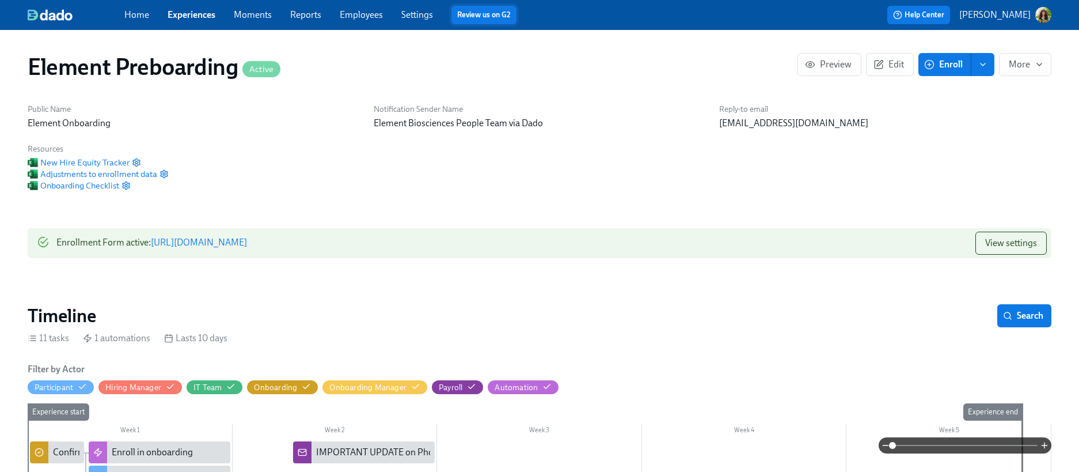
scroll to position [0, 1332]
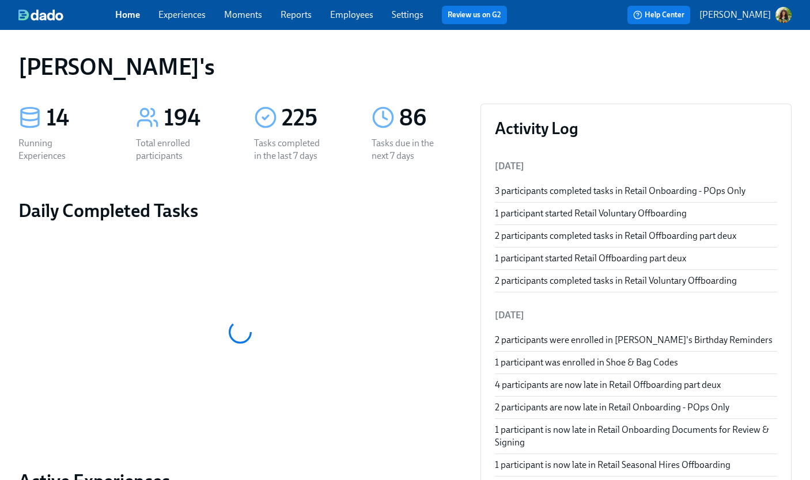
click at [185, 16] on link "Experiences" at bounding box center [181, 14] width 47 height 11
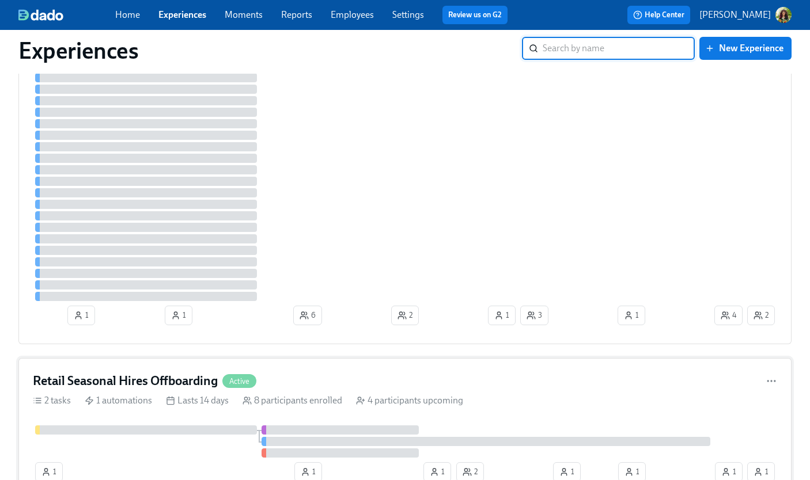
scroll to position [1144, 0]
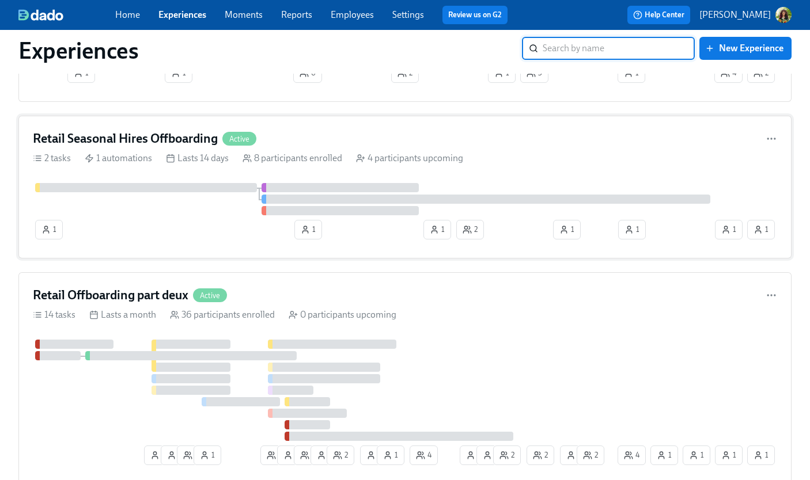
click at [637, 148] on div "Retail Seasonal Hires Offboarding Active 2 tasks 1 automations Lasts 14 days 8 …" at bounding box center [404, 187] width 773 height 143
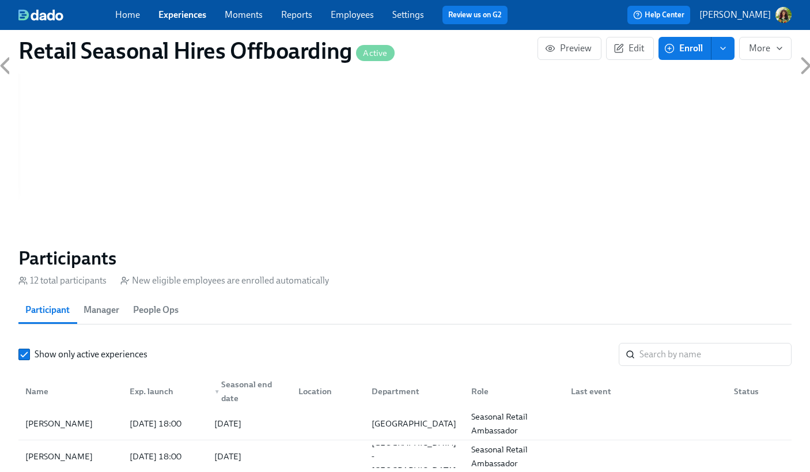
scroll to position [588, 0]
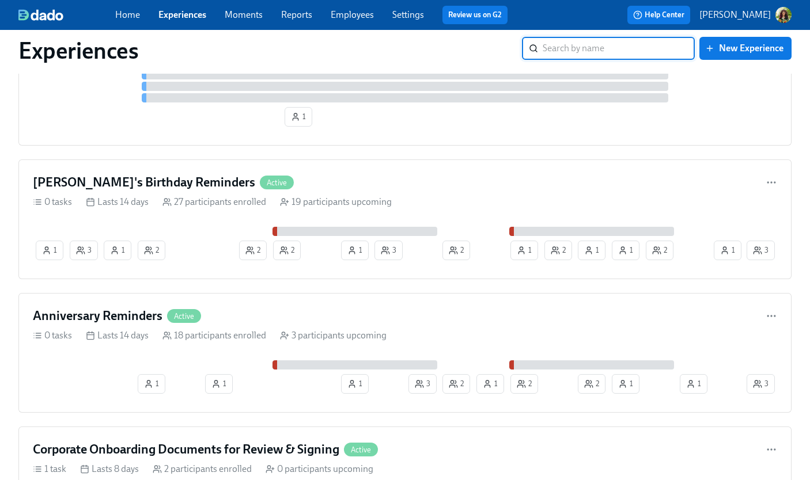
scroll to position [2359, 0]
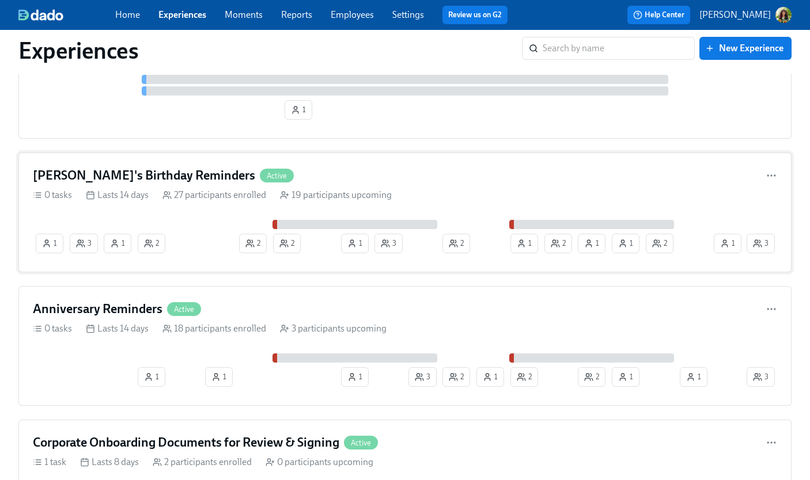
click at [491, 177] on div "Rothy's Birthday Reminders Active" at bounding box center [405, 175] width 744 height 17
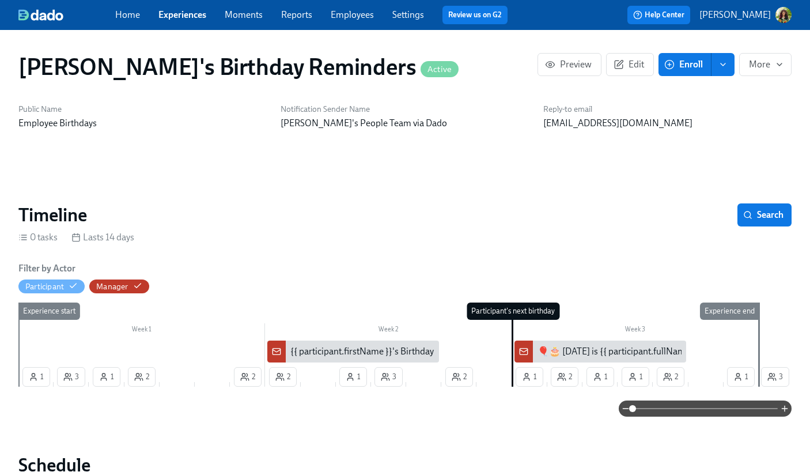
scroll to position [0, 2361]
click at [630, 60] on span "Edit" at bounding box center [630, 65] width 28 height 12
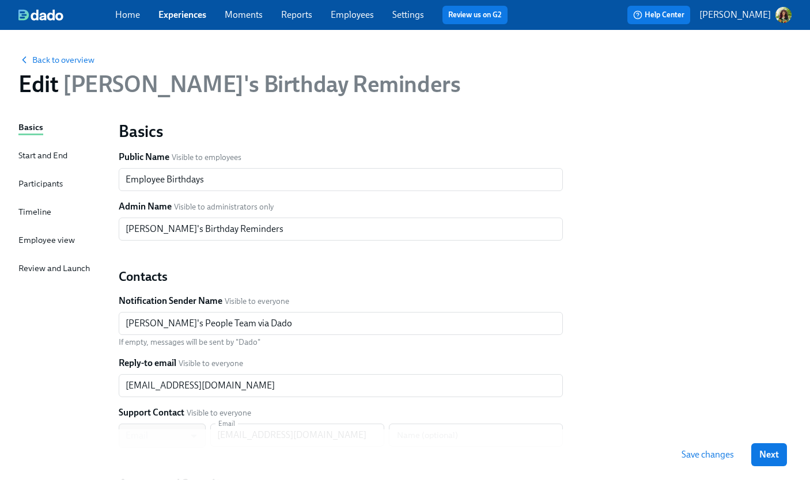
click at [43, 181] on div "Participants" at bounding box center [40, 183] width 44 height 13
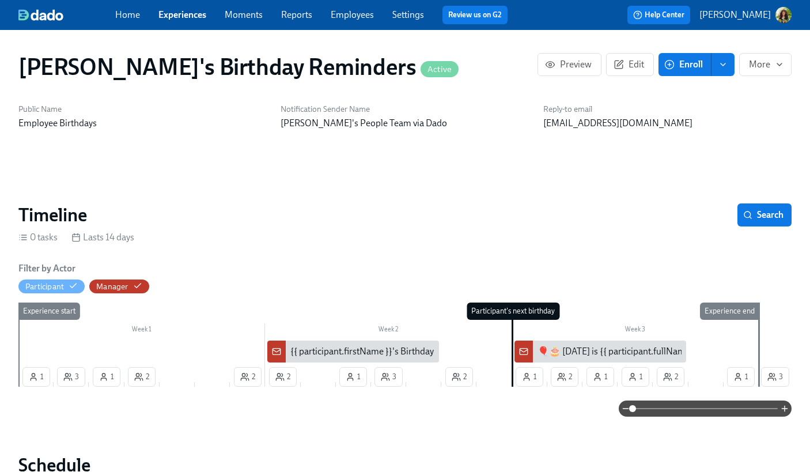
scroll to position [0, 2361]
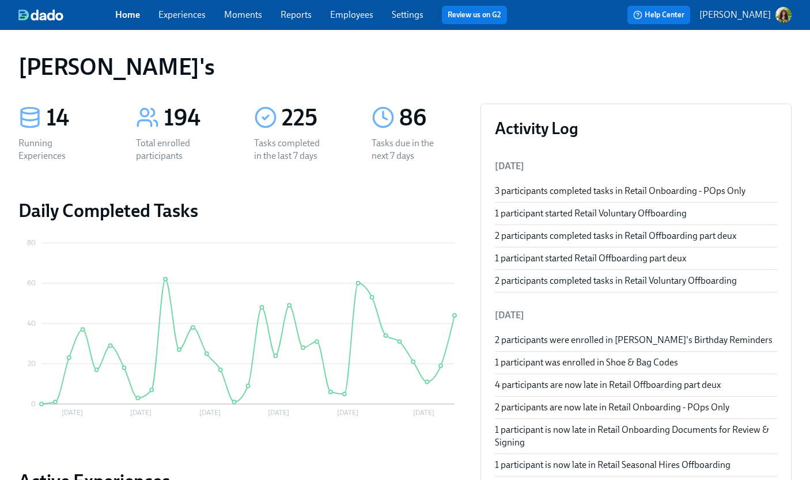
click at [179, 13] on link "Experiences" at bounding box center [181, 14] width 47 height 11
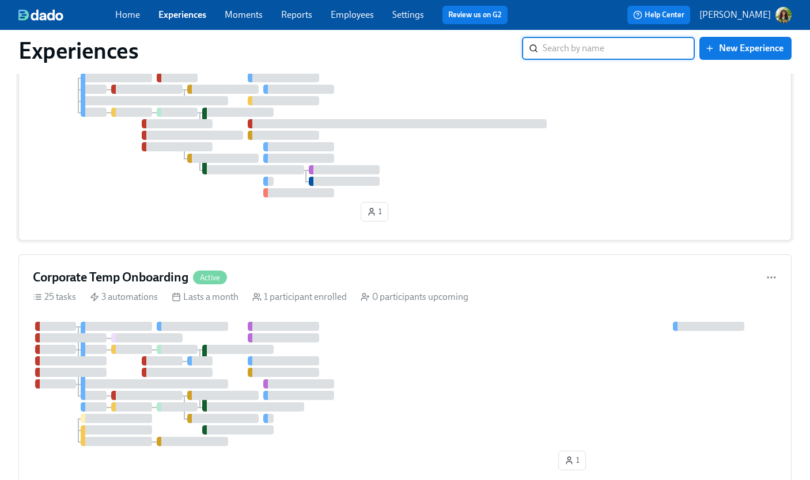
scroll to position [1845, 0]
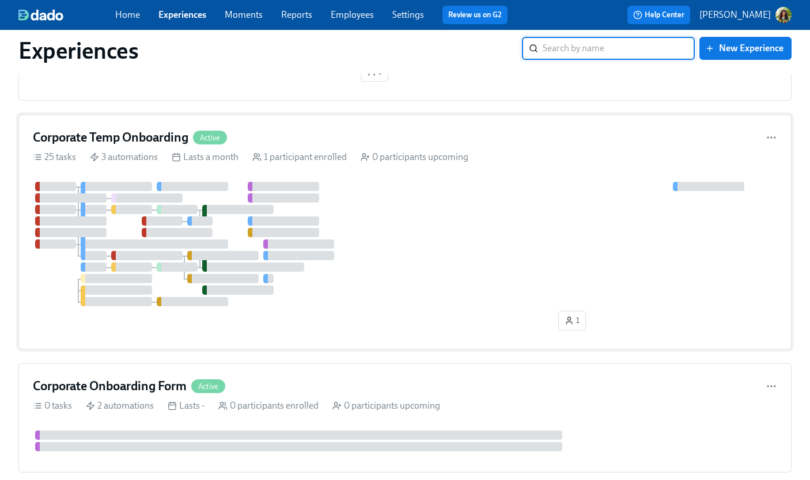
click at [556, 182] on div at bounding box center [405, 244] width 744 height 124
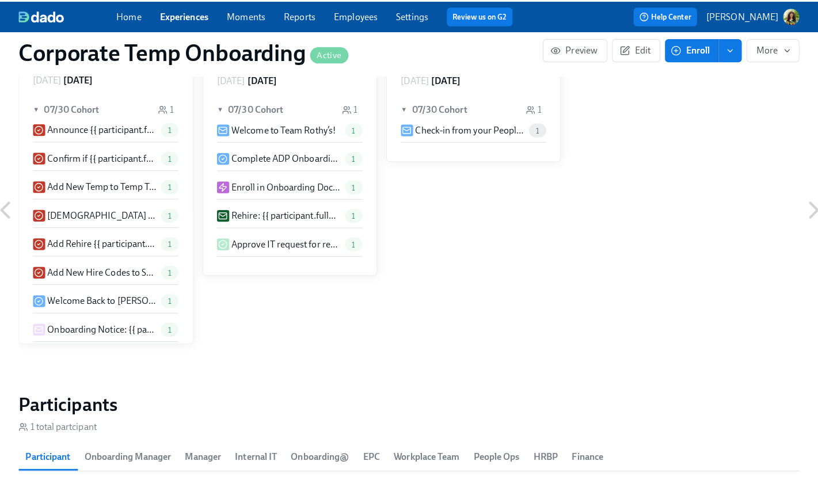
scroll to position [1037, 0]
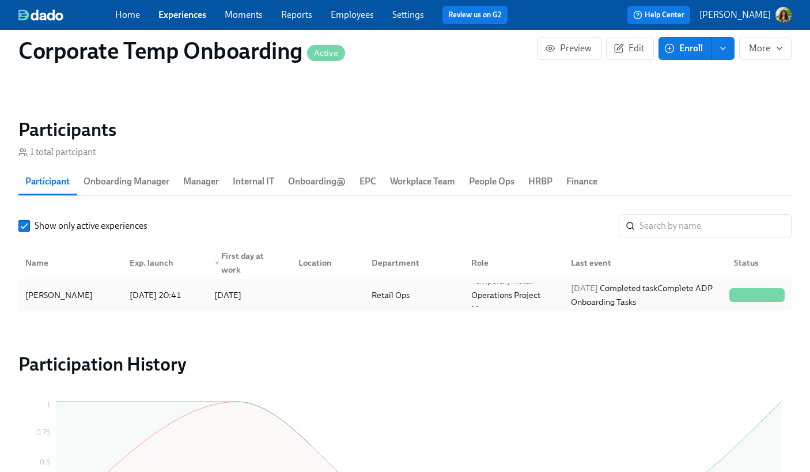
click at [426, 298] on div "Retail Ops" at bounding box center [412, 294] width 100 height 23
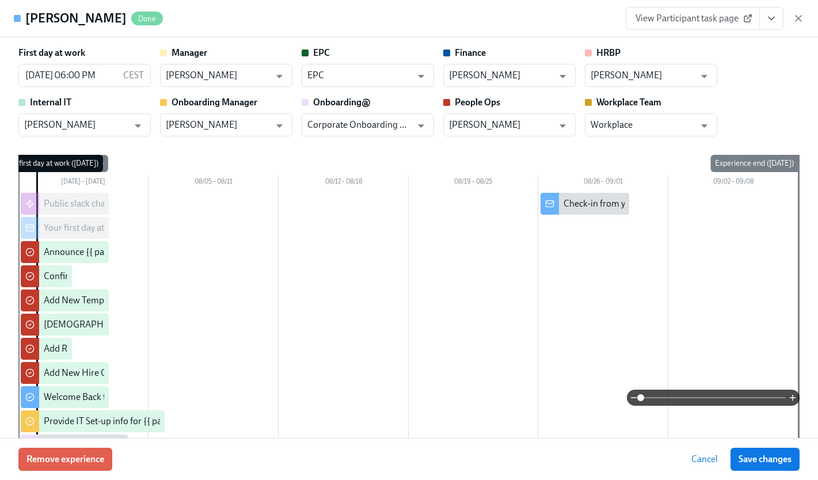
click at [699, 396] on span at bounding box center [713, 398] width 145 height 16
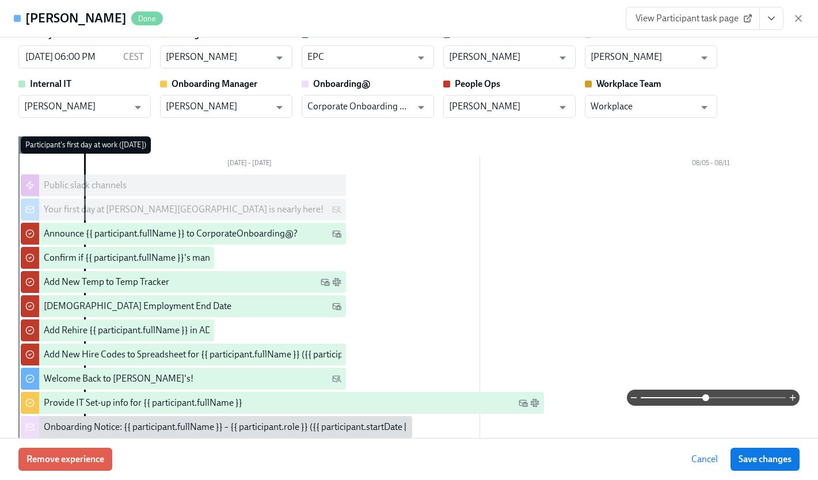
scroll to position [95, 0]
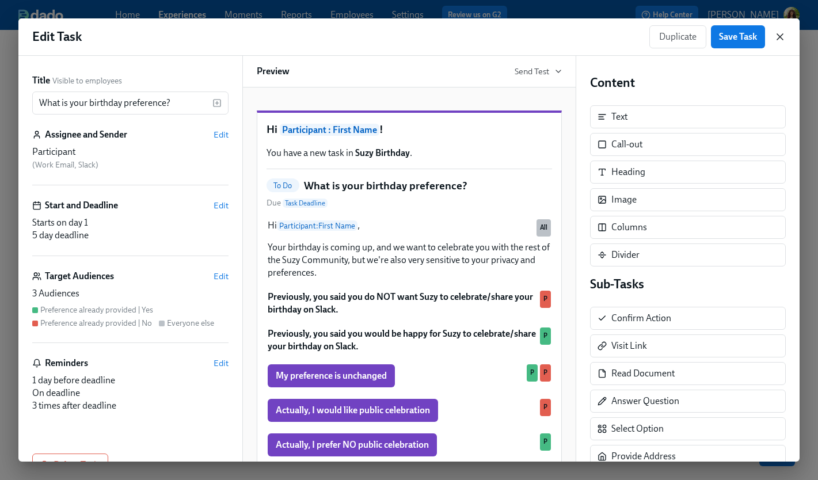
click at [781, 36] on icon "button" at bounding box center [780, 37] width 6 height 6
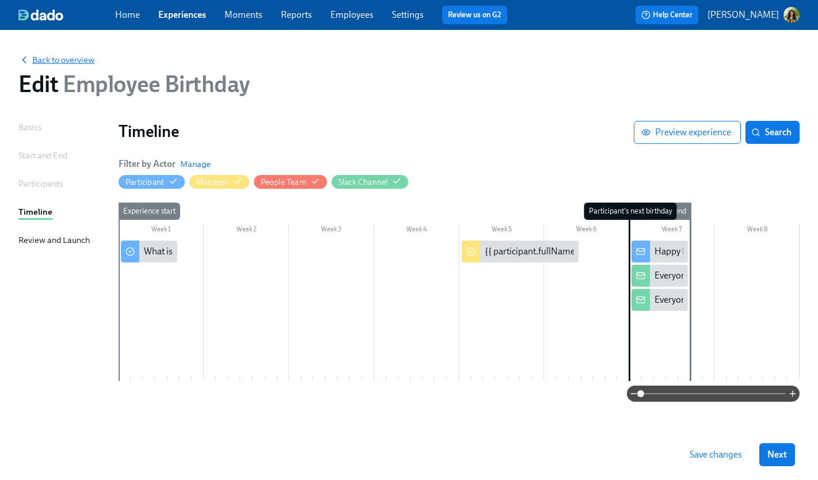
click at [77, 58] on span "Back to overview" at bounding box center [56, 60] width 76 height 12
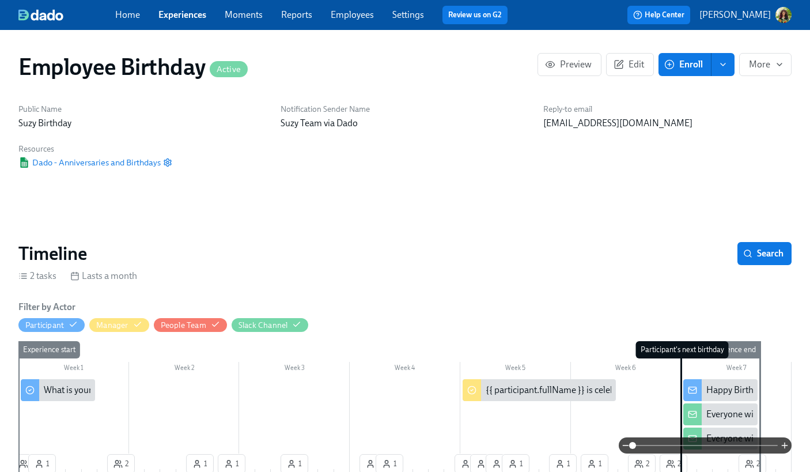
scroll to position [0, 3816]
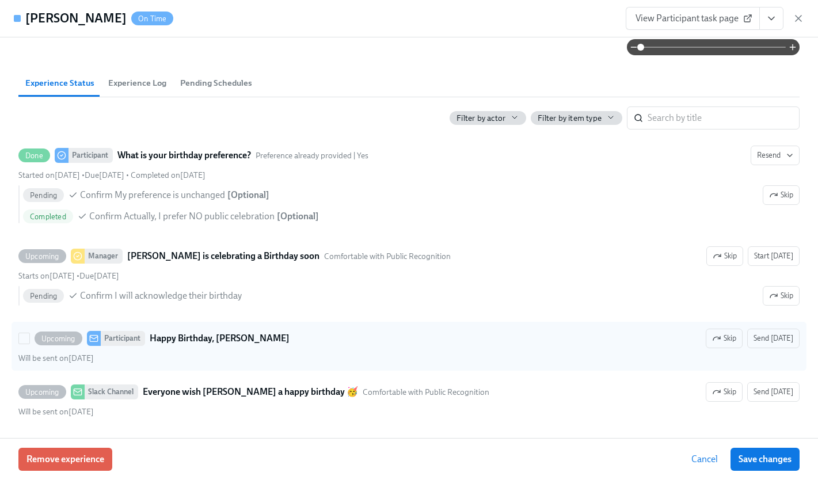
scroll to position [57, 0]
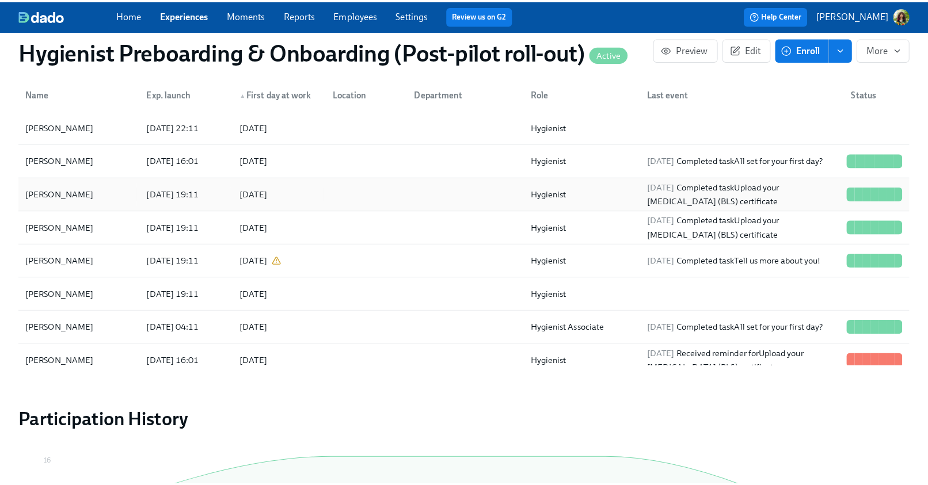
scroll to position [1122, 0]
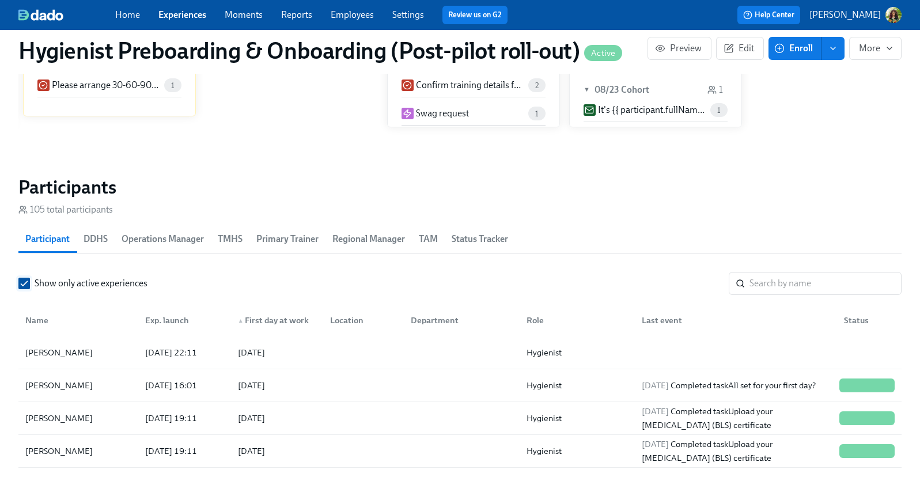
click at [29, 284] on input "Show only active experiences" at bounding box center [24, 283] width 10 height 10
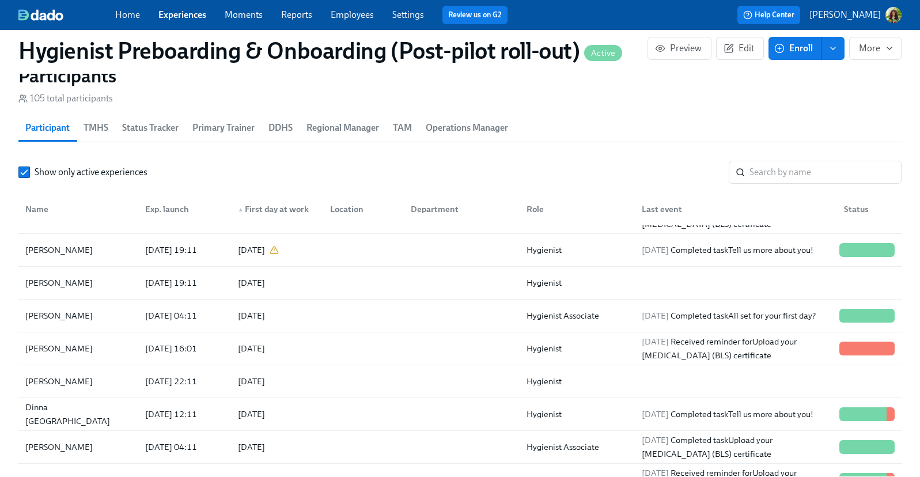
scroll to position [247, 0]
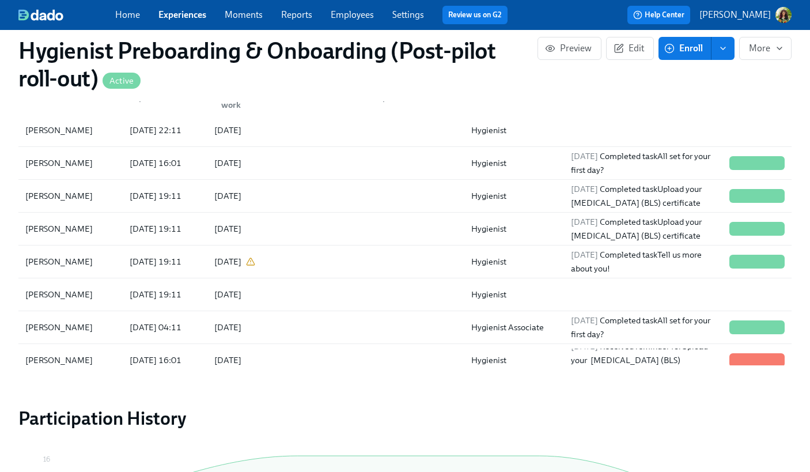
scroll to position [234, 0]
